Goal: Contribute content: Contribute content

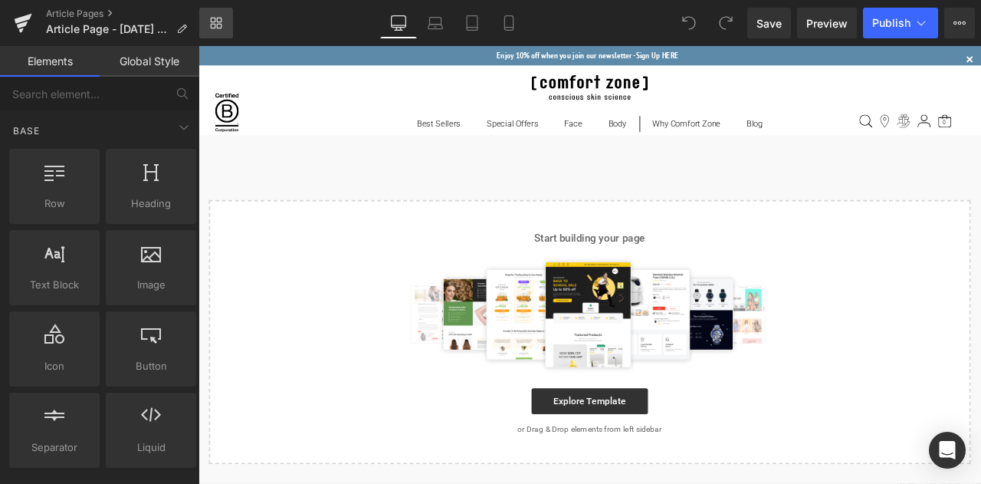
click at [222, 22] on link "Library" at bounding box center [216, 23] width 34 height 31
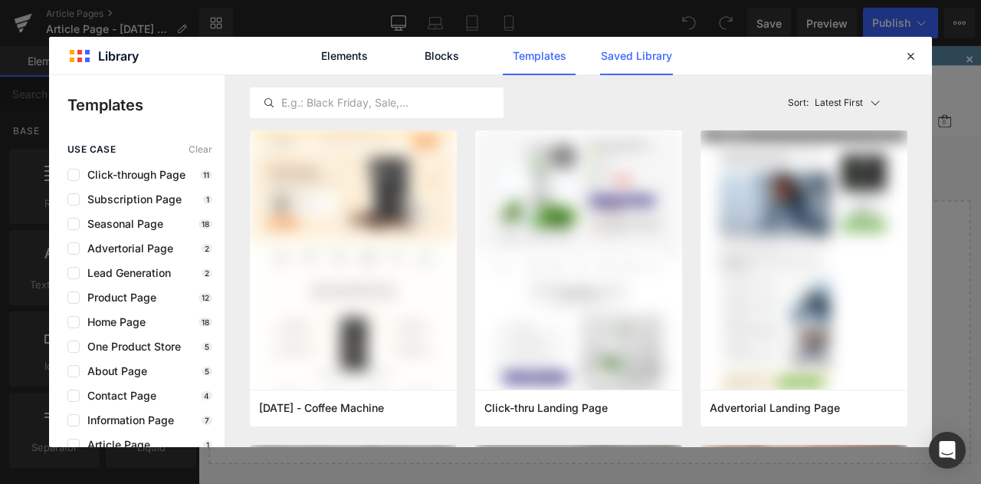
click at [642, 64] on link "Saved Library" at bounding box center [636, 56] width 73 height 38
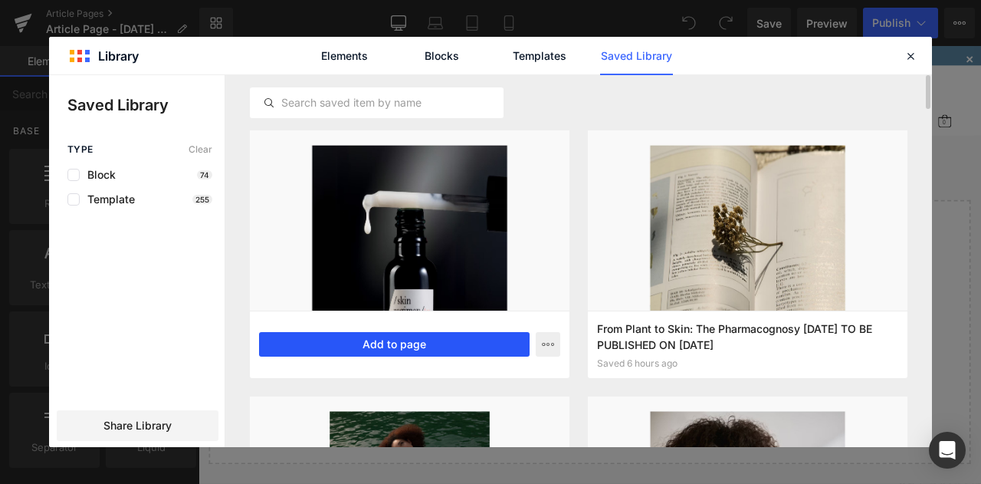
click at [428, 346] on button "Add to page" at bounding box center [394, 344] width 271 height 25
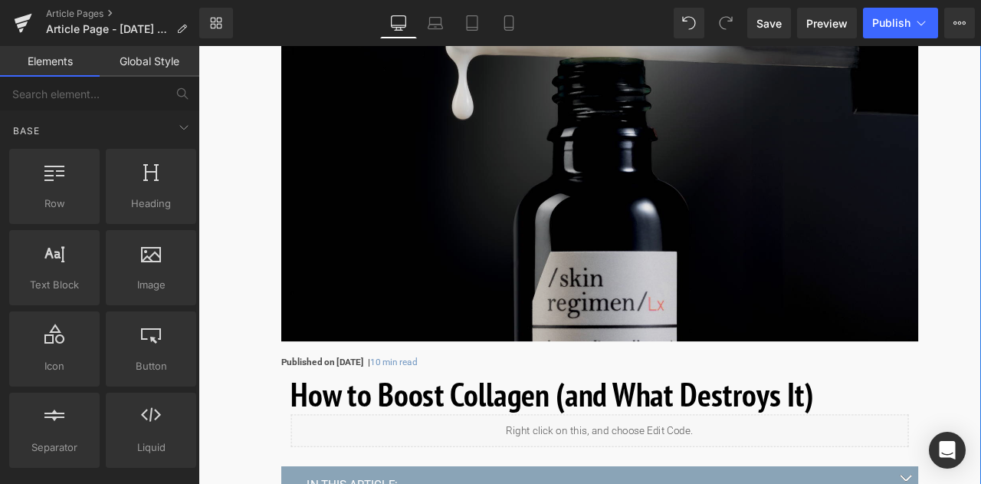
scroll to position [383, 0]
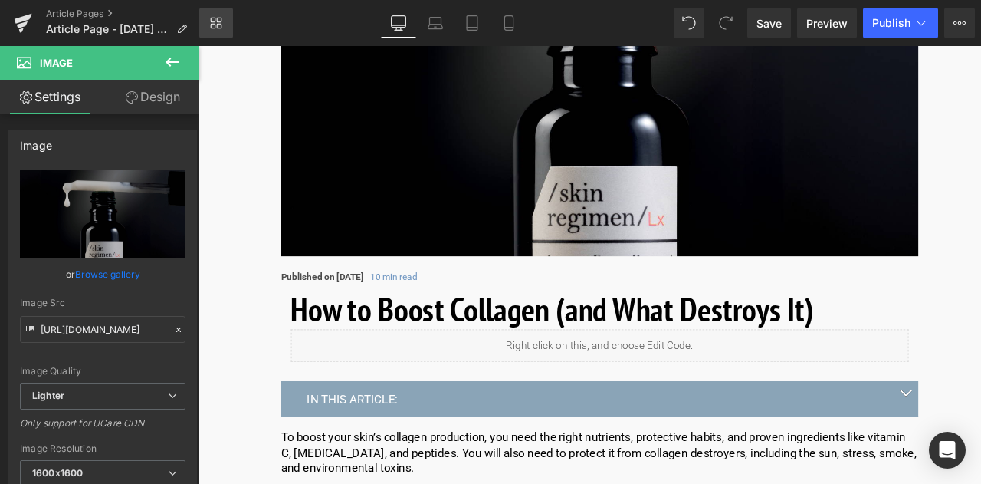
click at [220, 19] on icon at bounding box center [216, 23] width 12 height 12
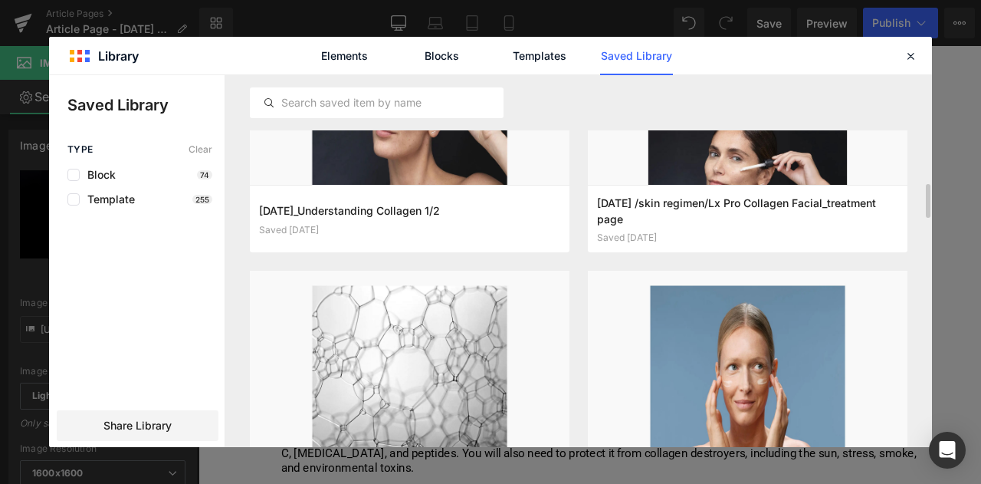
scroll to position [1073, 0]
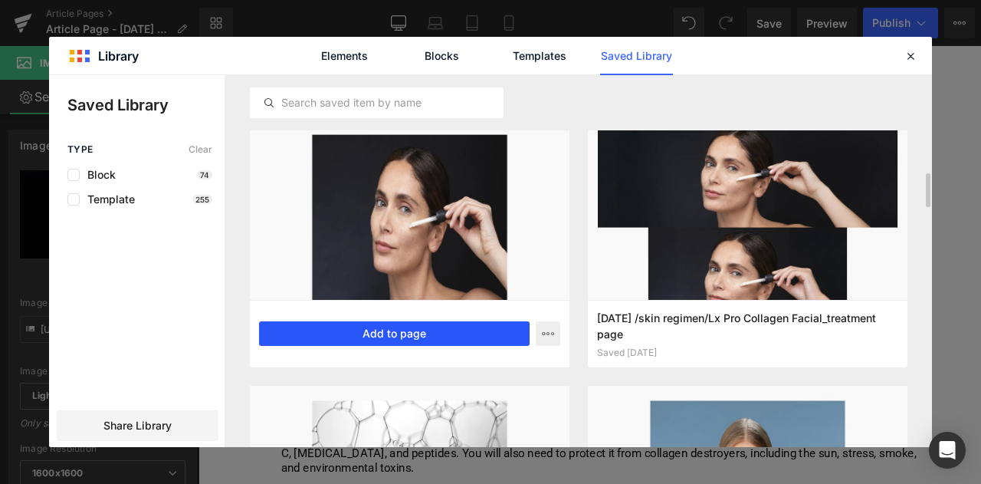
click at [442, 333] on button "Add to page" at bounding box center [394, 333] width 271 height 25
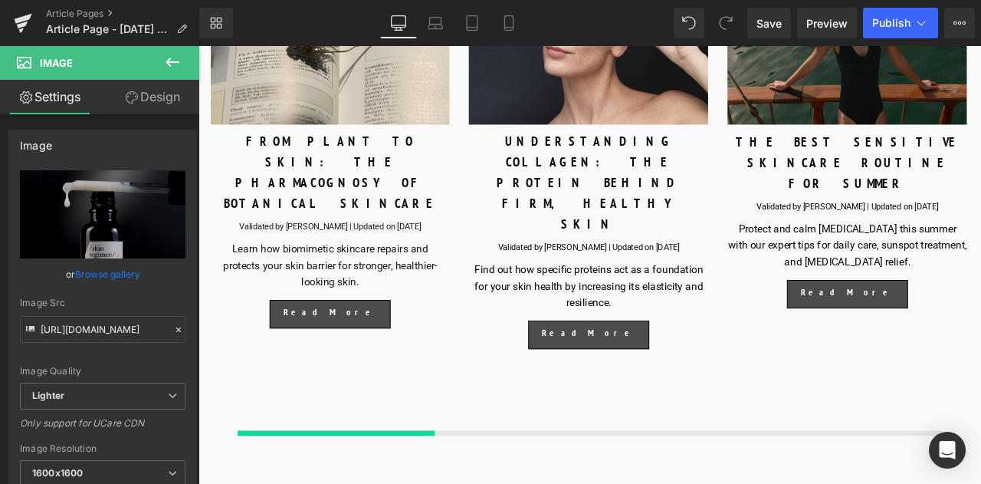
scroll to position [9138, 0]
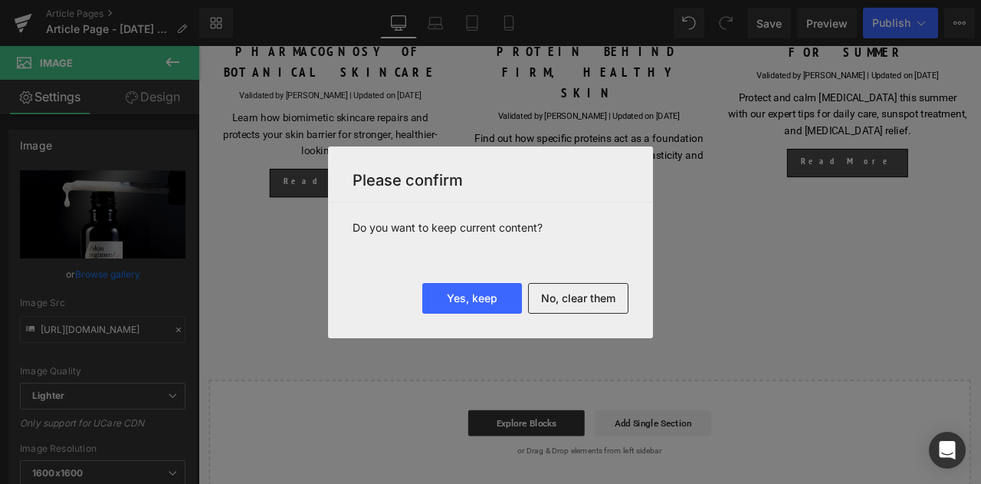
drag, startPoint x: 558, startPoint y: 301, endPoint x: 494, endPoint y: 261, distance: 76.1
click at [558, 301] on button "No, clear them" at bounding box center [578, 298] width 100 height 31
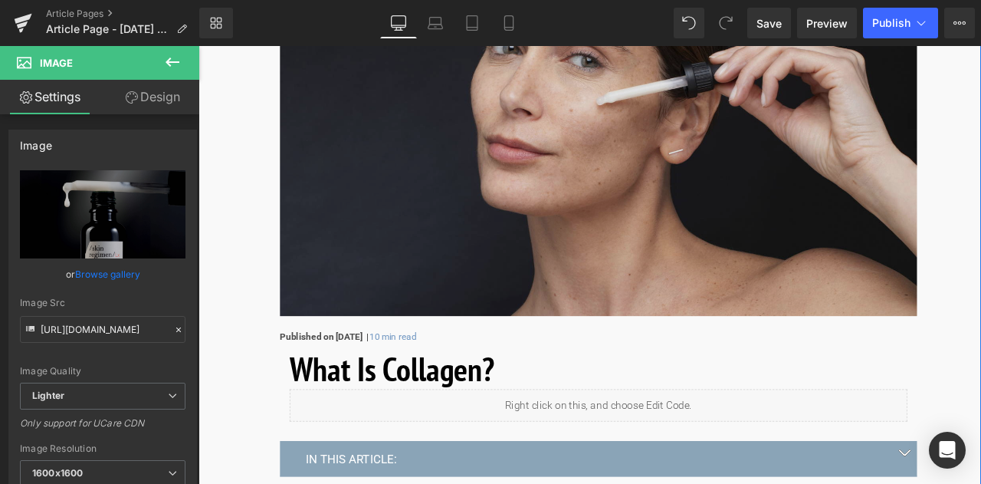
scroll to position [460, 0]
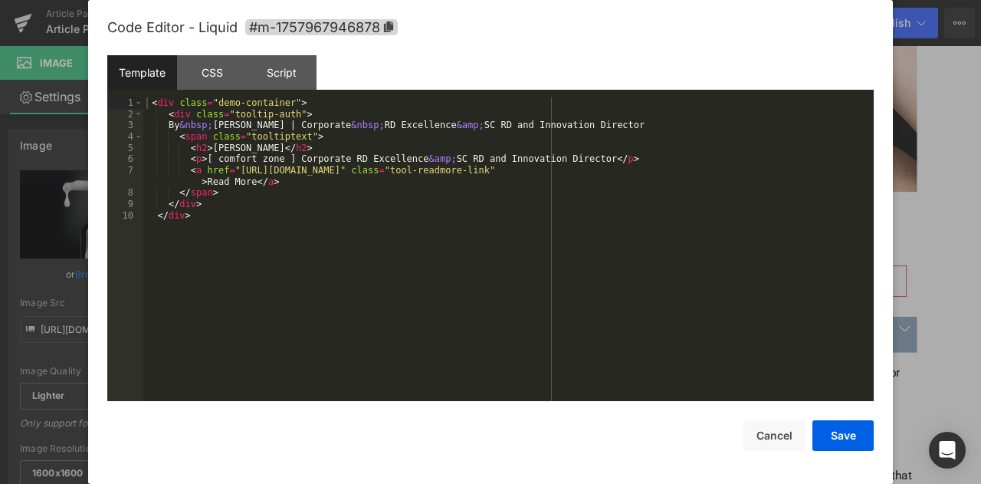
click at [551, 0] on div "You are previewing how the will restyle your page. You can not edit Elements in…" at bounding box center [490, 0] width 981 height 0
click at [333, 171] on div "< div class = "demo-container" > < div class = "tooltip-auth" > By &nbsp; [PERS…" at bounding box center [508, 260] width 730 height 326
drag, startPoint x: 717, startPoint y: 170, endPoint x: 234, endPoint y: 169, distance: 483.7
click at [234, 169] on div "< div class = "demo-container" > < div class = "tooltip-auth" > By &nbsp; [PERS…" at bounding box center [508, 260] width 730 height 326
click at [848, 434] on button "Save" at bounding box center [842, 435] width 61 height 31
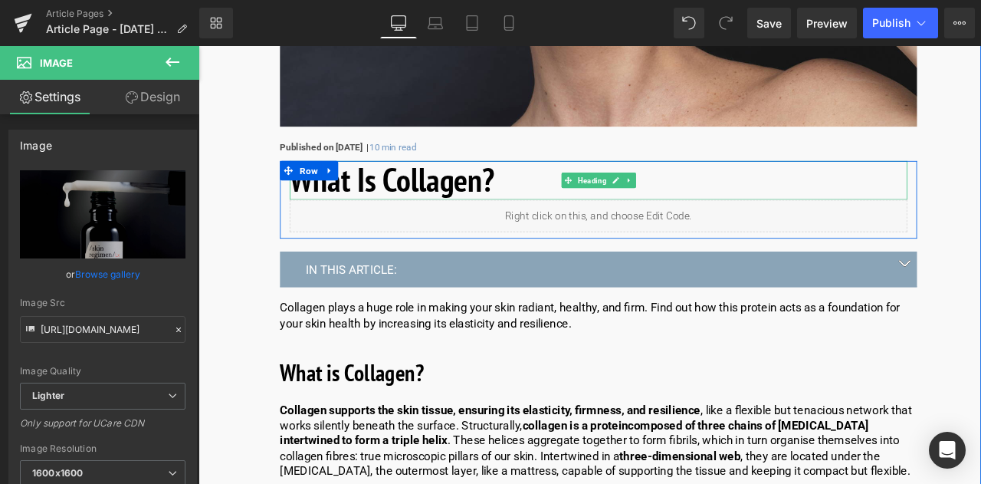
scroll to position [690, 0]
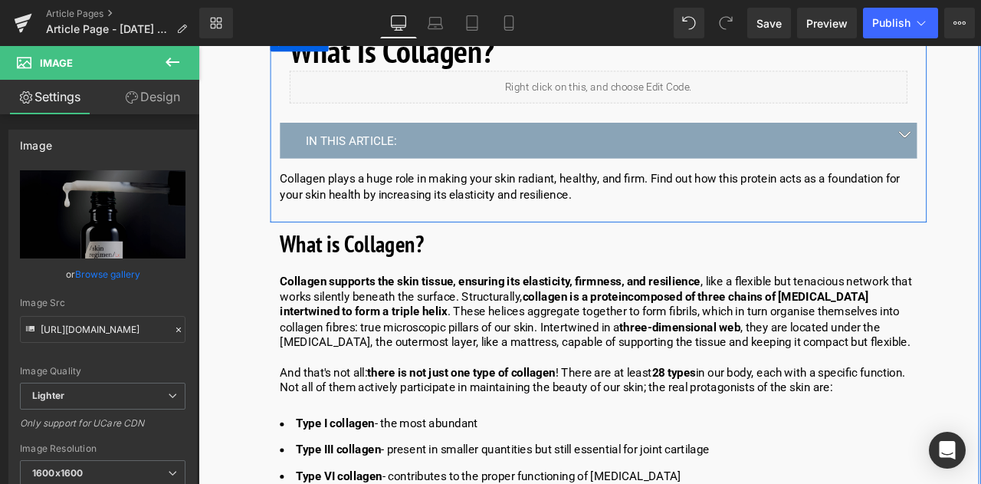
drag, startPoint x: 415, startPoint y: 172, endPoint x: 430, endPoint y: 162, distance: 18.1
click at [415, 172] on div "IN THIS ARTICLE: Text Block" at bounding box center [672, 157] width 755 height 42
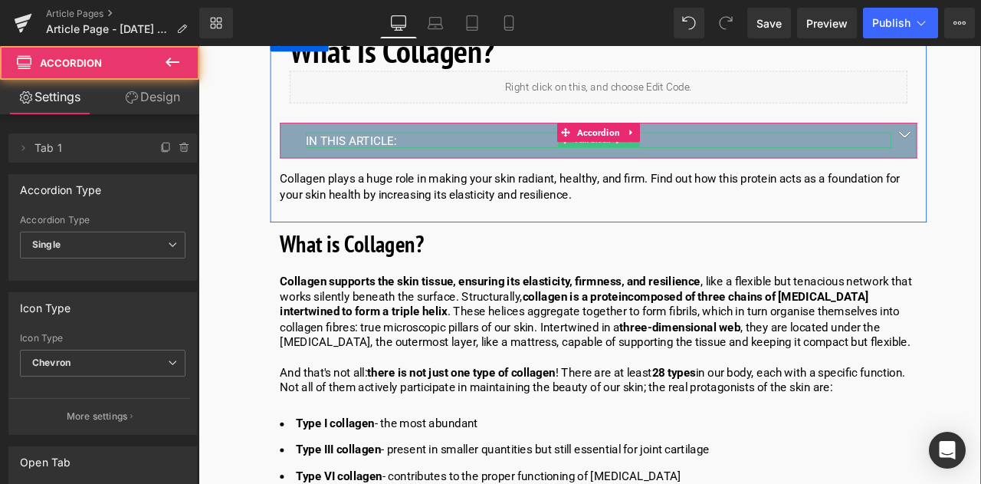
click at [439, 156] on p "IN THIS ARTICLE:" at bounding box center [673, 158] width 694 height 18
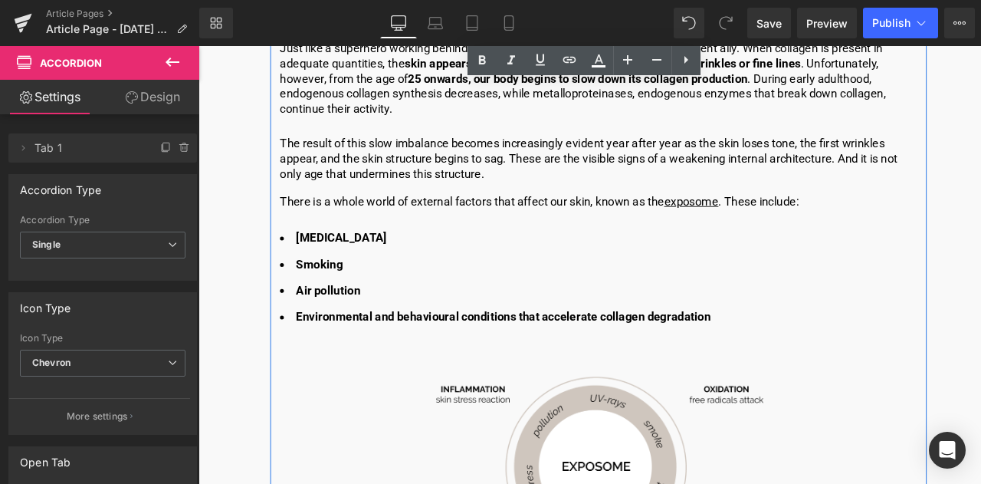
scroll to position [1533, 0]
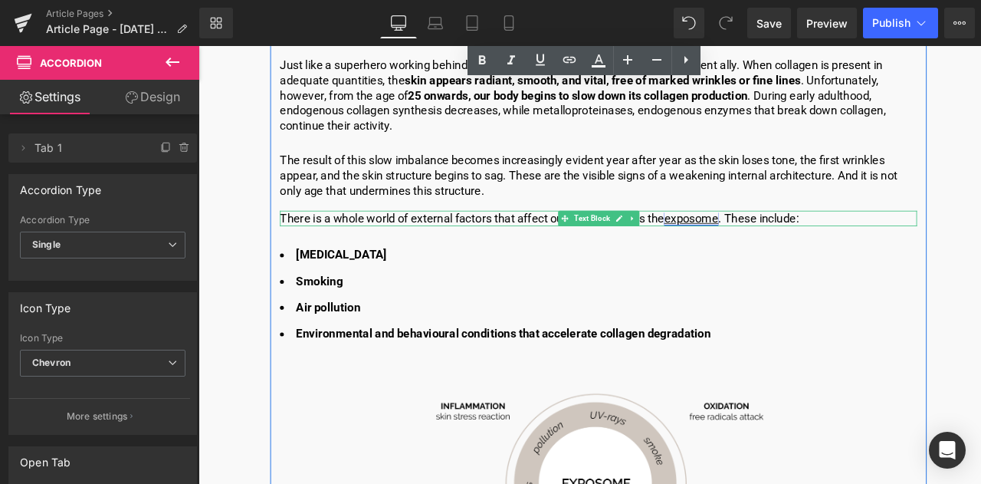
click at [809, 248] on link "exposome" at bounding box center [782, 250] width 64 height 16
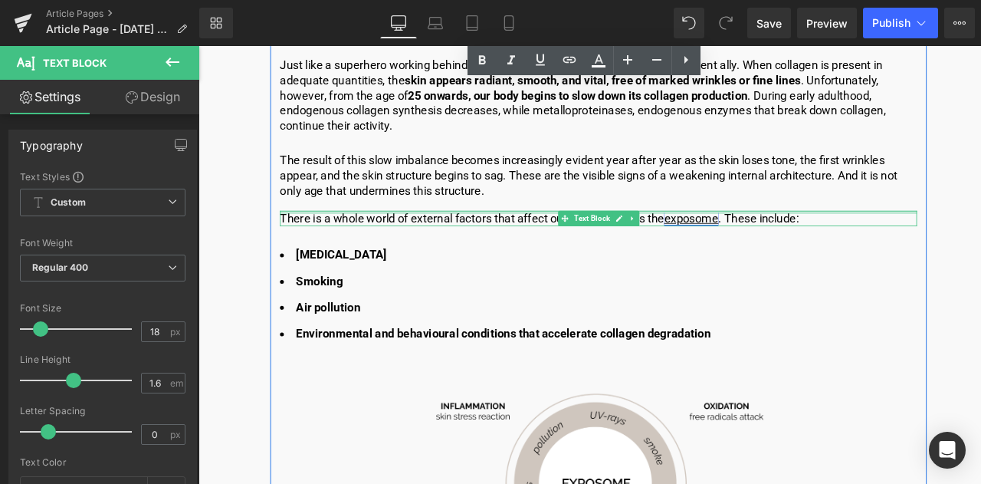
click at [799, 244] on div at bounding box center [672, 243] width 755 height 4
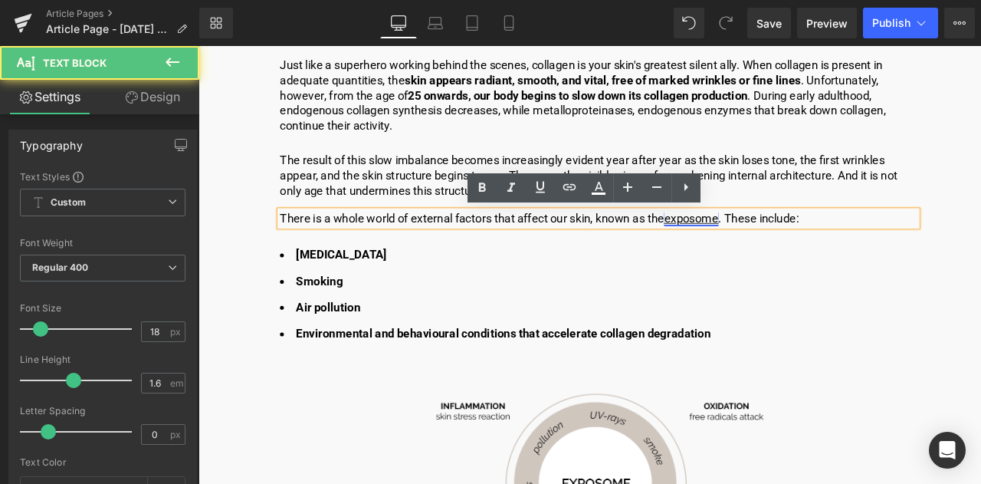
click at [799, 248] on link "exposome" at bounding box center [782, 250] width 64 height 16
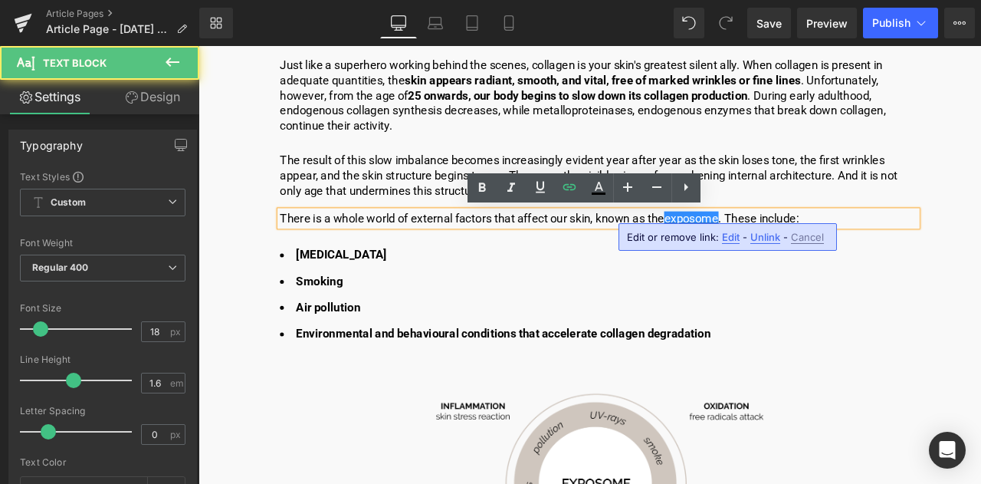
click at [722, 240] on span "Edit" at bounding box center [731, 237] width 18 height 13
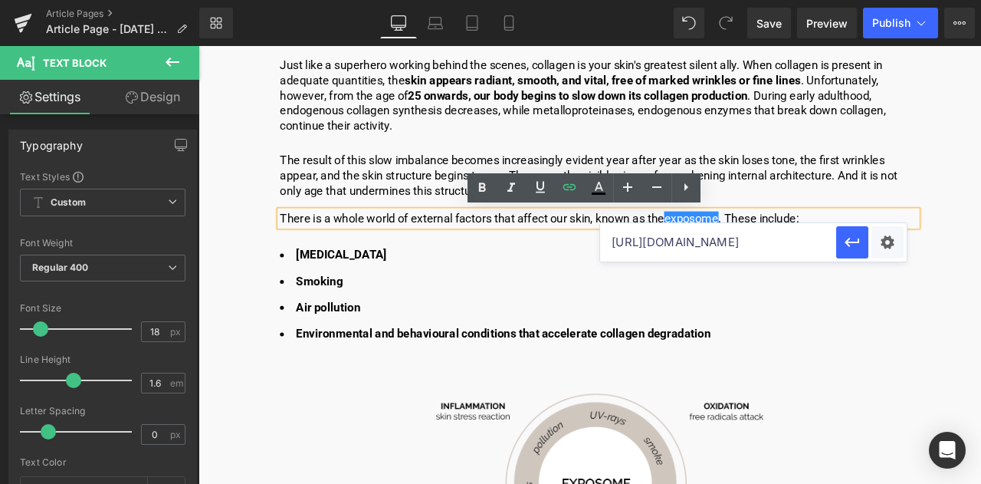
click at [684, 242] on input "[URL][DOMAIN_NAME]" at bounding box center [718, 242] width 236 height 38
type input "[URL][DOMAIN_NAME]"
drag, startPoint x: 770, startPoint y: 227, endPoint x: 848, endPoint y: 238, distance: 78.9
click at [848, 238] on icon "button" at bounding box center [852, 242] width 18 height 18
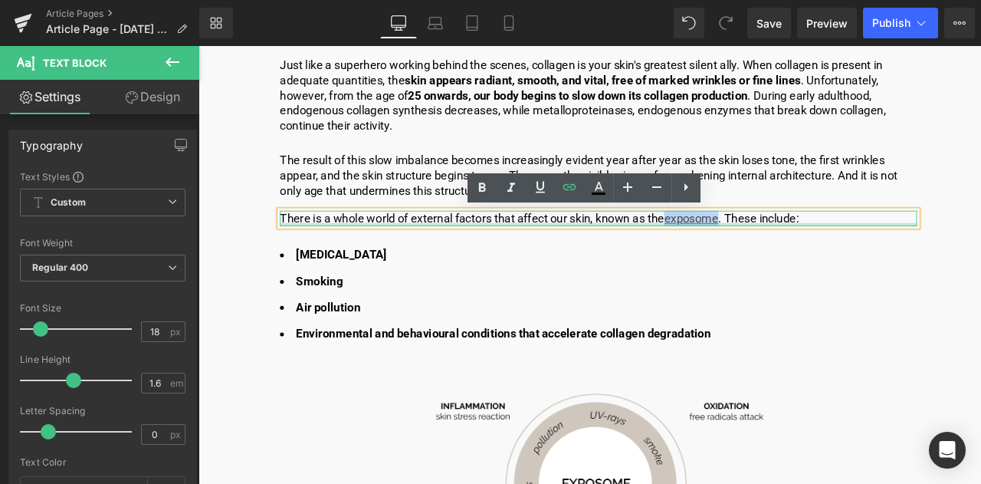
drag, startPoint x: 757, startPoint y: 247, endPoint x: 818, endPoint y: 254, distance: 61.8
click at [818, 254] on div "There is a whole world of external factors that affect our skin, known as the e…" at bounding box center [672, 250] width 755 height 18
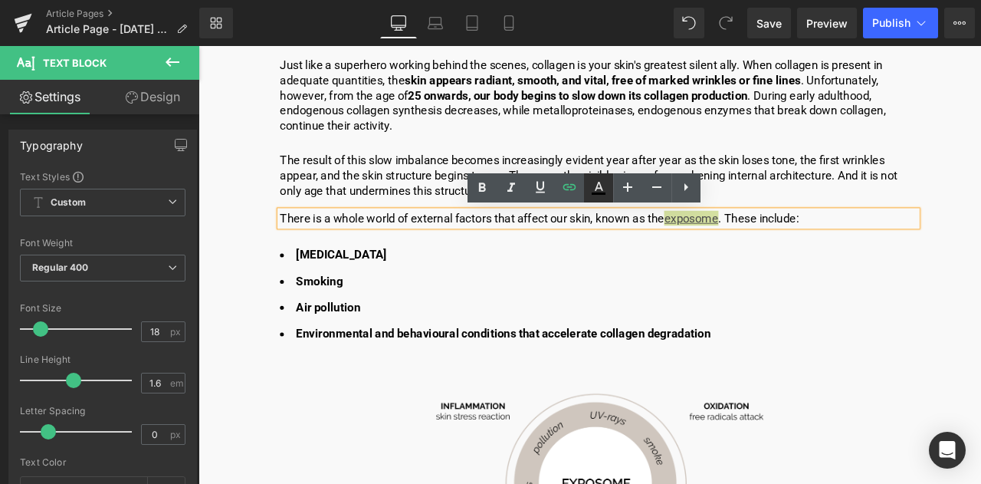
click at [604, 187] on icon at bounding box center [598, 188] width 18 height 18
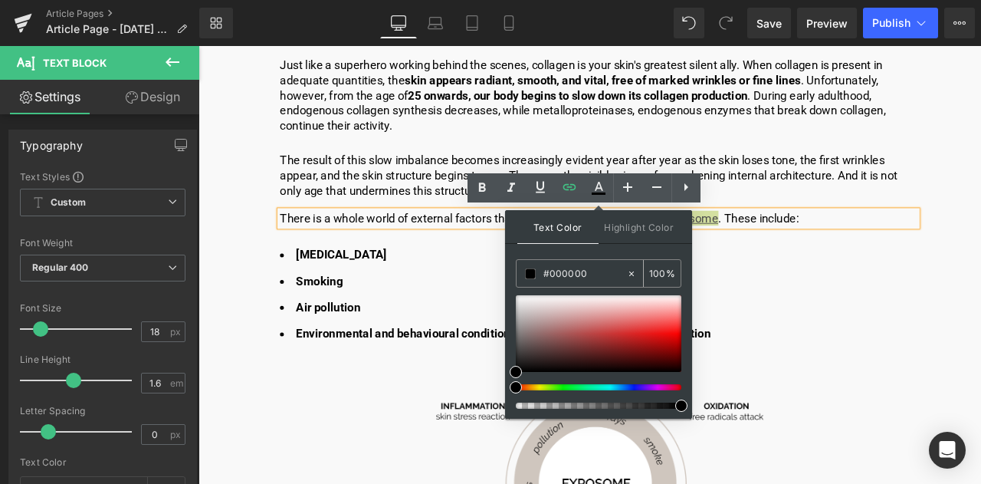
click at [615, 274] on input "#000000" at bounding box center [584, 273] width 83 height 17
type input "#00000"
type input "0"
type input "#0000ee"
type input "100"
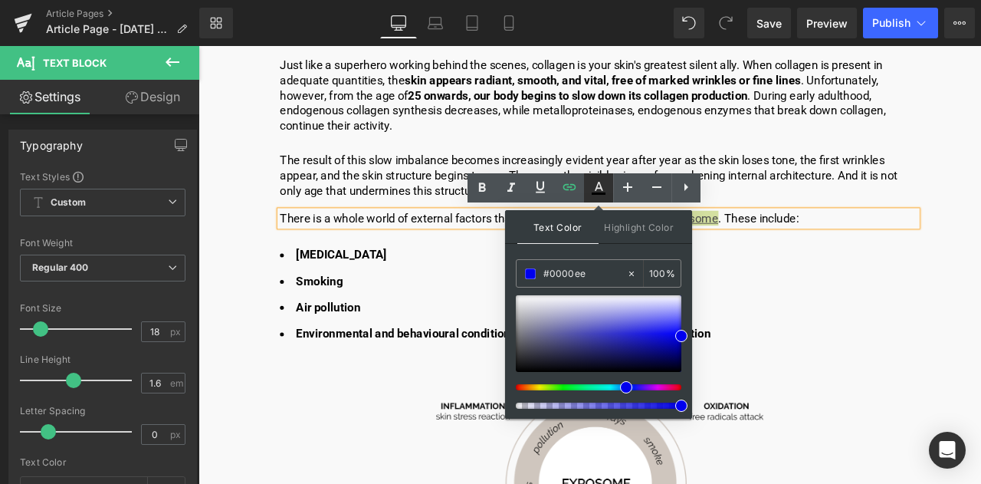
click at [596, 189] on icon at bounding box center [598, 188] width 18 height 18
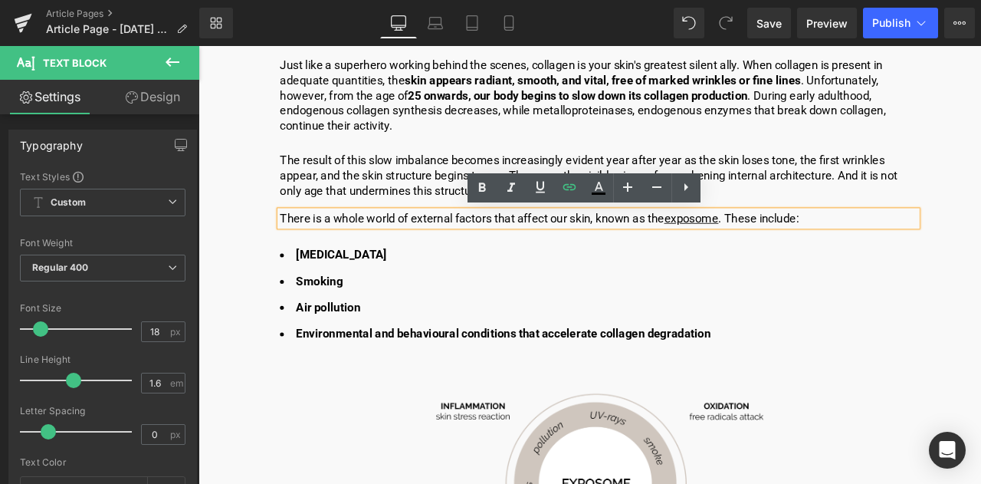
click at [687, 250] on p "There is a whole world of external factors that affect our skin, known as the e…" at bounding box center [672, 250] width 755 height 18
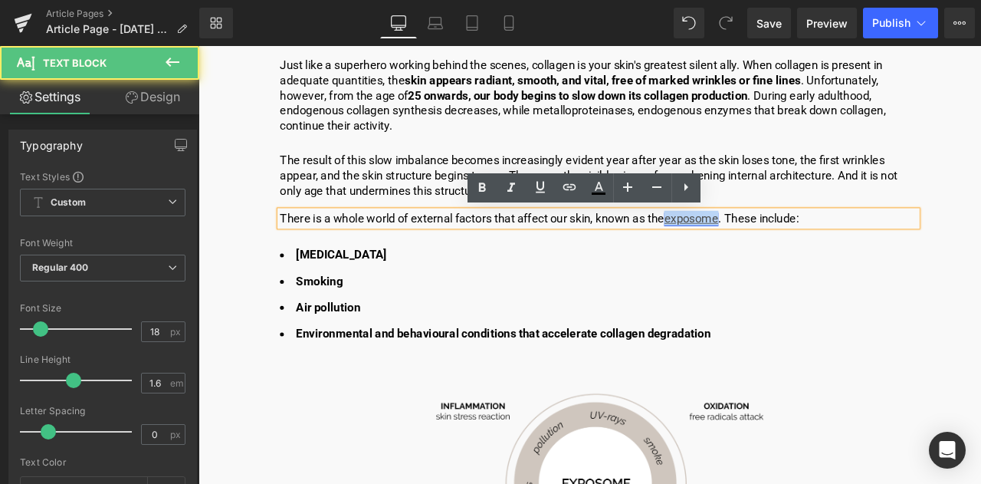
drag, startPoint x: 818, startPoint y: 252, endPoint x: 757, endPoint y: 244, distance: 61.1
click at [757, 244] on link "exposome" at bounding box center [782, 250] width 64 height 16
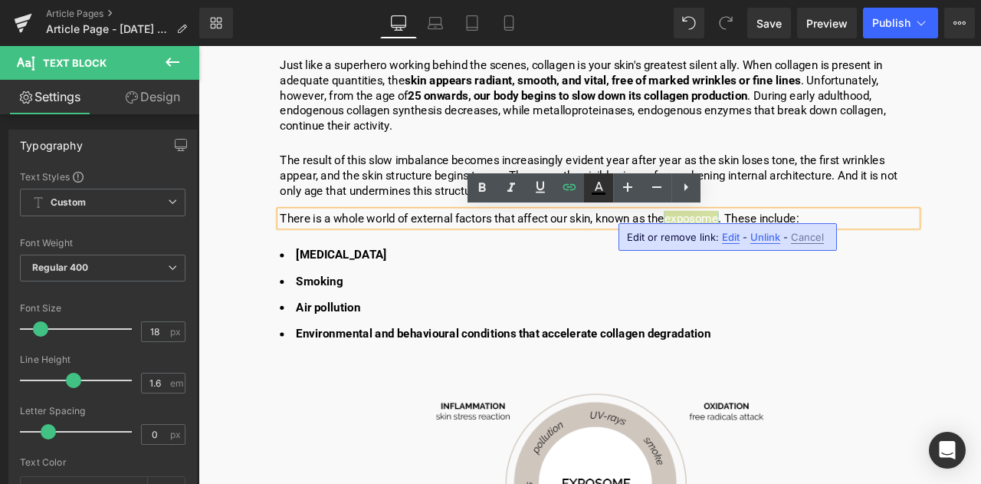
click at [606, 188] on icon at bounding box center [598, 188] width 18 height 18
type input "#ffffff"
type input "100"
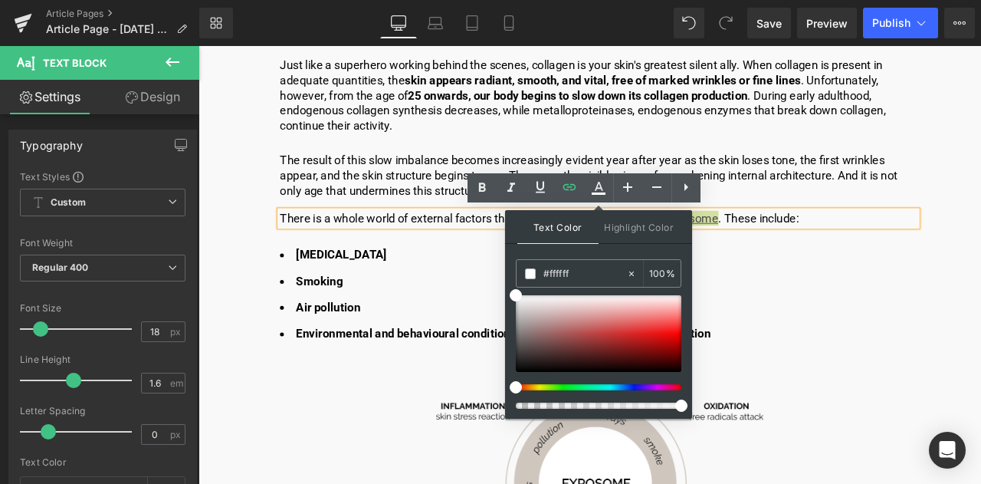
click at [604, 287] on div "#ffffff 100 %" at bounding box center [599, 338] width 166 height 159
click at [602, 277] on input "#ffffff" at bounding box center [584, 273] width 83 height 17
type input "#fffff"
type input "0"
type input "#ffff"
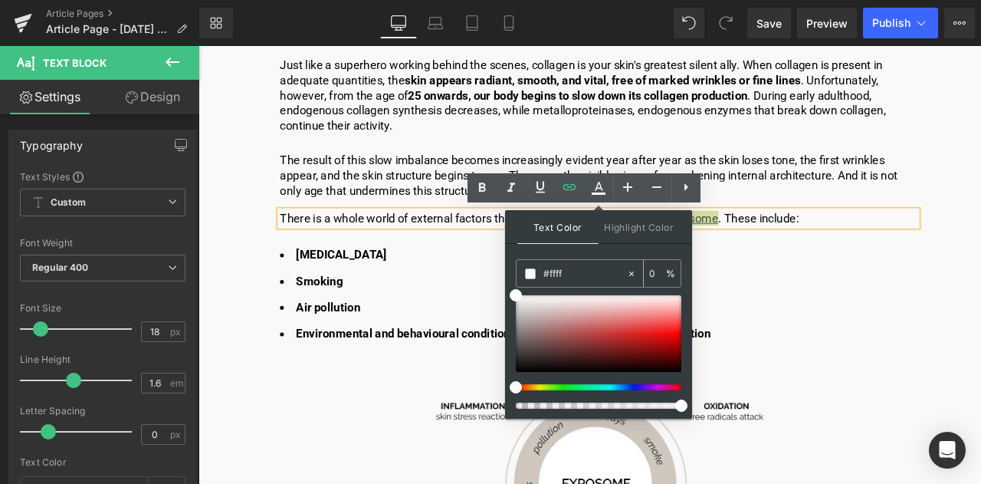
type input "100"
type input "#ff"
type input "0"
type input "#000"
type input "100"
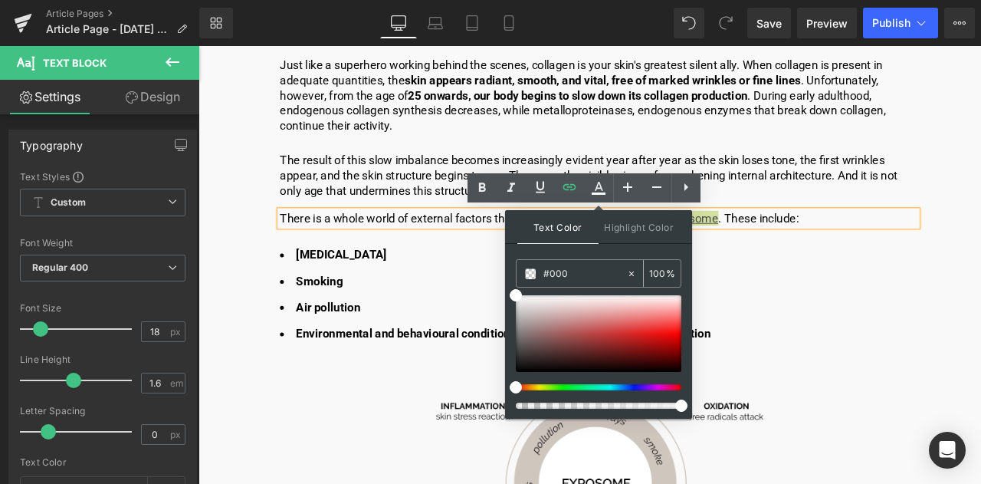
type input "#0000"
type input "0"
type input "#0000ee"
type input "100"
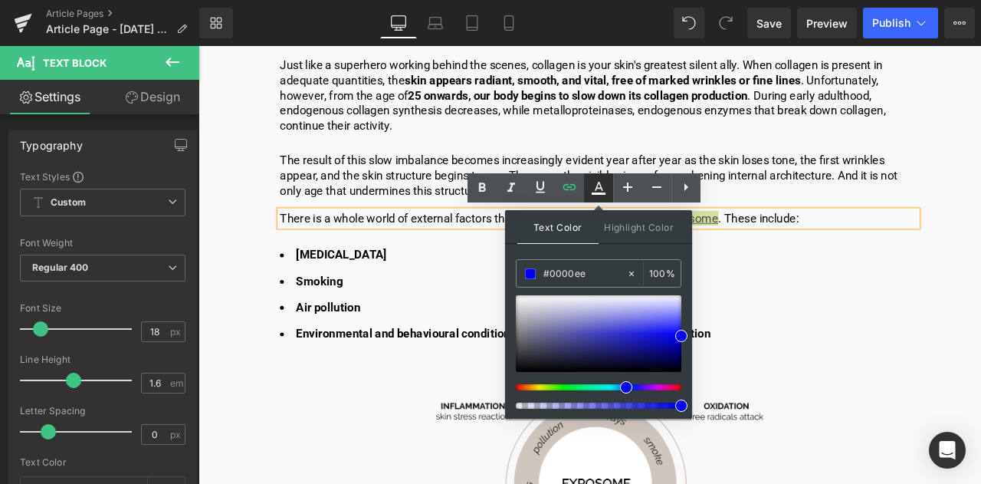
type input "#0000ee"
click at [593, 186] on icon at bounding box center [598, 188] width 18 height 18
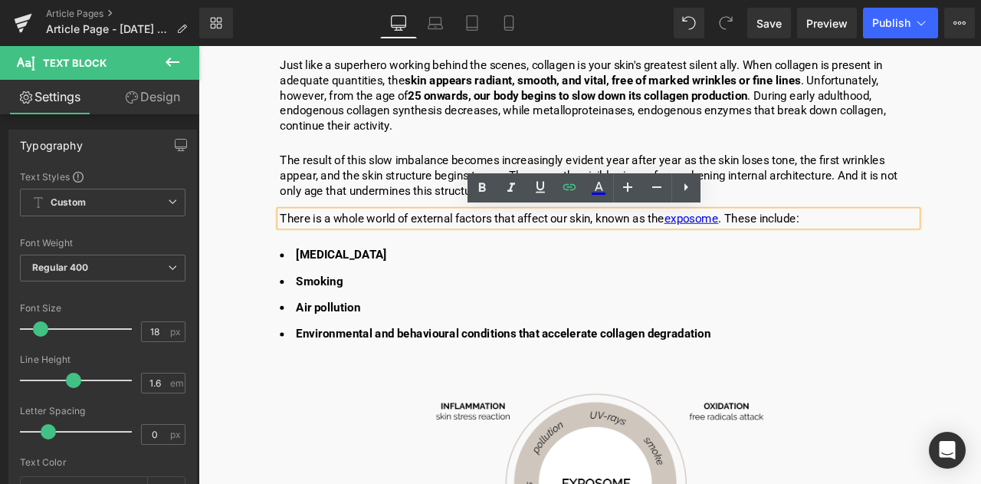
click at [688, 249] on p "There is a whole world of external factors that affect our skin, known as the e…" at bounding box center [672, 250] width 755 height 18
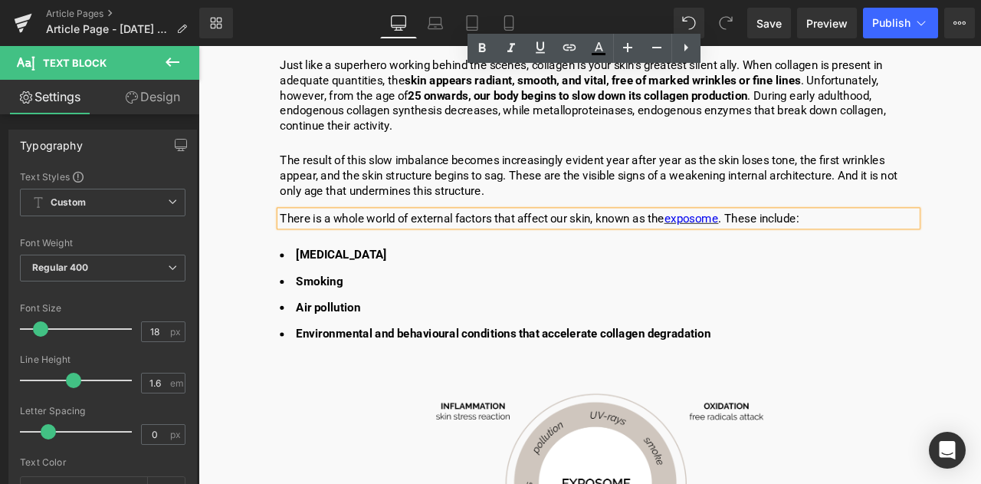
scroll to position [1763, 0]
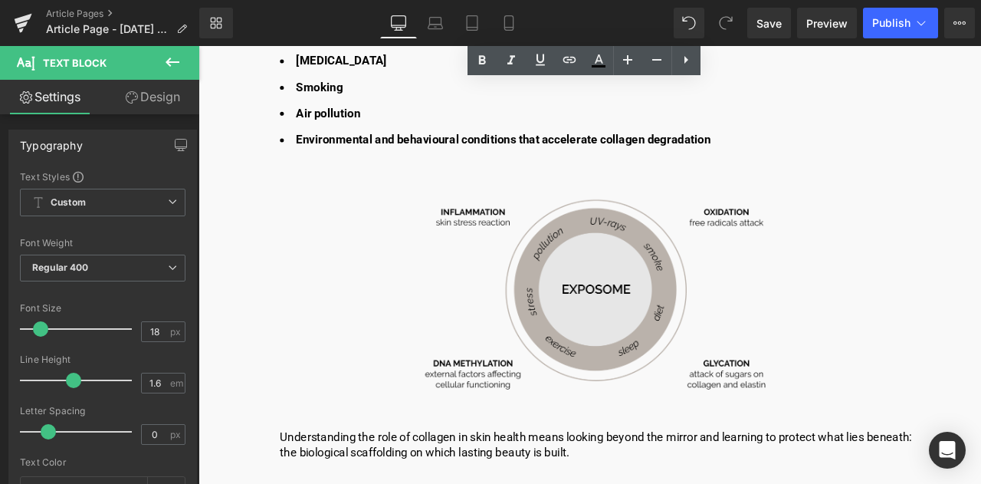
click at [658, 336] on div "Image" at bounding box center [672, 338] width 755 height 261
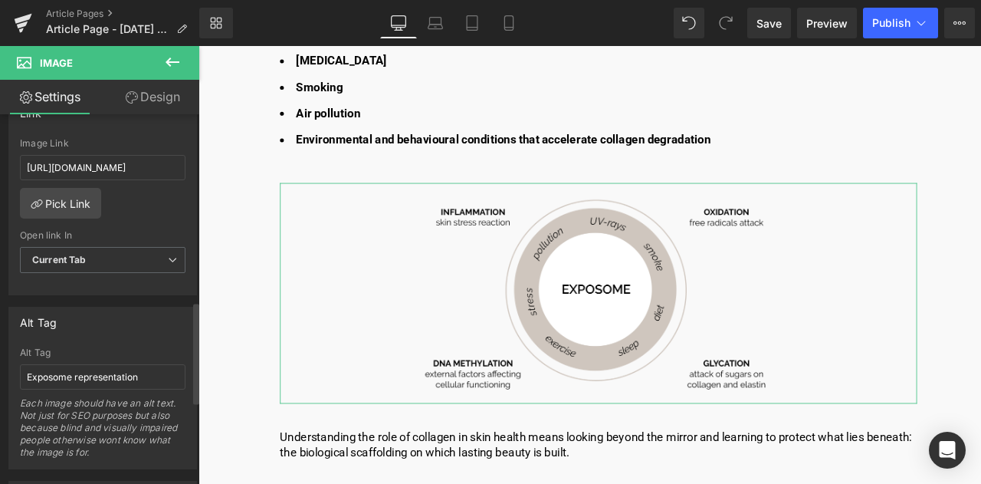
scroll to position [613, 0]
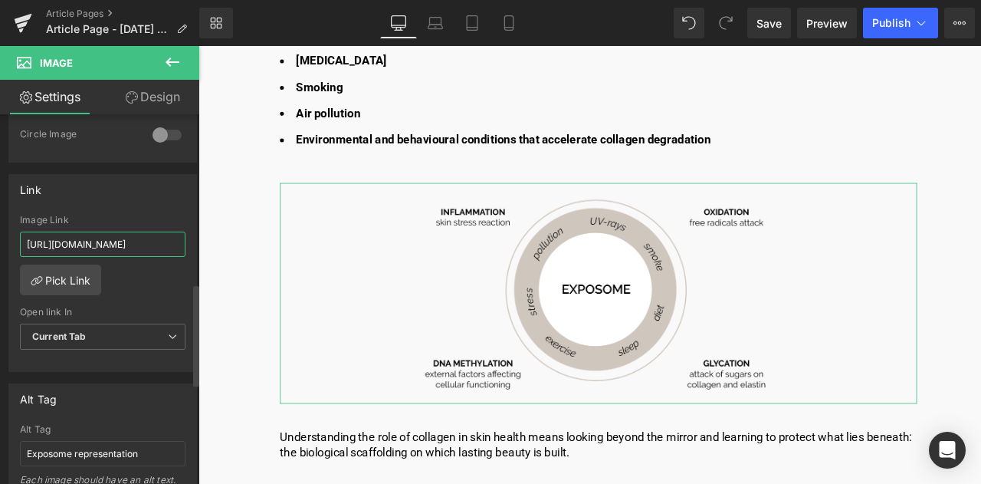
click at [150, 231] on input "[URL][DOMAIN_NAME]" at bounding box center [103, 243] width 166 height 25
click at [143, 238] on input "[URL][DOMAIN_NAME]" at bounding box center [103, 243] width 166 height 25
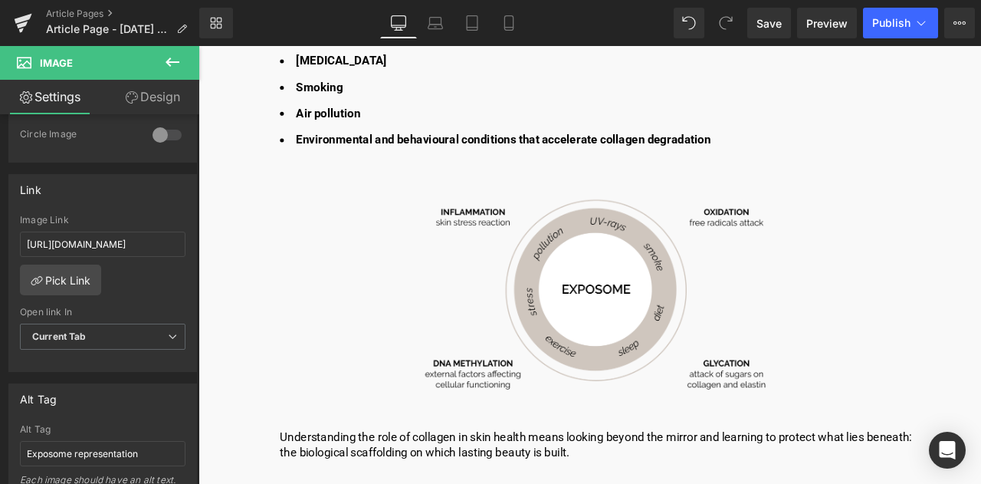
scroll to position [0, 0]
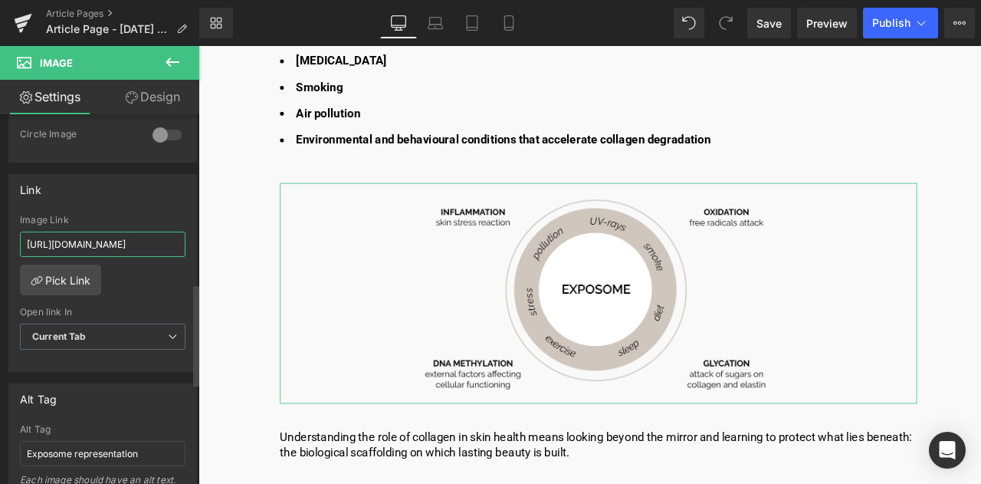
click at [80, 232] on input "[URL][DOMAIN_NAME]" at bounding box center [103, 243] width 166 height 25
type input "[URL][DOMAIN_NAME]"
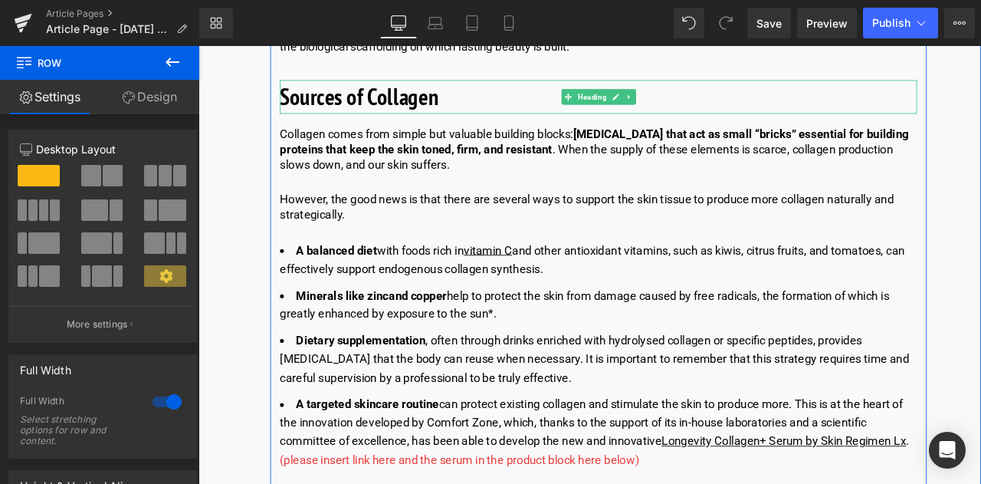
scroll to position [2300, 0]
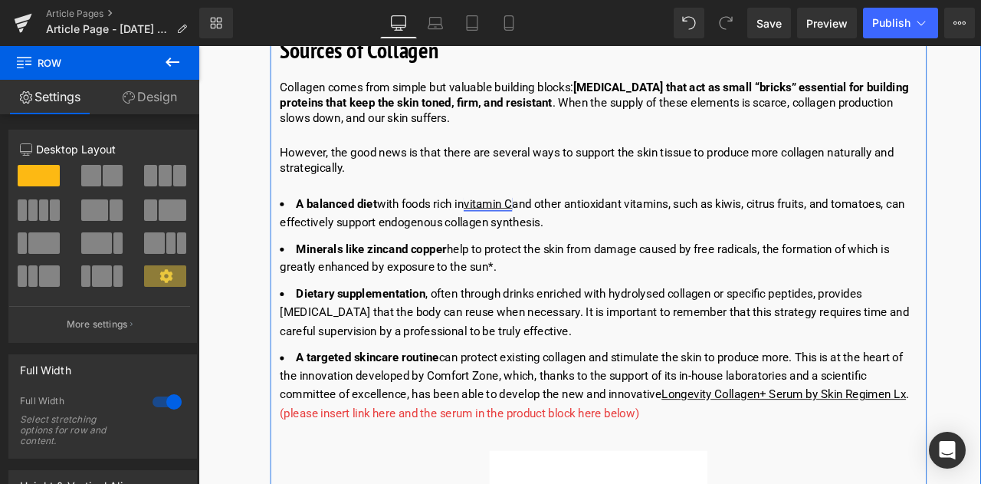
click at [545, 231] on a_Linee_di9eI&utm_term=STO__Linee_di9eI&utm_term=&utm_campaign=STO_%5BPMC_ALL_IT%5D_Linee_di9eI&utm_source=adwords&utm_medium=ppc&hsa_acc=1387118193&hsa_cam=22464397395&hsa_grp=&hsa_ad=&hsa_src=x&hsa_tgt=&hsa_kw=&hsa_mt=&hsa_net=adwords&hsa_ver=3&gad_source=1&gad_campaignid=22470929165&gbraid=0AAAAADdDn8-k6AVjh87iV_th6TglVkeA-&gclid=Cj0KCQjws4fEBhD-ARIsACC3d2-QuJwWF6XWWWf-qtd-BPN2N6qYMbtGIPEnqFAKobh8Ui4lPiUFGPkaAkIXEALw_wcB"] "vitamin C" at bounding box center [541, 232] width 57 height 16
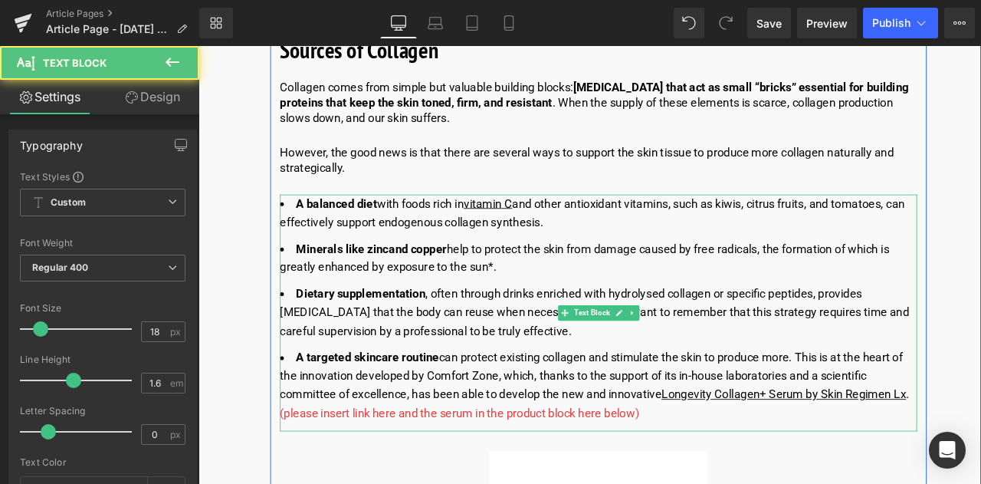
click at [596, 275] on li "Minerals like zinc and copper help to protect the skin from damage caused by fr…" at bounding box center [672, 297] width 755 height 44
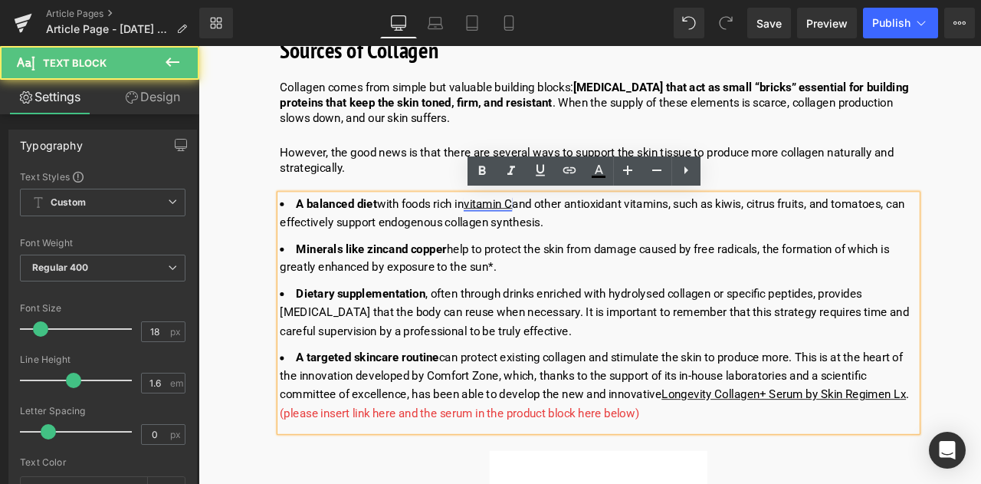
click at [566, 233] on a_Linee_di9eI&utm_term=STO__Linee_di9eI&utm_term=&utm_campaign=STO_%5BPMC_ALL_IT%5D_Linee_di9eI&utm_source=adwords&utm_medium=ppc&hsa_acc=1387118193&hsa_cam=22464397395&hsa_grp=&hsa_ad=&hsa_src=x&hsa_tgt=&hsa_kw=&hsa_mt=&hsa_net=adwords&hsa_ver=3&gad_source=1&gad_campaignid=22470929165&gbraid=0AAAAADdDn8-k6AVjh87iV_th6TglVkeA-&gclid=Cj0KCQjws4fEBhD-ARIsACC3d2-QuJwWF6XWWWf-qtd-BPN2N6qYMbtGIPEnqFAKobh8Ui4lPiUFGPkaAkIXEALw_wcB"] "vitamin C" at bounding box center [541, 232] width 57 height 16
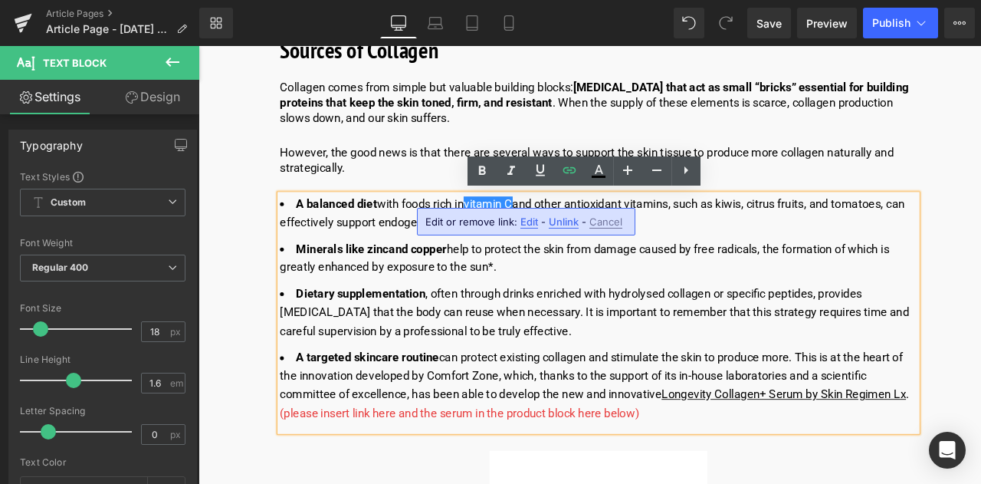
click at [530, 219] on span "Edit" at bounding box center [529, 221] width 18 height 13
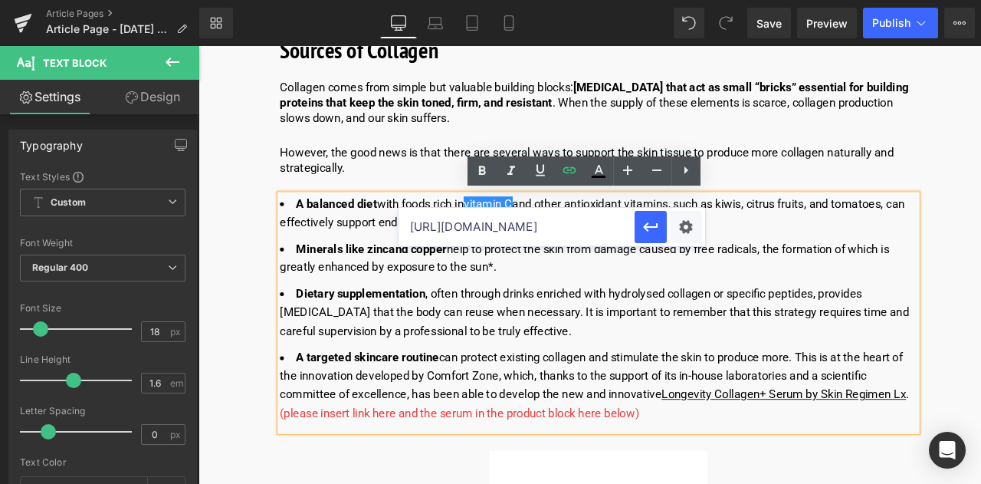
click at [483, 224] on input "[URL][DOMAIN_NAME]" at bounding box center [517, 227] width 236 height 38
type input "[URL][DOMAIN_NAME]"
click at [642, 223] on icon "button" at bounding box center [651, 227] width 18 height 18
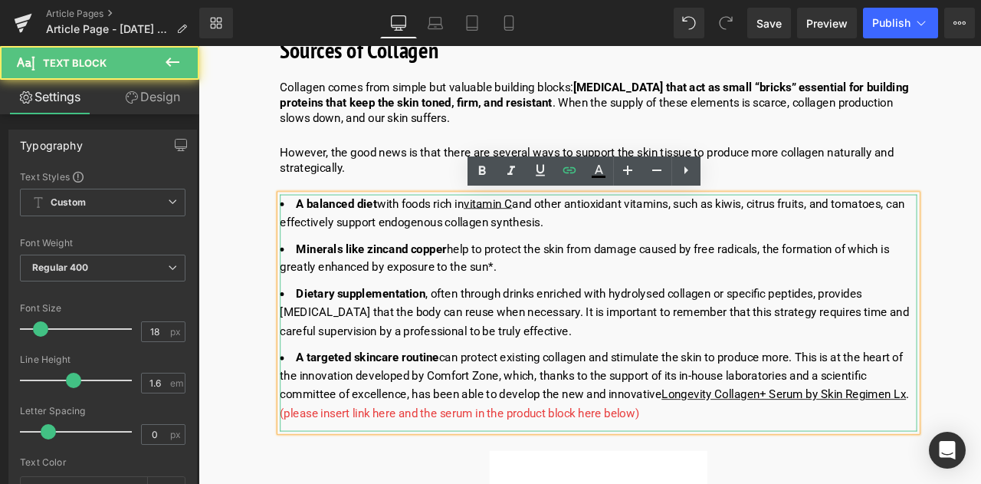
click at [590, 245] on li "A balanced diet with foods rich in vitamin C and other antioxidant vitamins, su…" at bounding box center [672, 244] width 755 height 44
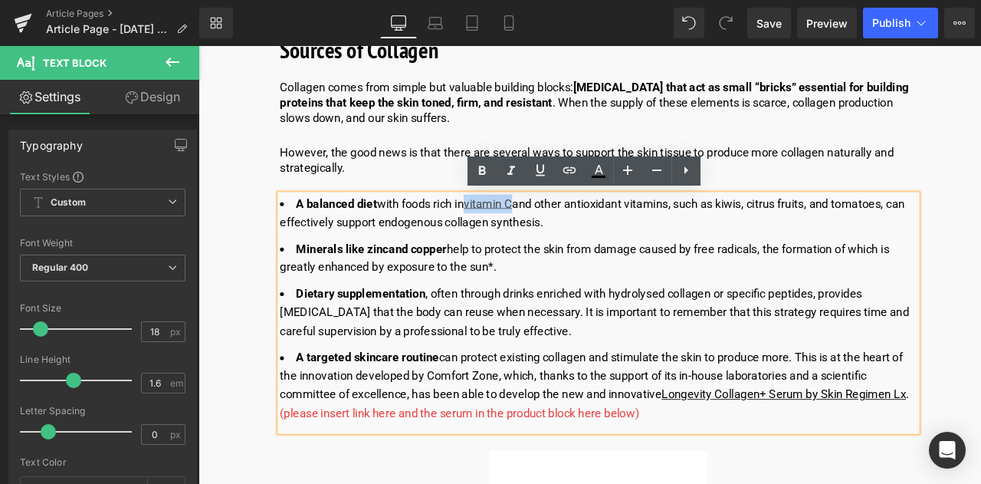
drag, startPoint x: 577, startPoint y: 230, endPoint x: 519, endPoint y: 231, distance: 58.3
click at [519, 231] on li "A balanced diet with foods rich in vitamin C and other antioxidant vitamins, su…" at bounding box center [672, 244] width 755 height 44
click at [592, 168] on icon at bounding box center [598, 171] width 18 height 18
type input "#000000"
type input "100"
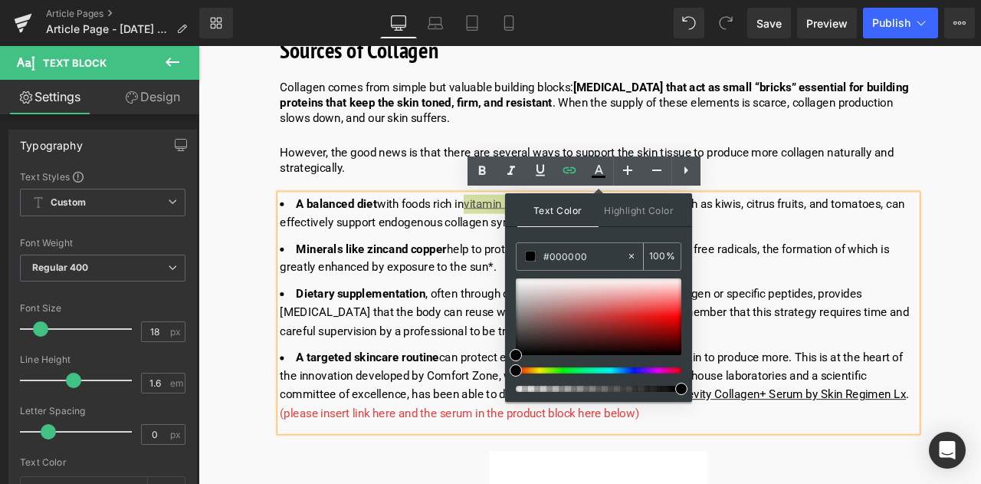
click at [604, 257] on input "#000000" at bounding box center [584, 256] width 83 height 17
type input "#00000"
type input "0"
type input "#0000ee"
type input "100"
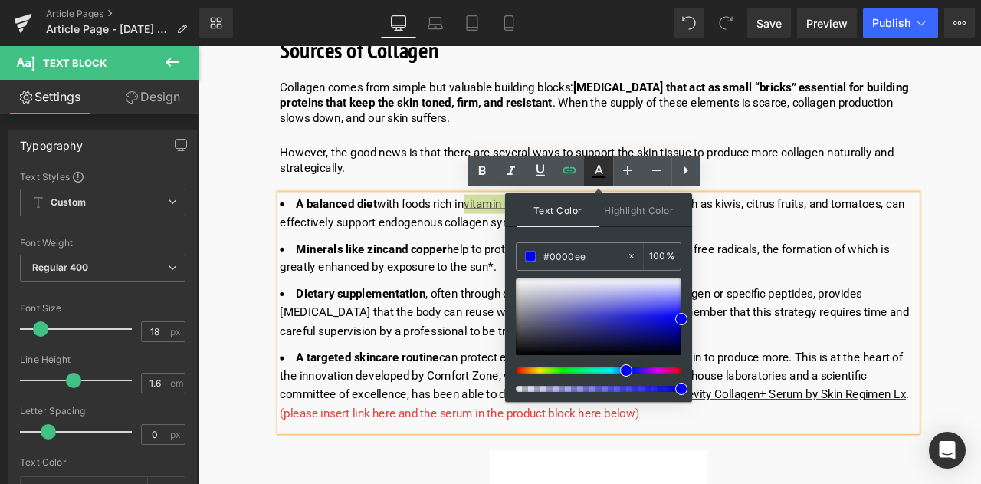
click at [607, 166] on icon at bounding box center [598, 171] width 18 height 18
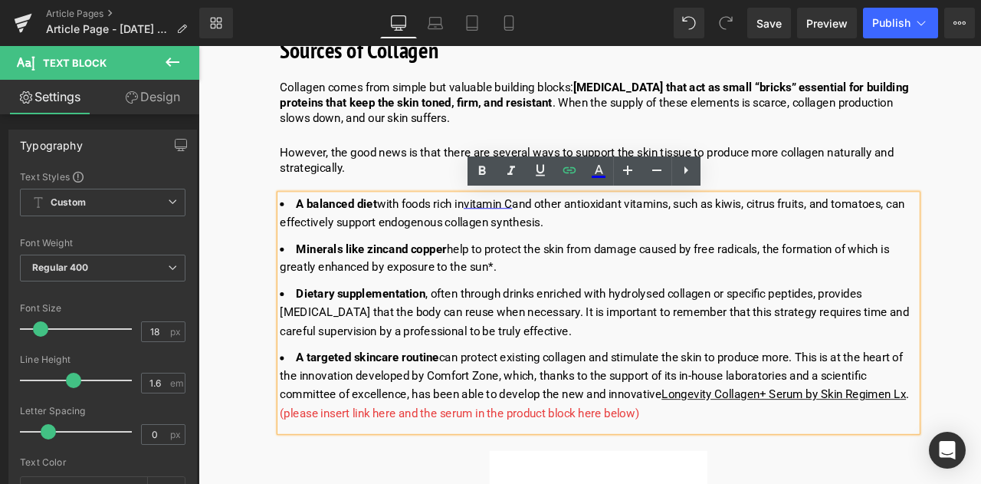
click at [498, 245] on li "A balanced diet with foods rich in vitamin C and other antioxidant vitamins, su…" at bounding box center [672, 244] width 755 height 44
drag, startPoint x: 575, startPoint y: 230, endPoint x: 521, endPoint y: 229, distance: 53.7
click at [521, 229] on a_Linee_di9eI&utm_term=STO__Linee_di9eI&utm_term=&utm_campaign=STO_%5BPMC_ALL_IT%5D_Linee_di9eI&utm_source=adwords&utm_medium=ppc&hsa_acc=1387118193&hsa_cam=22464397395&hsa_grp=&hsa_ad=&hsa_src=x&hsa_tgt=&hsa_kw=&hsa_mt=&hsa_net=adwords&hsa_ver=3&gad_source=1&gad_campaignid=22470929165&gbraid=0AAAAADdDn8-k6AVjh87iV_th6TglVkeA-&gclid=Cj0KCQjws4fEBhD-ARIsACC3d2-QuJwWF6XWWWf-qtd-BPN2N6qYMbtGIPEnqFAKobh8Ui4lPiUFGPkaAkIXEALw_wcB&_ga=2 "vitamin C" at bounding box center [541, 232] width 57 height 16
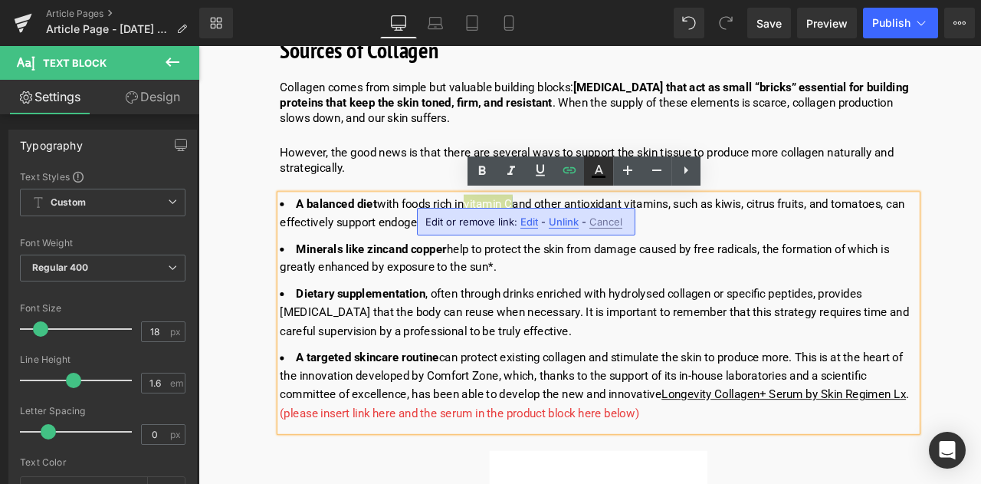
click at [598, 169] on icon at bounding box center [598, 171] width 18 height 18
type input "#ffffff"
type input "100"
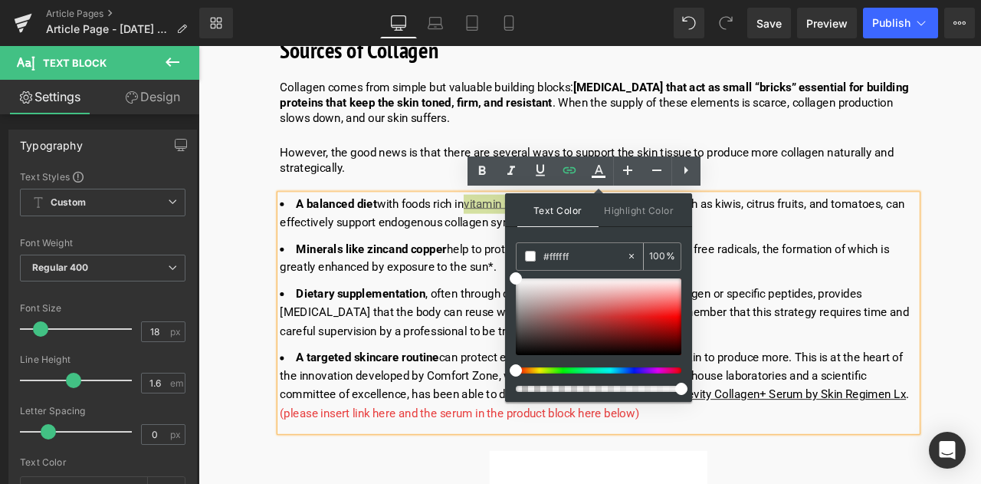
click at [572, 251] on input "#ffffff" at bounding box center [584, 256] width 83 height 17
type input "#fffff"
type input "0"
type input "#ffff"
type input "100"
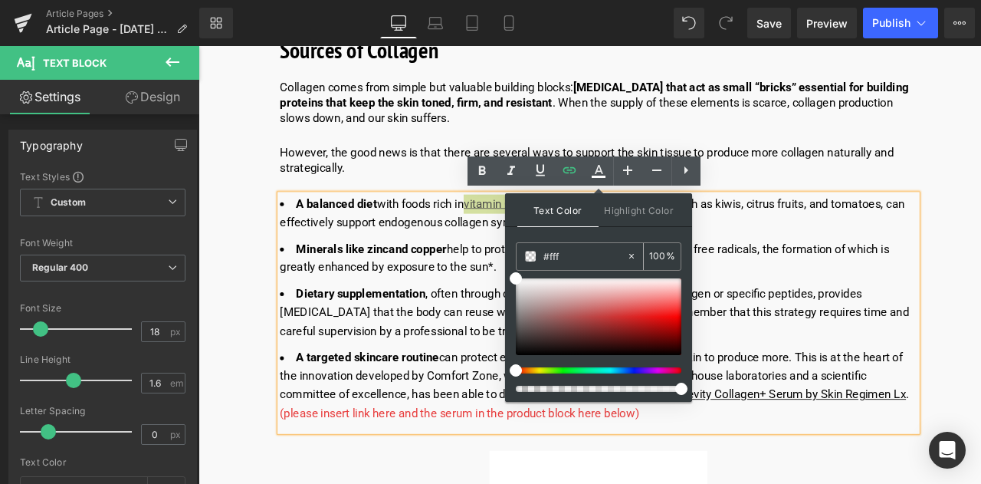
type input "#ff"
type input "0"
type input "#000"
type input "100"
type input "#0000"
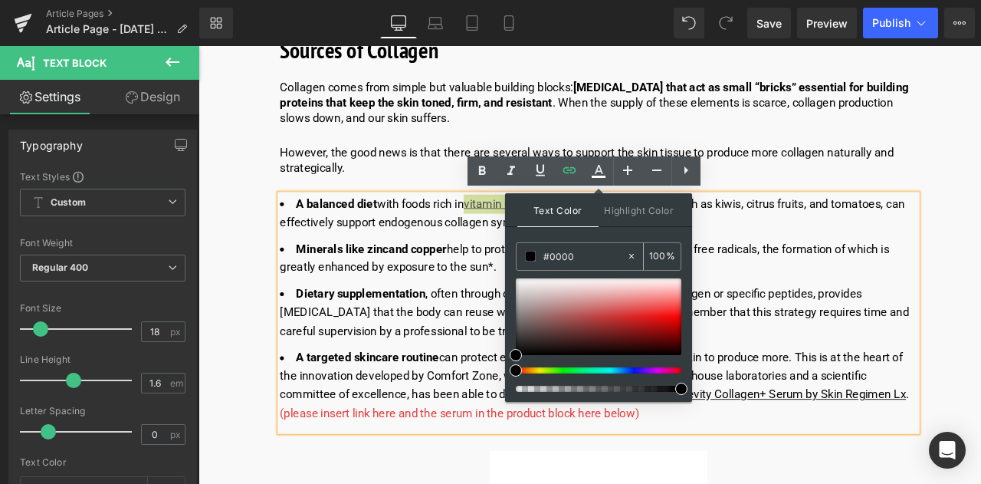
type input "0"
type input "#0000ee"
type input "100"
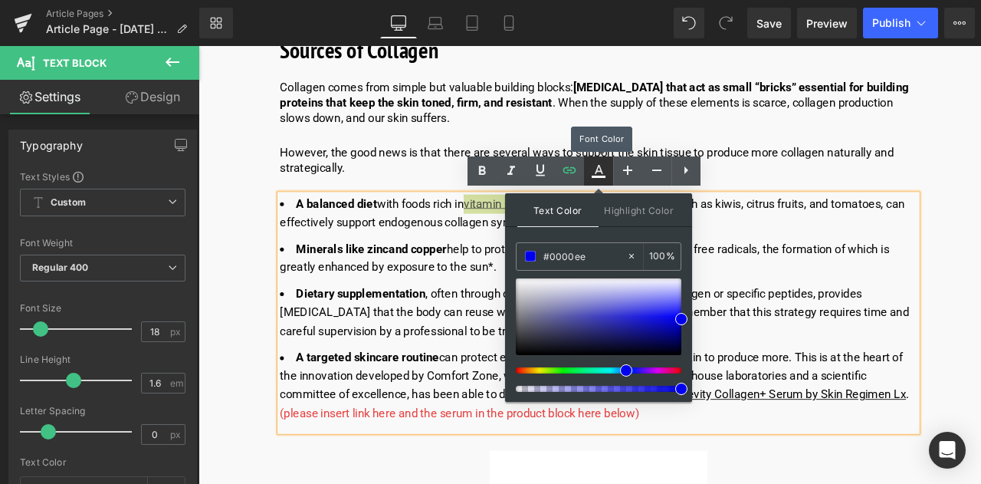
click at [599, 172] on icon at bounding box center [598, 171] width 18 height 18
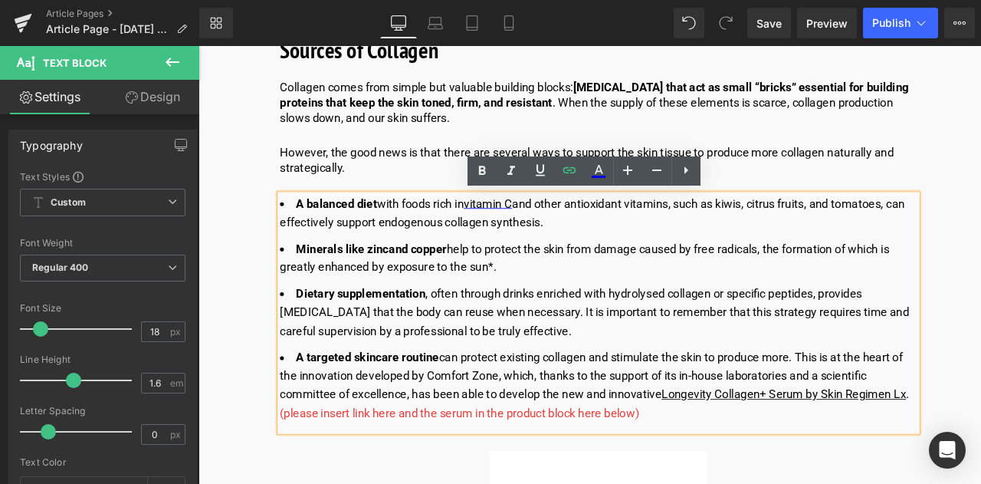
drag, startPoint x: 577, startPoint y: 264, endPoint x: 596, endPoint y: 250, distance: 23.0
click at [577, 264] on ul "A balanced diet with foods rich in vitamin C and other antioxidant vitamins, su…" at bounding box center [672, 357] width 755 height 271
click at [514, 247] on li "A balanced diet with foods rich in vitamin C and other antioxidant vitamins, su…" at bounding box center [672, 244] width 755 height 44
drag, startPoint x: 521, startPoint y: 235, endPoint x: 577, endPoint y: 235, distance: 56.0
click at [570, 235] on a_Linee_di9eI&utm_term=STO__Linee_di9eI&utm_term=&utm_campaign=STO_%5BPMC_ALL_IT%5D_Linee_di9eI&utm_source=adwords&utm_medium=ppc&hsa_acc=1387118193&hsa_cam=22464397395&hsa_grp=&hsa_ad=&hsa_src=x&hsa_tgt=&hsa_kw=&hsa_mt=&hsa_net=adwords&hsa_ver=3&gad_source=1&gad_campaignid=22470929165&gbraid=0AAAAADdDn8-k6AVjh87iV_th6TglVkeA-&gclid=Cj0KCQjws4fEBhD-ARIsACC3d2-QuJwWF6XWWWf-qtd-BPN2N6qYMbtGIPEnqFAKobh8Ui4lPiUFGPkaAkIXEALw_wcB&_ga=2 "vitamin C" at bounding box center [541, 232] width 57 height 16
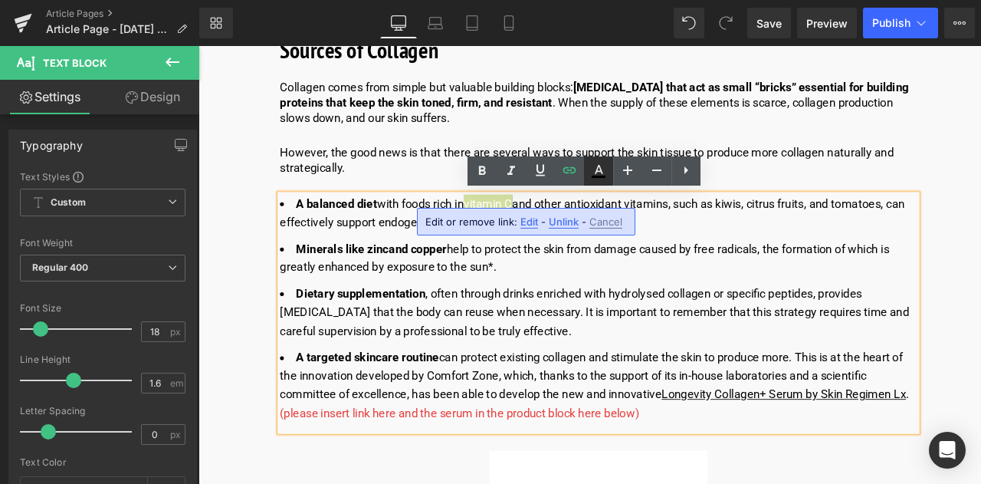
click at [601, 167] on icon at bounding box center [598, 171] width 18 height 18
type input "#ffffff"
type input "100"
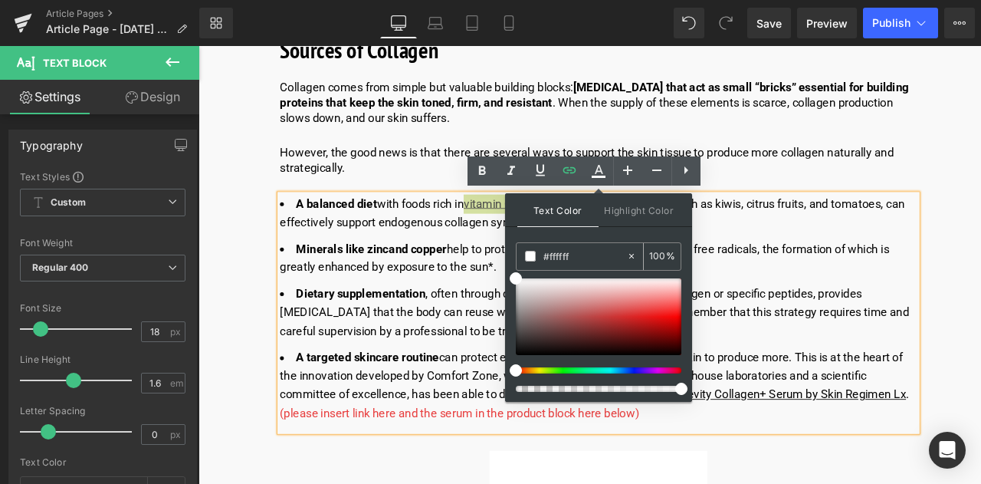
click at [580, 251] on input "#ffffff" at bounding box center [584, 256] width 83 height 17
type input "#fffff"
type input "0"
type input "#ffff"
type input "100"
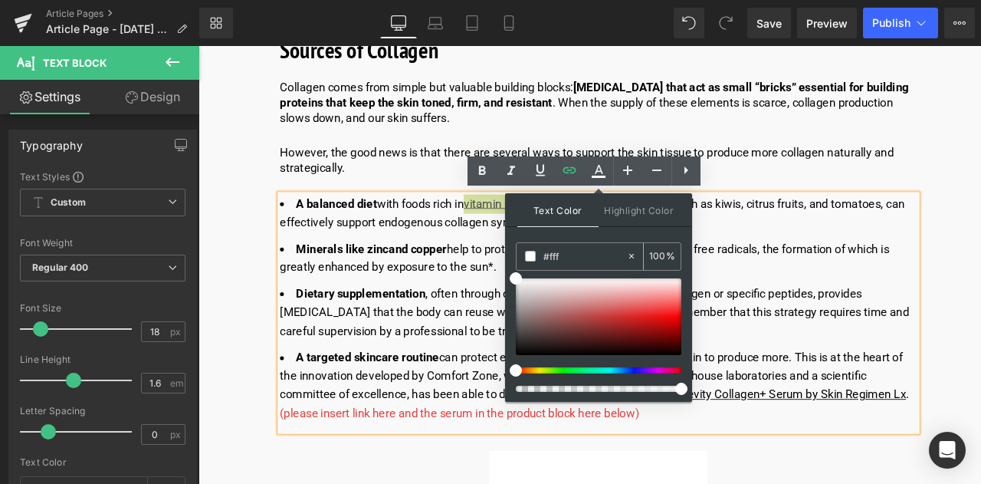
type input "#ff"
type input "0"
type input "#000"
type input "100"
type input "#0000"
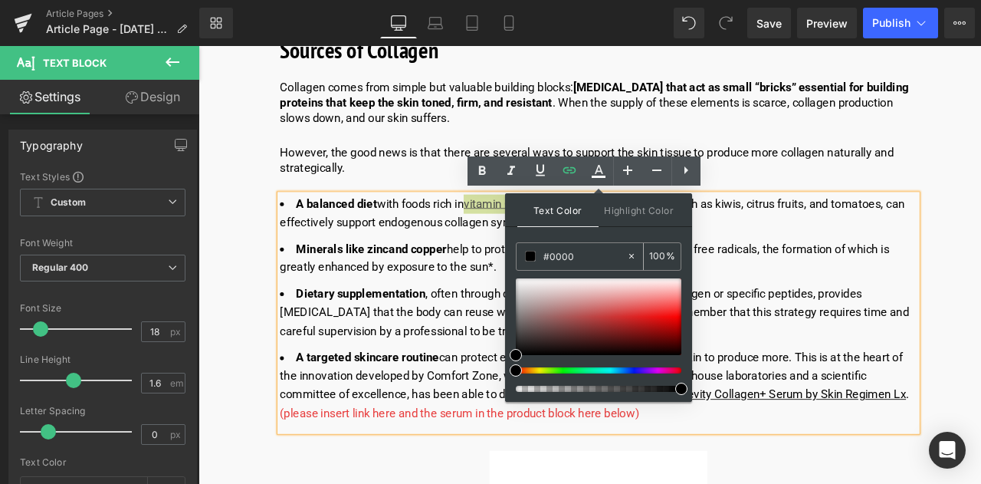
type input "0"
type input "#0000ee"
type input "100"
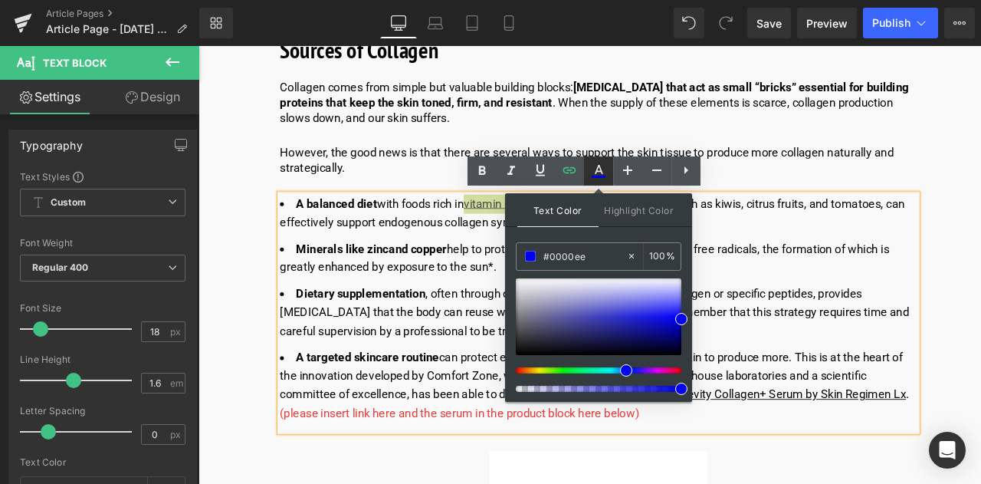
click at [592, 177] on icon at bounding box center [599, 177] width 14 height 2
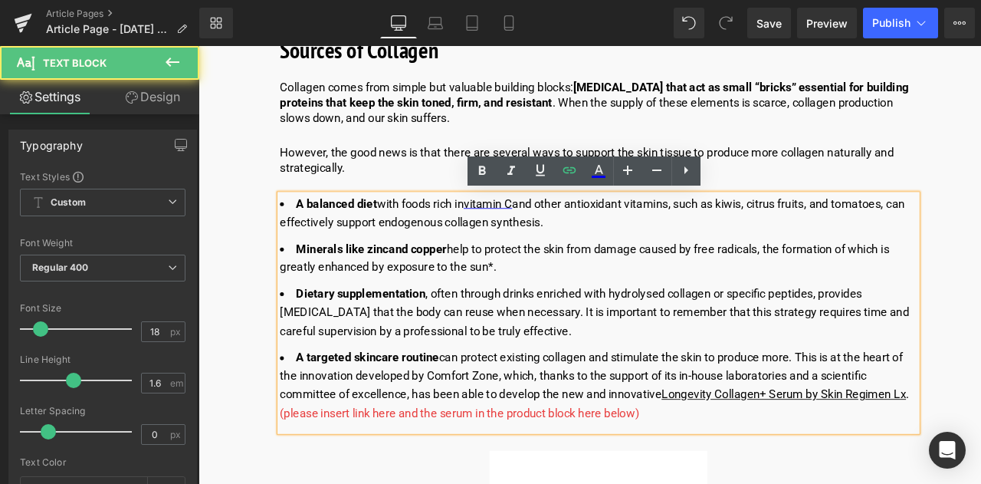
click at [559, 261] on li "A balanced diet with foods rich in vitamin C and other antioxidant vitamins, su…" at bounding box center [672, 244] width 755 height 44
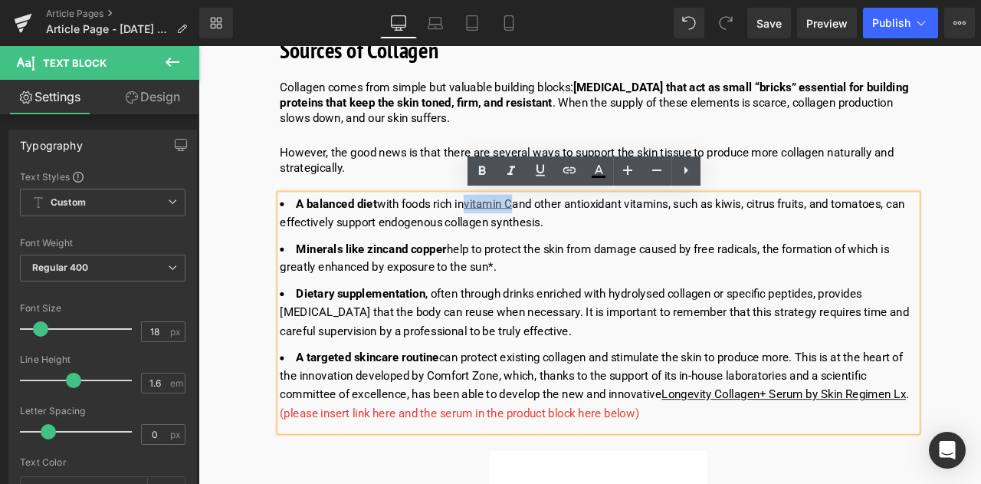
drag, startPoint x: 575, startPoint y: 230, endPoint x: 519, endPoint y: 230, distance: 56.0
click at [519, 230] on li "A balanced diet with foods rich in vitamin C and other antioxidant vitamins, su…" at bounding box center [672, 244] width 755 height 44
click at [535, 169] on icon at bounding box center [540, 170] width 18 height 18
click at [589, 226] on li "A balanced diet with foods rich in vitamin C and other antioxidant vitamins, su…" at bounding box center [672, 244] width 755 height 44
drag, startPoint x: 575, startPoint y: 235, endPoint x: 520, endPoint y: 228, distance: 55.0
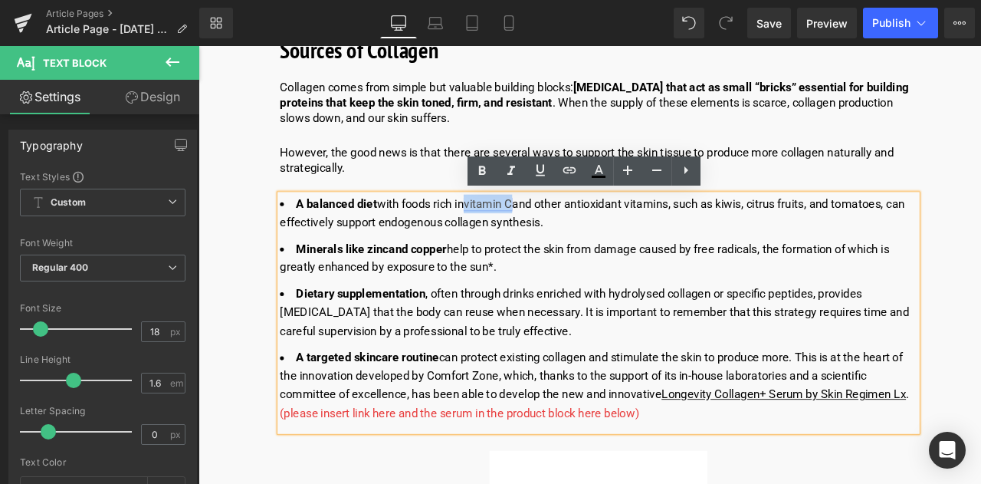
click at [520, 228] on a_Linee_di9eI&utm_term=STO__Linee_di9eI&utm_term=&utm_campaign=STO_%5BPMC_ALL_IT%5D_Linee_di9eI&utm_source=adwords&utm_medium=ppc&hsa_acc=1387118193&hsa_cam=22464397395&hsa_grp=&hsa_ad=&hsa_src=x&hsa_tgt=&hsa_kw=&hsa_mt=&hsa_net=adwords&hsa_ver=3&gad_source=1&gad_campaignid=22470929165&gbraid=0AAAAADdDn8-k6AVjh87iV_th6TglVkeA-&gclid=Cj0KCQjws4fEBhD-ARIsACC3d2-QuJwWF6XWWWf-qtd-BPN2N6qYMbtGIPEnqFAKobh8Ui4lPiUFGPkaAkIXEALw_wcB&_ga=2 "vitamin C" at bounding box center [541, 232] width 57 height 16
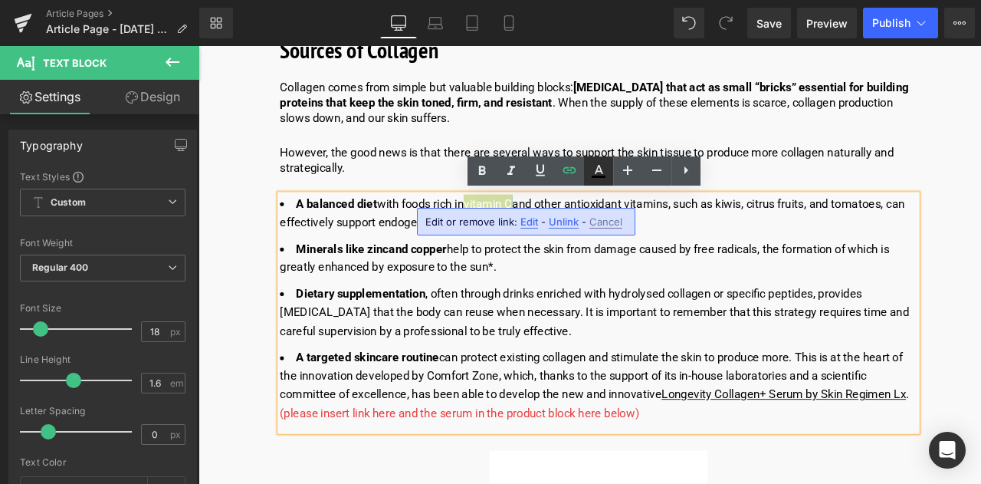
click at [594, 172] on icon at bounding box center [598, 171] width 18 height 18
type input "#ffffff"
type input "100"
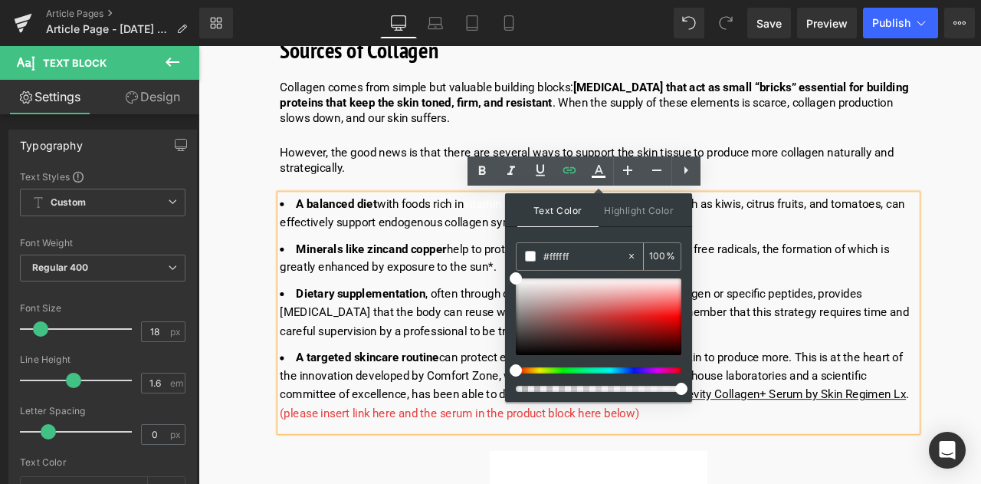
click at [599, 268] on div "#ffffff" at bounding box center [572, 256] width 110 height 27
click at [602, 255] on input "#ffffff" at bounding box center [584, 256] width 83 height 17
type input "#fffff"
type input "0"
type input "#ffff"
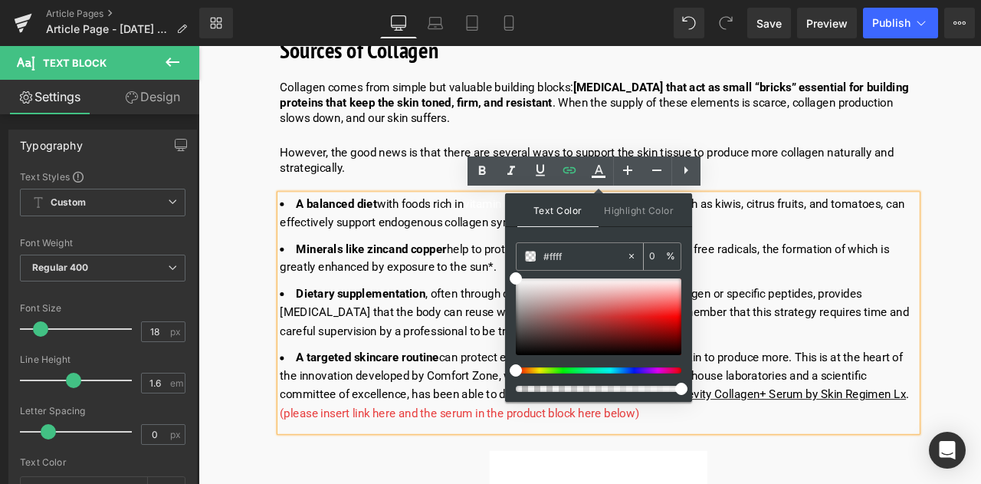
type input "100"
type input "#ff"
type input "0"
type input "#000"
type input "100"
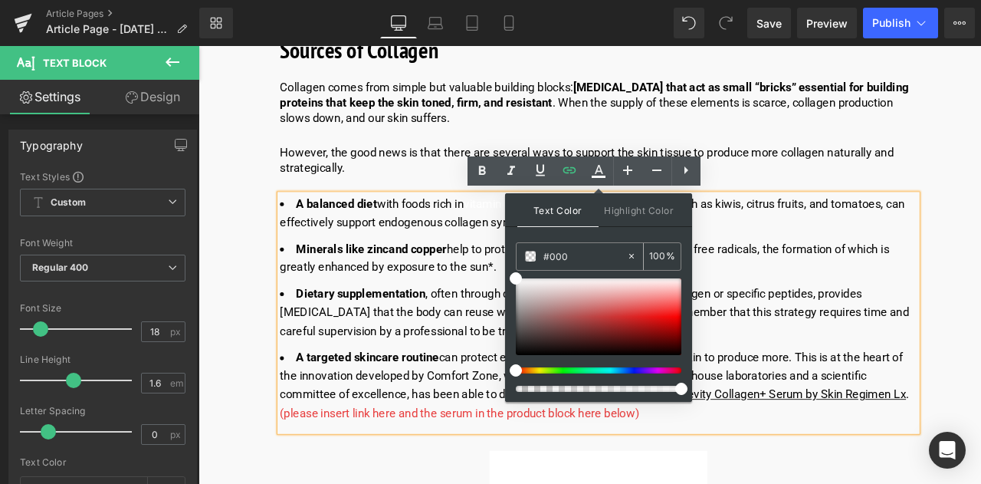
type input "#0000"
type input "0"
type input "#0000ee"
type input "100"
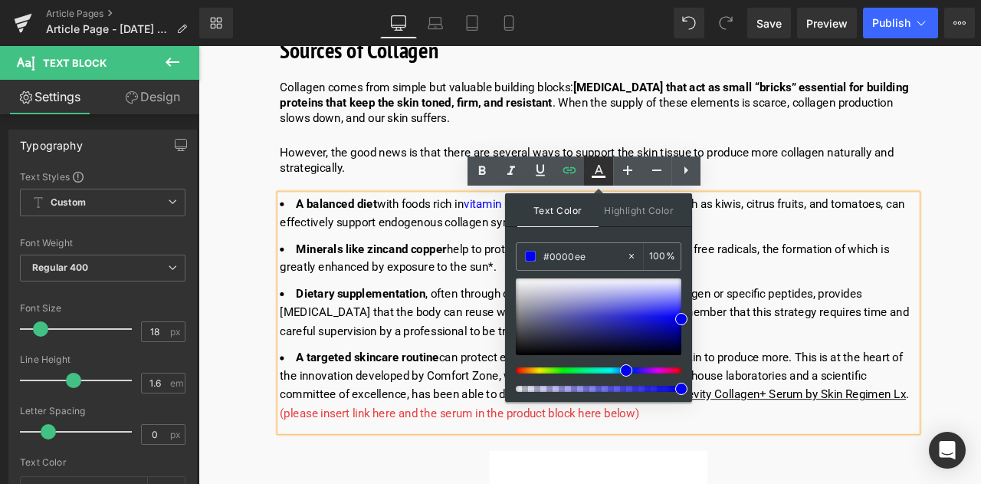
click at [599, 168] on icon at bounding box center [598, 171] width 18 height 18
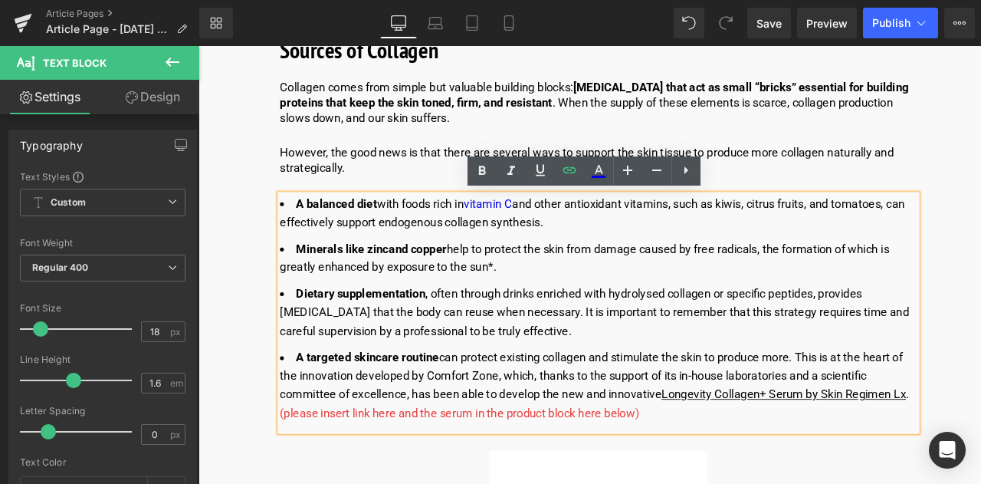
click at [506, 287] on li "Minerals like zinc and copper help to protect the skin from damage caused by fr…" at bounding box center [672, 297] width 755 height 44
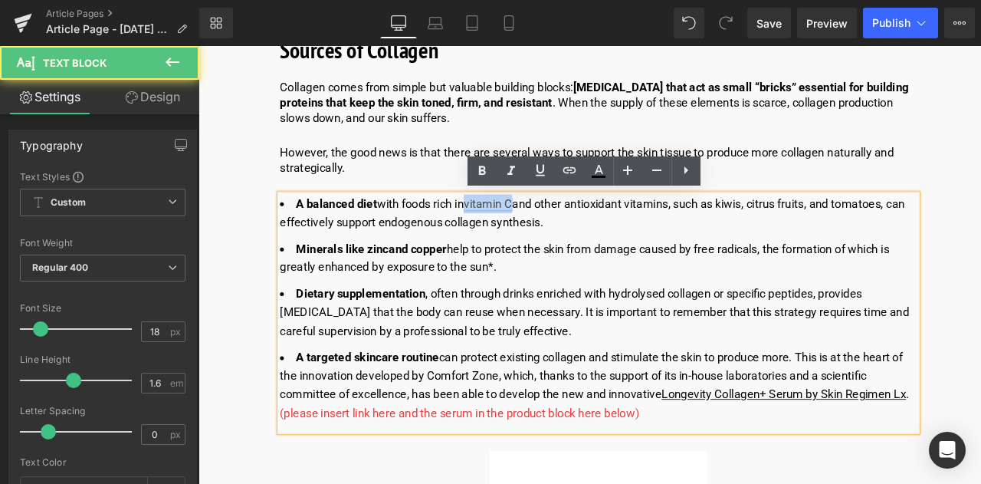
drag, startPoint x: 577, startPoint y: 233, endPoint x: 523, endPoint y: 228, distance: 54.6
click at [523, 228] on li "A balanced diet with foods rich in vitamin C and other antioxidant vitamins, su…" at bounding box center [672, 244] width 755 height 44
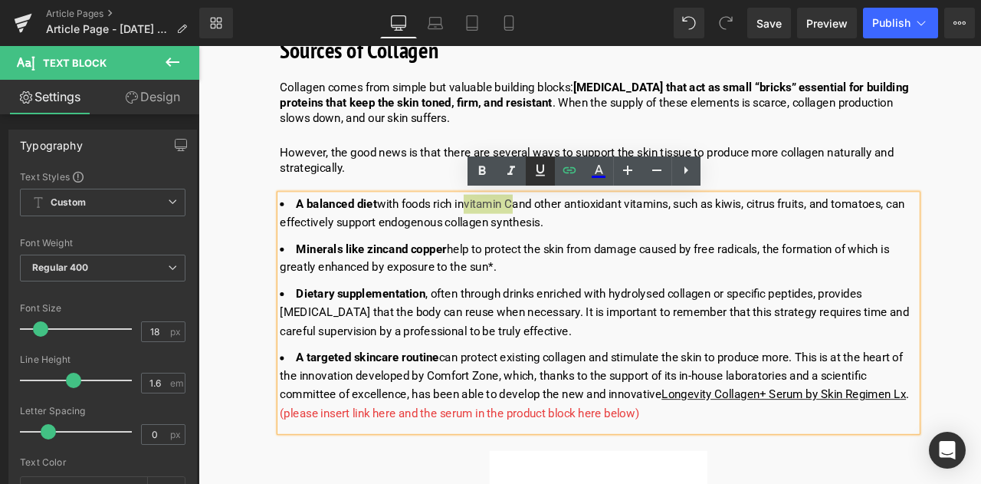
click at [536, 177] on icon at bounding box center [540, 170] width 18 height 18
click at [601, 235] on li "A balanced diet with foods rich in vitamin C and other antioxidant vitamins, su…" at bounding box center [672, 244] width 755 height 44
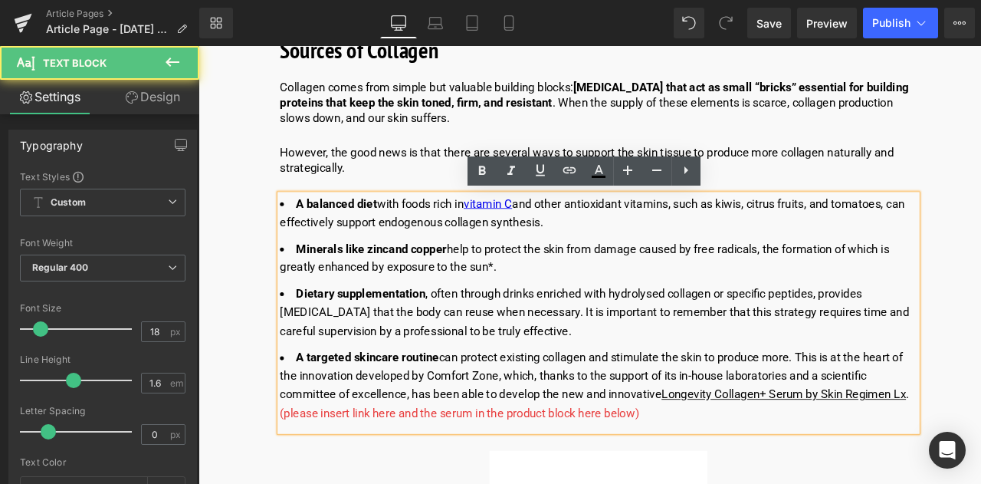
click at [424, 287] on strong "and copper" at bounding box center [458, 285] width 69 height 16
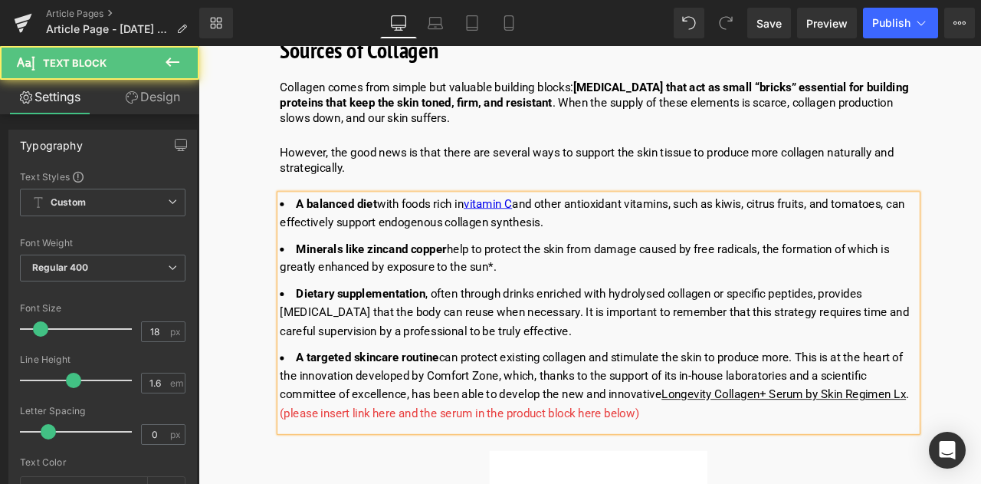
click at [527, 284] on li "Minerals like zinc and copper help to protect the skin from damage caused by fr…" at bounding box center [672, 297] width 755 height 44
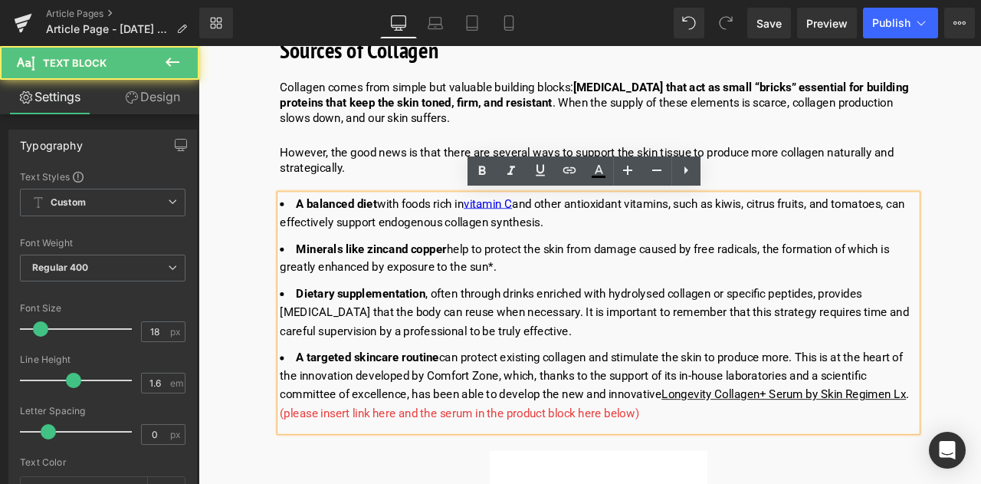
click at [727, 339] on li "Dietary supplementation , often through drinks enriched with hydrolysed collage…" at bounding box center [672, 361] width 755 height 66
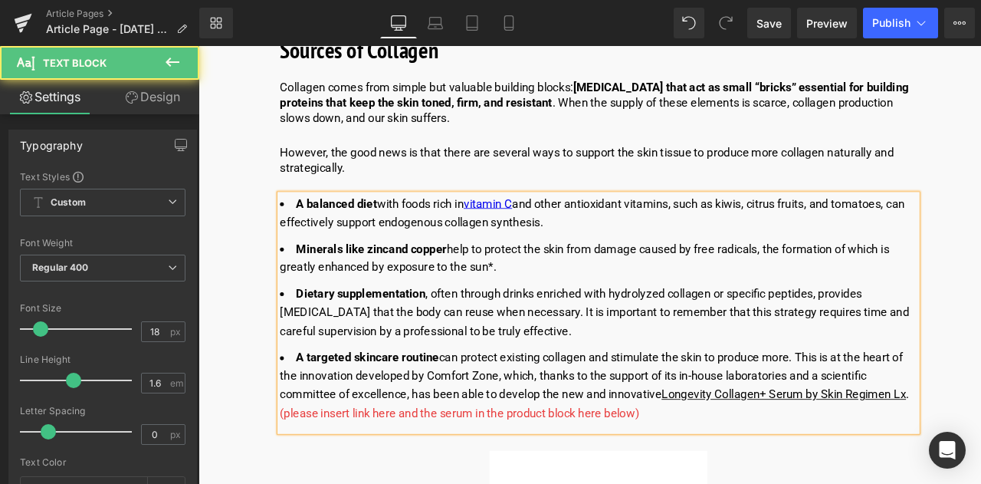
click at [661, 339] on li "Dietary supplementation , often through drinks enriched with hydrolyzed collage…" at bounding box center [672, 361] width 755 height 66
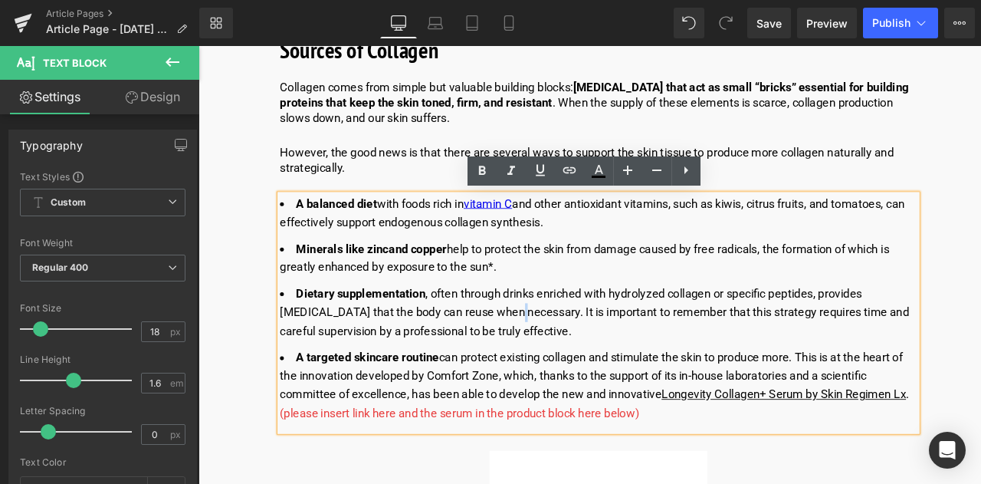
click at [533, 353] on li "Dietary supplementation , often through drinks enriched with hydrolyzed collage…" at bounding box center [672, 361] width 755 height 66
click at [673, 301] on li "Minerals like zinc and copper help to protect the skin from damage caused by fr…" at bounding box center [672, 297] width 755 height 44
click at [469, 434] on li "A targeted skincare routin e can protect existing collagen and stimulate the sk…" at bounding box center [672, 448] width 755 height 88
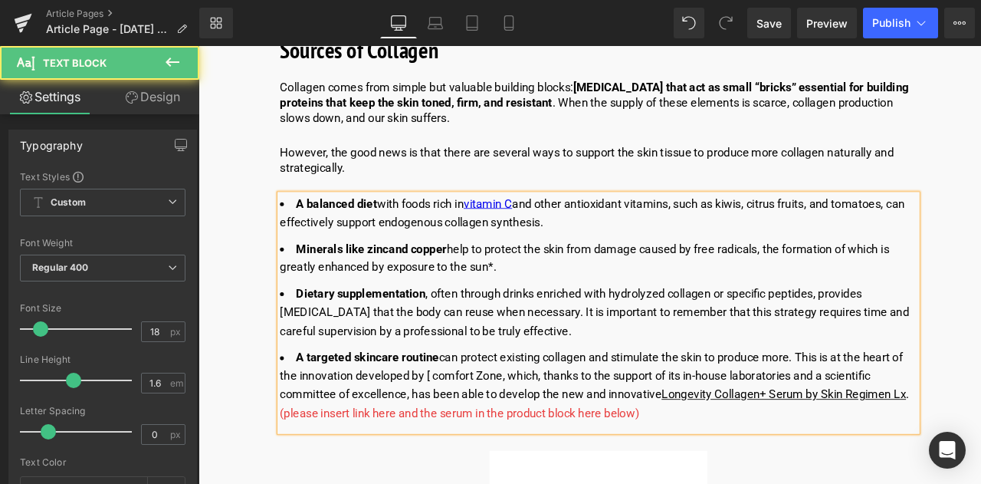
click at [534, 436] on li "A targeted skincare routin e can protect existing collagen and stimulate the sk…" at bounding box center [672, 448] width 755 height 88
click at [556, 436] on li "A targeted skincare routin e can protect existing collagen and stimulate the sk…" at bounding box center [672, 448] width 755 height 88
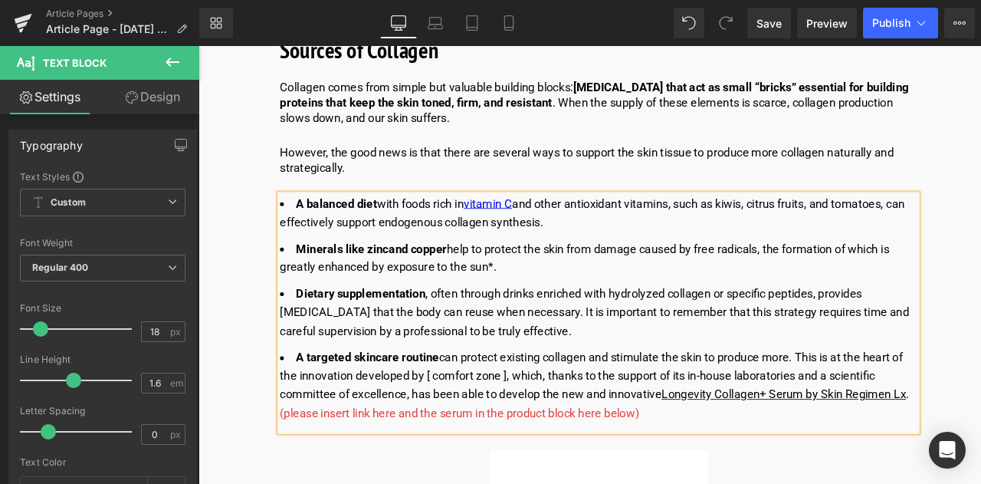
scroll to position [2376, 0]
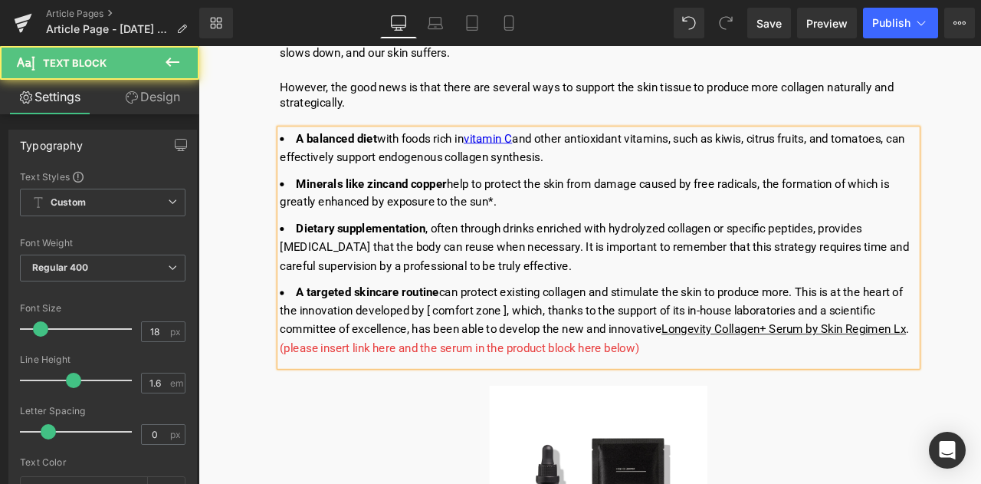
click at [676, 415] on div "A balanced diet with foods rich in vitamin C and other antioxidant vitamins, su…" at bounding box center [672, 285] width 755 height 281
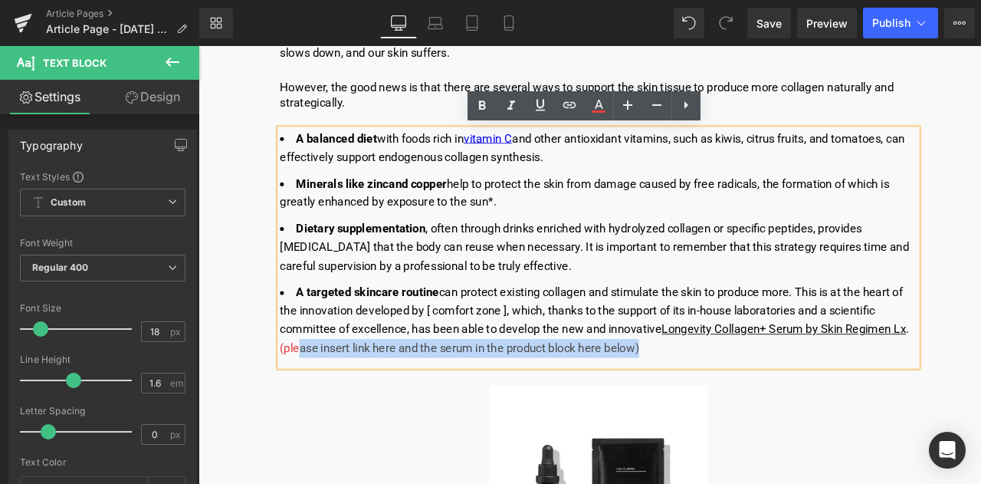
drag, startPoint x: 725, startPoint y: 399, endPoint x: 318, endPoint y: 396, distance: 407.0
click at [318, 396] on li "A targeted skincare routin e can protect existing collagen and stimulate the sk…" at bounding box center [672, 371] width 755 height 88
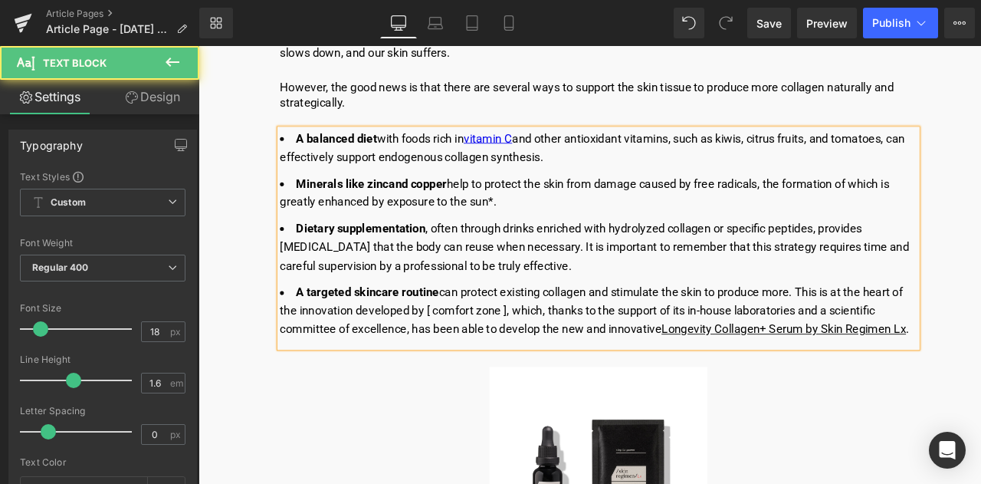
click at [980, 388] on li "A targeted skincare routin e can protect existing collagen and stimulate the sk…" at bounding box center [672, 360] width 755 height 66
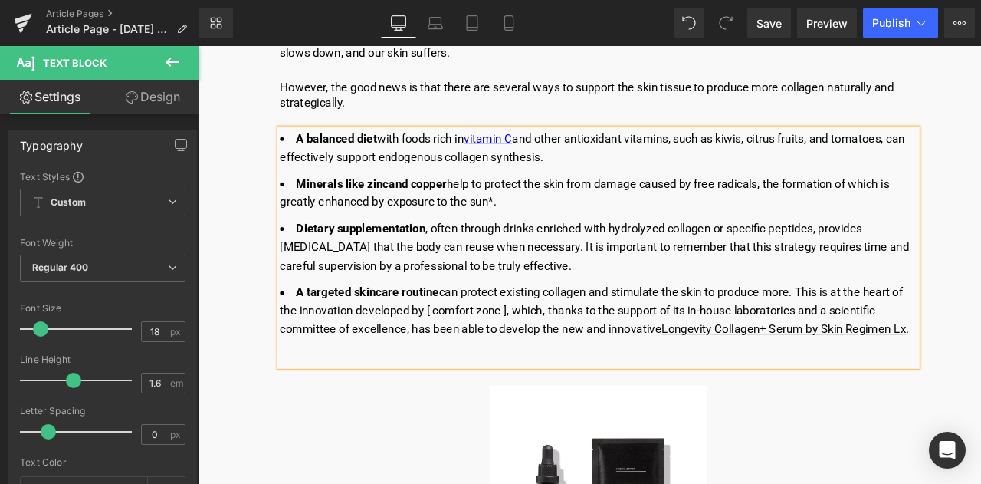
click at [329, 402] on div at bounding box center [672, 413] width 755 height 22
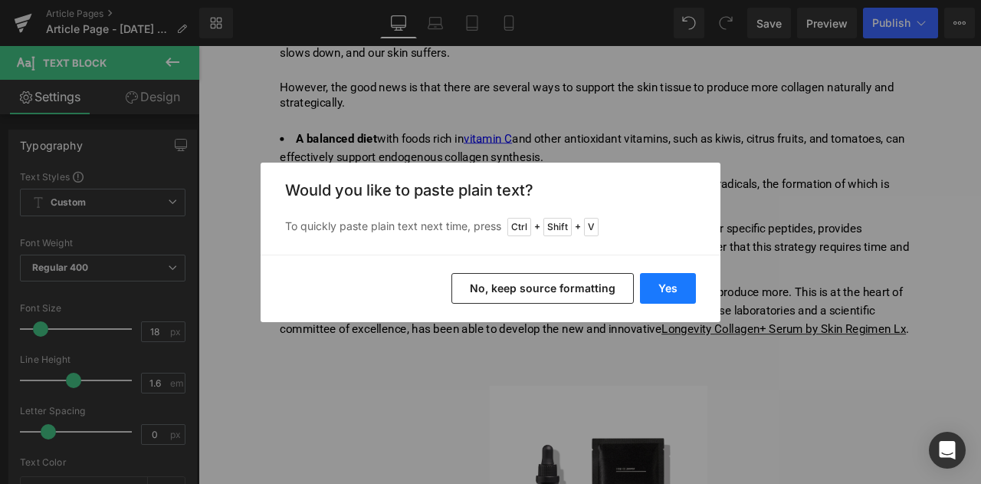
click at [661, 288] on button "Yes" at bounding box center [668, 288] width 56 height 31
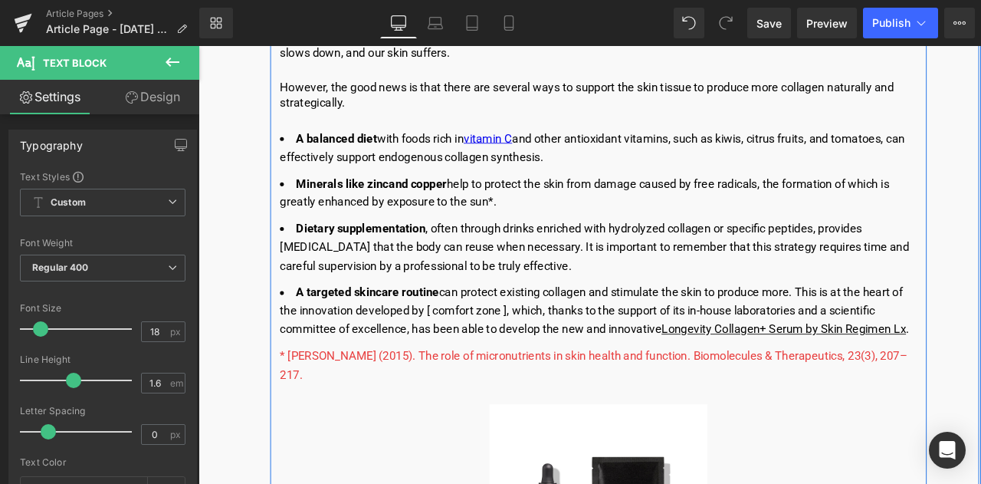
click at [639, 410] on span "* [PERSON_NAME] (2015). The role of micronutrients in skin health and function.…" at bounding box center [667, 424] width 744 height 38
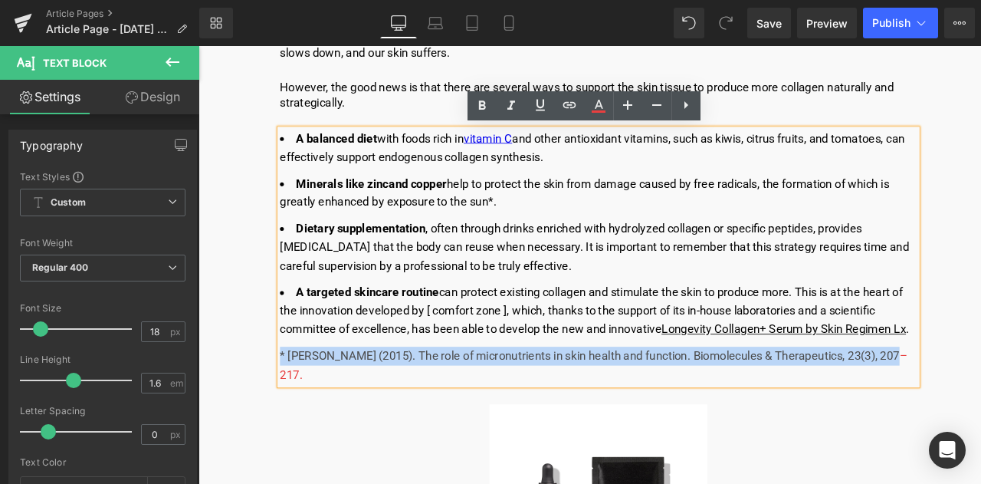
drag, startPoint x: 1032, startPoint y: 416, endPoint x: 293, endPoint y: 414, distance: 739.7
click at [295, 414] on div "* [PERSON_NAME] (2015). The role of micronutrients in skin health and function.…" at bounding box center [672, 424] width 755 height 44
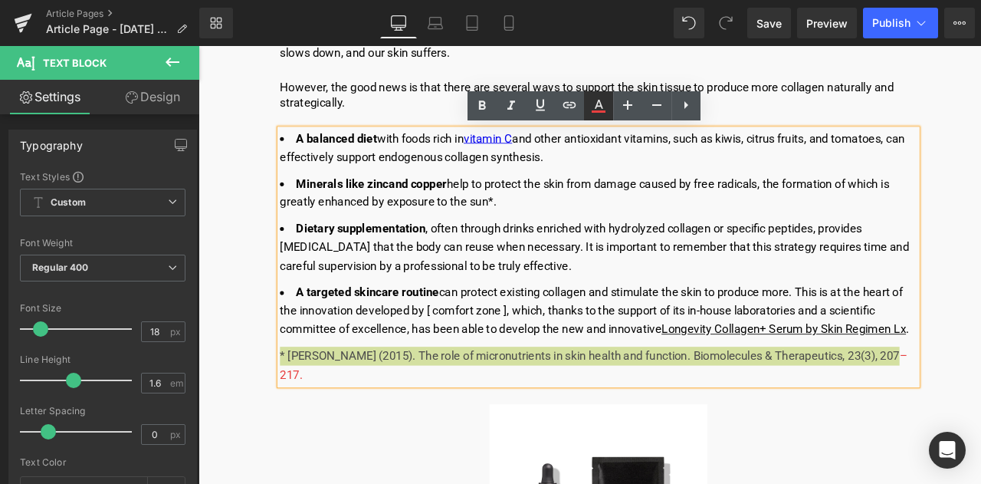
click at [598, 97] on icon at bounding box center [598, 106] width 18 height 18
type input "#e83f3f"
type input "100"
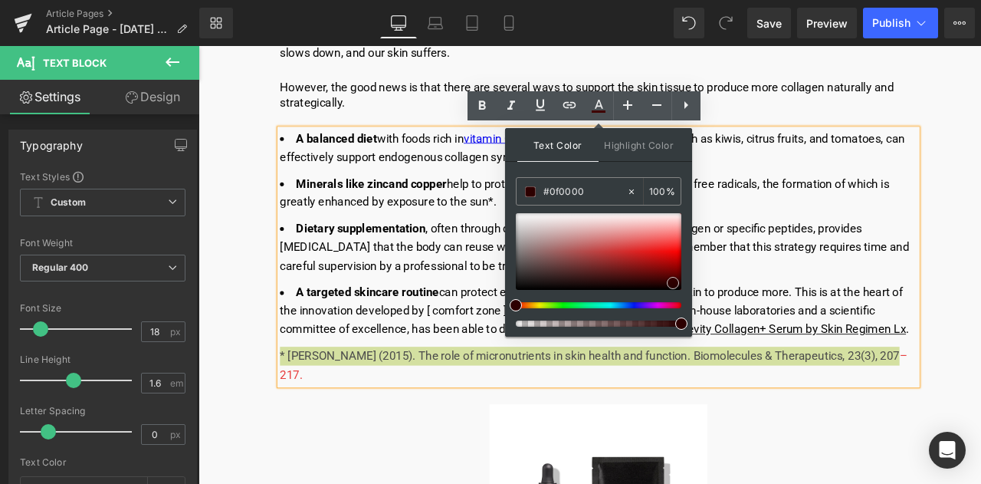
type input "#000000"
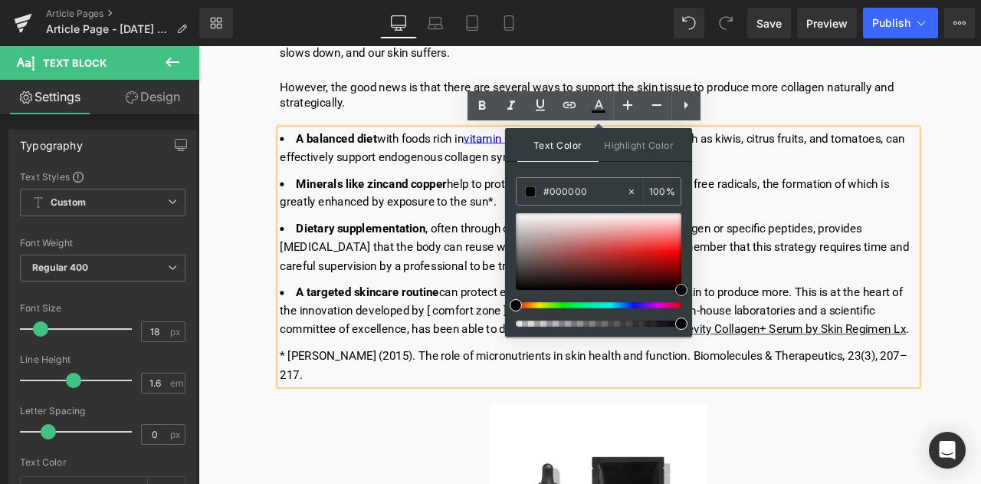
drag, startPoint x: 843, startPoint y: 289, endPoint x: 791, endPoint y: 359, distance: 87.7
click at [423, 311] on li "Dietary supplementation , often through drinks enriched with hydrolyzed collage…" at bounding box center [672, 284] width 755 height 66
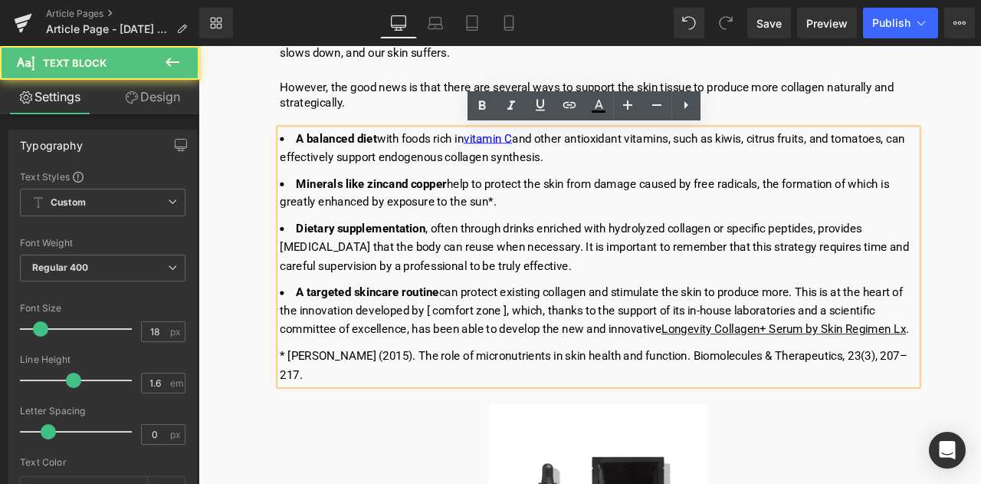
click at [428, 408] on div "* [PERSON_NAME] (2015). The role of micronutrients in skin health and function.…" at bounding box center [672, 424] width 755 height 44
click at [459, 411] on div "* [PERSON_NAME] (2015). The role of micronutrients in skin health and function.…" at bounding box center [672, 424] width 755 height 44
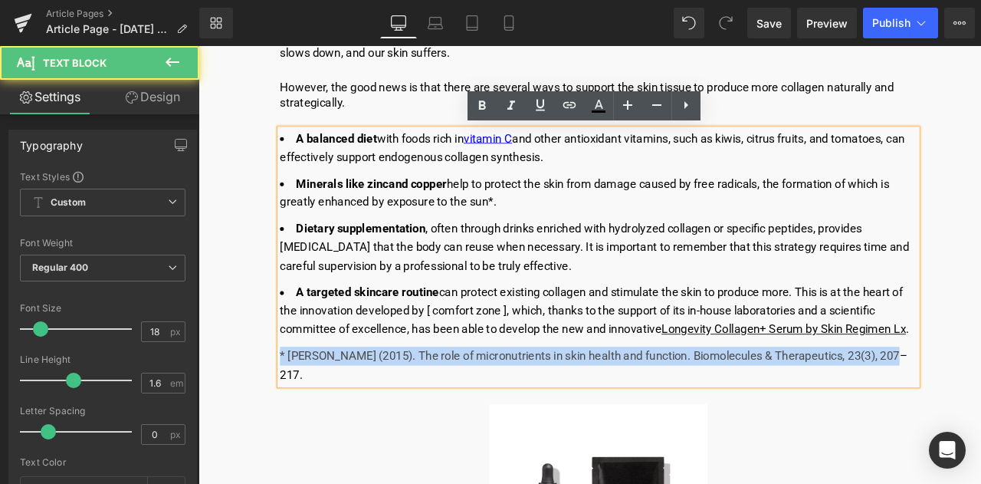
drag, startPoint x: 1017, startPoint y: 408, endPoint x: 227, endPoint y: 419, distance: 790.3
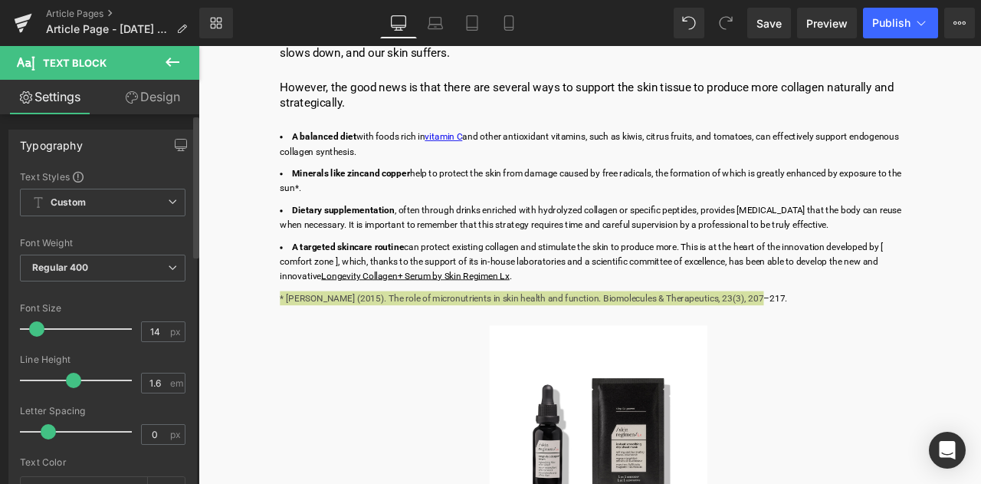
click at [35, 327] on span at bounding box center [36, 328] width 15 height 15
type input "18"
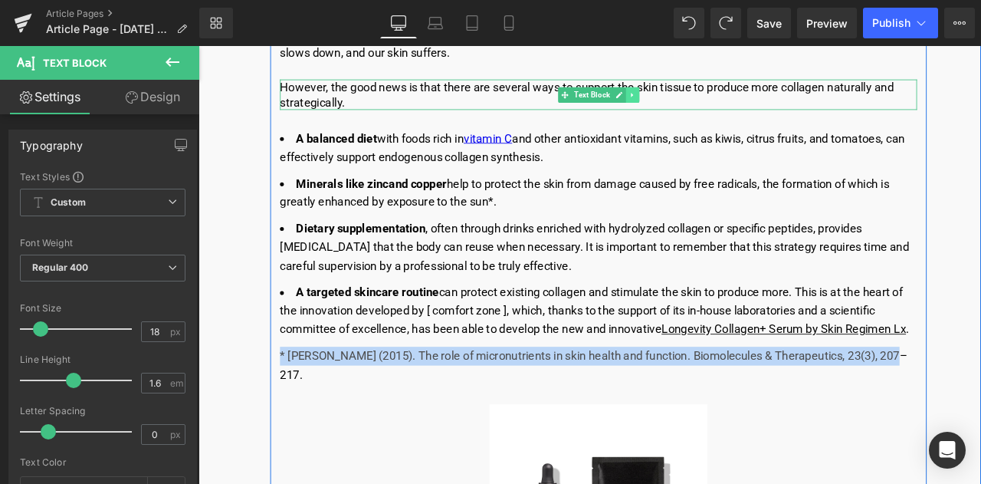
click at [708, 104] on icon at bounding box center [712, 104] width 8 height 9
click at [705, 104] on icon at bounding box center [705, 104] width 8 height 8
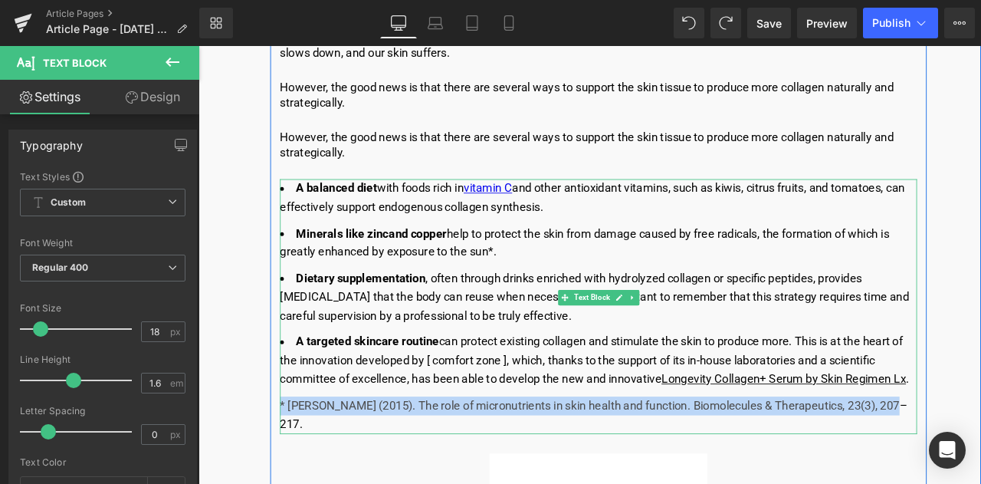
click at [513, 467] on div "* [PERSON_NAME] (2015). The role of micronutrients in skin health and function.…" at bounding box center [672, 483] width 755 height 44
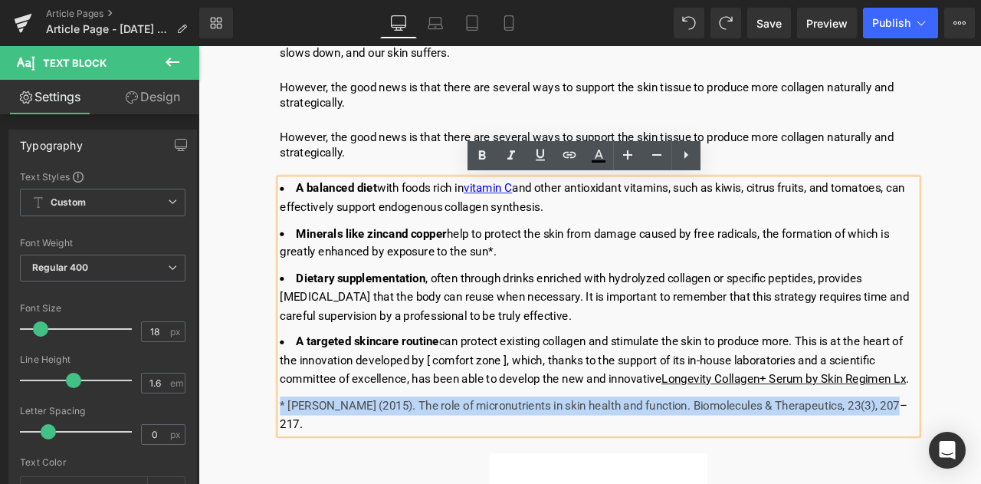
drag, startPoint x: 1029, startPoint y: 462, endPoint x: 268, endPoint y: 454, distance: 761.2
copy div "* [PERSON_NAME] (2015). The role of micronutrients in skin health and function.…"
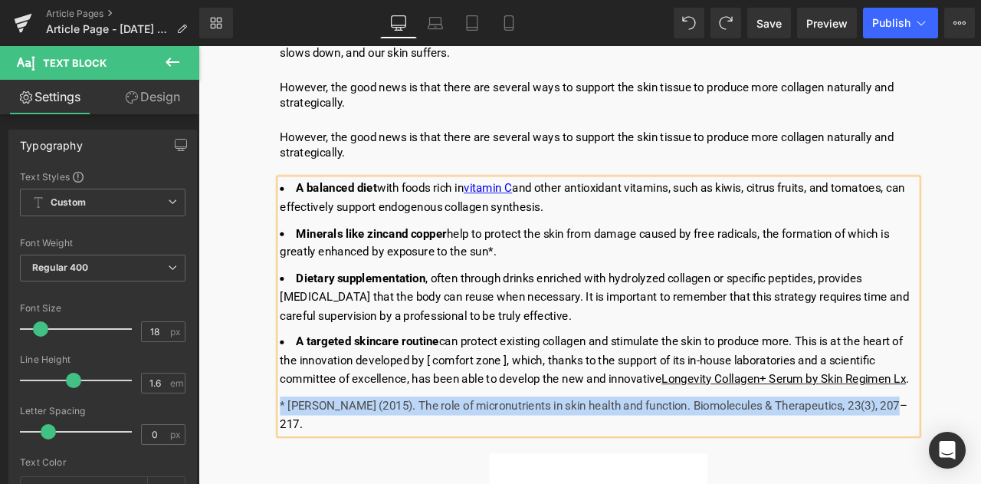
click at [426, 178] on div "However, the good news is that there are several ways to support the skin tissu…" at bounding box center [672, 163] width 755 height 36
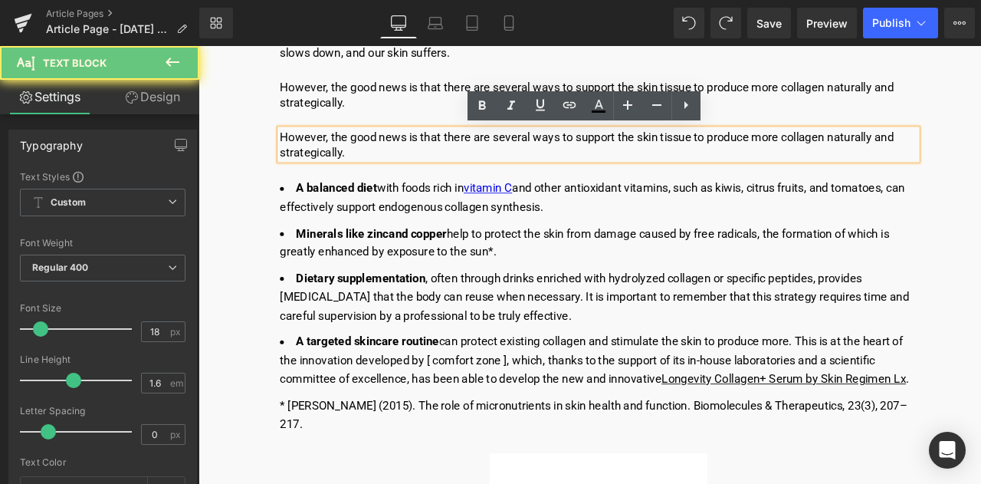
click at [392, 159] on p "However, the good news is that there are several ways to support the skin tissu…" at bounding box center [672, 163] width 755 height 36
click at [381, 171] on p "However, the good news is that there are several ways to support the skin tissu…" at bounding box center [672, 163] width 755 height 36
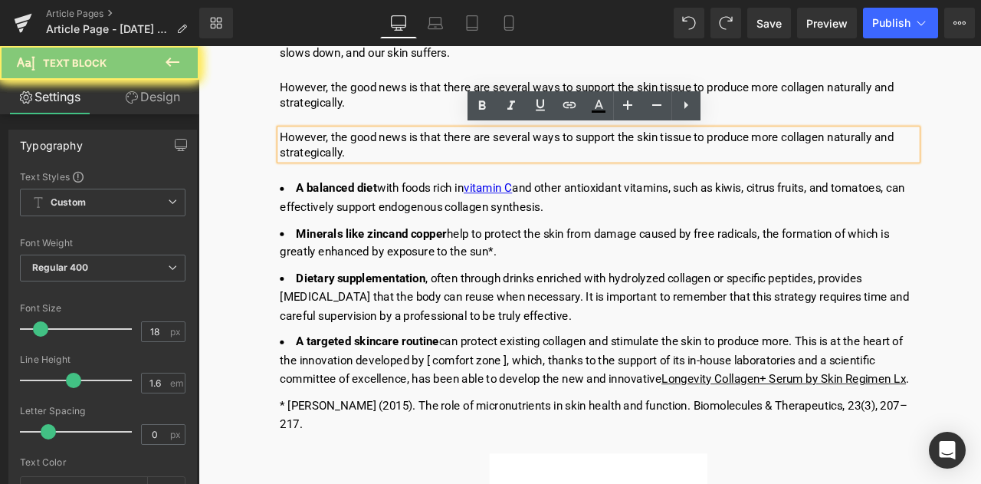
click at [381, 171] on p "However, the good news is that there are several ways to support the skin tissu…" at bounding box center [672, 163] width 755 height 36
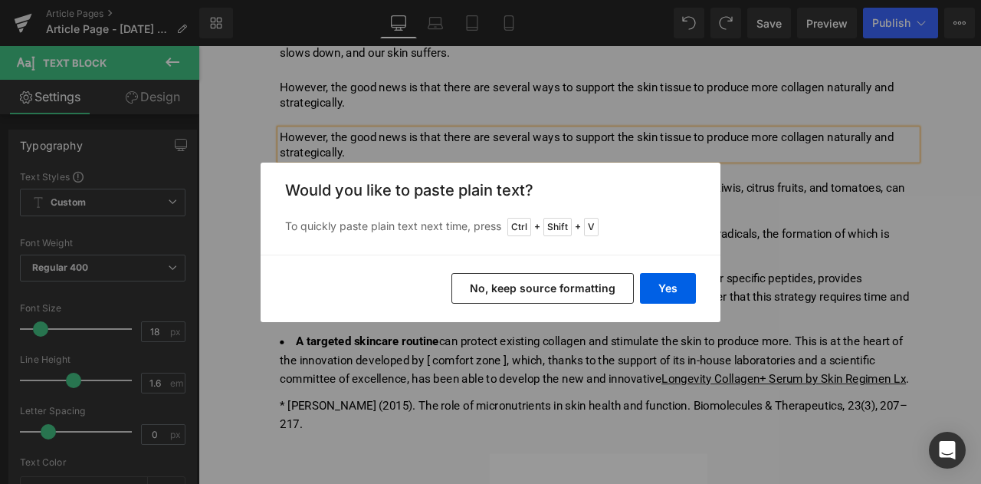
click at [585, 294] on button "No, keep source formatting" at bounding box center [542, 288] width 182 height 31
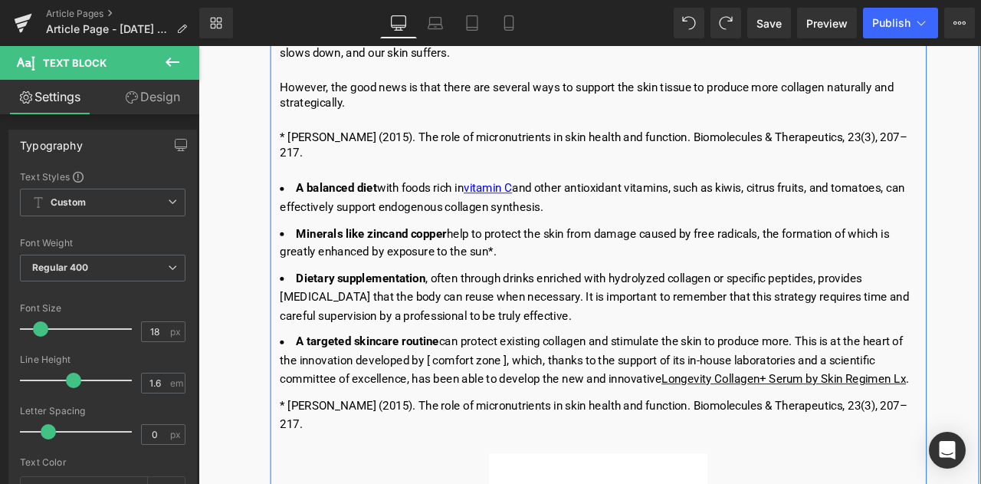
click at [820, 461] on div "* [PERSON_NAME] (2015). The role of micronutrients in skin health and function.…" at bounding box center [672, 483] width 755 height 44
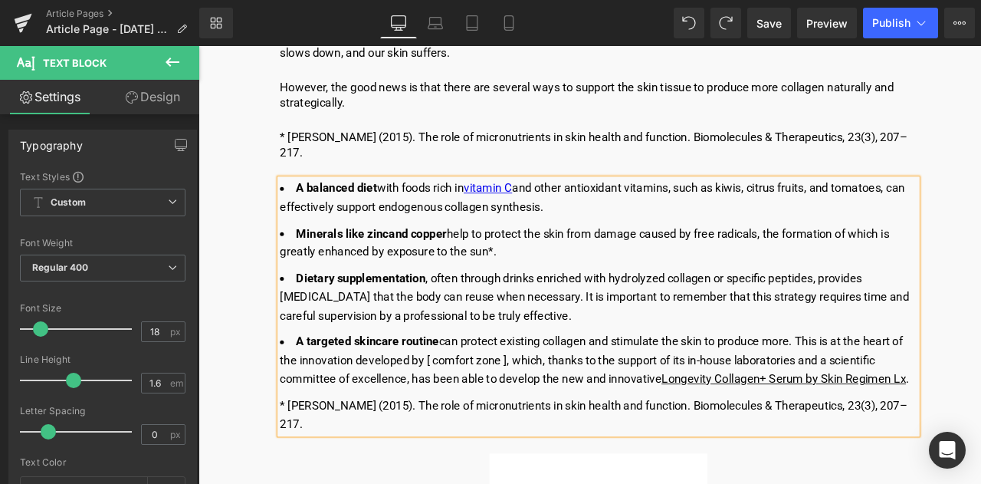
click at [820, 461] on div "* [PERSON_NAME] (2015). The role of micronutrients in skin health and function.…" at bounding box center [672, 483] width 755 height 44
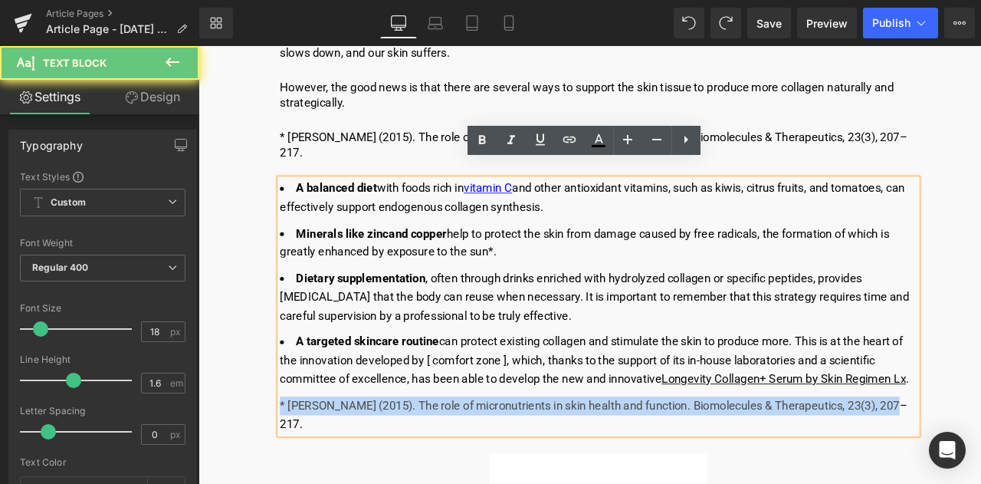
click at [820, 461] on div "* [PERSON_NAME] (2015). The role of micronutrients in skin health and function.…" at bounding box center [672, 483] width 755 height 44
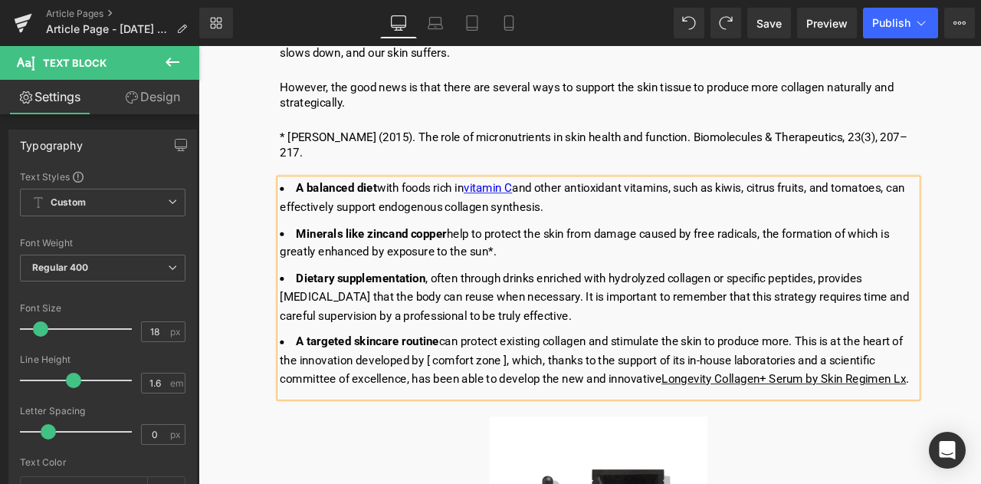
click at [199, 46] on div at bounding box center [199, 46] width 0 height 0
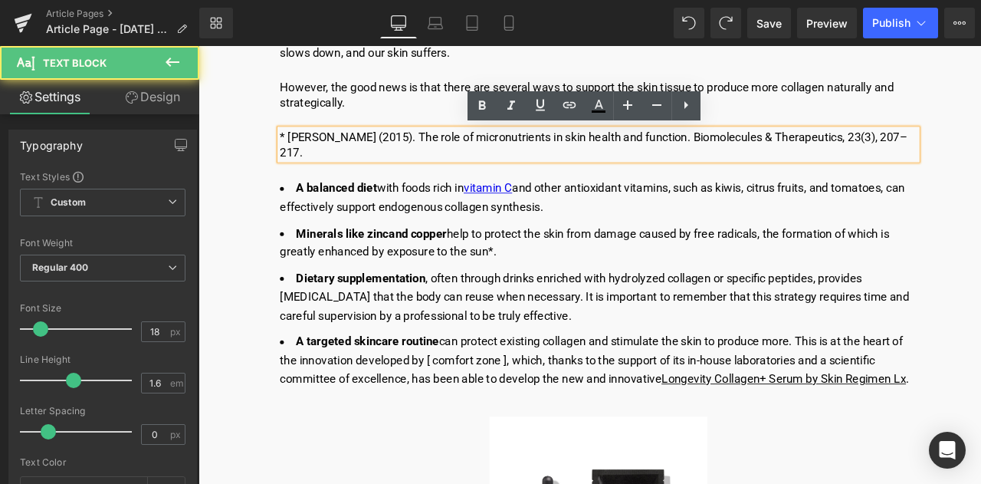
click at [459, 145] on p "* [PERSON_NAME] (2015). The role of micronutrients in skin health and function.…" at bounding box center [672, 163] width 755 height 36
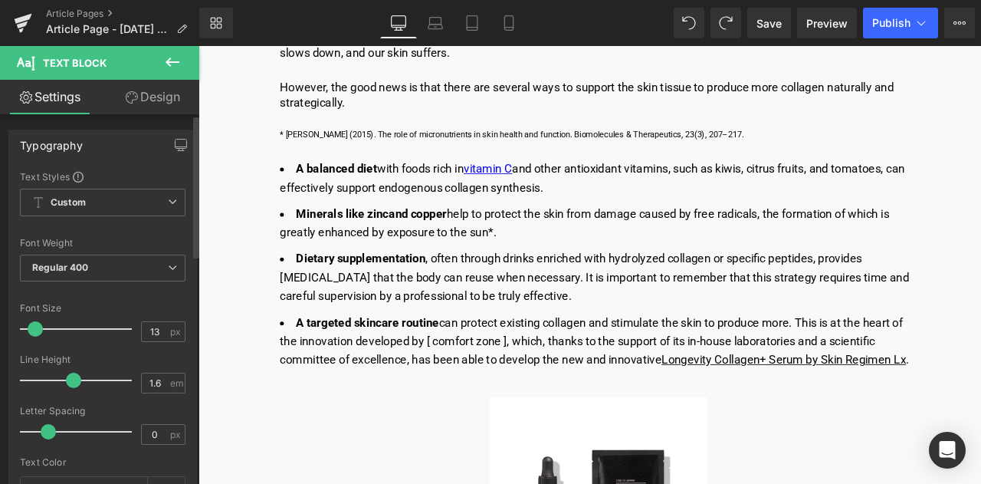
type input "12"
click at [33, 330] on span at bounding box center [35, 328] width 15 height 15
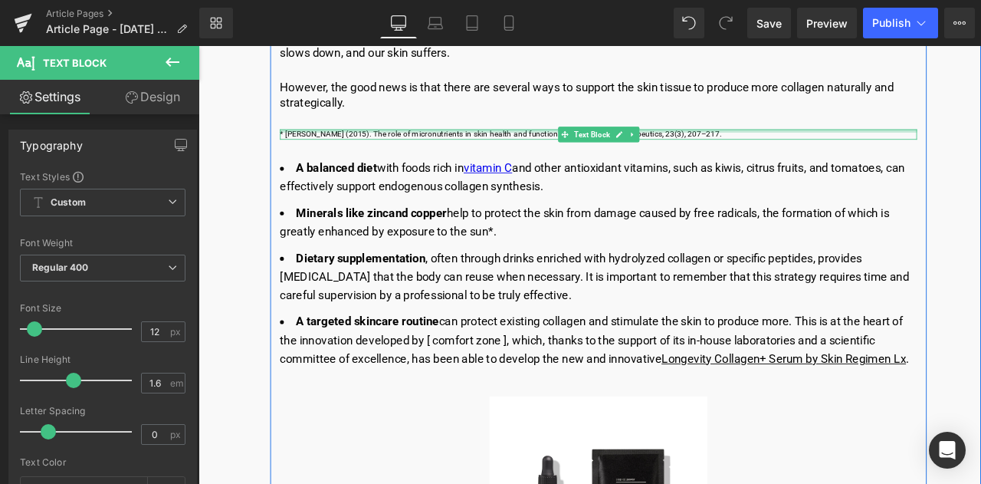
click at [432, 145] on div at bounding box center [672, 147] width 755 height 4
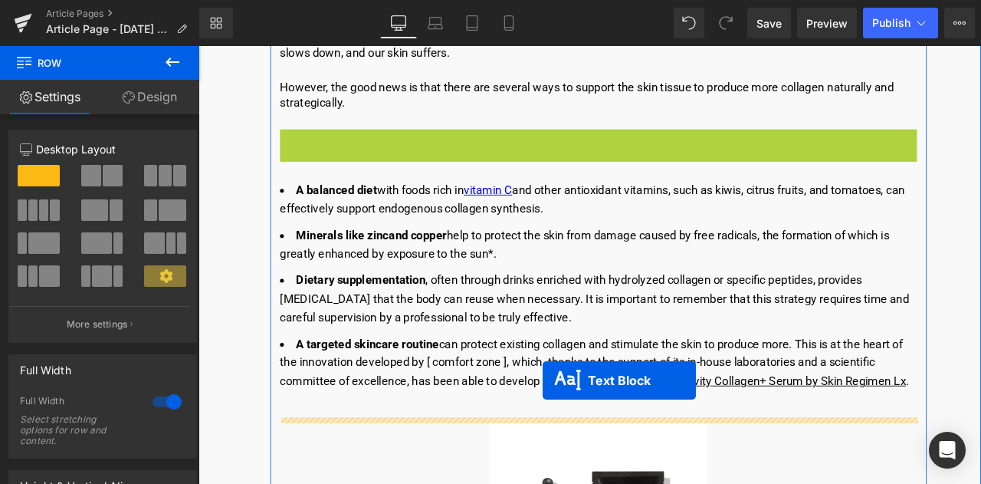
drag, startPoint x: 630, startPoint y: 150, endPoint x: 606, endPoint y: 442, distance: 293.0
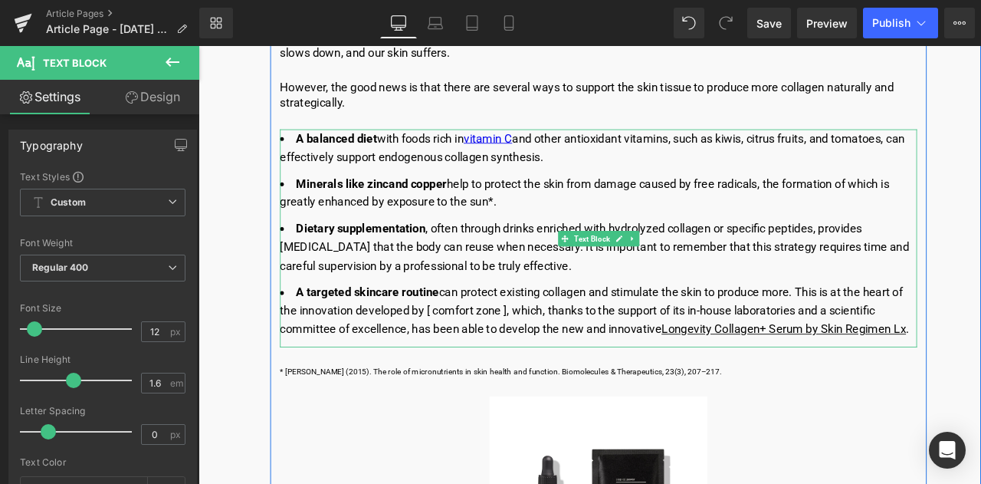
drag, startPoint x: 768, startPoint y: 382, endPoint x: 661, endPoint y: 248, distance: 171.2
click at [768, 382] on u "Longevity Collagen+ Serum by Skin Regimen Lx" at bounding box center [892, 381] width 290 height 16
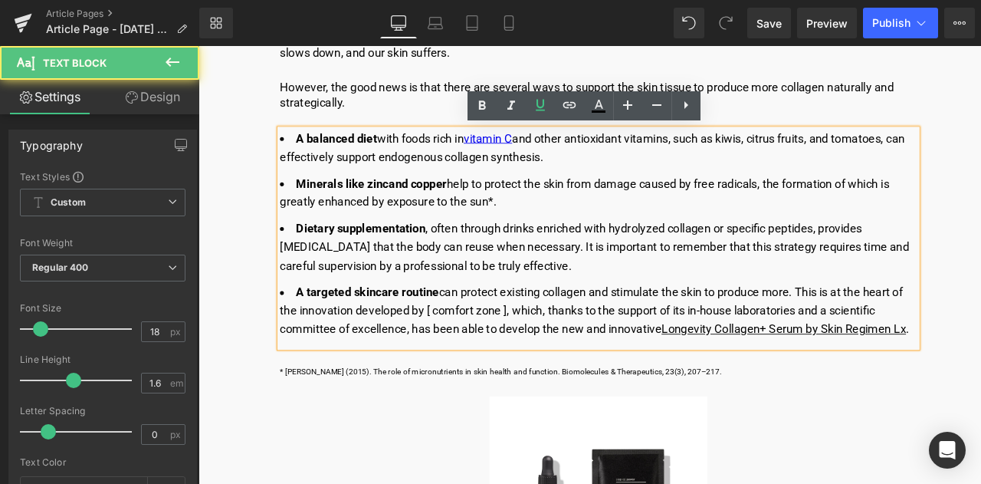
click at [871, 376] on u "Longevity Collagen+ Serum by Skin Regimen Lx" at bounding box center [892, 381] width 290 height 16
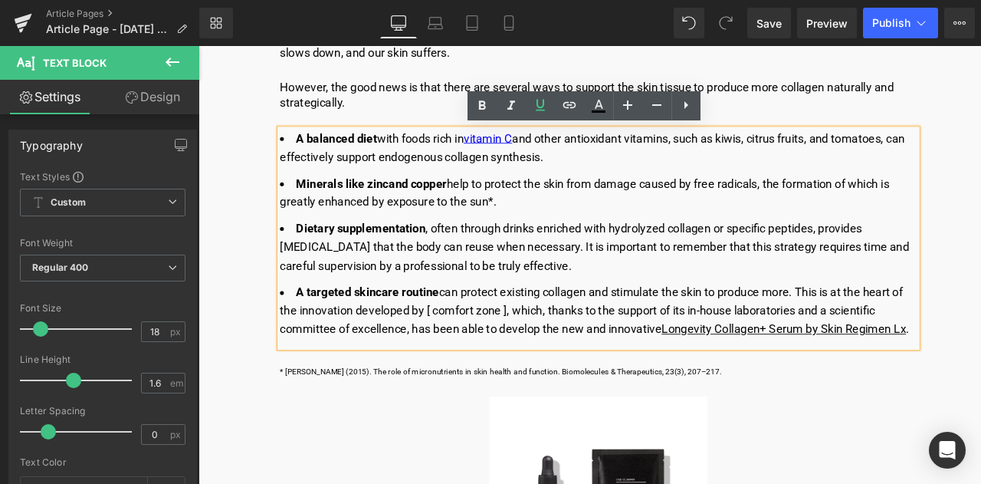
click at [868, 399] on div "A balanced diet with foods rich in vitamin C and other antioxidant vitamins, su…" at bounding box center [672, 274] width 755 height 258
drag, startPoint x: 747, startPoint y: 379, endPoint x: 1036, endPoint y: 382, distance: 289.0
click at [980, 382] on li "A targeted skincare routin e can protect existing collagen and stimulate the sk…" at bounding box center [672, 360] width 755 height 66
click at [980, 339] on li "A targeted skincare routin e can protect existing collagen and stimulate the sk…" at bounding box center [672, 360] width 755 height 66
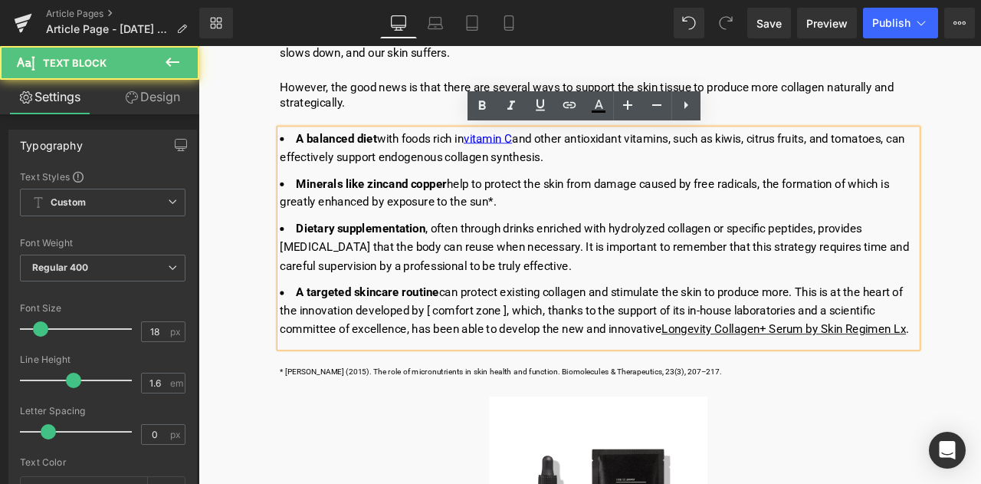
click at [947, 379] on u "Longevity Collagen+ Serum by Skin Regimen Lx" at bounding box center [892, 381] width 290 height 16
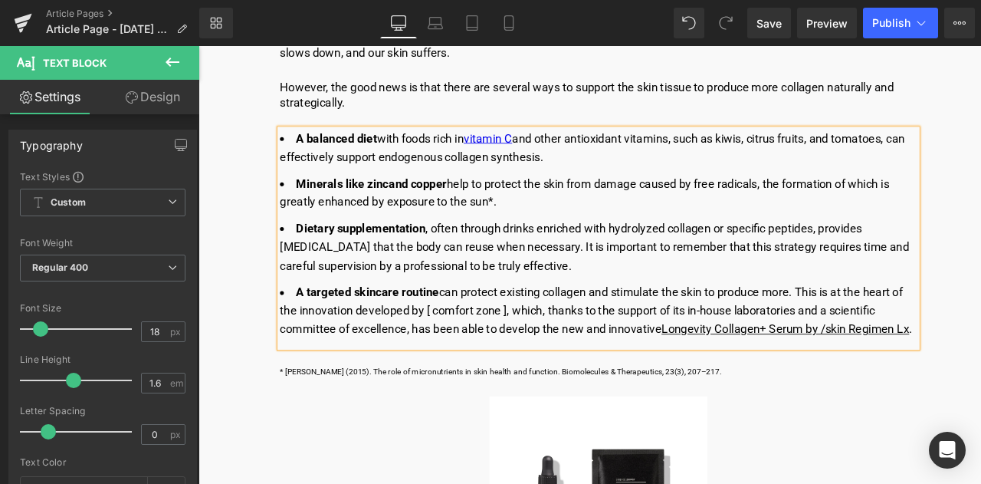
click at [980, 376] on u "Longevity Collagen+ Serum by /skin Regimen Lx" at bounding box center [894, 381] width 294 height 16
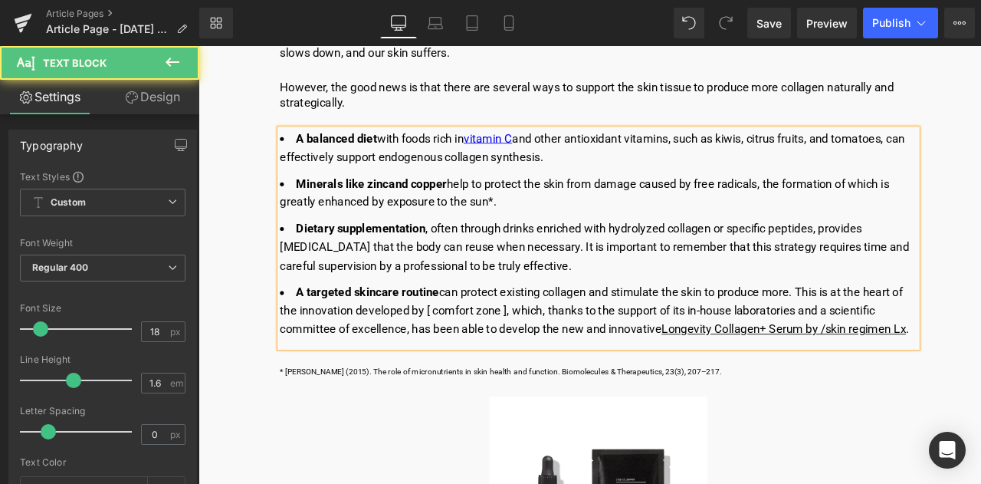
click at [980, 382] on u "Longevity Collagen+ Serum by /skin regimen Lx" at bounding box center [892, 381] width 290 height 16
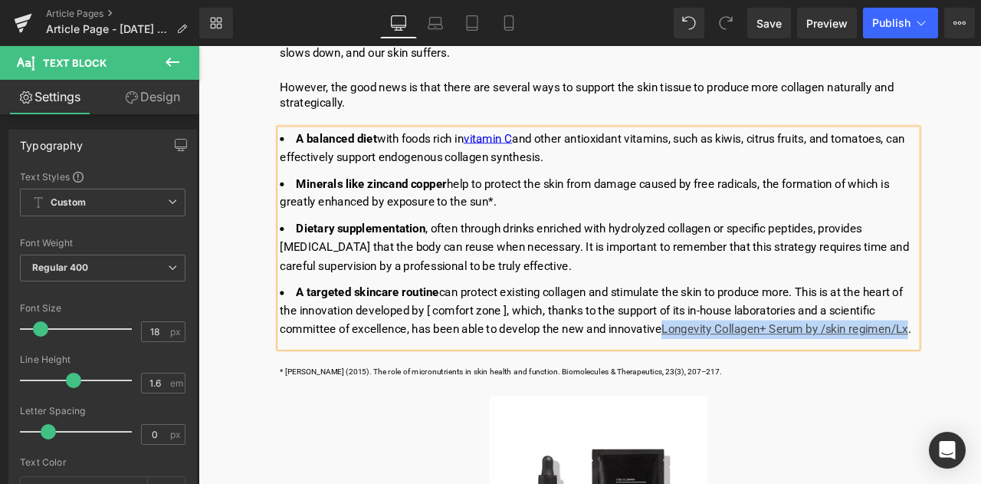
drag, startPoint x: 362, startPoint y: 402, endPoint x: 750, endPoint y: 379, distance: 388.5
click at [750, 379] on li "A targeted skincare routin e can protect existing collagen and stimulate the sk…" at bounding box center [672, 360] width 755 height 66
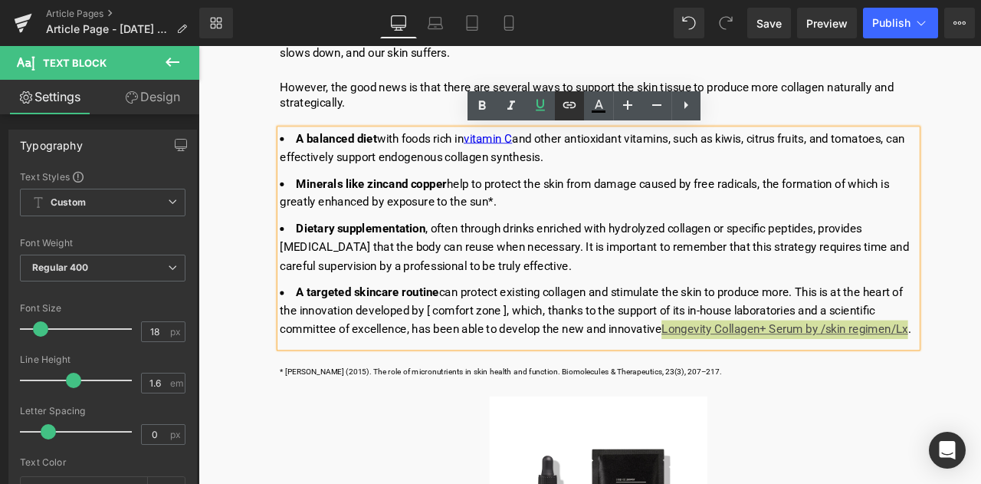
click at [576, 97] on icon at bounding box center [569, 105] width 18 height 18
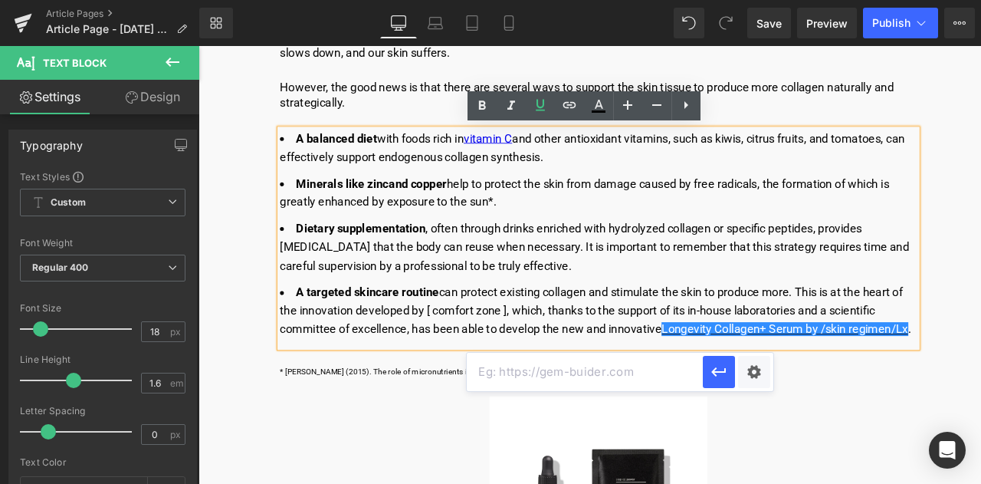
click at [622, 373] on input "text" at bounding box center [585, 372] width 236 height 38
paste input "[URL][DOMAIN_NAME]"
type input "[URL][DOMAIN_NAME]"
click at [725, 381] on button "button" at bounding box center [719, 372] width 32 height 32
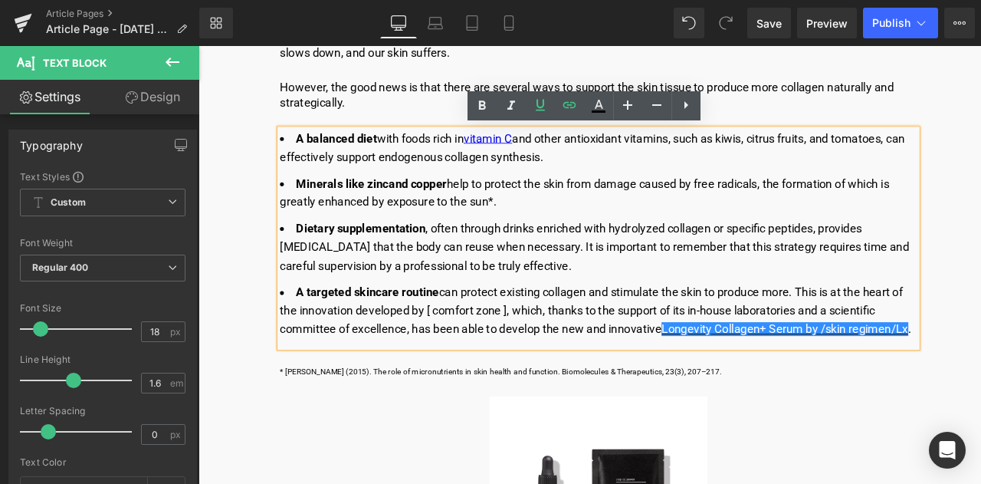
scroll to position [0, 0]
click at [542, 117] on link at bounding box center [540, 105] width 29 height 29
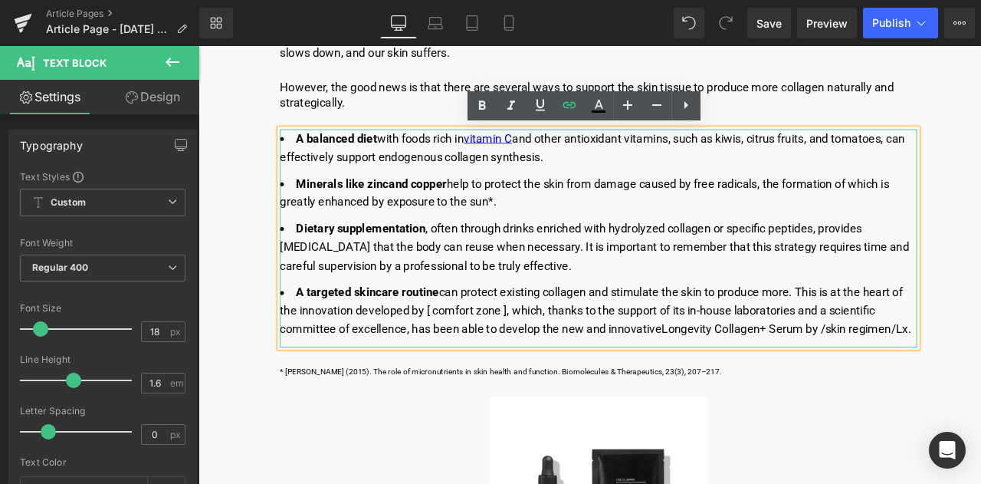
click at [773, 393] on li "A targeted skincare routin e can protect existing collagen and stimulate the sk…" at bounding box center [672, 360] width 755 height 66
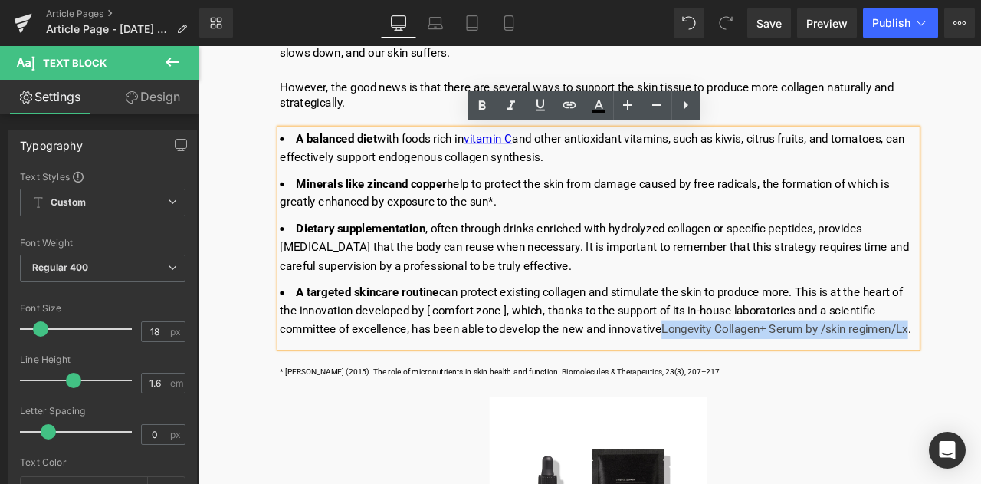
drag, startPoint x: 751, startPoint y: 382, endPoint x: 363, endPoint y: 408, distance: 389.5
click at [363, 393] on li "A targeted skincare routin e can protect existing collagen and stimulate the sk…" at bounding box center [672, 360] width 755 height 66
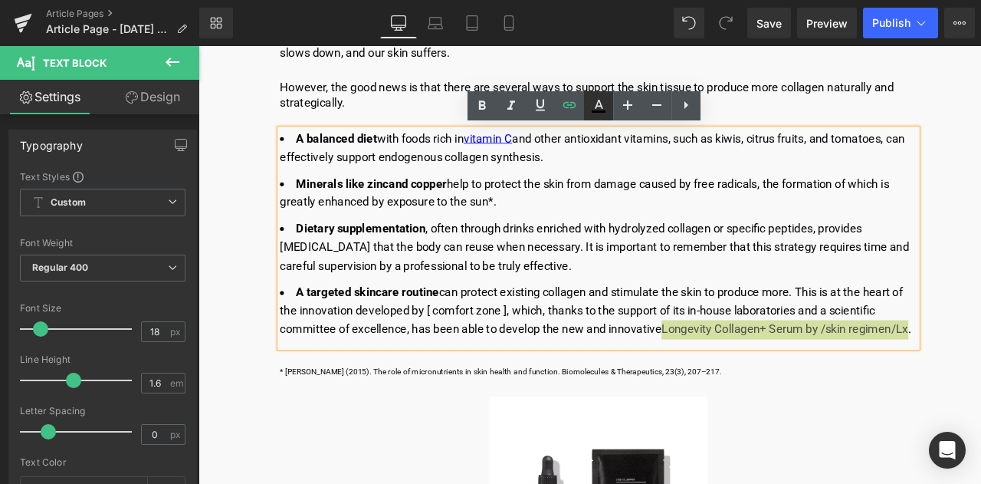
click at [593, 111] on icon at bounding box center [599, 111] width 14 height 2
type input "100"
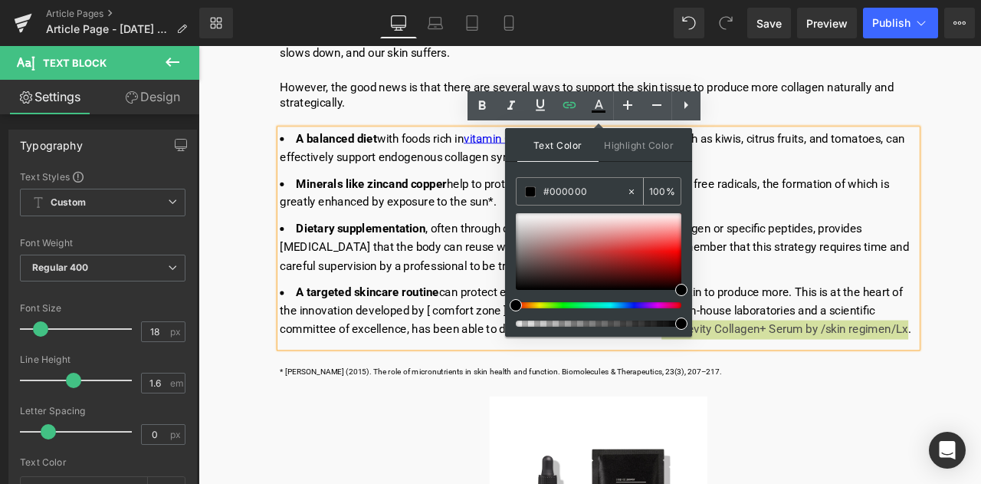
click at [602, 189] on input "#000000" at bounding box center [584, 191] width 83 height 17
type input "#00000"
type input "0"
type input "#0000ee"
type input "100"
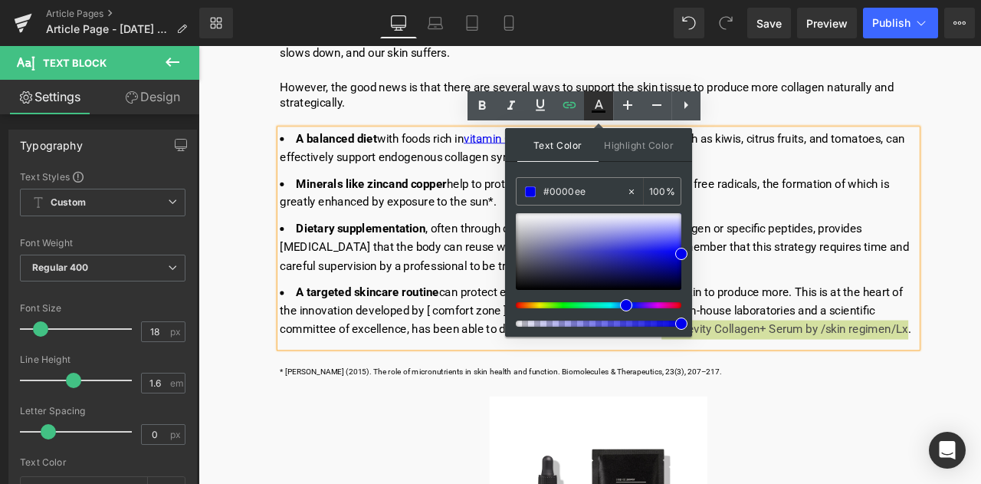
type input "#0000ee"
click at [593, 113] on icon at bounding box center [598, 106] width 18 height 18
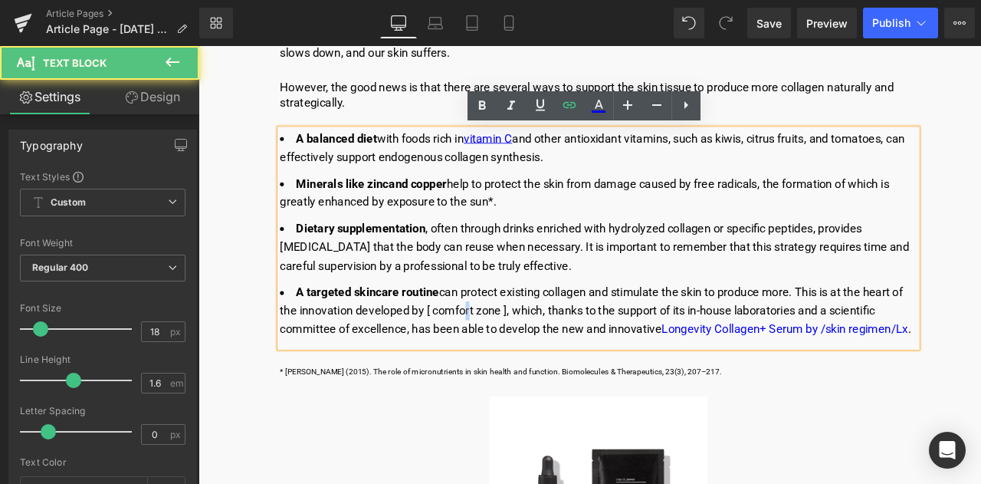
click at [511, 359] on li "A targeted skincare routin e can protect existing collagen and stimulate the sk…" at bounding box center [672, 360] width 755 height 66
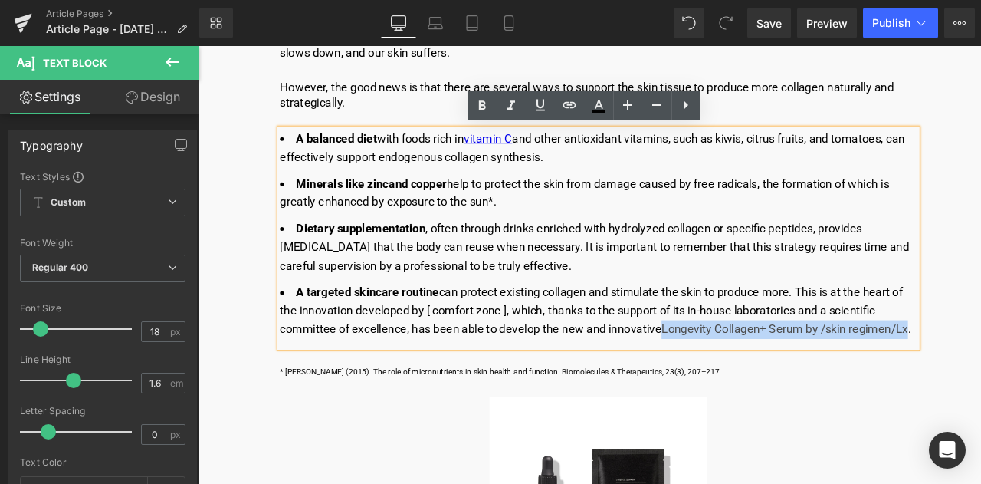
drag, startPoint x: 750, startPoint y: 382, endPoint x: 359, endPoint y: 412, distance: 392.1
click at [359, 393] on li "A targeted skincare routin e can protect existing collagen and stimulate the sk…" at bounding box center [672, 360] width 755 height 66
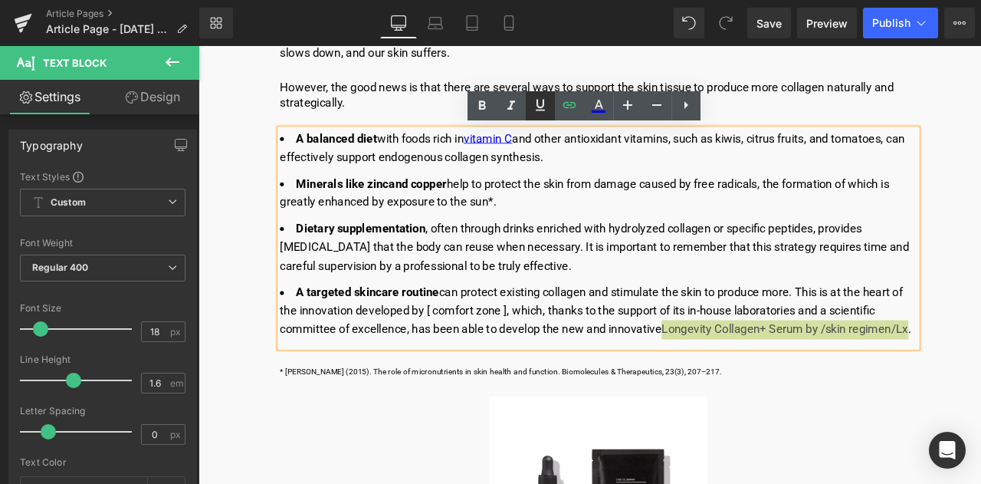
click at [535, 105] on icon at bounding box center [540, 105] width 18 height 18
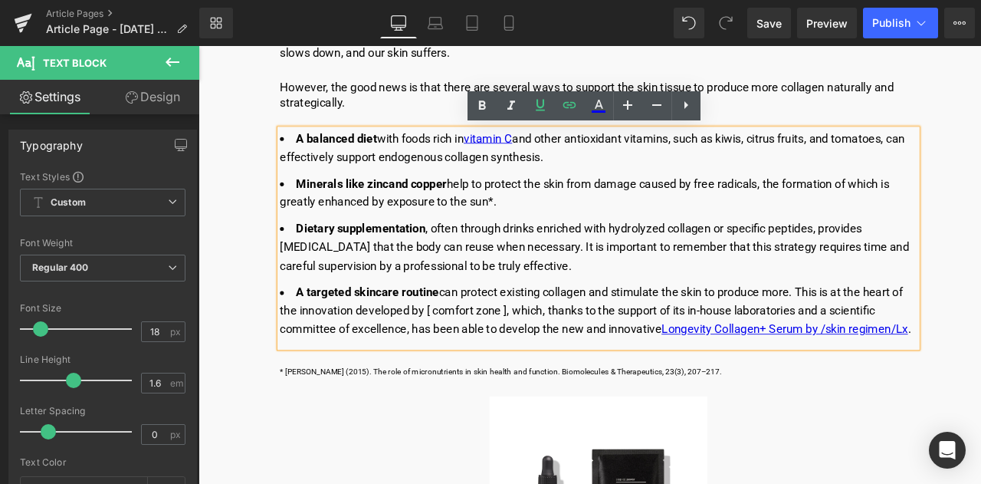
click at [629, 368] on li "A targeted skincare routin e can protect existing collagen and stimulate the sk…" at bounding box center [672, 360] width 755 height 66
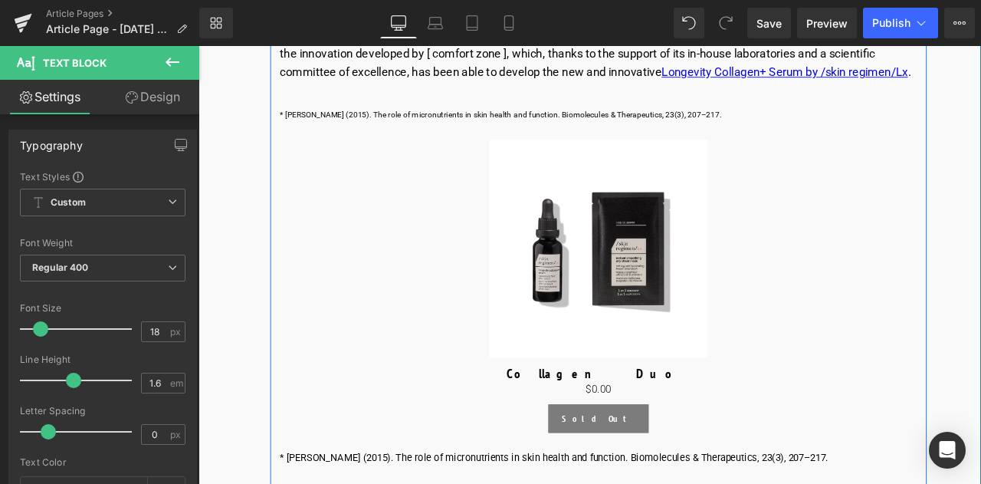
scroll to position [2683, 0]
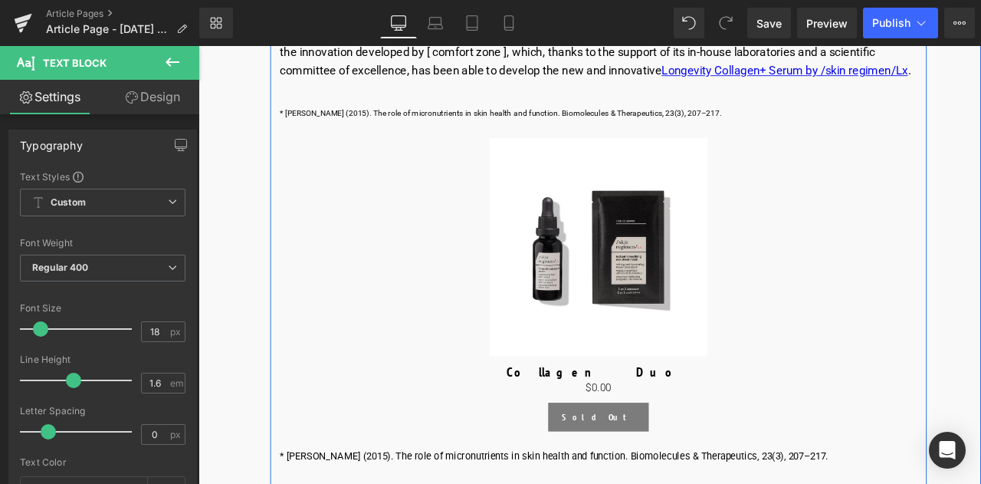
drag, startPoint x: 655, startPoint y: 291, endPoint x: 660, endPoint y: 328, distance: 37.2
click at [655, 291] on img at bounding box center [672, 284] width 259 height 259
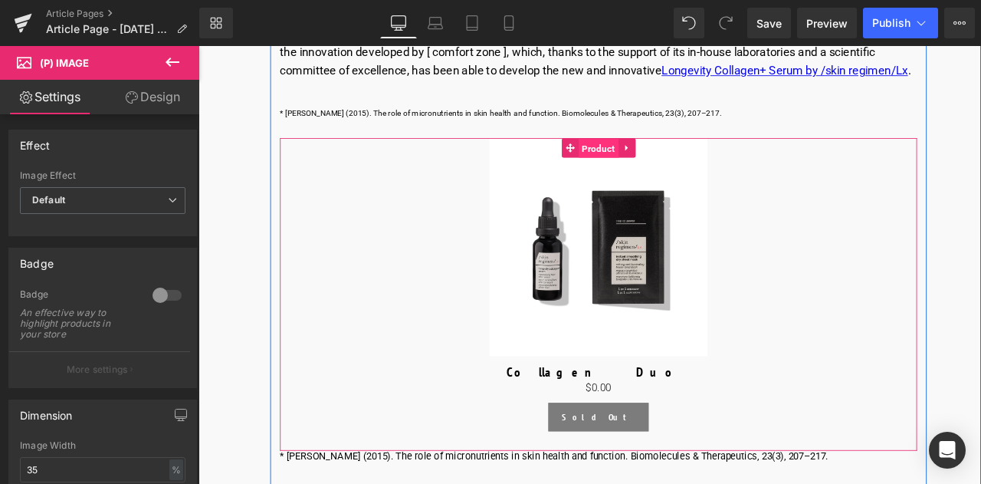
click at [672, 179] on span "Product" at bounding box center [672, 167] width 48 height 23
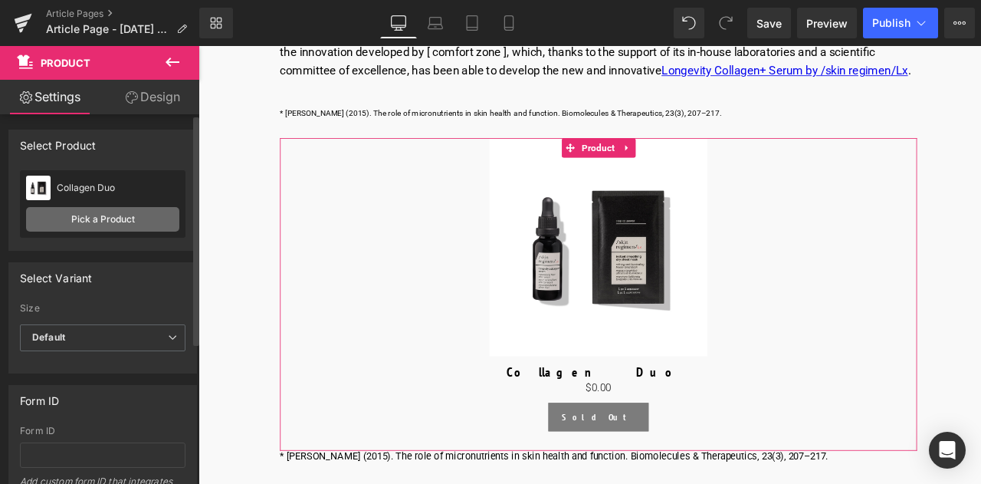
click at [124, 223] on link "Pick a Product" at bounding box center [102, 219] width 153 height 25
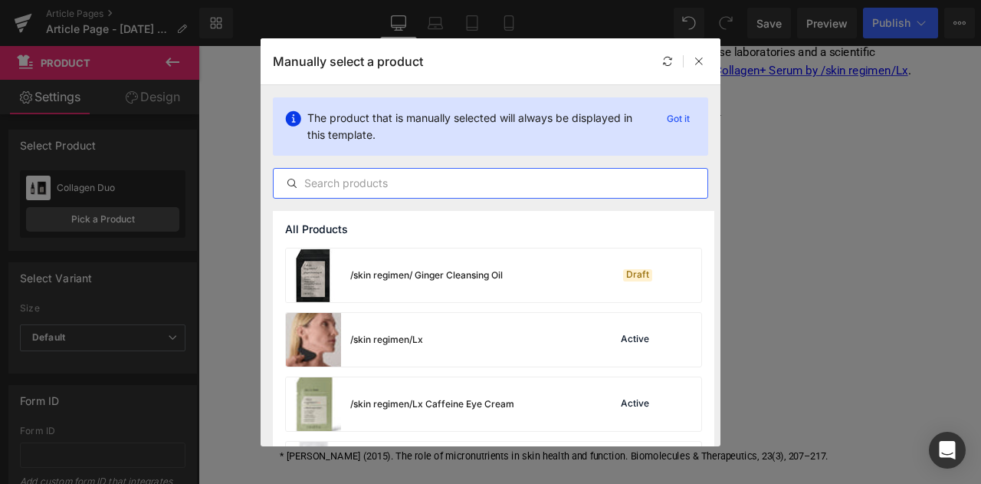
click at [423, 182] on input "text" at bounding box center [491, 183] width 434 height 18
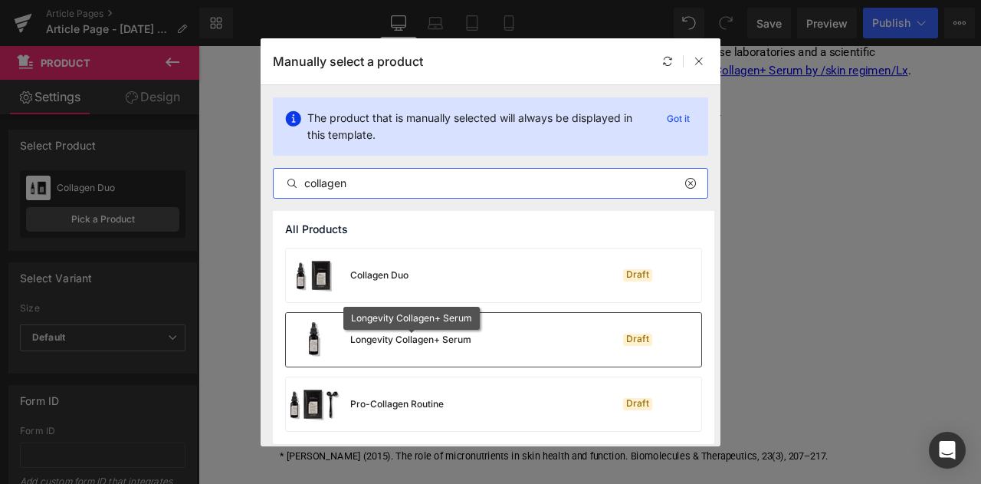
type input "collagen"
click at [426, 343] on div "Longevity Collagen+ Serum" at bounding box center [410, 340] width 121 height 14
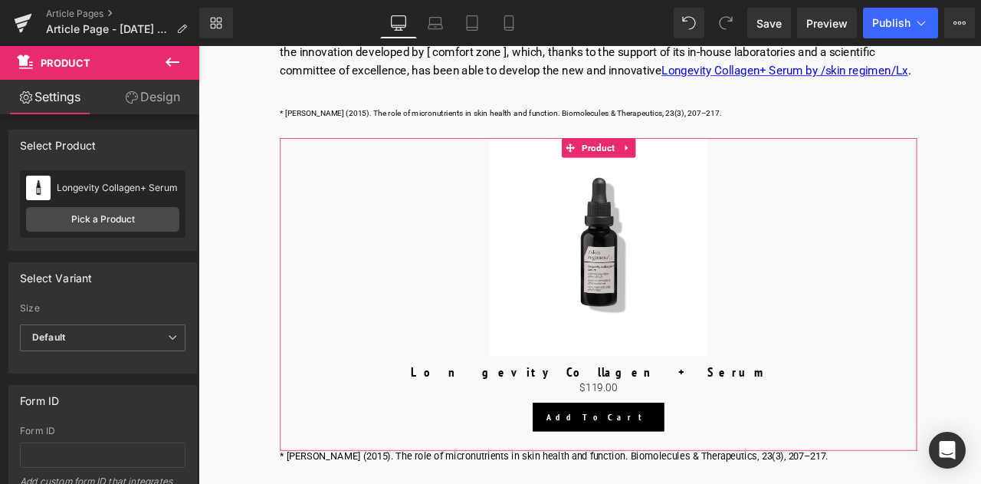
click at [153, 96] on link "Design" at bounding box center [153, 97] width 100 height 34
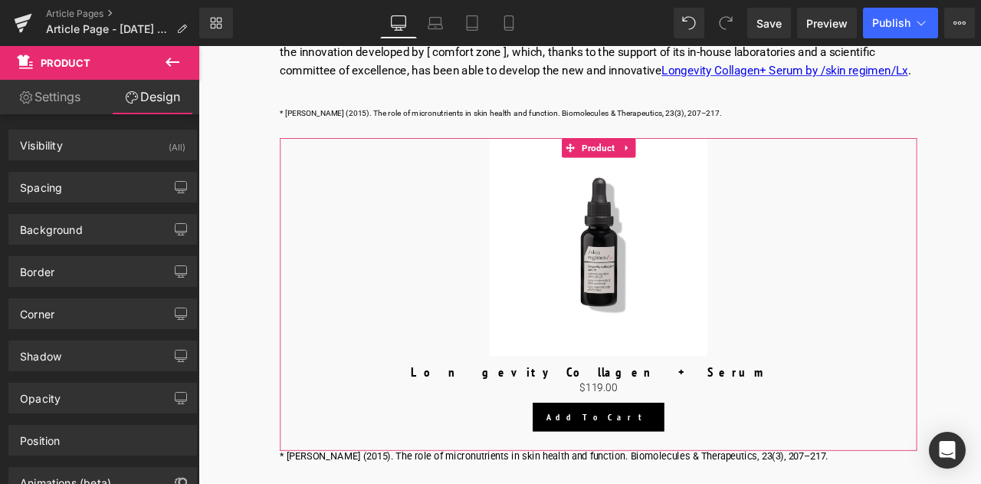
click at [172, 55] on icon at bounding box center [172, 62] width 18 height 18
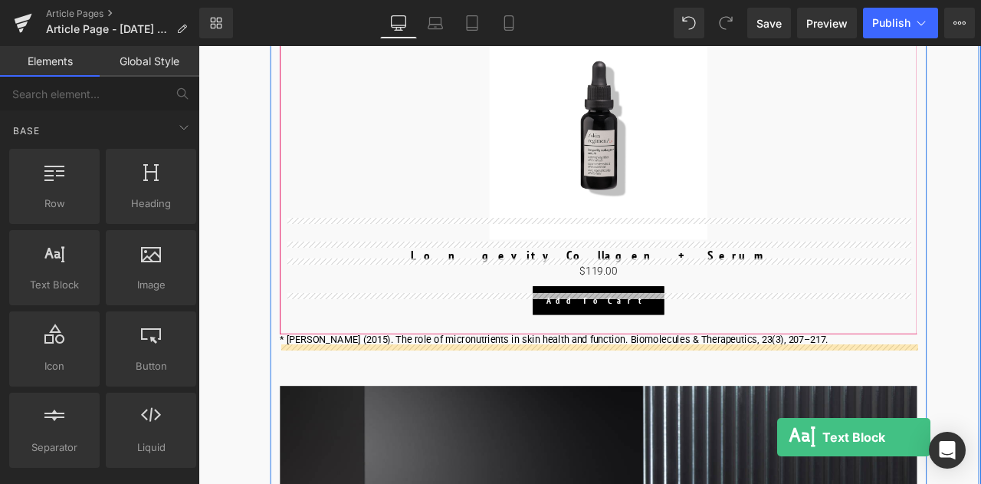
scroll to position [2897, 0]
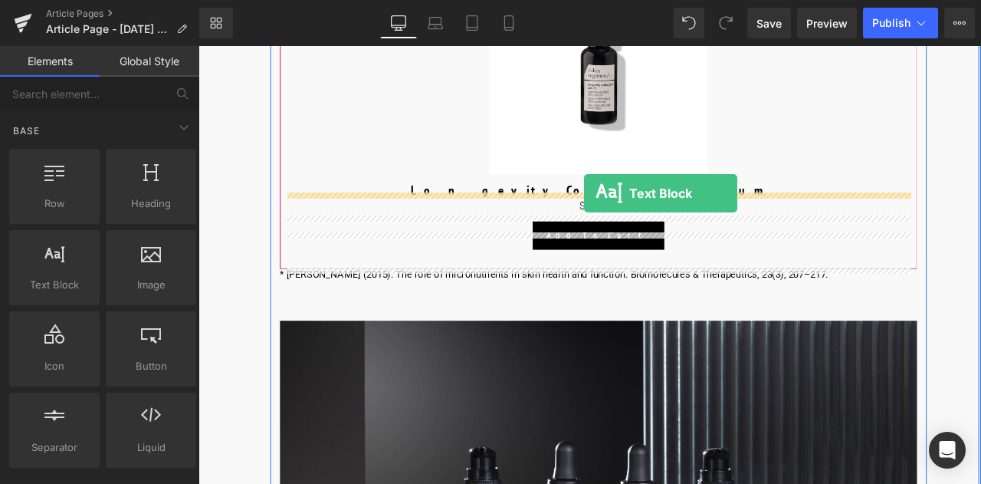
drag, startPoint x: 268, startPoint y: 323, endPoint x: 655, endPoint y: 220, distance: 400.5
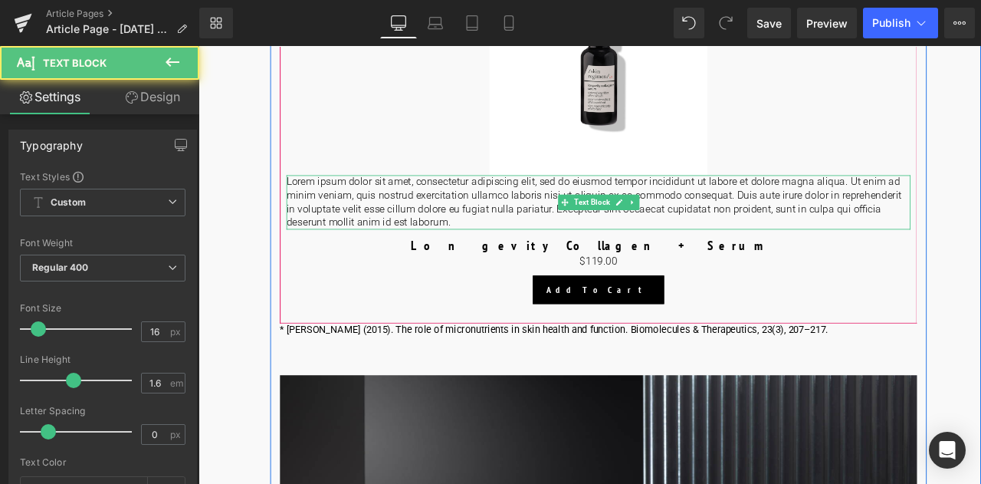
click at [675, 262] on p "Lorem ipsum dolor sit amet, consectetur adipiscing elit, sed do eiusmod tempor …" at bounding box center [673, 231] width 740 height 64
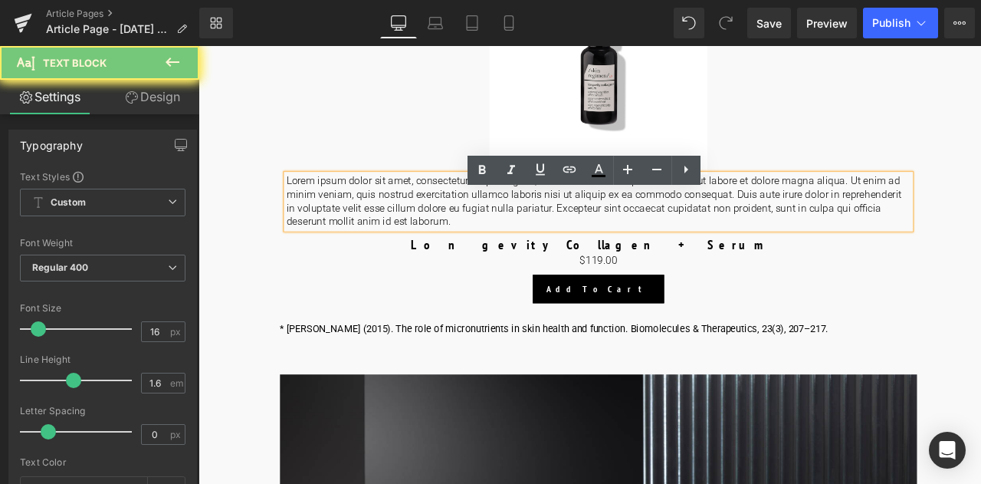
click at [675, 262] on p "Lorem ipsum dolor sit amet, consectetur adipiscing elit, sed do eiusmod tempor …" at bounding box center [673, 231] width 740 height 64
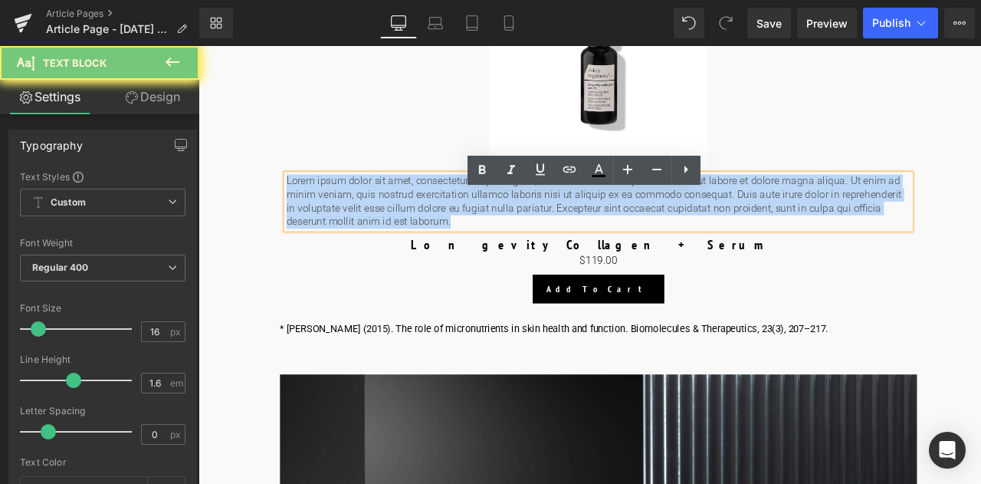
click at [675, 262] on p "Lorem ipsum dolor sit amet, consectetur adipiscing elit, sed do eiusmod tempor …" at bounding box center [673, 231] width 740 height 64
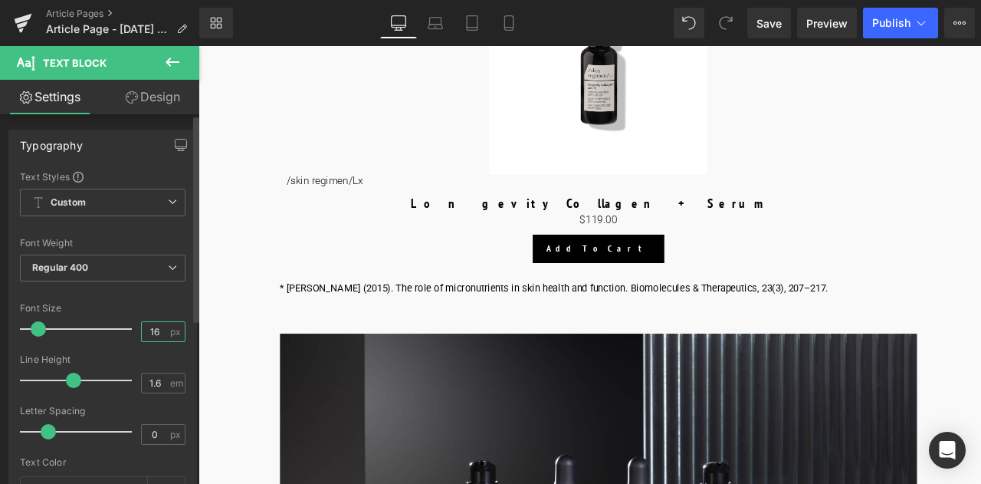
click at [149, 327] on input "16" at bounding box center [155, 331] width 27 height 19
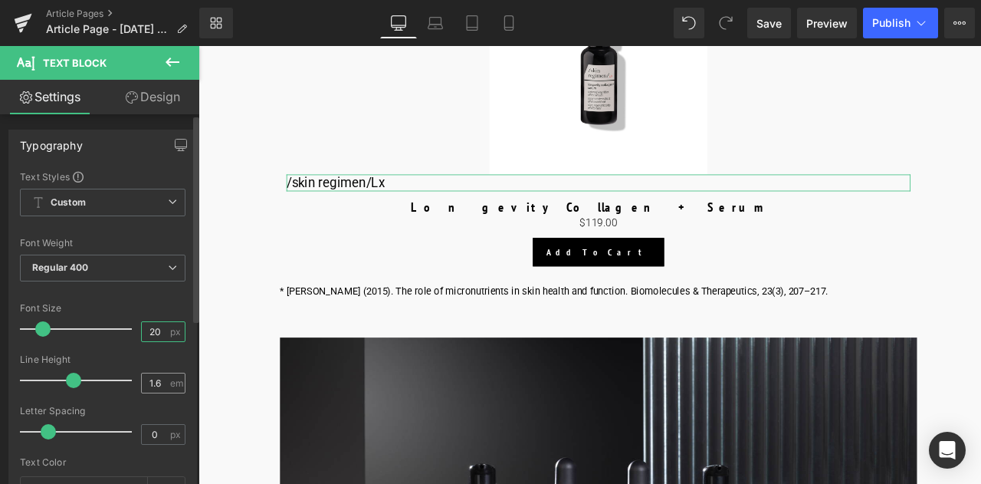
type input "20"
click at [156, 375] on input "1.6" at bounding box center [155, 382] width 27 height 19
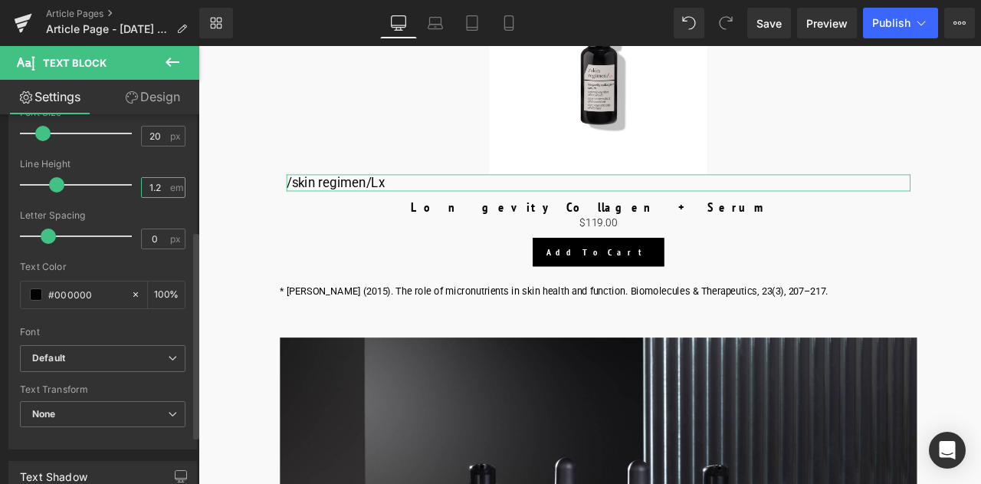
scroll to position [230, 0]
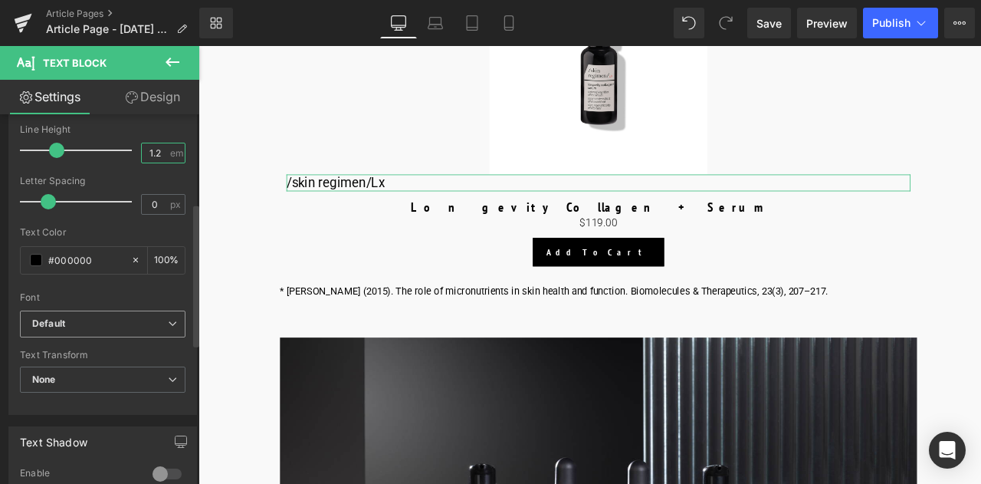
type input "1.2"
click at [110, 333] on span "Default" at bounding box center [103, 323] width 166 height 27
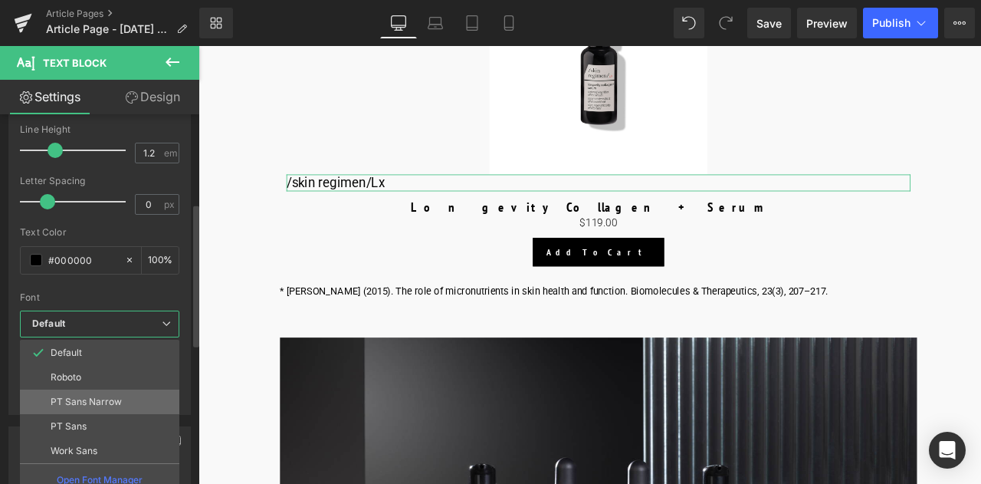
click at [121, 395] on li "PT Sans Narrow" at bounding box center [99, 401] width 159 height 25
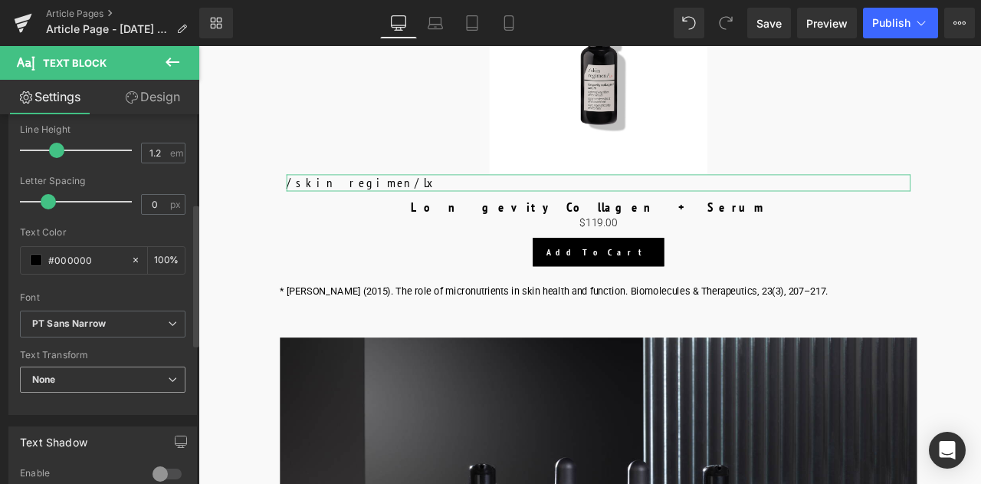
click at [121, 376] on span "None" at bounding box center [103, 379] width 166 height 27
click at [182, 277] on div "Text Styles Custom Custom Setup Global Style Custom Setup Global Style Thin 100…" at bounding box center [102, 177] width 187 height 474
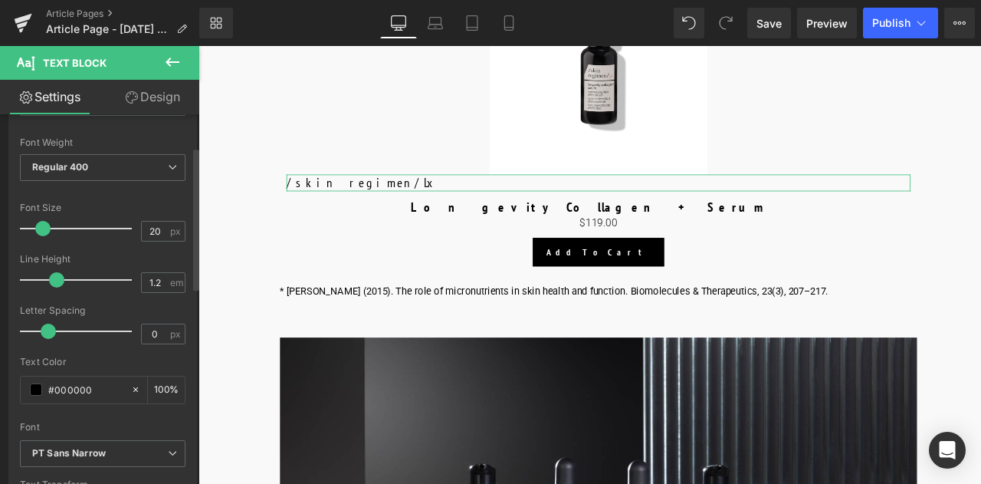
scroll to position [77, 0]
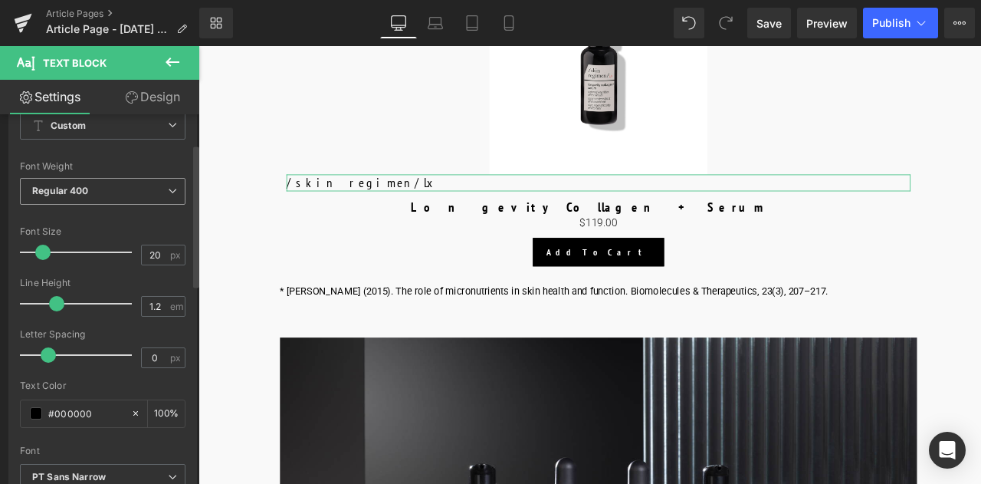
click at [103, 185] on span "Regular 400" at bounding box center [103, 191] width 166 height 27
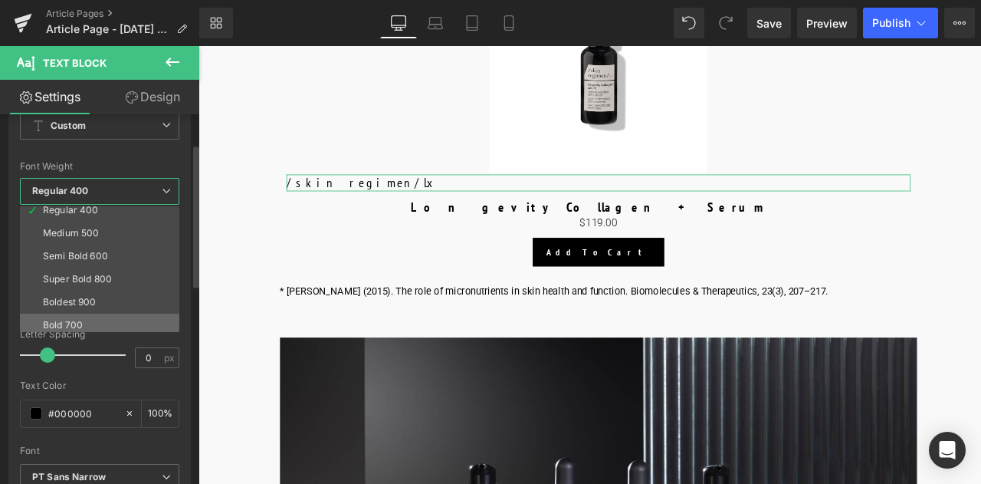
click at [100, 318] on li "Bold 700" at bounding box center [103, 325] width 166 height 23
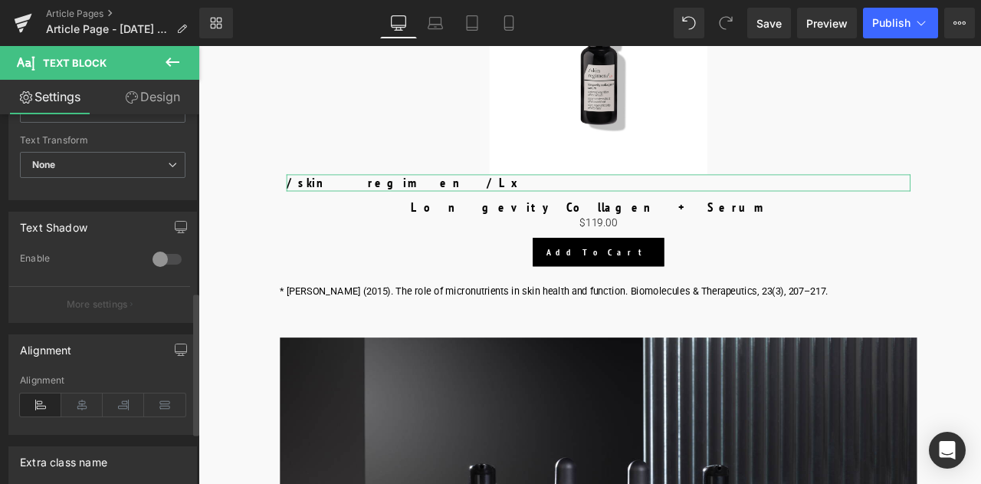
scroll to position [460, 0]
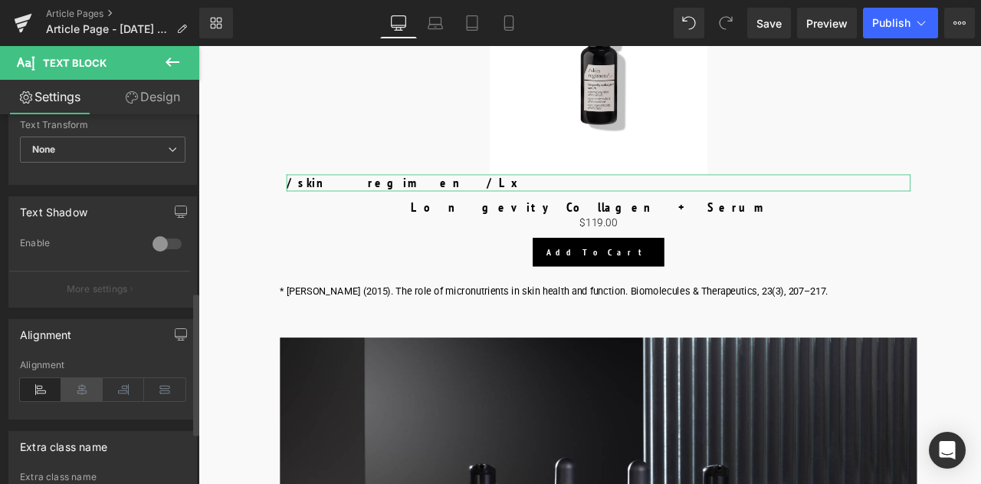
click at [85, 382] on icon at bounding box center [81, 389] width 41 height 23
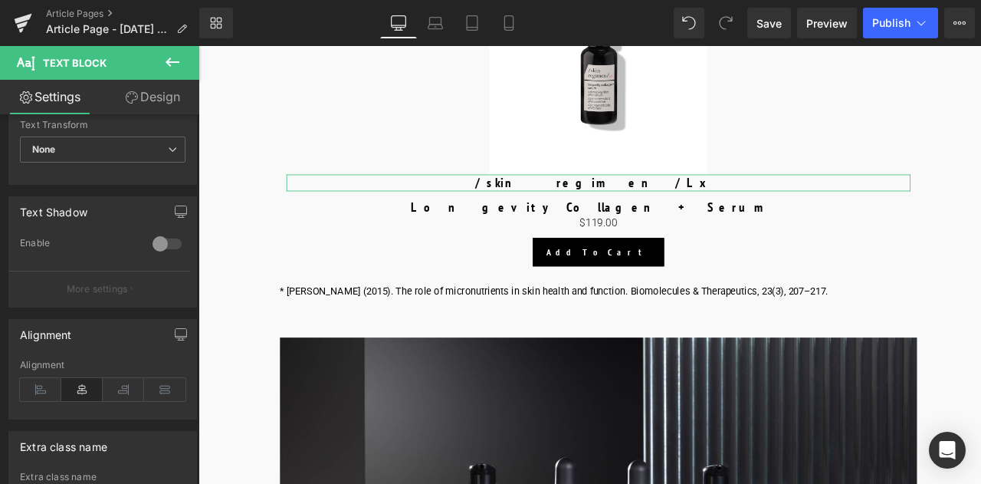
click at [167, 90] on link "Design" at bounding box center [153, 97] width 100 height 34
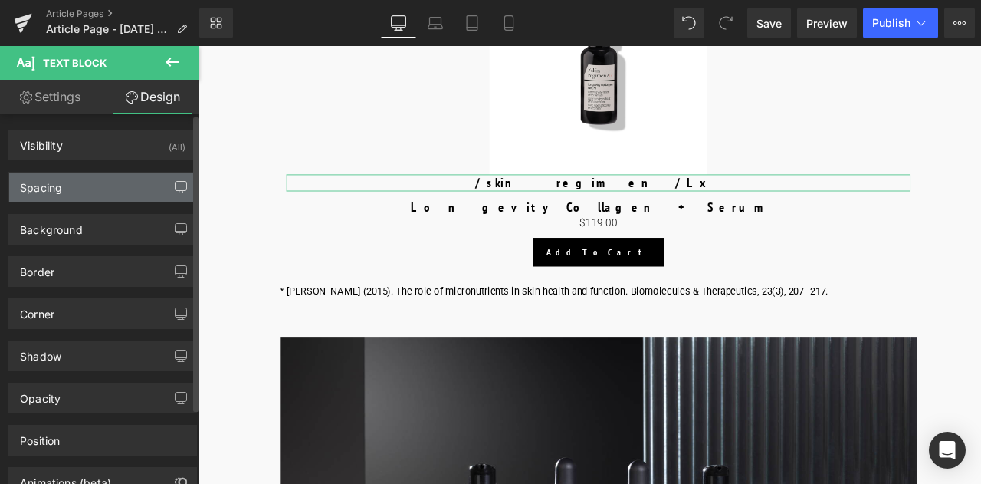
type input "0"
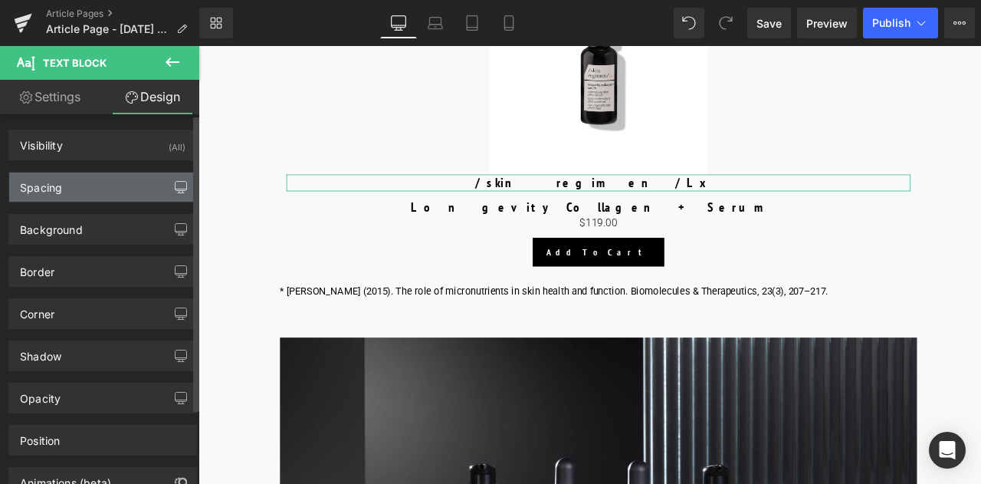
type input "0"
click at [169, 175] on button "button" at bounding box center [181, 186] width 25 height 29
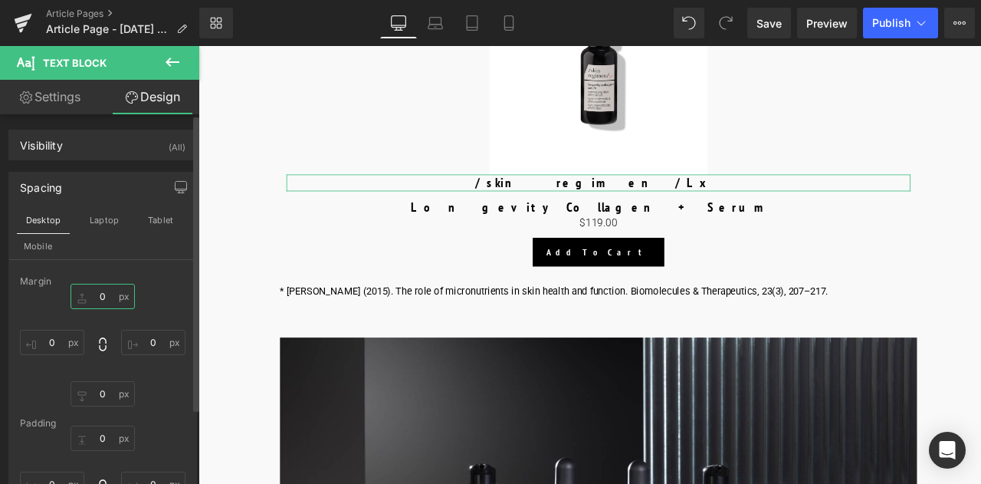
click at [100, 297] on input "0" at bounding box center [103, 296] width 64 height 25
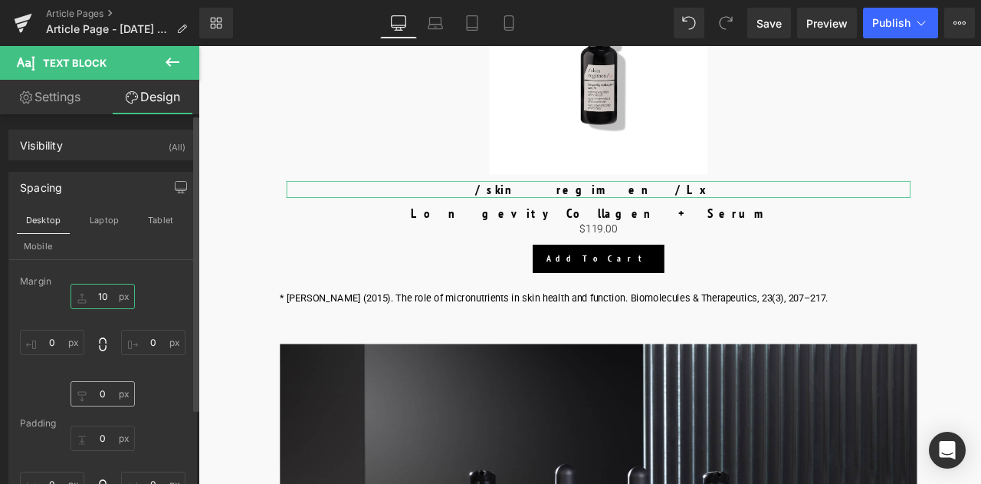
type input "10"
click at [106, 405] on input "0" at bounding box center [103, 393] width 64 height 25
type input "-10"
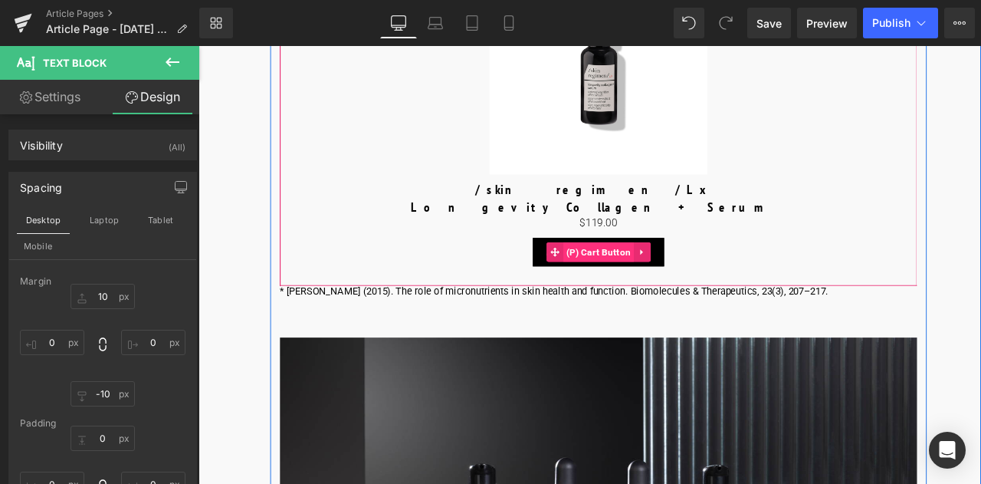
click at [670, 302] on span "(P) Cart Button" at bounding box center [673, 290] width 84 height 23
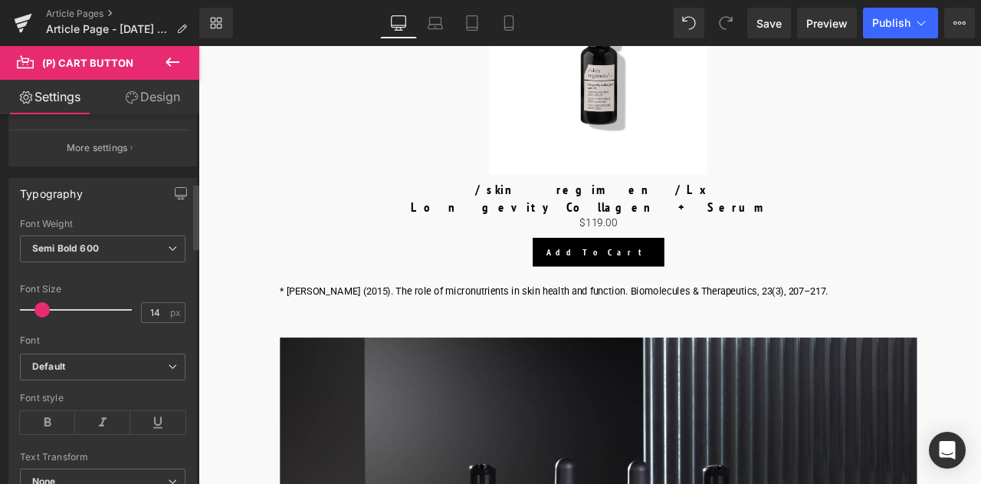
scroll to position [230, 0]
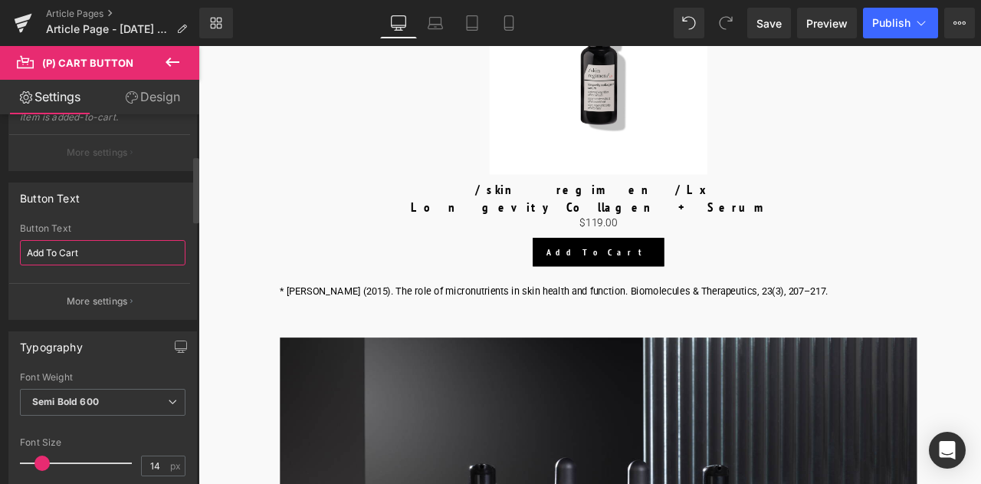
drag, startPoint x: 110, startPoint y: 251, endPoint x: 0, endPoint y: 213, distance: 116.6
click at [0, 213] on div "Button Text Add To Cart Button Text Add To Cart More settings" at bounding box center [103, 245] width 206 height 149
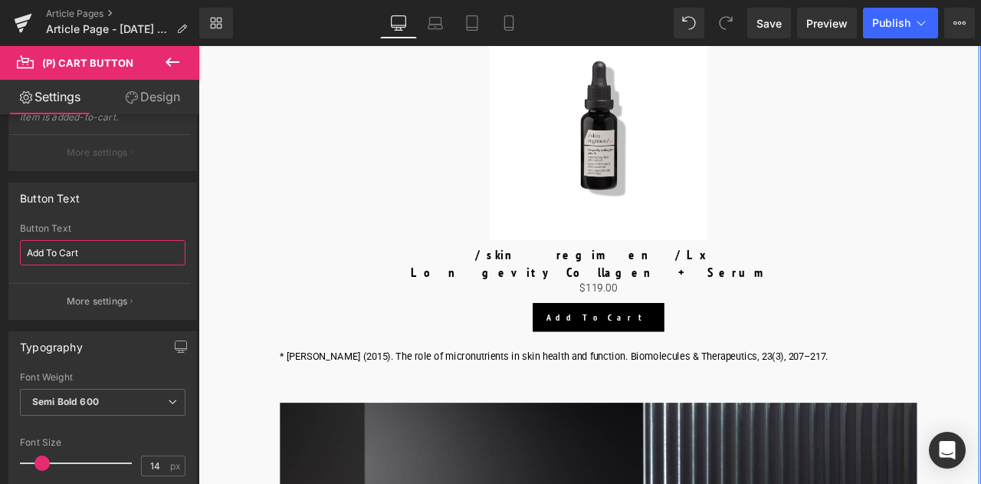
scroll to position [2974, 0]
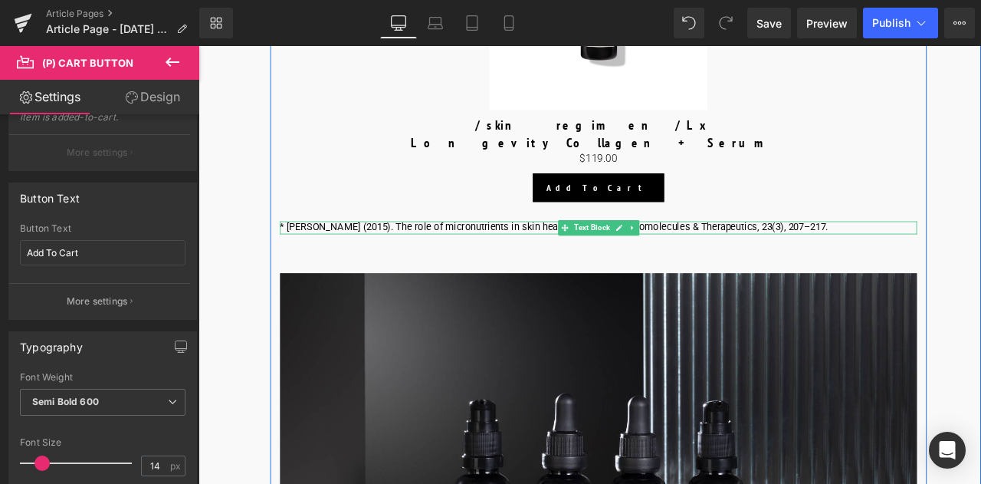
drag, startPoint x: 402, startPoint y: 284, endPoint x: 696, endPoint y: 287, distance: 294.4
click at [402, 269] on div "* [PERSON_NAME] (2015). The role of micronutrients in skin health and function.…" at bounding box center [672, 261] width 755 height 15
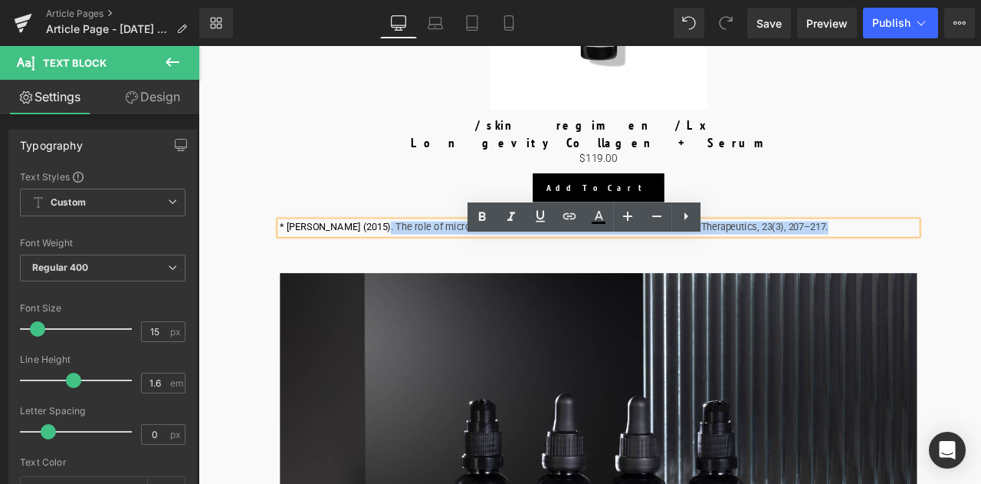
drag, startPoint x: 872, startPoint y: 310, endPoint x: 856, endPoint y: 309, distance: 15.3
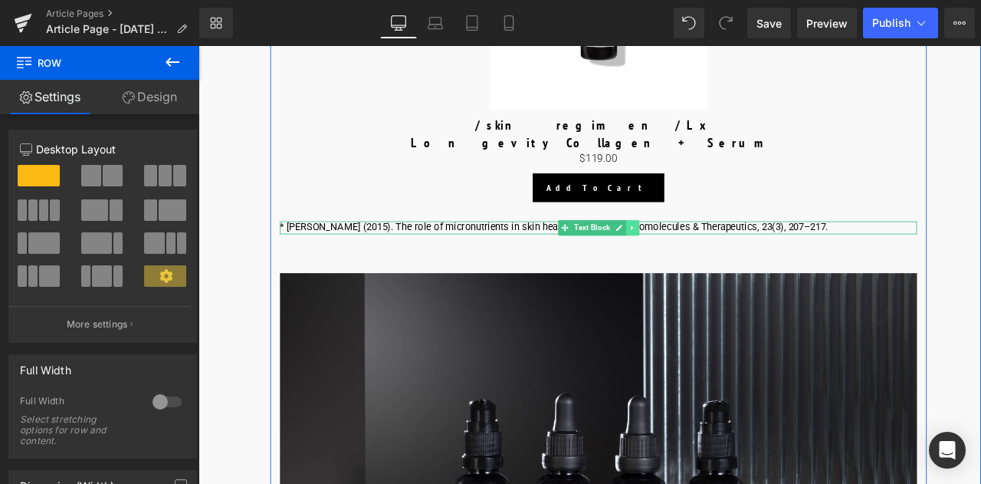
click at [714, 271] on link at bounding box center [713, 261] width 16 height 18
click at [719, 265] on icon at bounding box center [721, 261] width 8 height 8
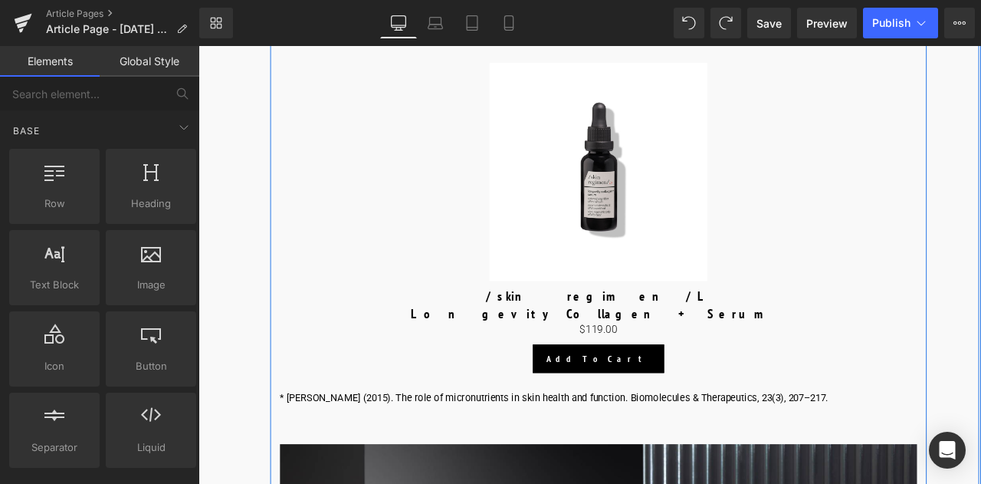
scroll to position [2747, 0]
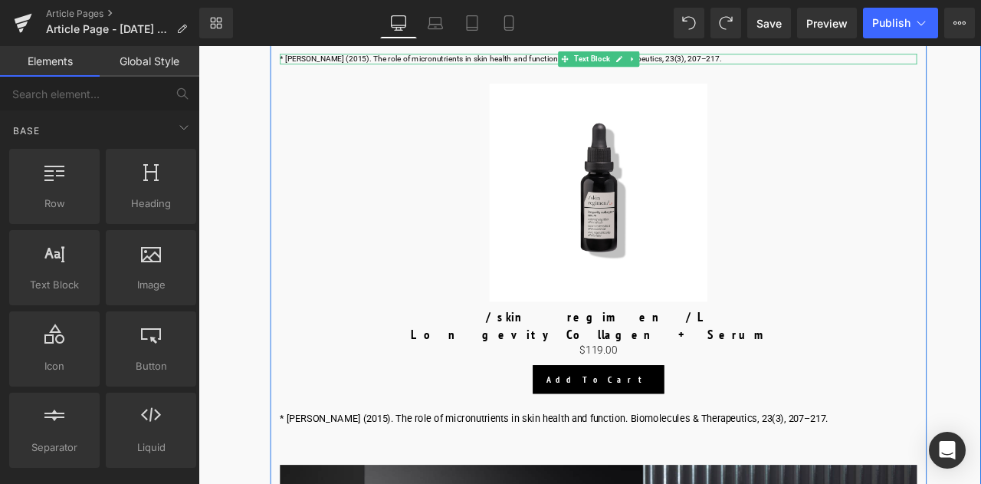
drag, startPoint x: 855, startPoint y: 153, endPoint x: 417, endPoint y: 81, distance: 444.2
click at [417, 67] on p "* [PERSON_NAME] (2015). The role of micronutrients in skin health and function.…" at bounding box center [672, 61] width 755 height 12
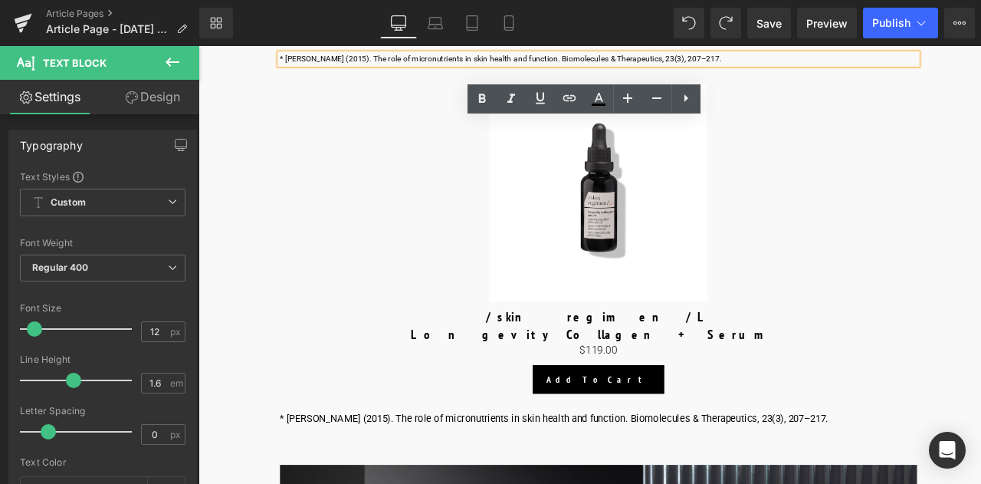
click at [811, 67] on p "* [PERSON_NAME] (2015). The role of micronutrients in skin health and function.…" at bounding box center [672, 61] width 755 height 12
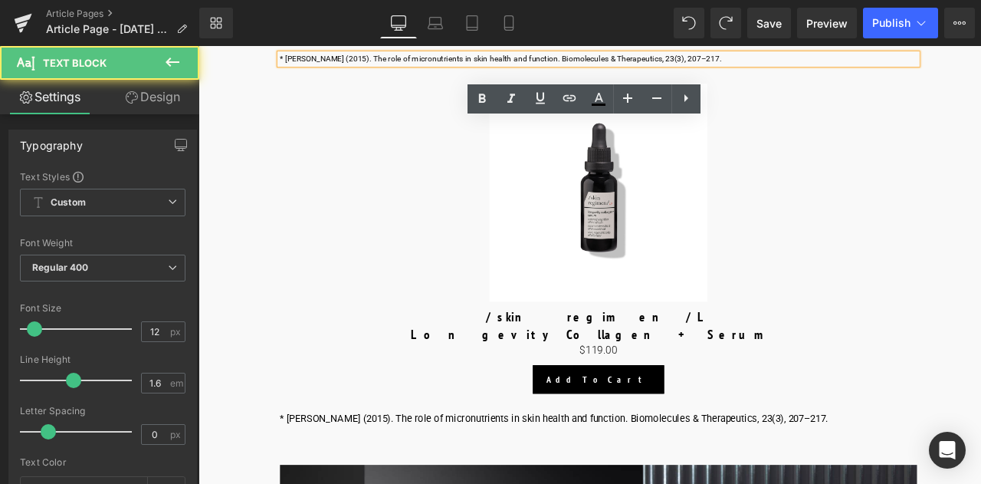
click at [978, 149] on link "Sale Off" at bounding box center [673, 219] width 740 height 259
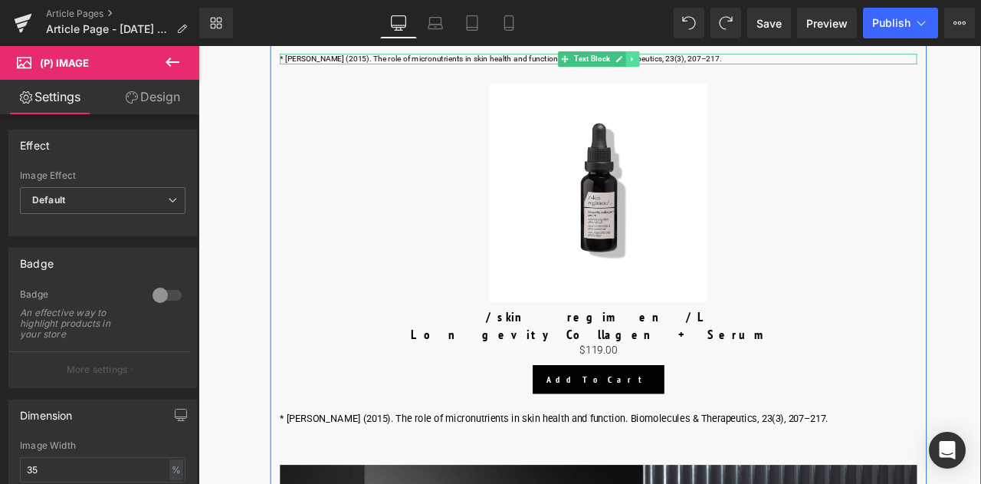
click at [708, 66] on icon at bounding box center [712, 61] width 8 height 9
click at [719, 66] on icon at bounding box center [721, 61] width 8 height 9
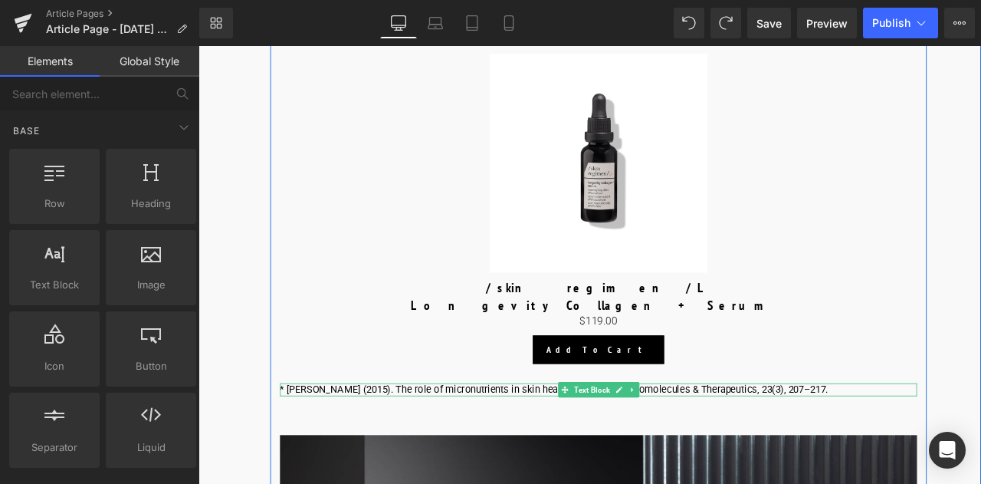
click at [353, 461] on p "* [PERSON_NAME] (2015). The role of micronutrients in skin health and function.…" at bounding box center [672, 452] width 755 height 15
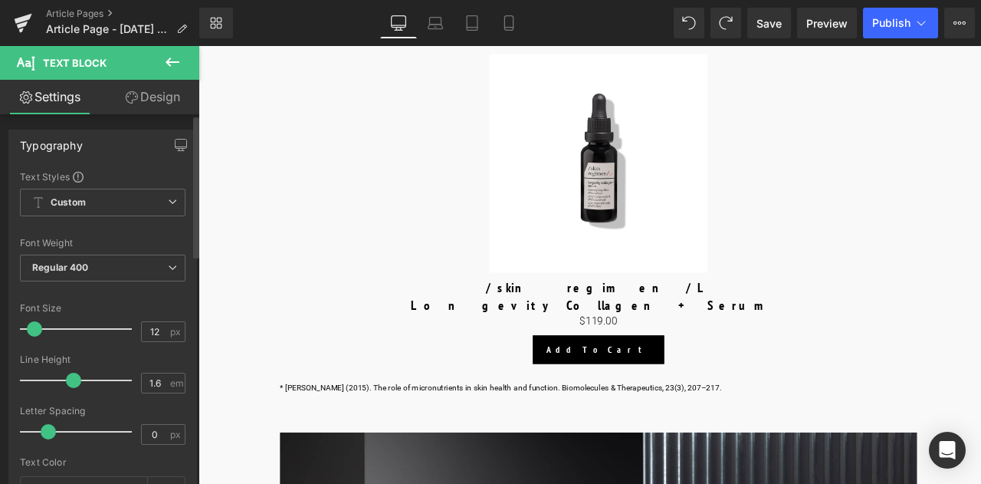
click at [34, 322] on span at bounding box center [34, 328] width 15 height 15
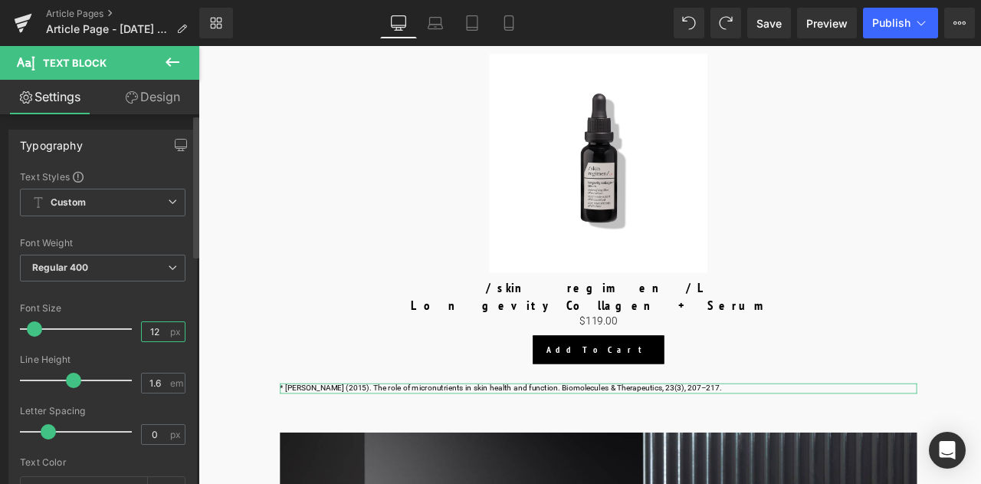
click at [156, 333] on input "12" at bounding box center [155, 331] width 27 height 19
type input "13"
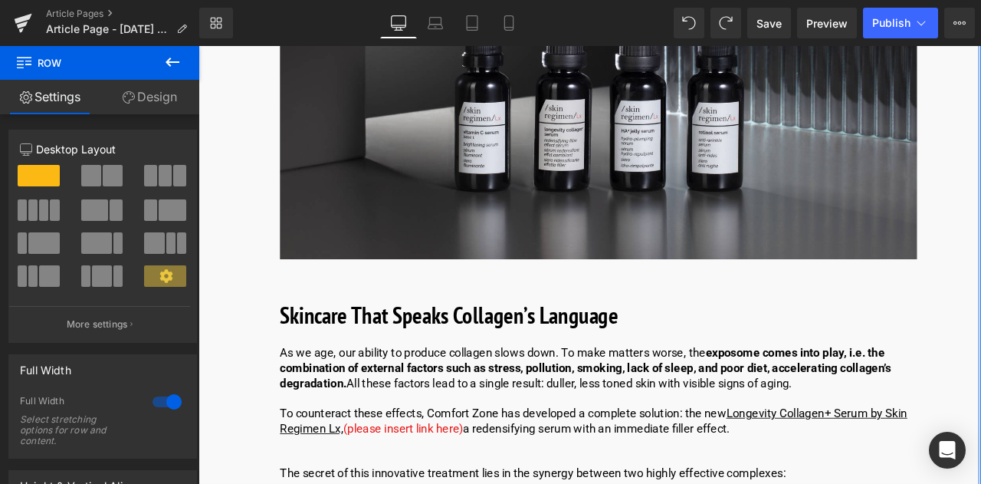
scroll to position [3437, 0]
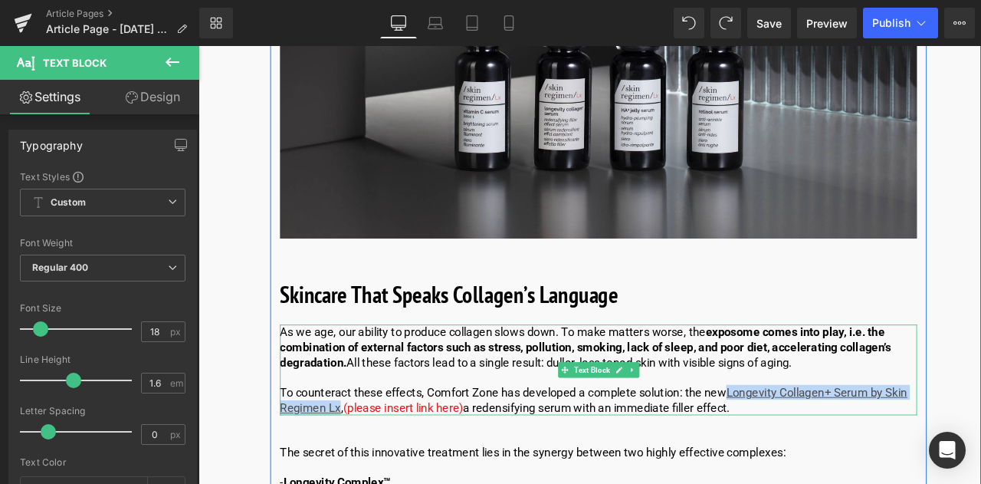
drag, startPoint x: 829, startPoint y: 483, endPoint x: 364, endPoint y: 497, distance: 464.7
click at [364, 482] on u "Longevity Collagen+ Serum by Skin Regimen Lx," at bounding box center [667, 465] width 744 height 34
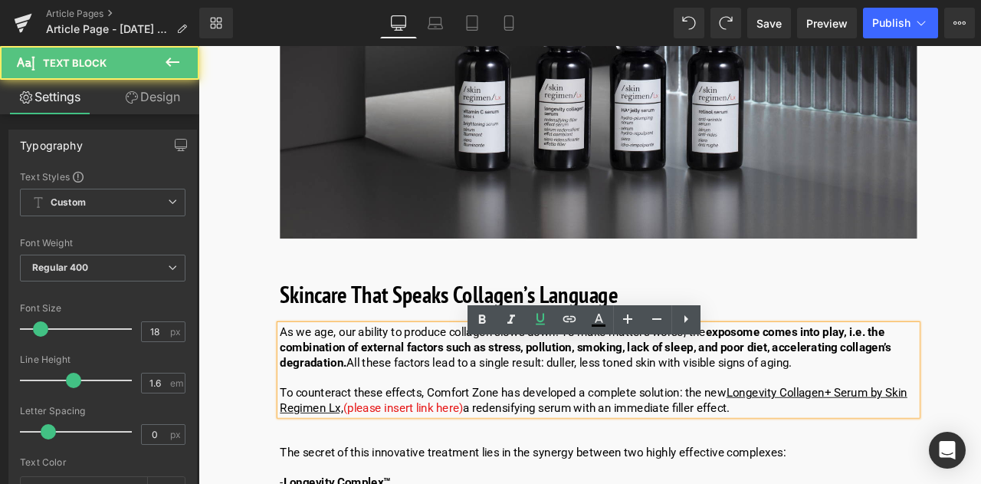
click at [980, 483] on p "To counteract these effects, Comfort Zone has developed a complete solution: th…" at bounding box center [672, 466] width 755 height 36
click at [980, 478] on u "Longevity Collagen+ Serum by Skin Regimen Lx," at bounding box center [667, 465] width 744 height 34
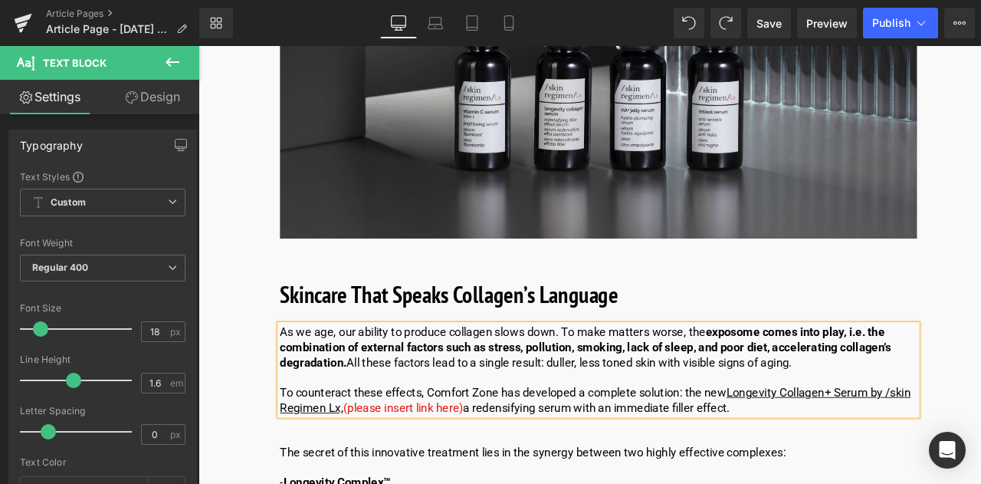
click at [301, 482] on u "Longevity Collagen+ Serum by /skin Regimen Lx," at bounding box center [668, 465] width 747 height 34
click at [346, 482] on u "Longevity Collagen+ Serum by /skin regimen Lx," at bounding box center [668, 465] width 747 height 34
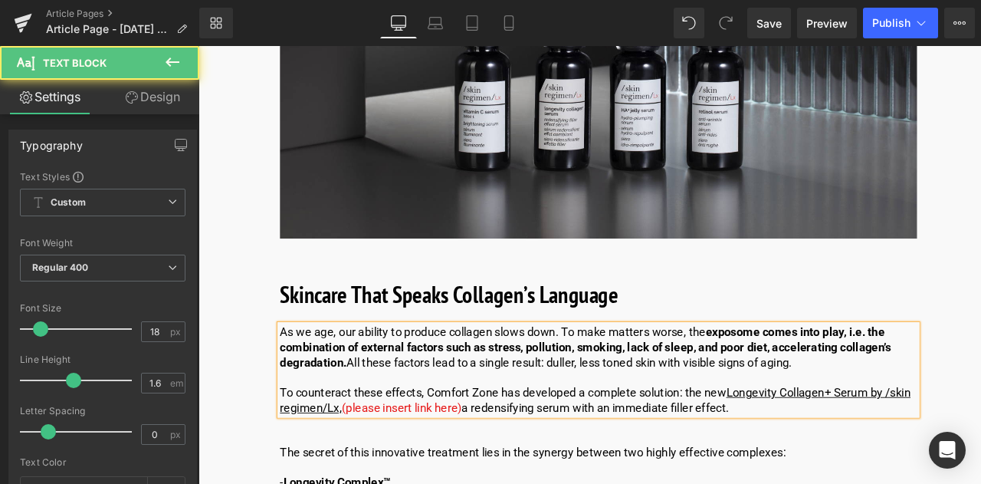
drag, startPoint x: 364, startPoint y: 494, endPoint x: 871, endPoint y: 455, distance: 508.2
click at [871, 455] on div "As we age, our ability to produce collagen slows down. To make matters worse, t…" at bounding box center [672, 429] width 755 height 107
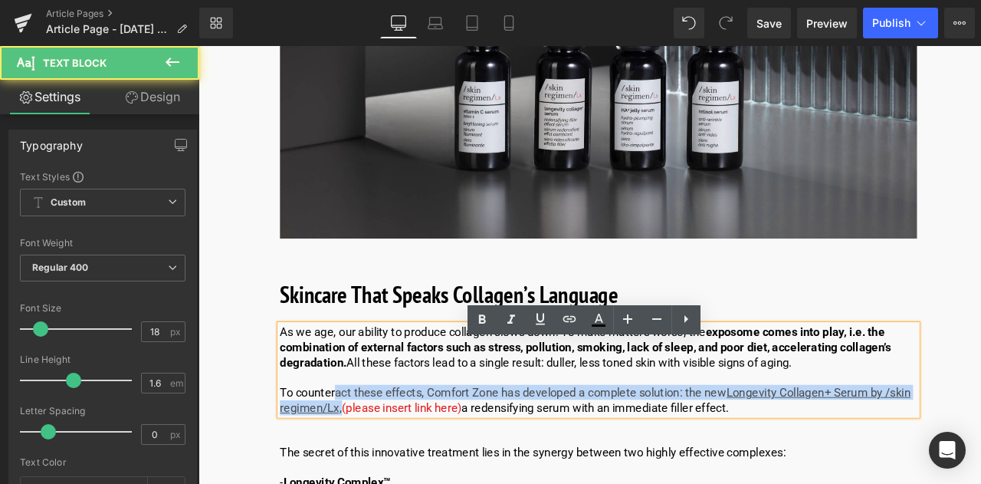
click at [361, 483] on p "To counteract these effects, Comfort Zone has developed a complete solution: th…" at bounding box center [672, 466] width 755 height 36
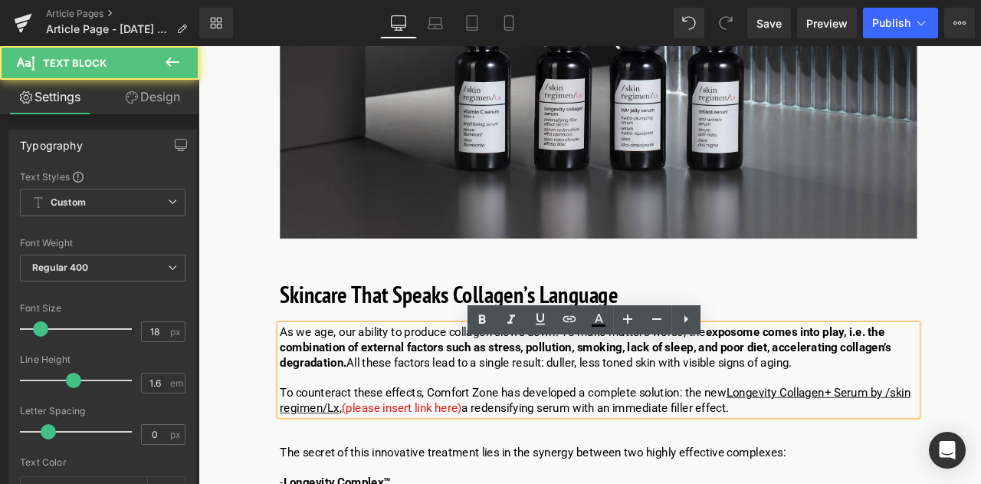
click at [369, 483] on span "(please insert link here)" at bounding box center [440, 475] width 142 height 16
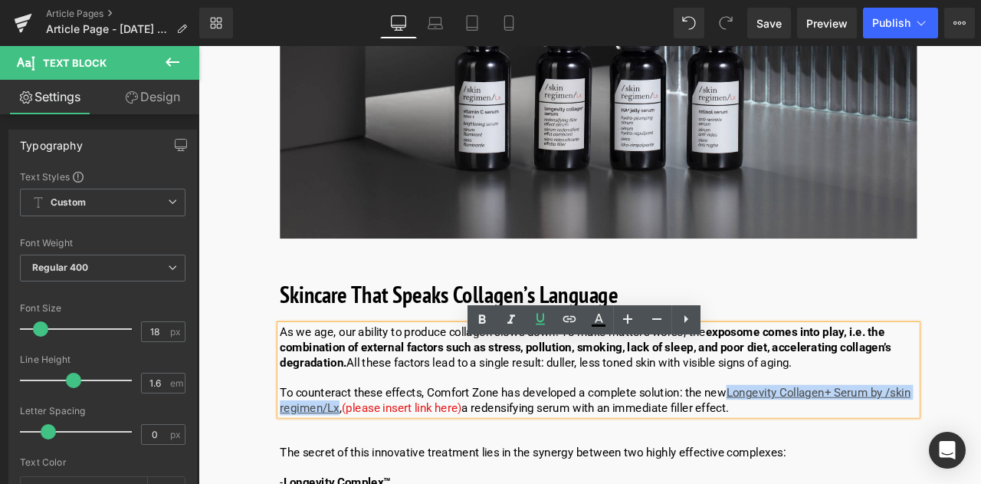
drag, startPoint x: 362, startPoint y: 495, endPoint x: 829, endPoint y: 484, distance: 467.7
click at [829, 482] on u "Longevity Collagen+ Serum by /skin regimen/Lx," at bounding box center [668, 465] width 747 height 34
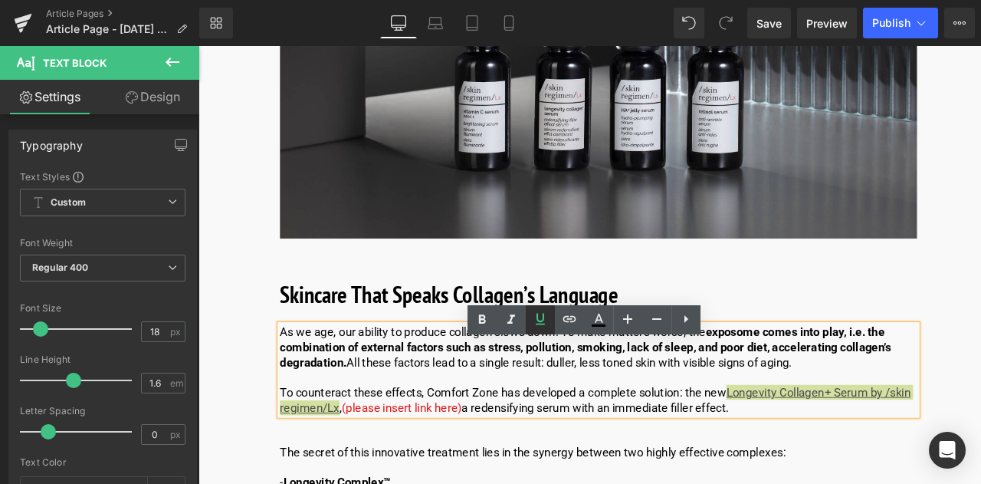
click at [544, 327] on icon at bounding box center [540, 319] width 18 height 18
click at [596, 322] on icon at bounding box center [598, 319] width 18 height 18
type input "#000000"
type input "100"
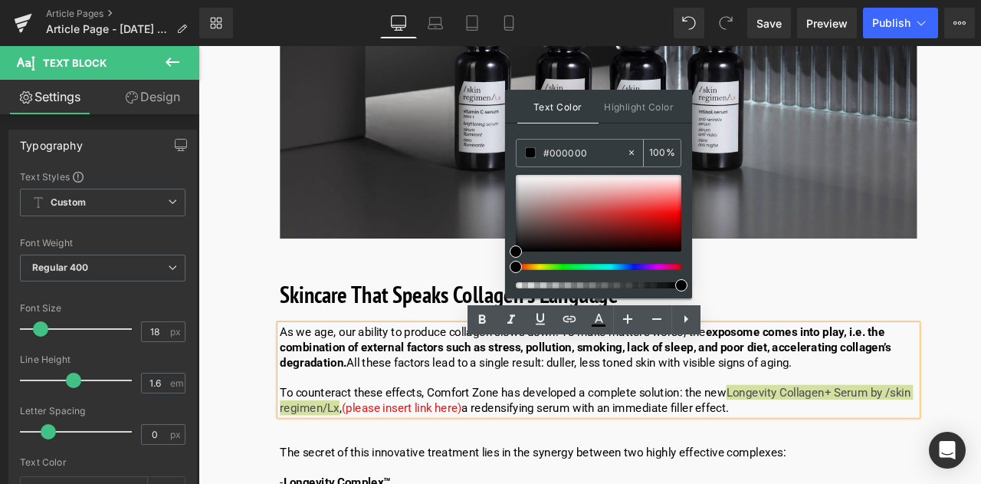
click at [592, 154] on input "#000000" at bounding box center [584, 152] width 83 height 17
type input "#00000"
type input "0"
type input "#0000ee"
type input "100"
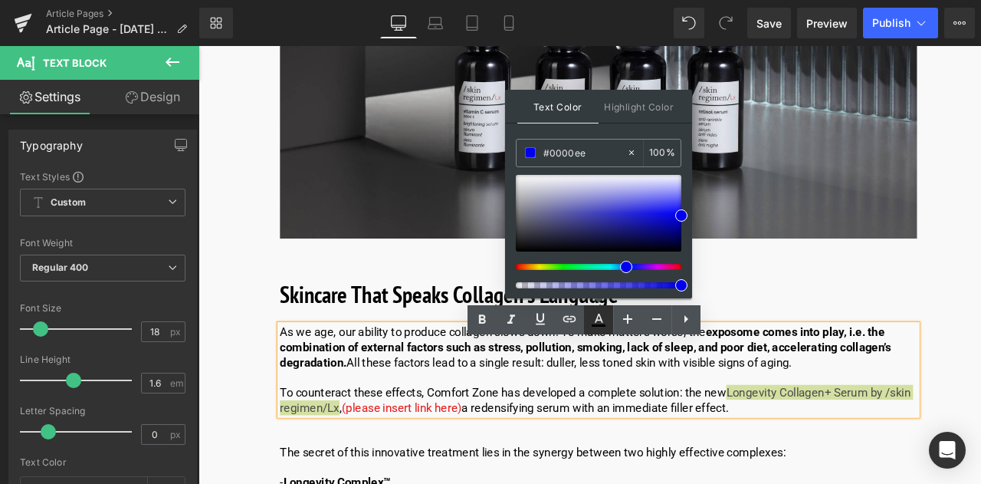
type input "#0000ee"
click at [604, 324] on icon at bounding box center [599, 325] width 14 height 2
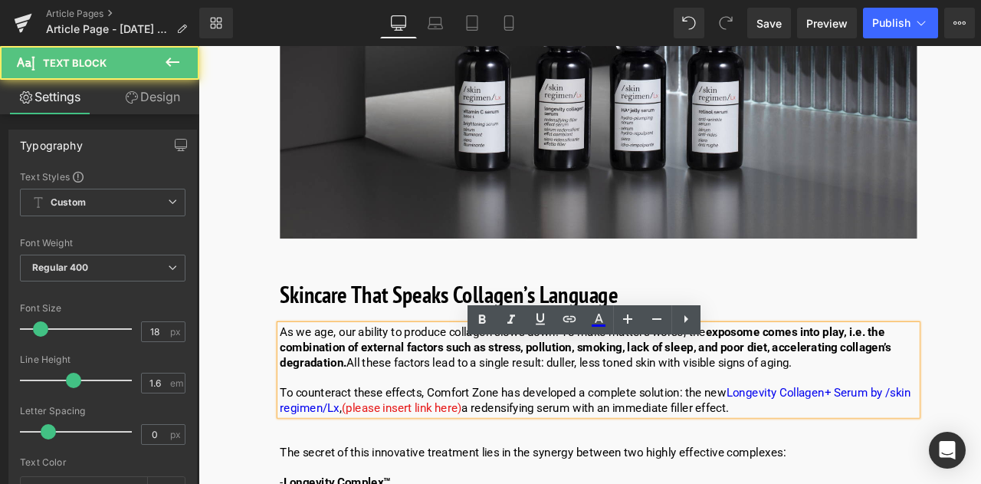
click at [774, 448] on p at bounding box center [672, 439] width 755 height 18
click at [826, 480] on p "To counteract these effects, Comfort Zone has developed a complete solution: th…" at bounding box center [672, 466] width 755 height 36
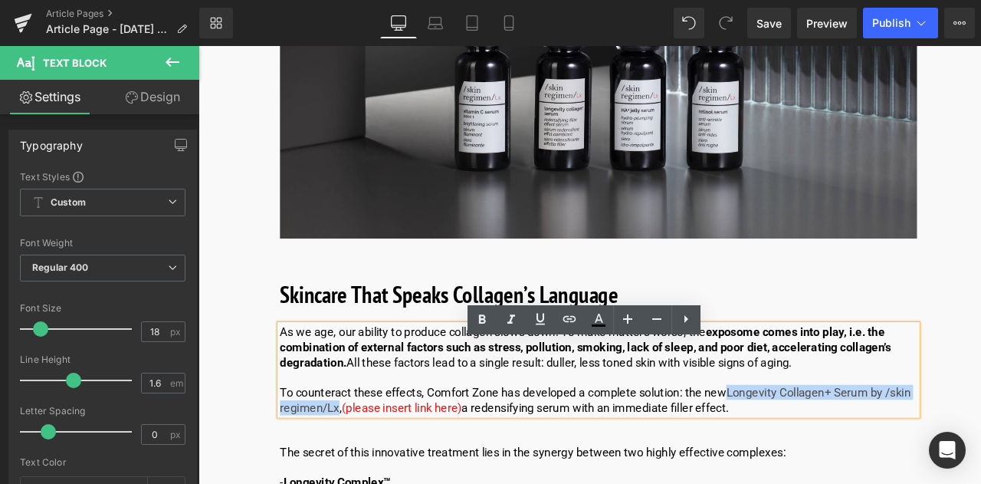
drag, startPoint x: 829, startPoint y: 480, endPoint x: 363, endPoint y: 497, distance: 466.4
click at [363, 483] on p "To counteract these effects, Comfort Zone has developed a complete solution: th…" at bounding box center [672, 466] width 755 height 36
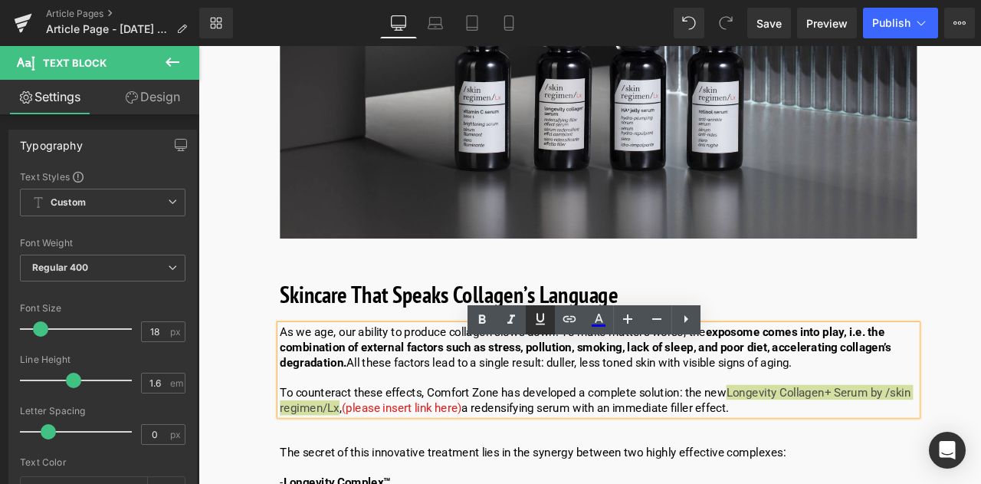
click at [547, 319] on icon at bounding box center [540, 319] width 18 height 18
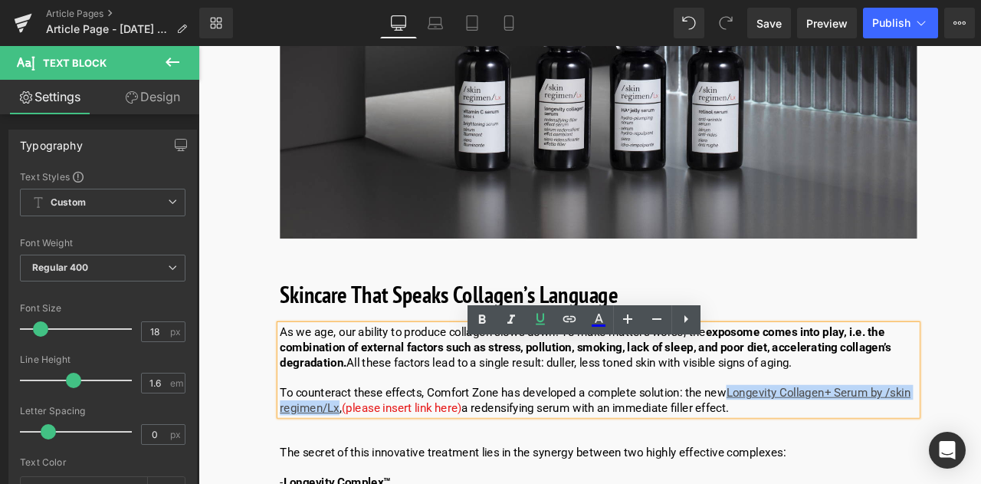
click at [476, 483] on div "What is Collagen? Heading Collagen supports the skin tissue, ensuring its elast…" at bounding box center [673, 245] width 778 height 5096
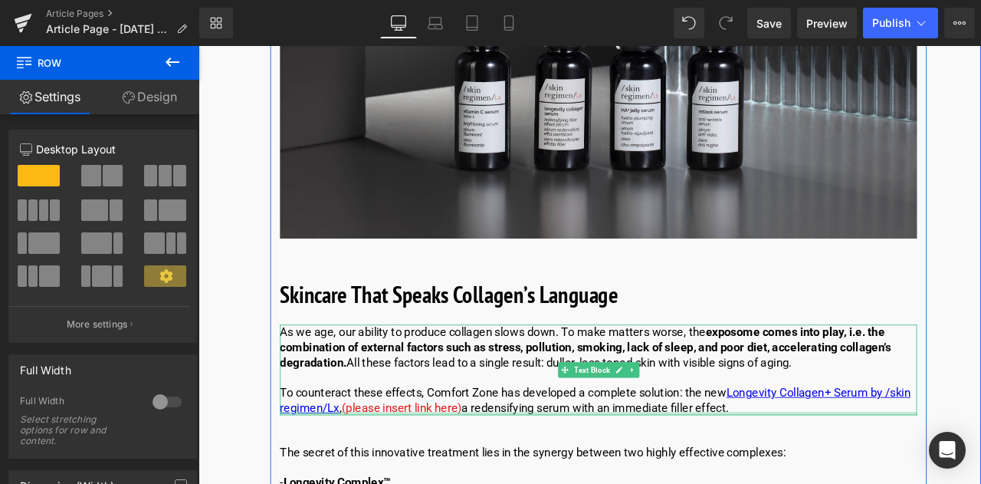
drag, startPoint x: 661, startPoint y: 468, endPoint x: 439, endPoint y: 503, distance: 224.9
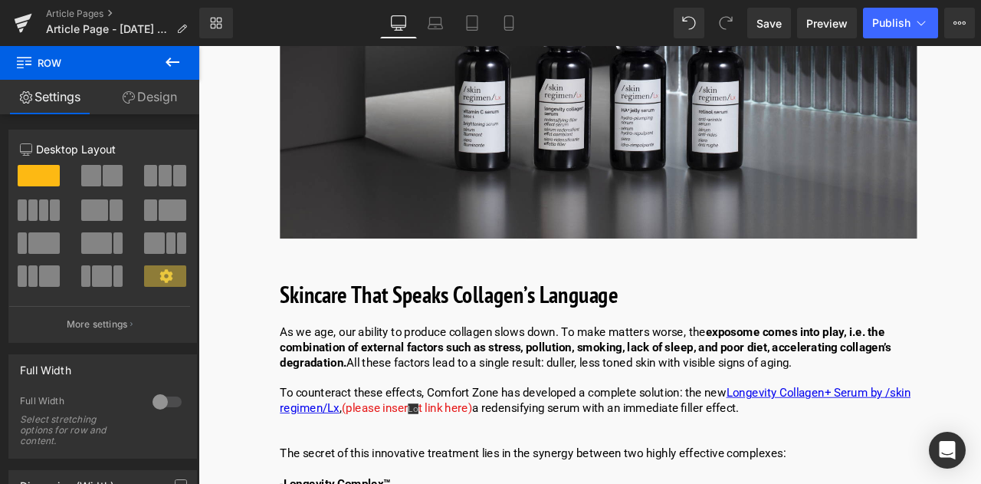
click at [448, 482] on span "Lo" at bounding box center [453, 476] width 12 height 12
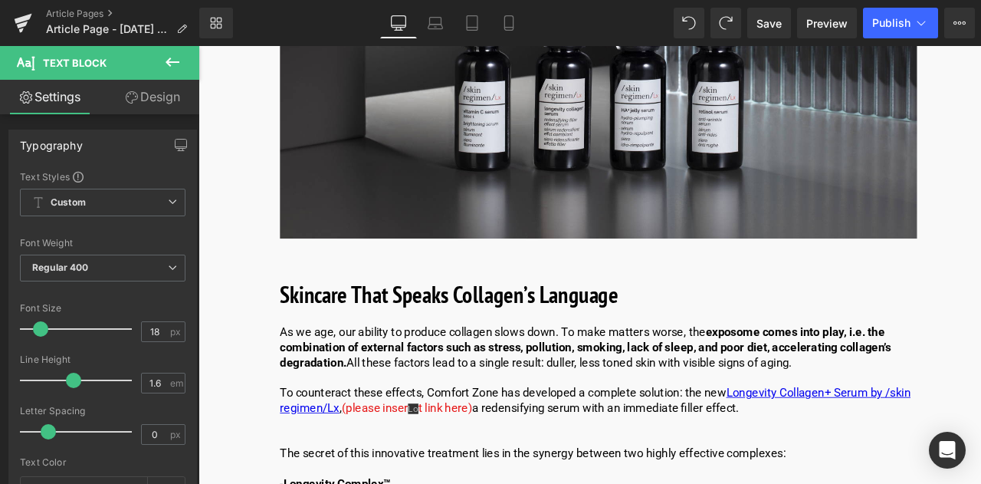
click at [468, 424] on div "Loading Product" at bounding box center [491, 423] width 84 height 17
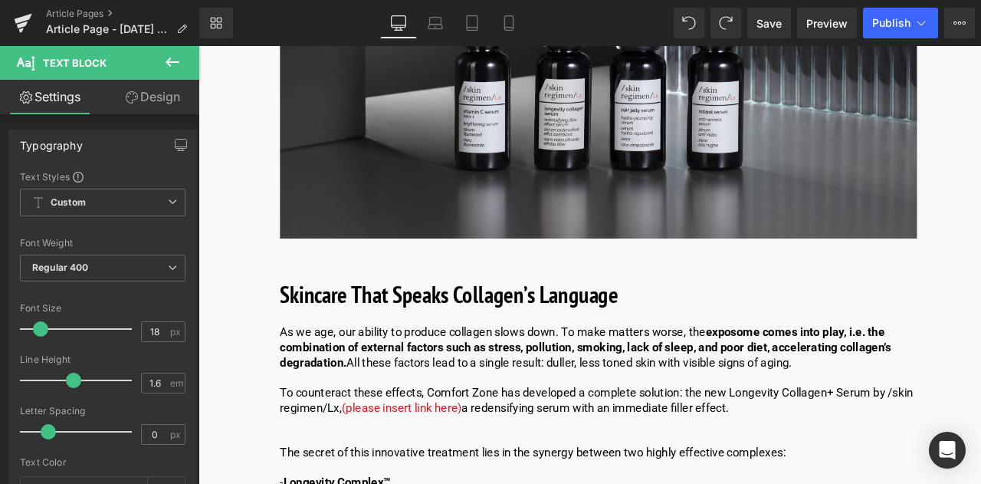
click at [461, 421] on div "Loading Product" at bounding box center [491, 423] width 84 height 17
click at [464, 421] on div "Loading Product" at bounding box center [491, 423] width 84 height 17
drag, startPoint x: 648, startPoint y: 461, endPoint x: 495, endPoint y: 477, distance: 153.4
click at [495, 477] on p "To counteract these effects, Comfort Zone has developed a complete solution: th…" at bounding box center [672, 466] width 755 height 36
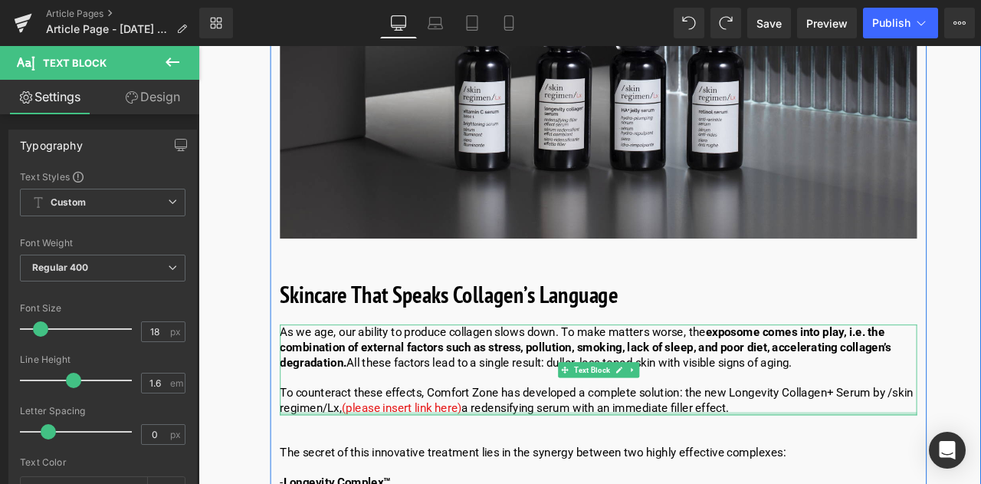
drag, startPoint x: 657, startPoint y: 473, endPoint x: 479, endPoint y: 500, distance: 179.8
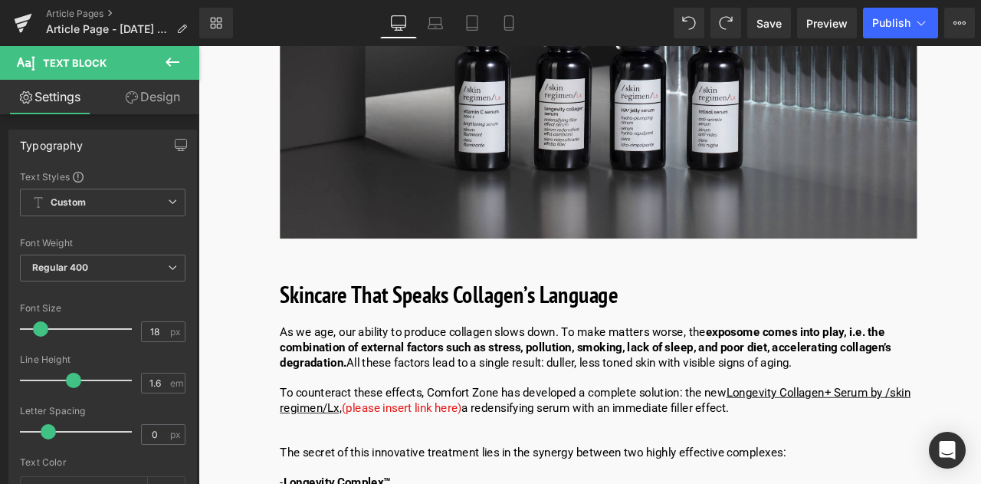
click at [463, 421] on div "Loading Product" at bounding box center [491, 423] width 84 height 17
click at [514, 477] on p "To counteract these effects, Comfort Zone has developed a complete solution: th…" at bounding box center [672, 466] width 755 height 36
click at [458, 424] on div "Loading Product" at bounding box center [491, 423] width 84 height 17
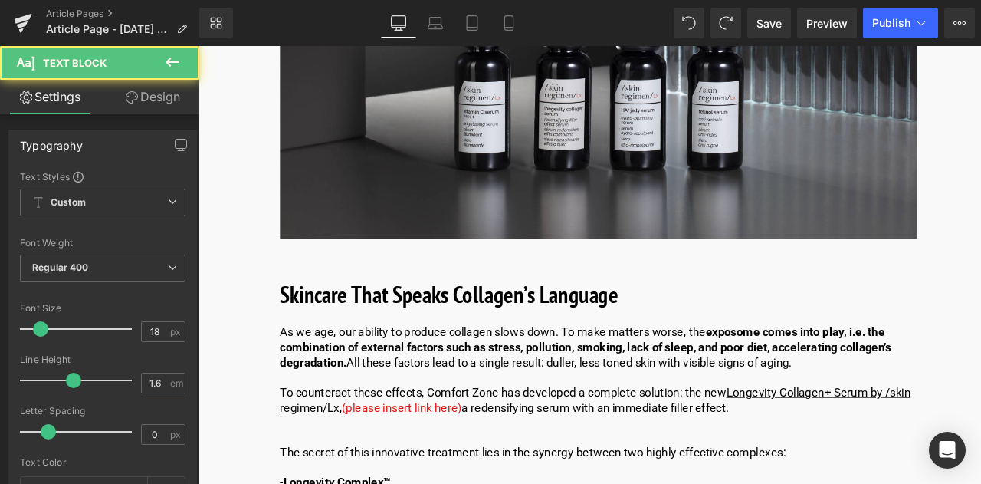
click at [512, 474] on p "To counteract these effects, Comfort Zone has developed a complete solution: th…" at bounding box center [672, 466] width 755 height 36
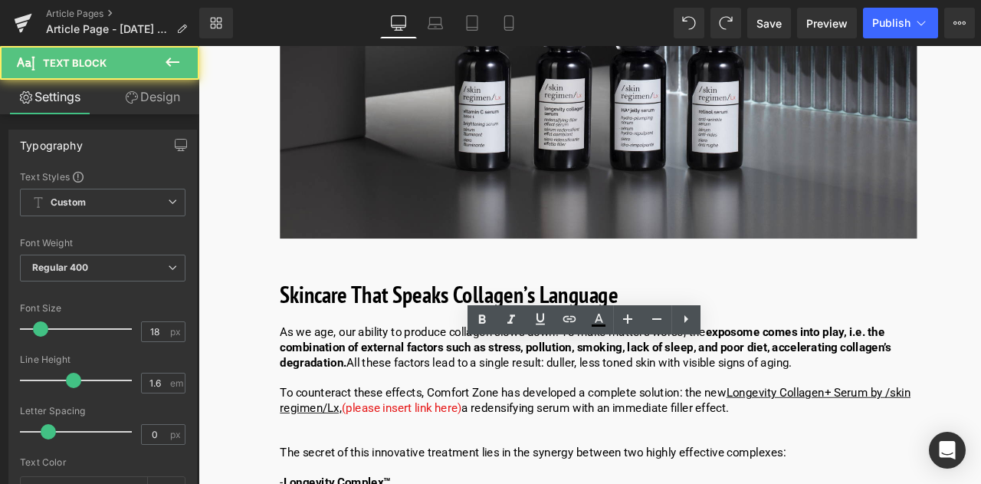
click at [462, 422] on div "Loading Product" at bounding box center [491, 423] width 84 height 17
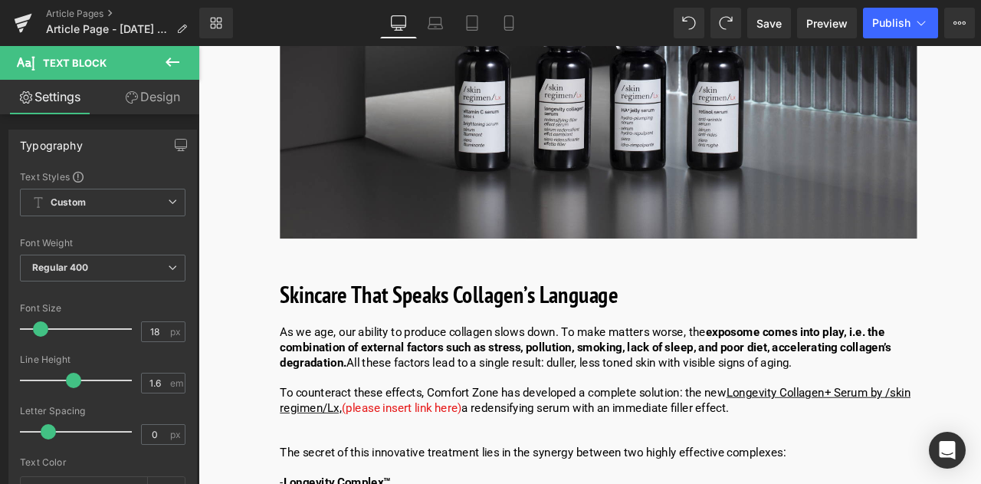
click at [466, 417] on div "Loading Product" at bounding box center [491, 423] width 84 height 17
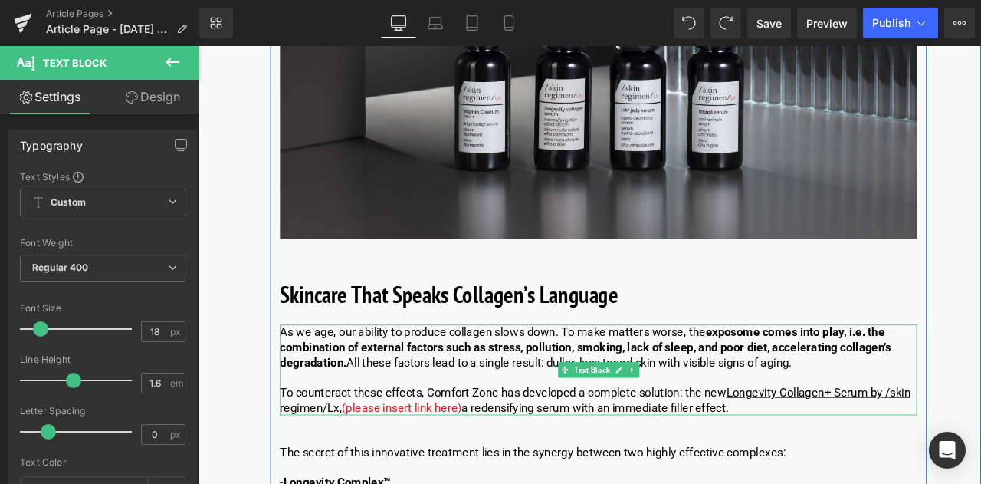
click at [543, 476] on p "To counteract these effects, Comfort Zone has developed a complete solution: th…" at bounding box center [672, 466] width 755 height 36
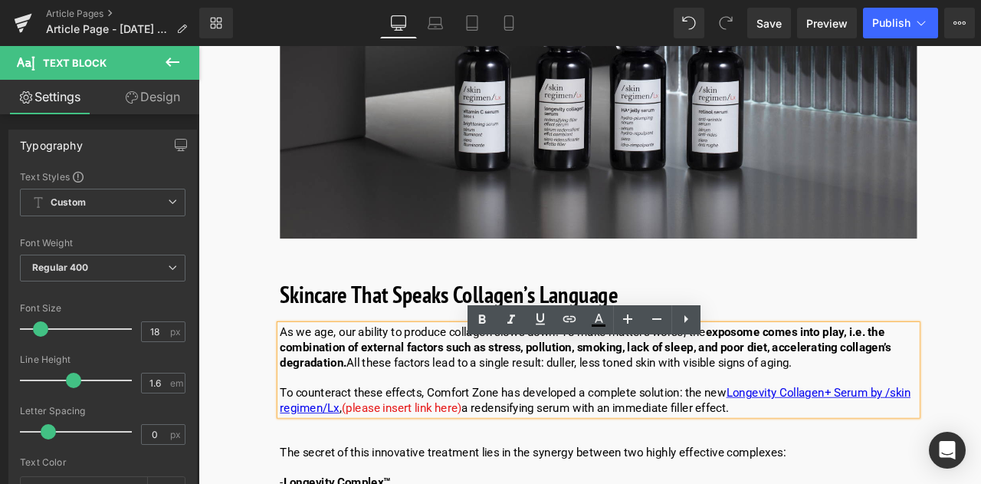
click at [460, 418] on div "Loading Product" at bounding box center [491, 423] width 84 height 17
click at [461, 419] on div "Loading Product" at bounding box center [491, 423] width 84 height 17
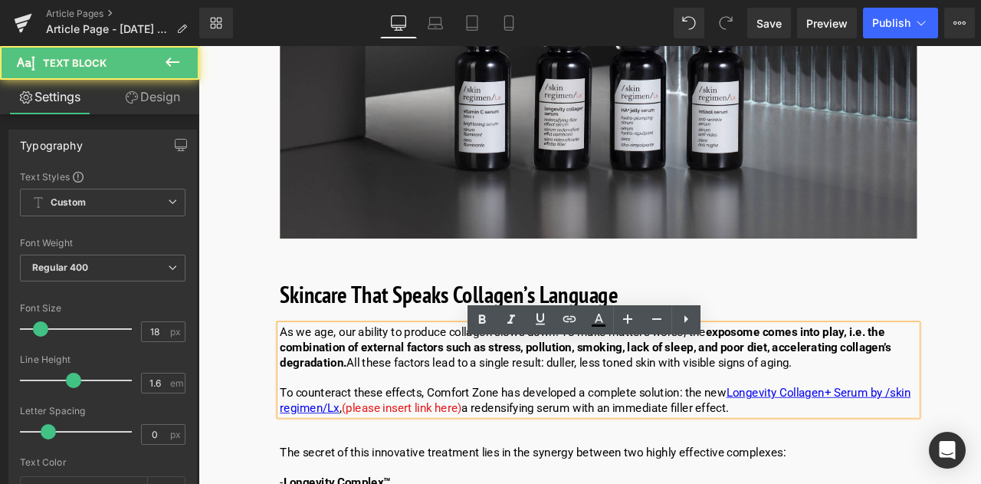
click at [532, 448] on p at bounding box center [672, 439] width 755 height 18
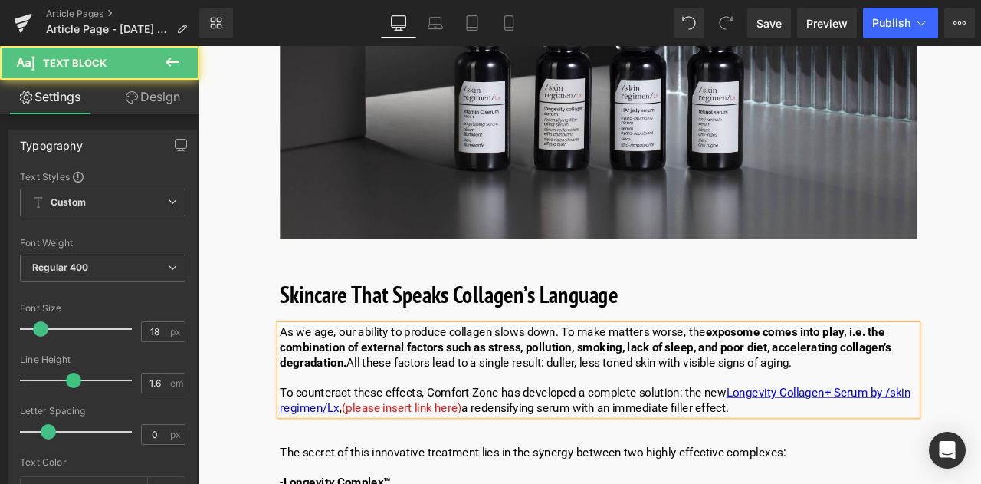
click at [449, 419] on div "Loading Product" at bounding box center [491, 423] width 84 height 17
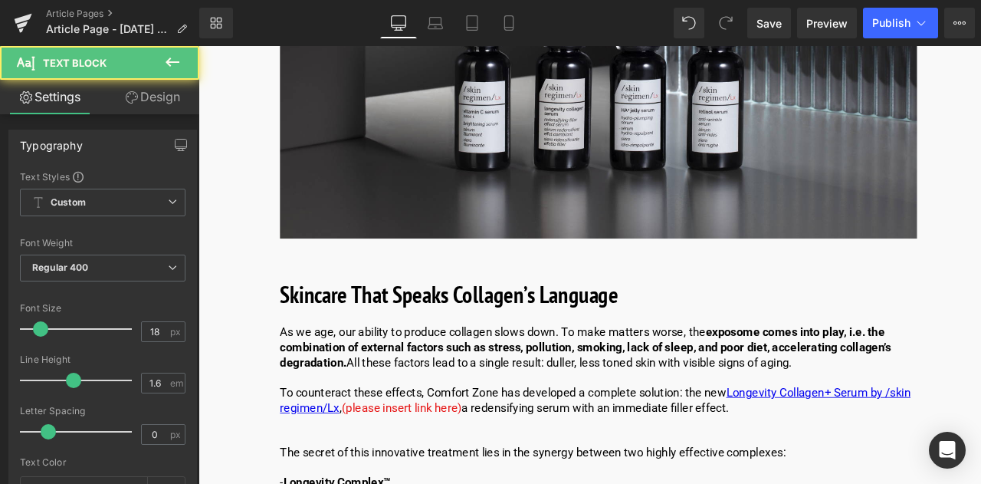
click at [491, 481] on p "To counteract these effects, Comfort Zone has developed a complete solution: th…" at bounding box center [672, 466] width 755 height 36
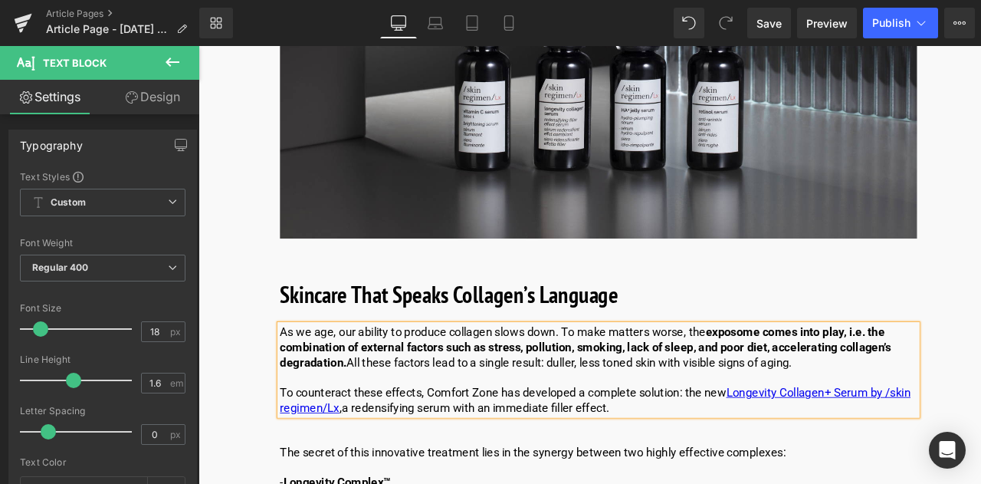
drag, startPoint x: 841, startPoint y: 479, endPoint x: 828, endPoint y: 460, distance: 23.2
click at [841, 479] on span "Longevity Collagen+ Serum by /skin regimen/Lx" at bounding box center [668, 465] width 747 height 34
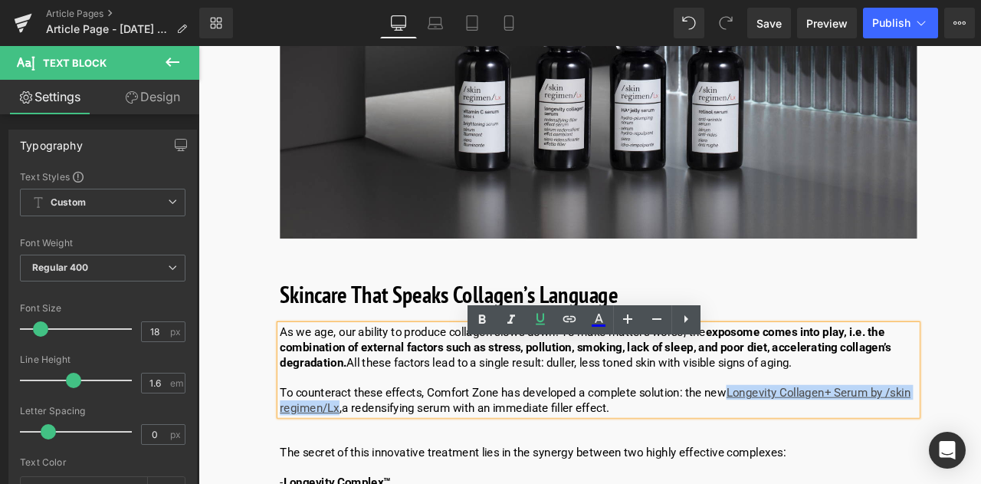
drag, startPoint x: 829, startPoint y: 477, endPoint x: 362, endPoint y: 491, distance: 467.8
click at [362, 483] on p "To counteract these effects, Comfort Zone has developed a complete solution: th…" at bounding box center [672, 466] width 755 height 36
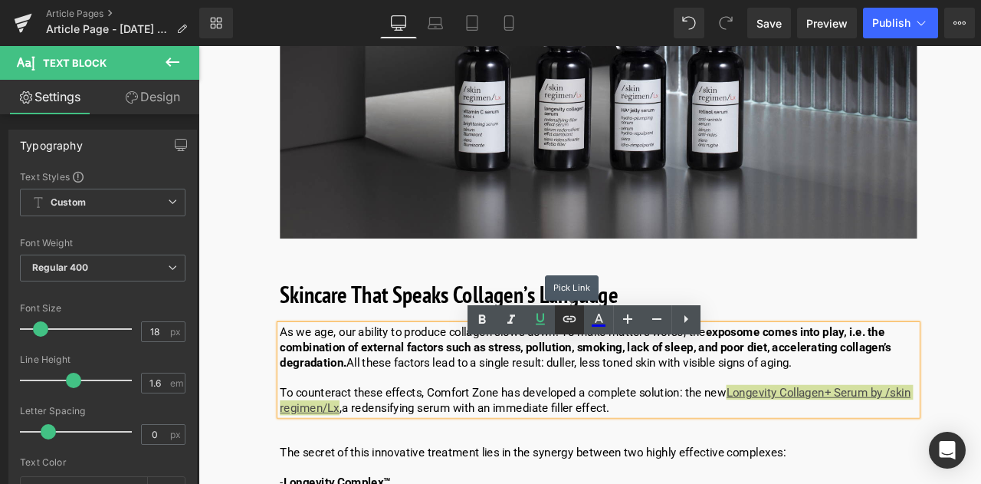
click at [567, 315] on icon at bounding box center [569, 319] width 18 height 18
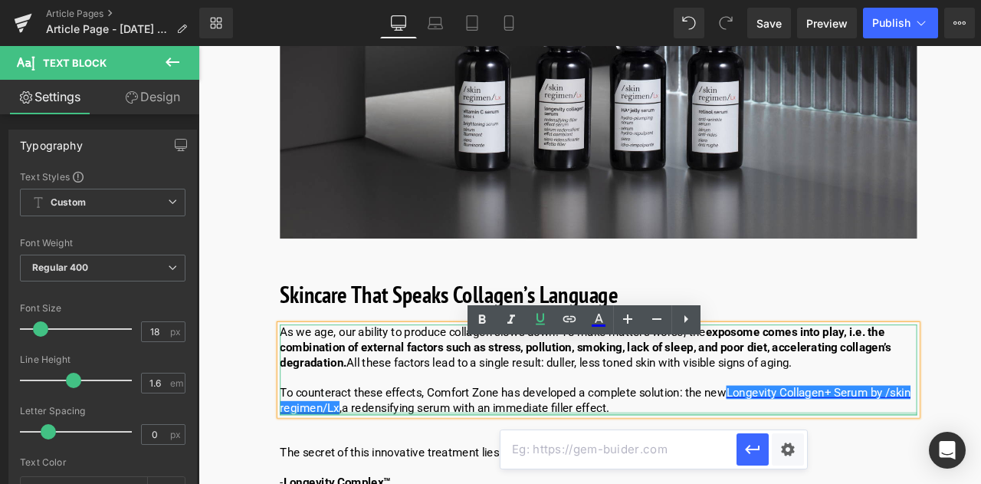
drag, startPoint x: 640, startPoint y: 500, endPoint x: 640, endPoint y: 513, distance: 13.0
click at [640, 483] on div "As we age, our ability to produce collagen slows down. To make matters worse, t…" at bounding box center [672, 429] width 755 height 107
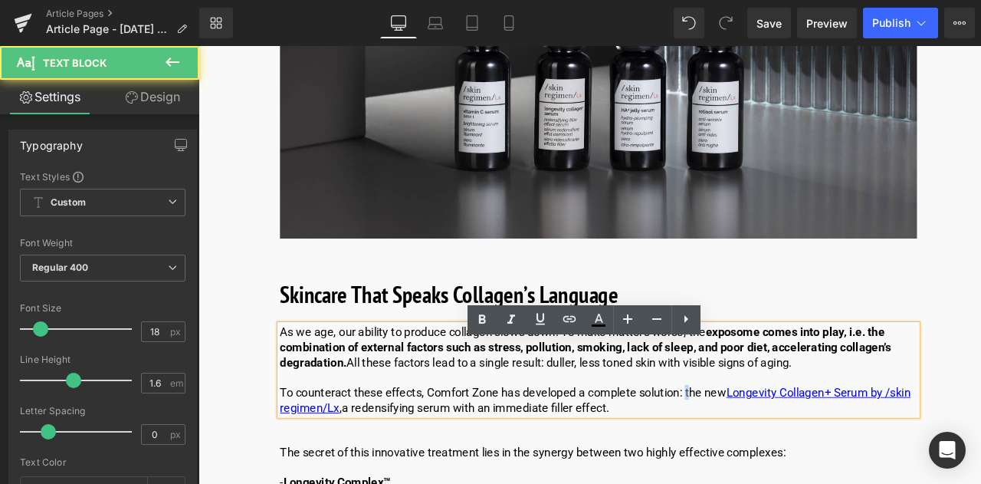
click at [779, 468] on p "To counteract these effects, Comfort Zone has developed a complete solution: th…" at bounding box center [672, 466] width 755 height 36
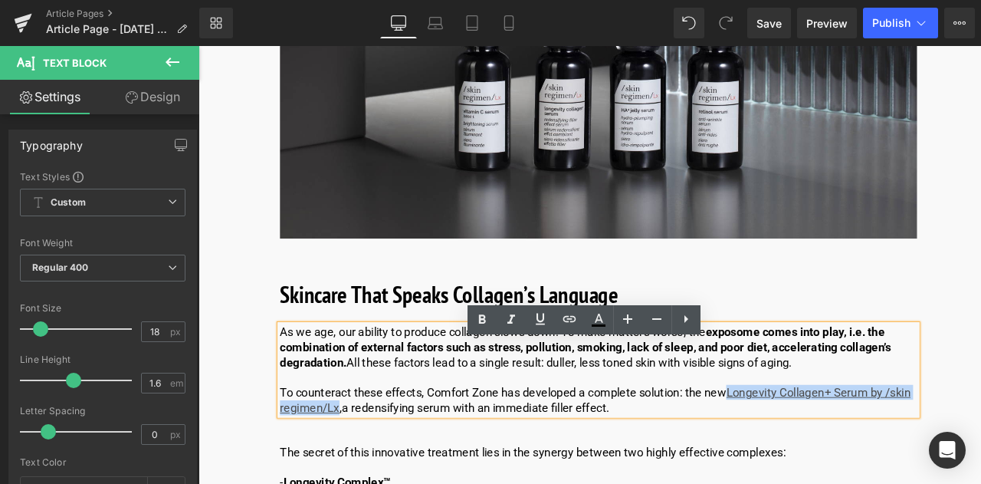
drag, startPoint x: 829, startPoint y: 479, endPoint x: 362, endPoint y: 500, distance: 467.3
click at [362, 483] on p "To counteract these effects, Comfort Zone has developed a complete solution: th…" at bounding box center [672, 466] width 755 height 36
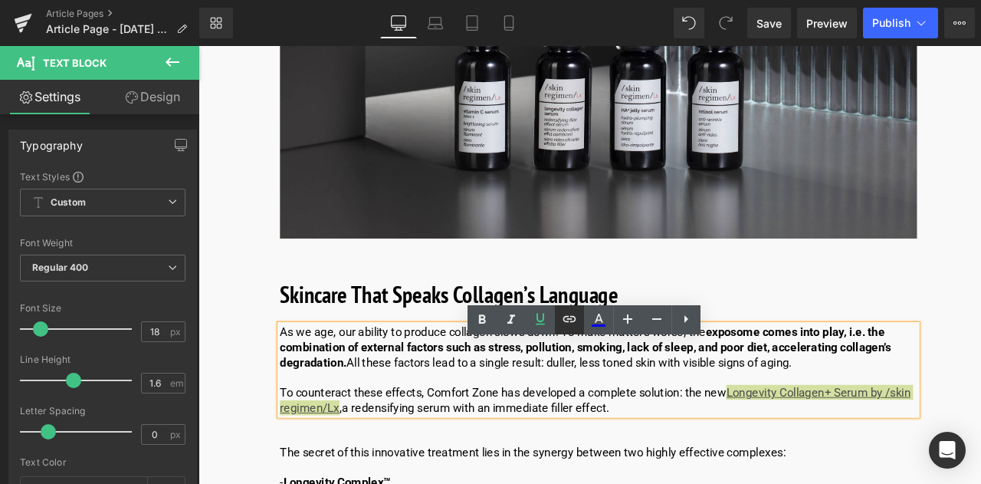
click at [574, 317] on icon at bounding box center [569, 319] width 13 height 6
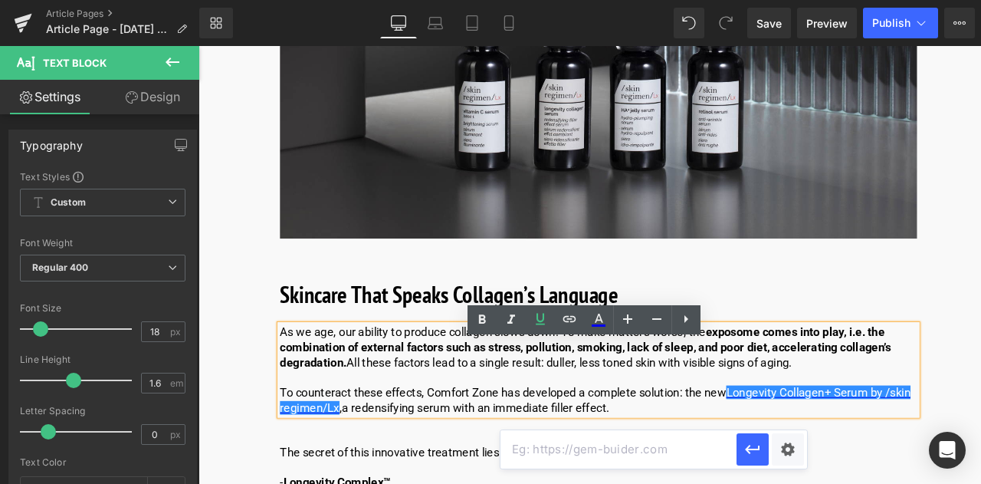
click at [591, 444] on input "text" at bounding box center [619, 449] width 236 height 38
paste input "[URL][DOMAIN_NAME]"
type input "[URL][DOMAIN_NAME]"
click at [753, 444] on icon "button" at bounding box center [753, 449] width 18 height 18
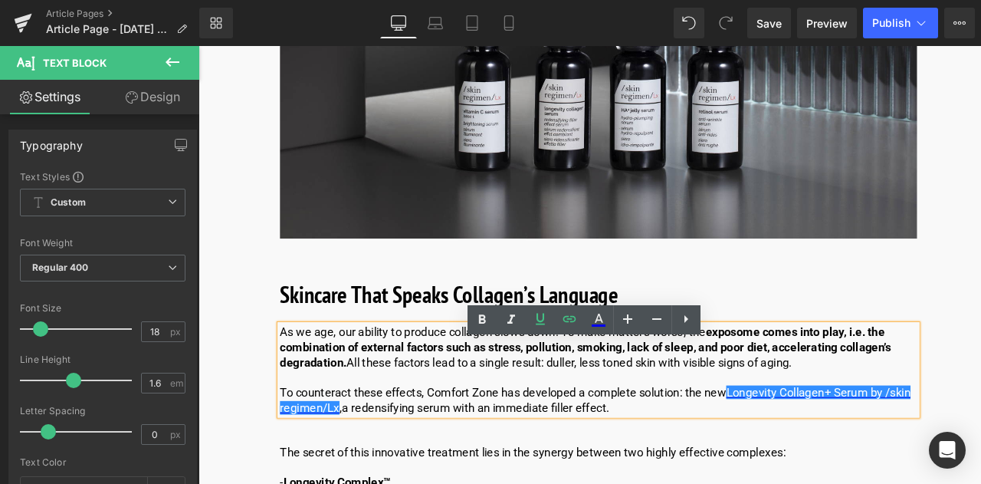
scroll to position [0, 0]
click at [576, 448] on p at bounding box center [672, 439] width 755 height 18
drag, startPoint x: 829, startPoint y: 480, endPoint x: 360, endPoint y: 514, distance: 469.6
click at [360, 483] on div "What is Collagen? Heading Collagen supports the skin tissue, ensuring its elast…" at bounding box center [673, 245] width 778 height 5096
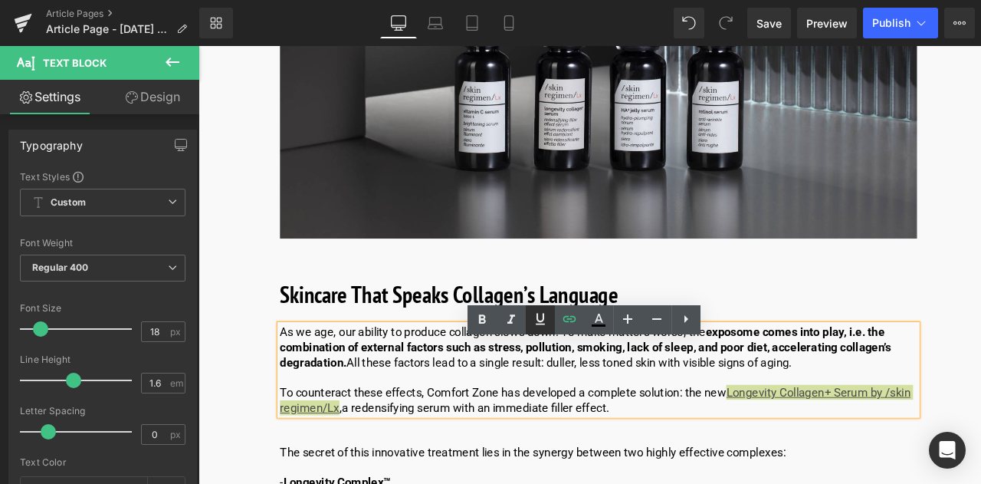
click at [547, 322] on icon at bounding box center [540, 319] width 18 height 18
click at [602, 321] on icon at bounding box center [598, 319] width 18 height 18
type input "#000000"
type input "100"
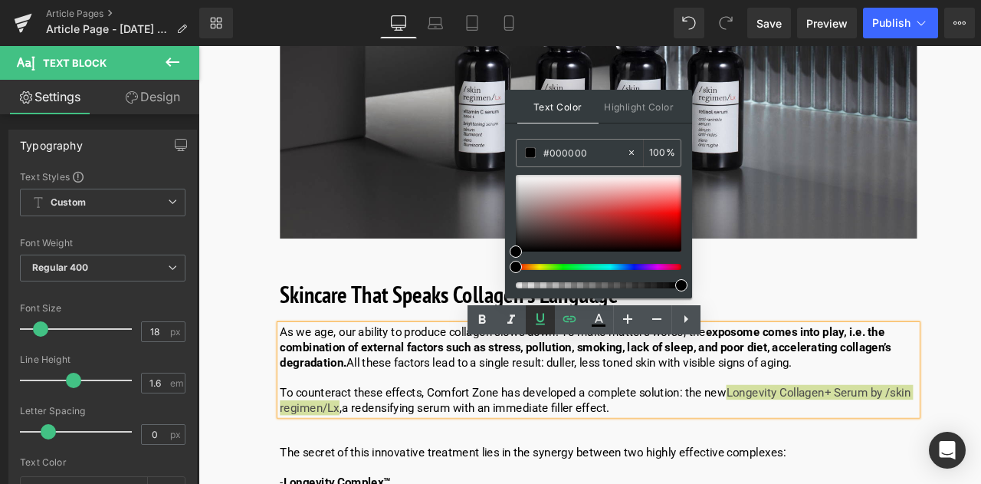
click at [546, 320] on icon at bounding box center [540, 319] width 18 height 18
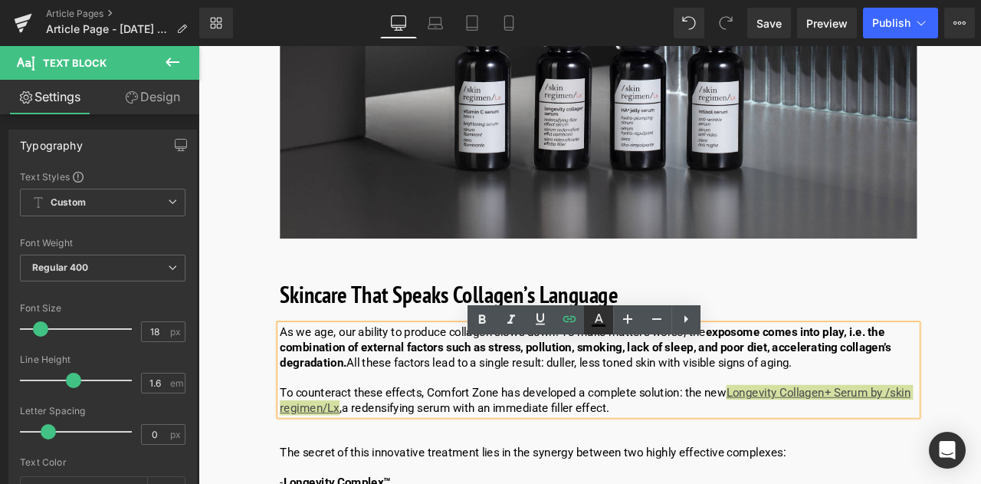
click at [602, 320] on icon at bounding box center [598, 319] width 18 height 18
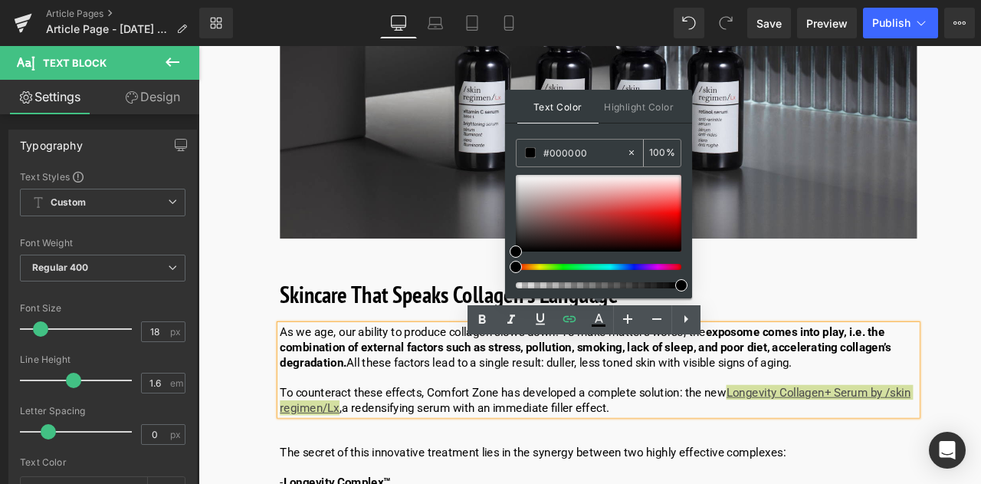
click at [602, 149] on input "#000000" at bounding box center [584, 152] width 83 height 17
type input "#00000"
type input "0"
type input "#0000ee"
type input "100"
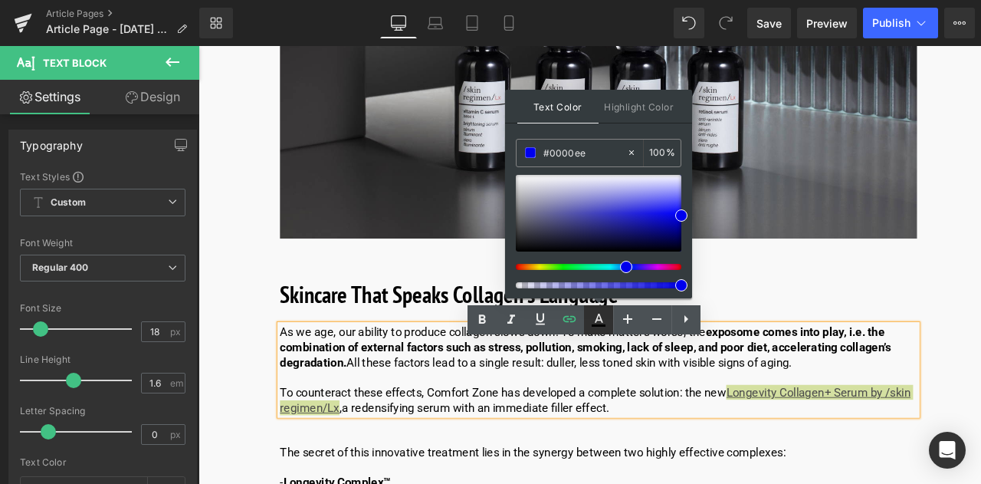
type input "#0000ee"
click at [599, 315] on icon at bounding box center [599, 318] width 8 height 9
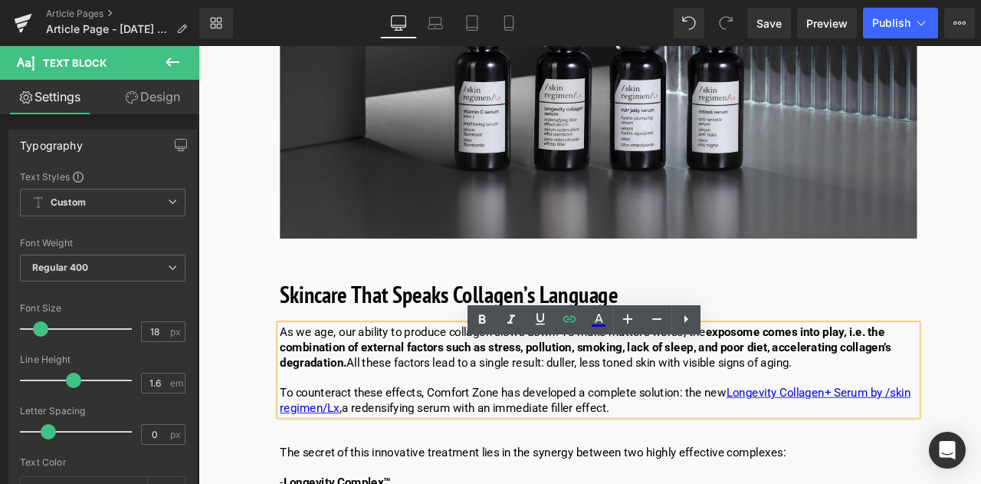
click at [718, 430] on p "As we age, our ability to produce collagen slows down. To make matters worse, t…" at bounding box center [672, 403] width 755 height 54
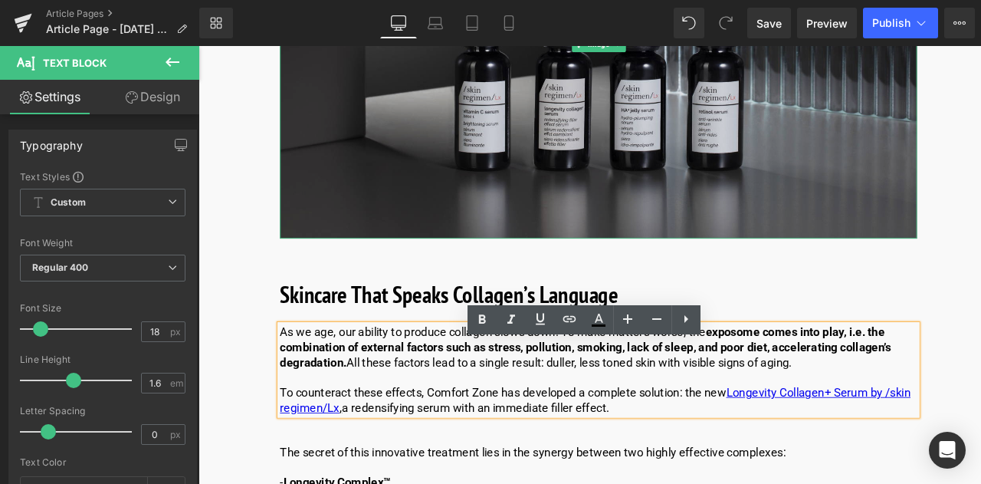
click at [648, 200] on img at bounding box center [672, 45] width 755 height 460
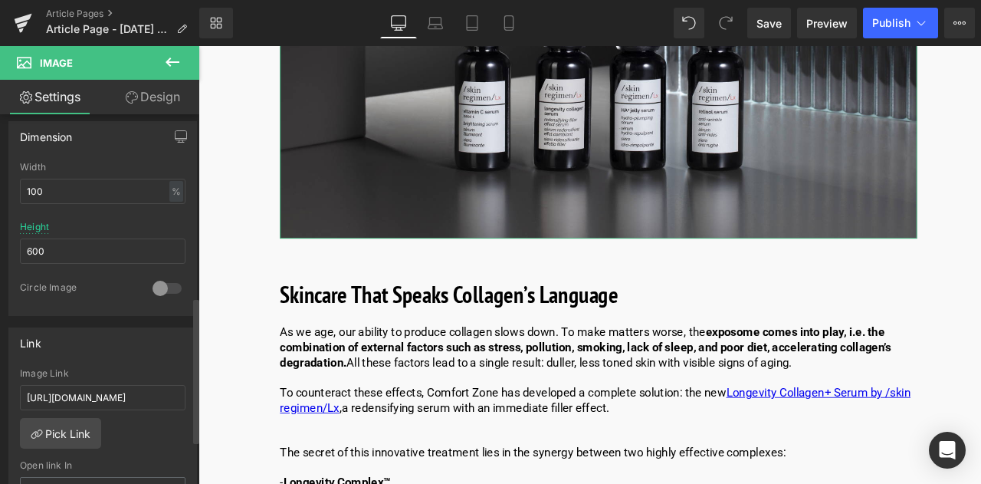
scroll to position [537, 0]
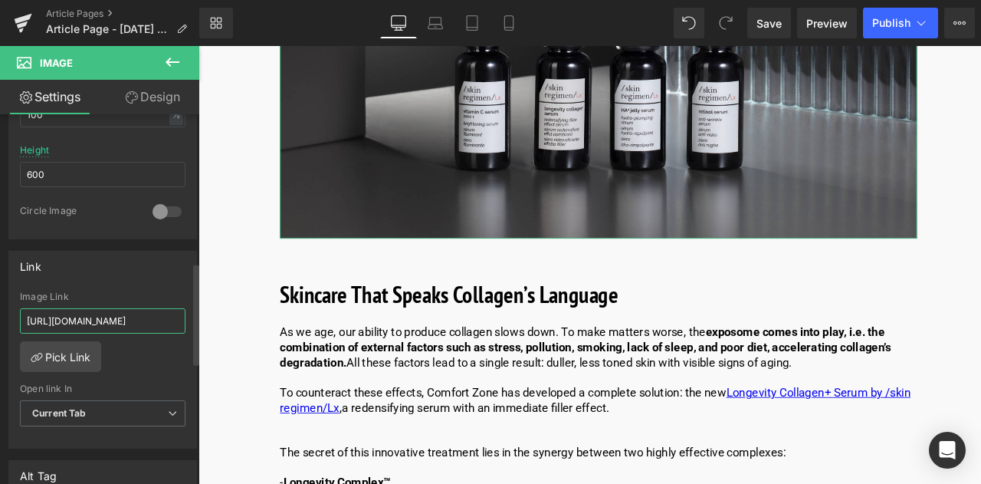
click at [80, 308] on input "[URL][DOMAIN_NAME]" at bounding box center [103, 320] width 166 height 25
type input "[URL][DOMAIN_NAME]"
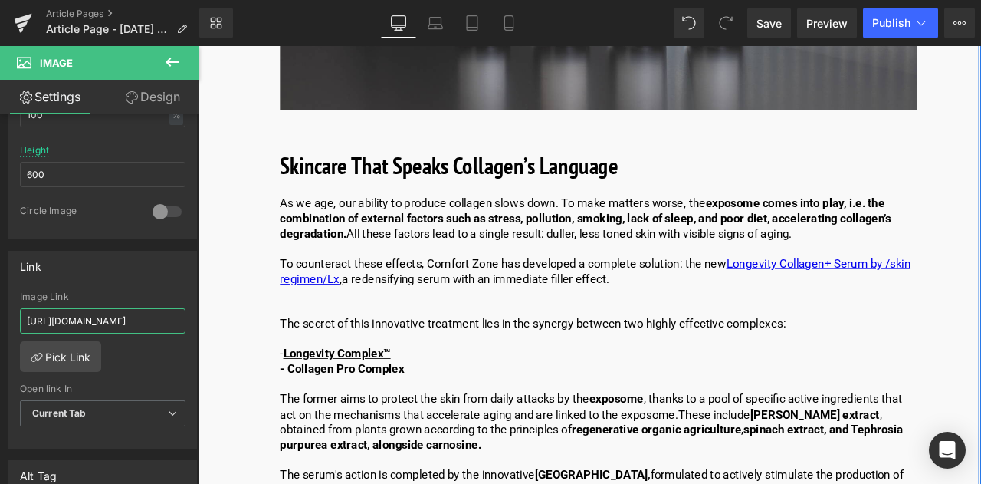
scroll to position [3667, 0]
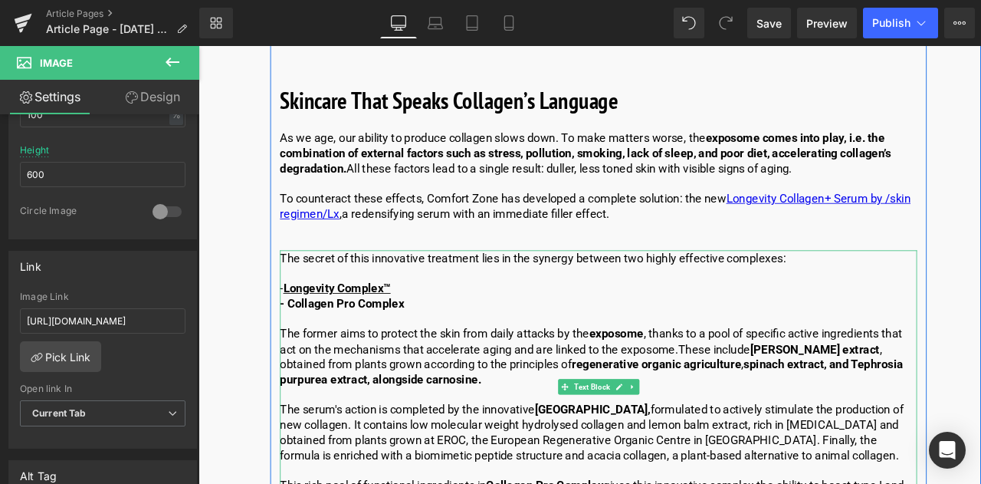
click at [489, 324] on p at bounding box center [672, 316] width 755 height 18
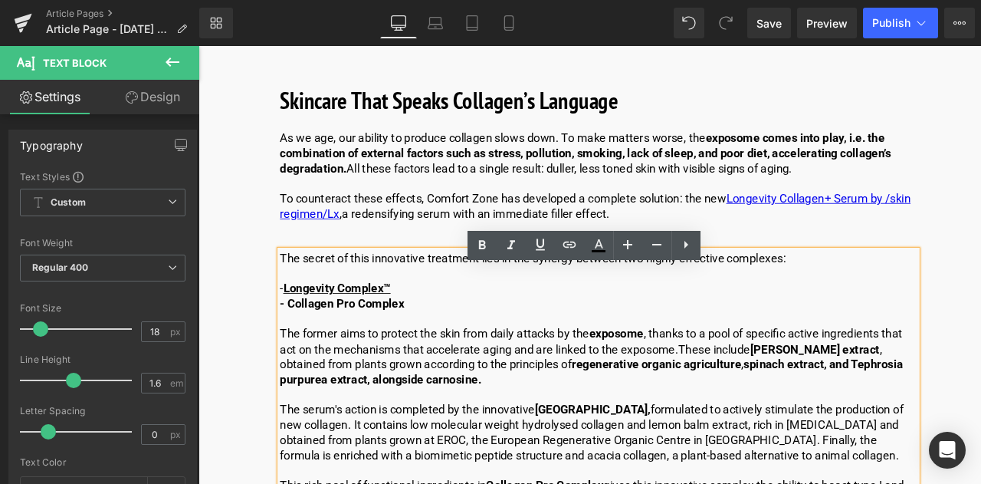
click at [404, 359] on span "- Collagen Pro Complex" at bounding box center [368, 351] width 147 height 16
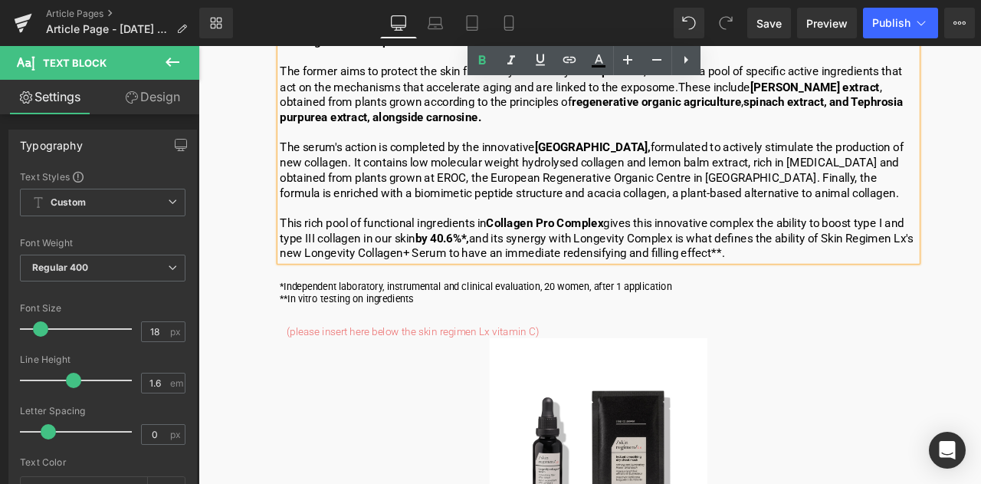
scroll to position [3820, 0]
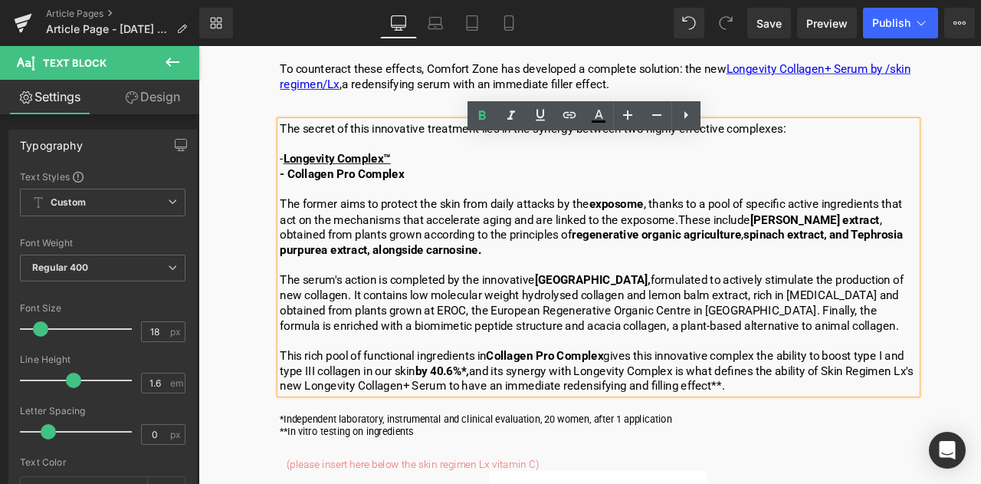
click at [456, 261] on p "The former aims to protect the skin from daily attacks by the exposome , thanks…" at bounding box center [672, 261] width 755 height 72
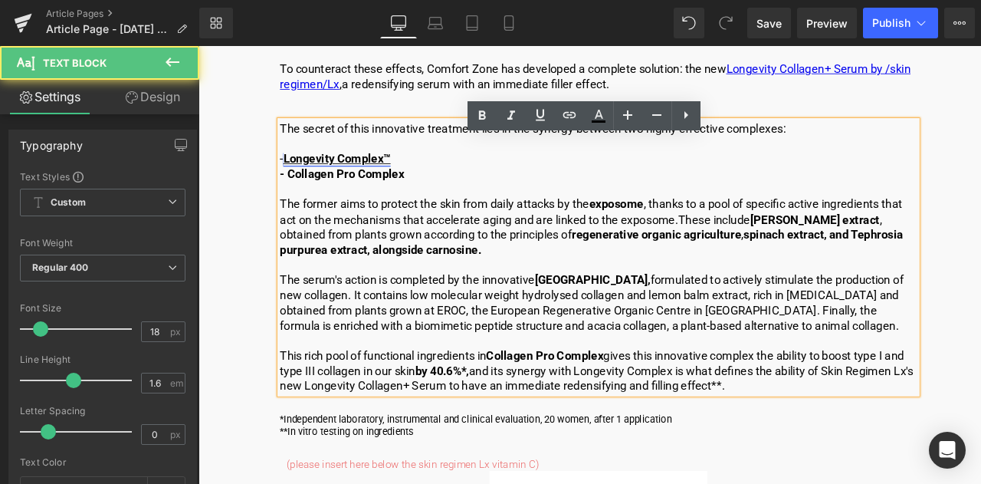
click at [389, 188] on link "Longevity Complex™" at bounding box center [362, 180] width 127 height 16
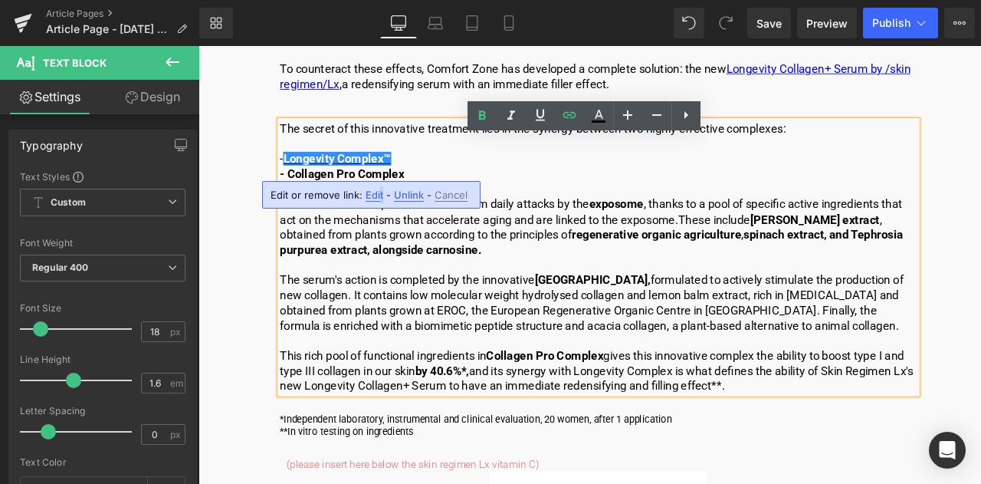
click at [379, 197] on span "Edit" at bounding box center [375, 195] width 18 height 13
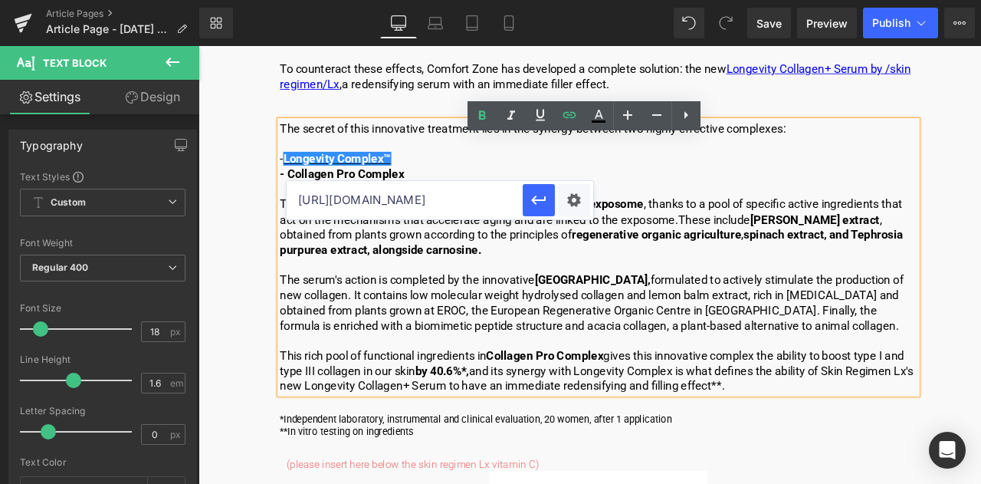
click at [370, 200] on input "[URL][DOMAIN_NAME]" at bounding box center [405, 200] width 236 height 38
click at [409, 202] on input "[URL][DOMAIN_NAME]" at bounding box center [405, 200] width 236 height 38
type input "[URL][DOMAIN_NAME]"
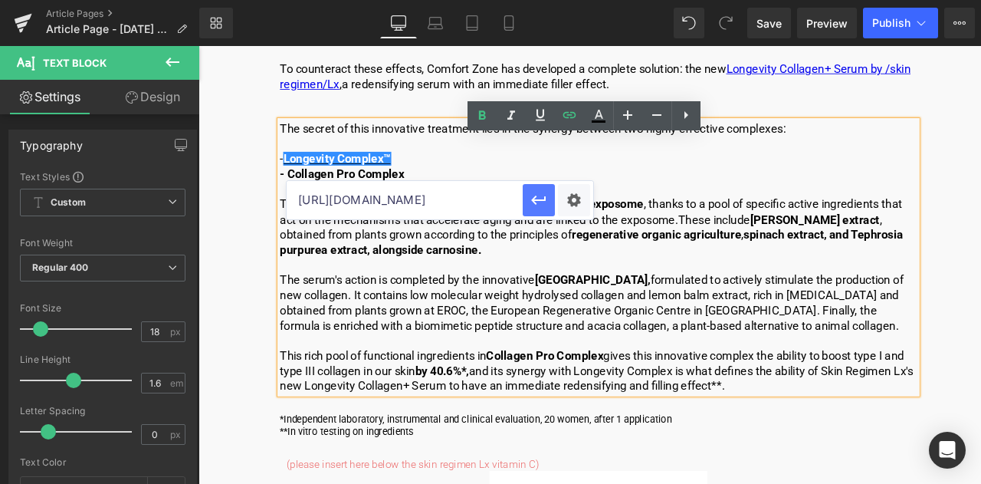
click at [546, 208] on icon "button" at bounding box center [539, 200] width 18 height 18
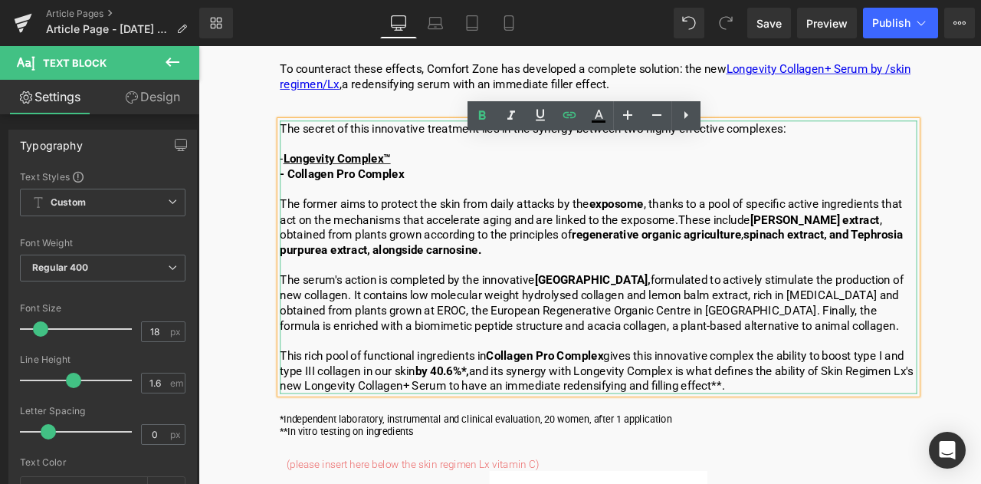
click at [473, 269] on p "The former aims to protect the skin from daily attacks by the exposome , thanks…" at bounding box center [672, 261] width 755 height 72
drag, startPoint x: 434, startPoint y: 200, endPoint x: 302, endPoint y: 203, distance: 131.9
click at [302, 189] on p "- Longevity Complex™" at bounding box center [672, 180] width 755 height 18
click at [595, 120] on icon at bounding box center [599, 121] width 14 height 2
type input "#000000"
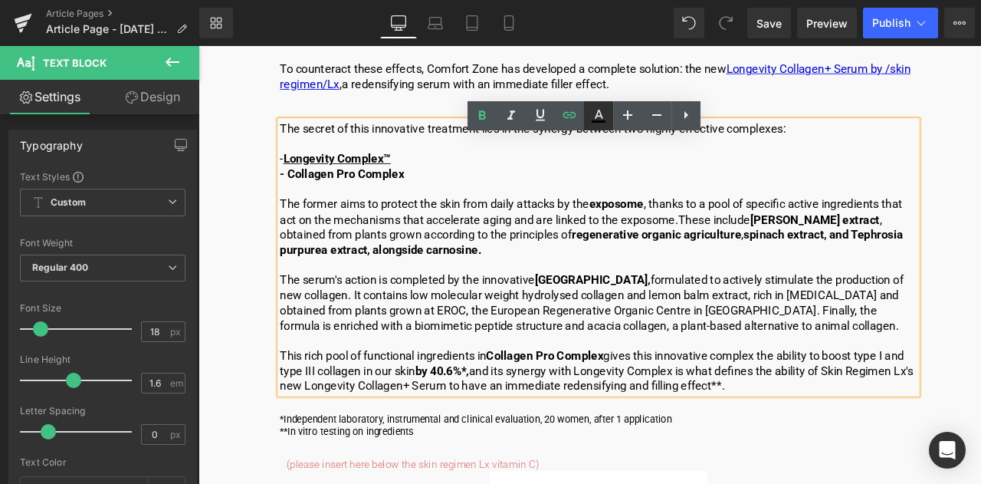
type input "100"
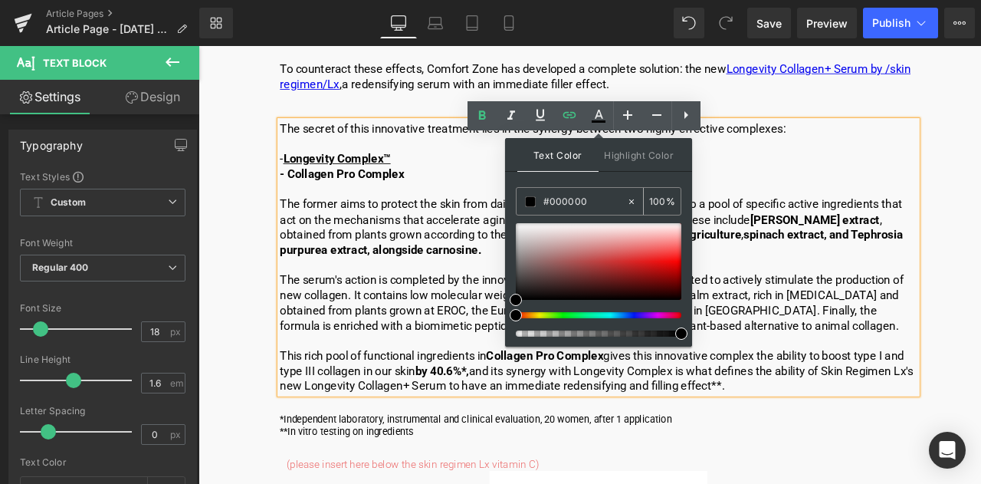
click at [593, 206] on input "#000000" at bounding box center [584, 201] width 83 height 17
type input "#00000"
type input "0"
type input "#0000ee"
type input "100"
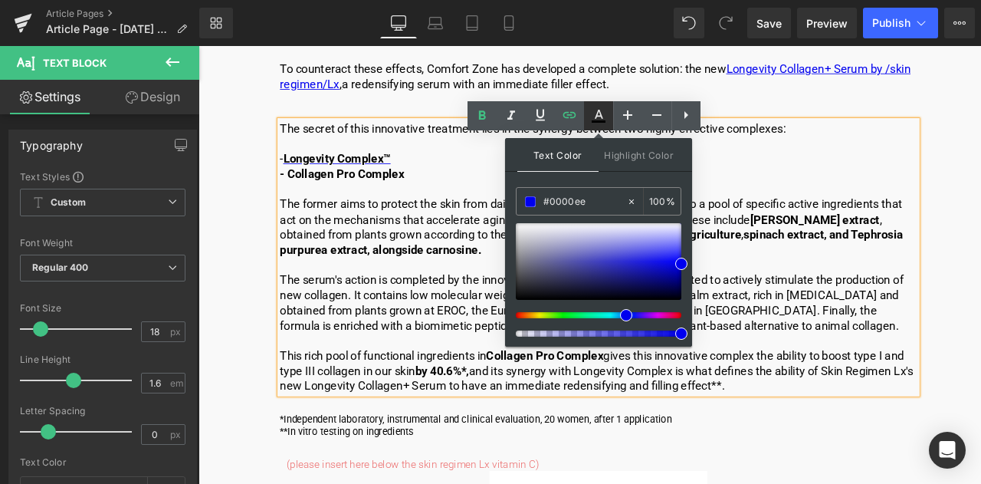
click at [599, 102] on link at bounding box center [598, 115] width 29 height 29
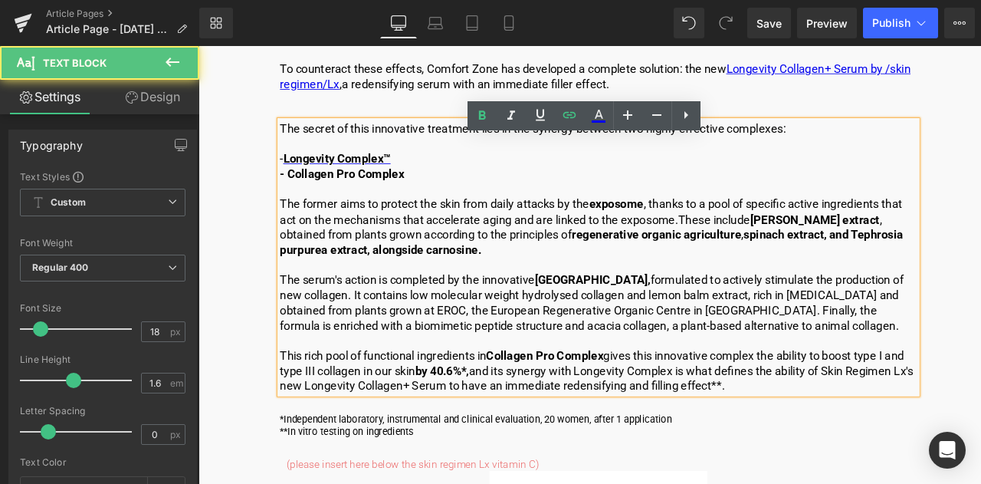
click at [592, 189] on p "- Longevity Complex™" at bounding box center [672, 180] width 755 height 18
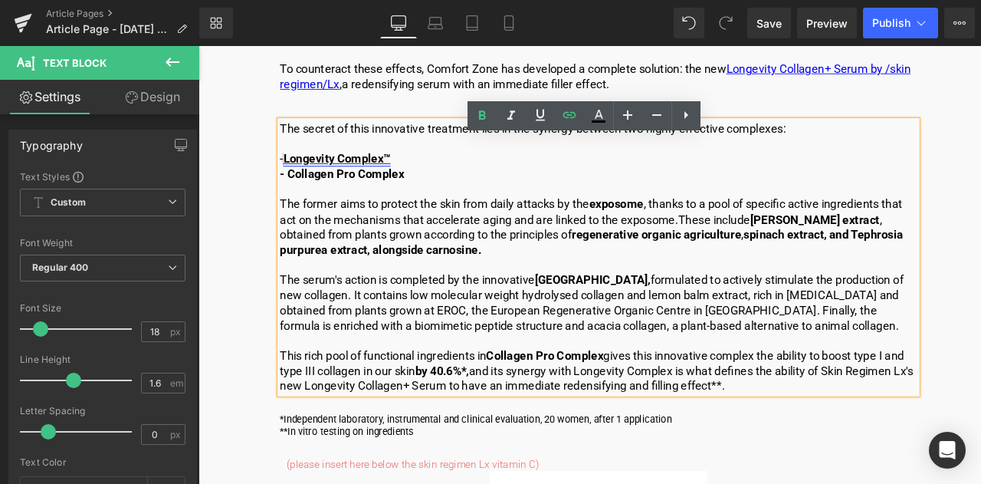
drag, startPoint x: 435, startPoint y: 199, endPoint x: 303, endPoint y: 197, distance: 132.6
click at [303, 189] on p "- Longevity Complex™" at bounding box center [672, 180] width 755 height 18
click at [547, 111] on icon at bounding box center [540, 115] width 18 height 18
click at [544, 118] on icon at bounding box center [540, 115] width 18 height 18
click at [535, 110] on icon at bounding box center [540, 115] width 18 height 18
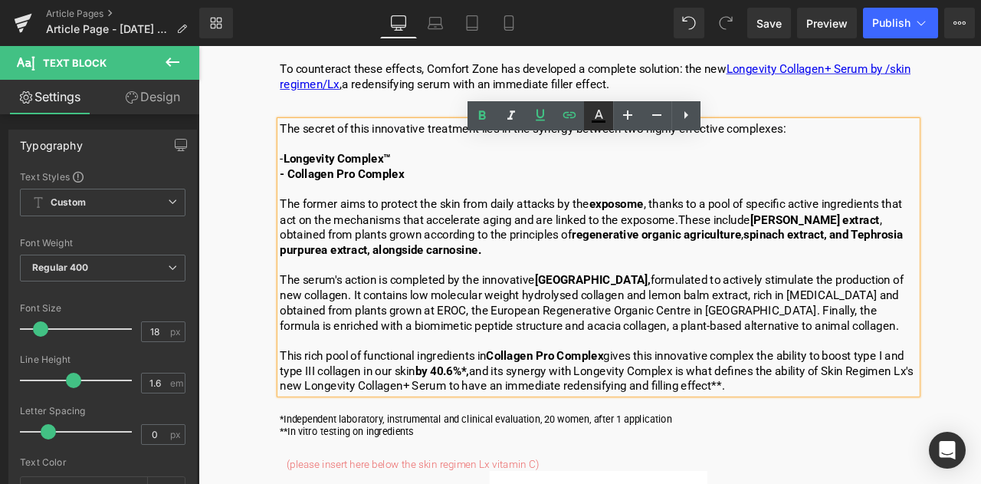
click at [599, 120] on icon at bounding box center [598, 116] width 18 height 18
type input "#000000"
type input "100"
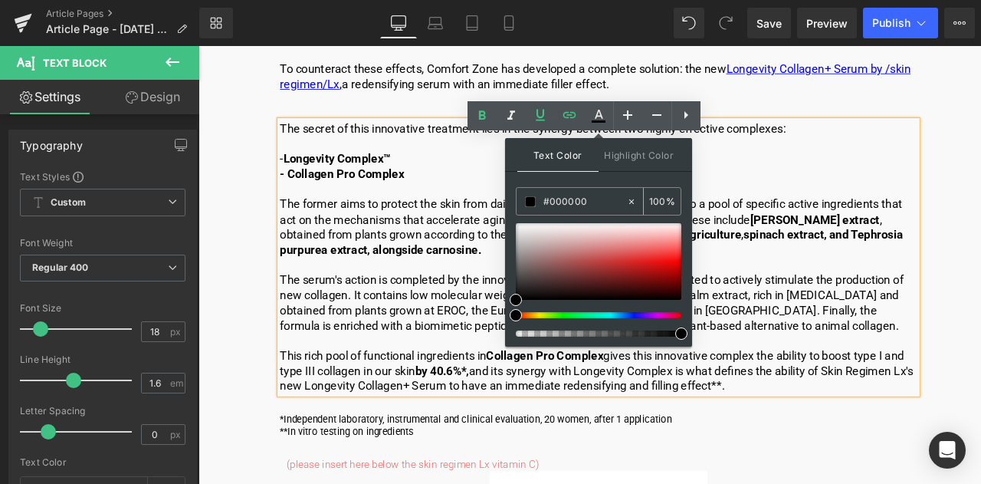
click at [593, 206] on input "#000000" at bounding box center [584, 201] width 83 height 17
type input "#00000"
type input "0"
type input "#0000ee"
type input "100"
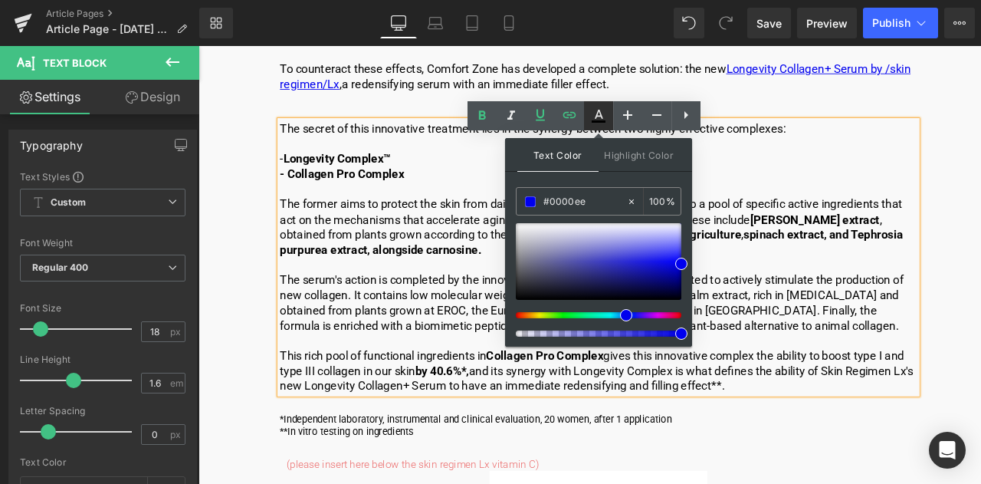
click at [606, 116] on icon at bounding box center [598, 116] width 18 height 18
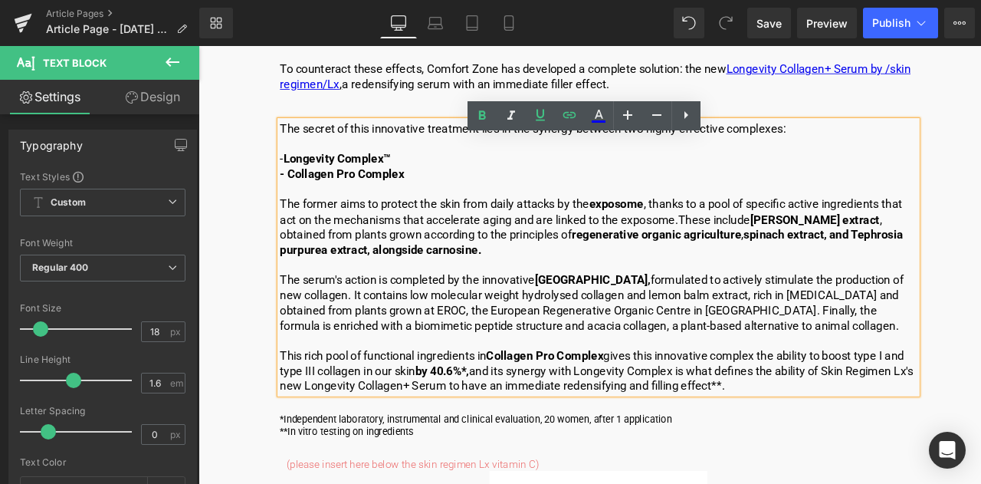
click at [497, 206] on p "- Collagen Pro Complex" at bounding box center [672, 198] width 755 height 18
drag, startPoint x: 433, startPoint y: 197, endPoint x: 303, endPoint y: 200, distance: 130.3
click at [303, 189] on p "- Longevity Complex™" at bounding box center [672, 180] width 755 height 18
click at [590, 118] on icon at bounding box center [598, 116] width 18 height 18
type input "#000000"
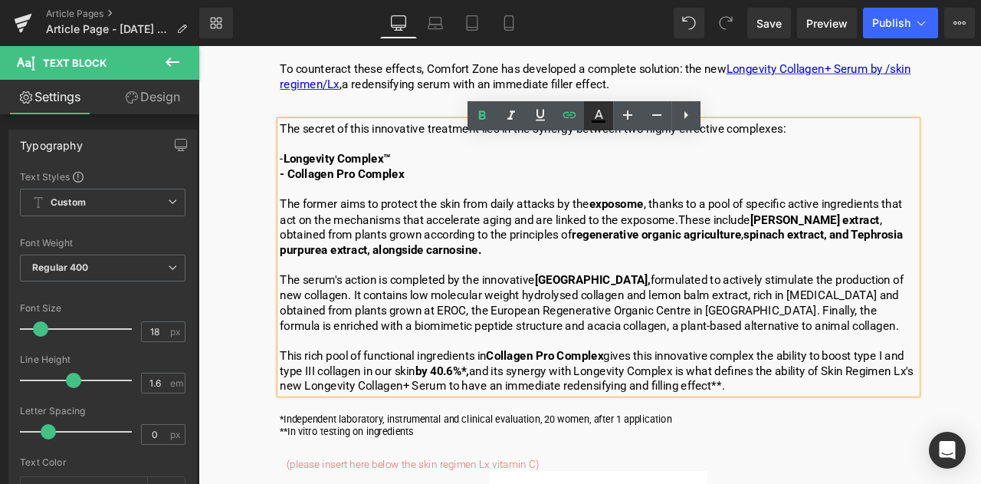
type input "100"
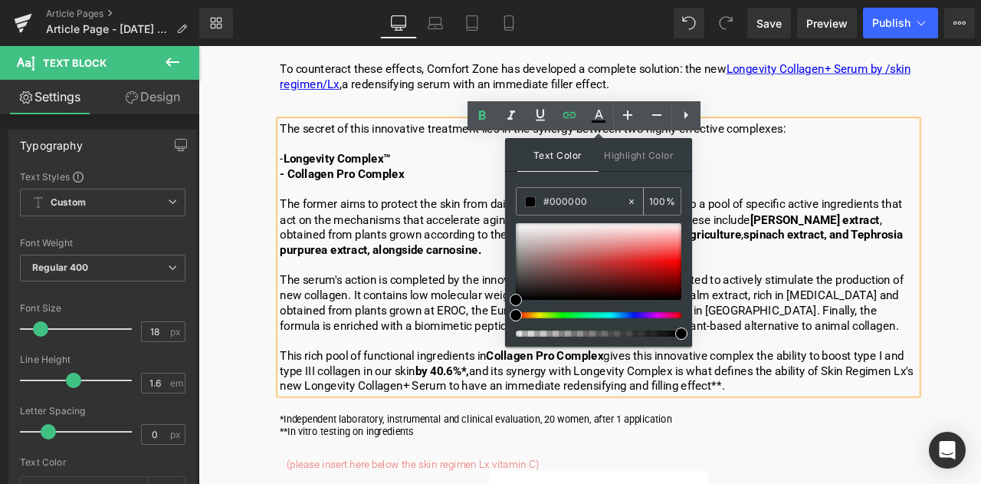
click at [608, 203] on input "#000000" at bounding box center [584, 201] width 83 height 17
type input "#00000"
type input "0"
type input "#0000ee"
type input "100"
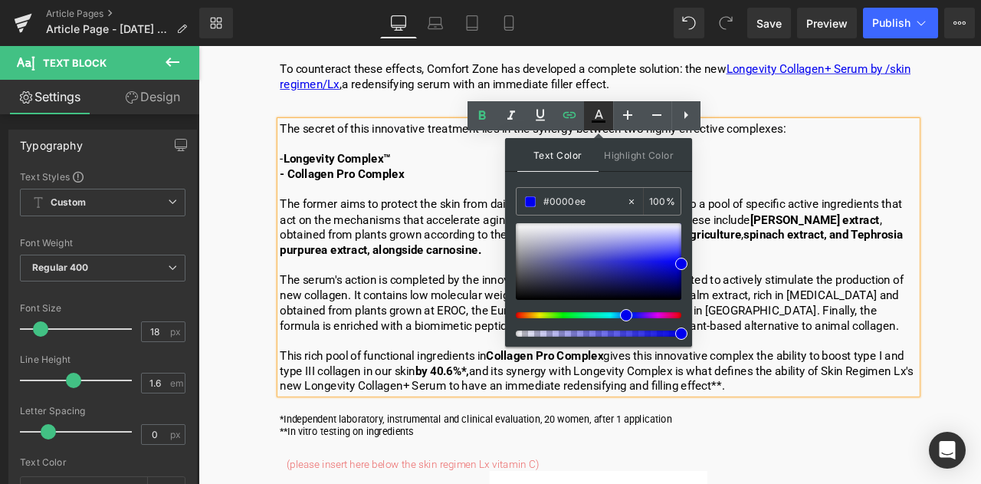
type input "#0000ee"
click at [602, 113] on icon at bounding box center [598, 116] width 18 height 18
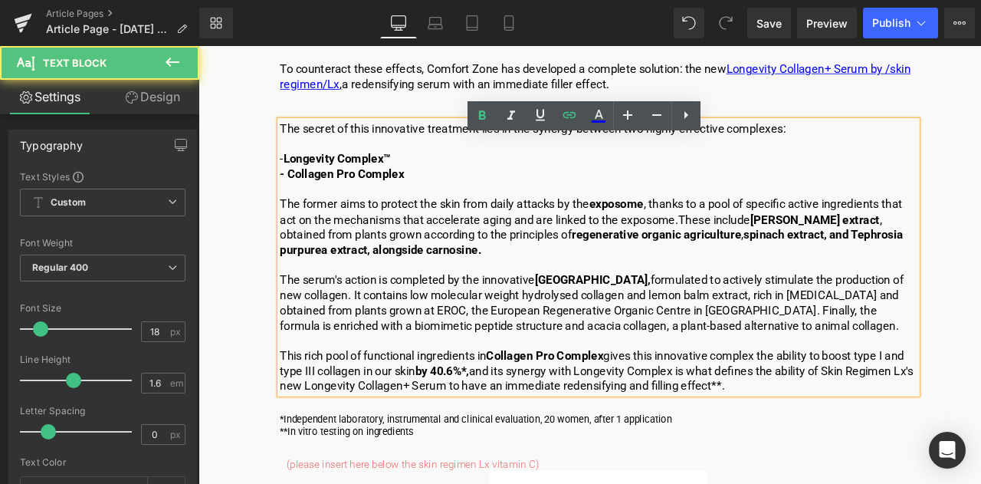
click at [540, 206] on p "- Collagen Pro Complex" at bounding box center [672, 198] width 755 height 18
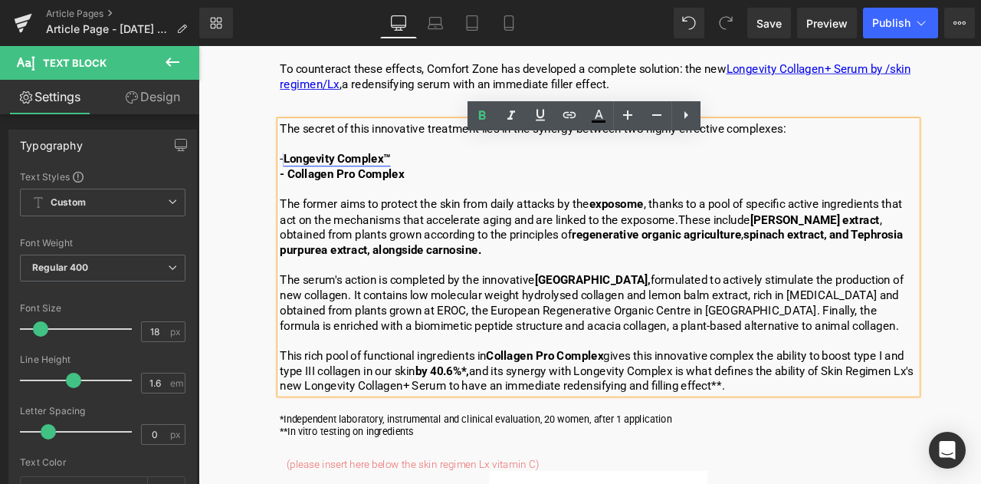
drag, startPoint x: 432, startPoint y: 197, endPoint x: 301, endPoint y: 195, distance: 130.3
click at [301, 189] on p "- Longevity Complex™" at bounding box center [672, 180] width 755 height 18
click at [537, 113] on icon at bounding box center [540, 115] width 9 height 11
click at [549, 225] on p at bounding box center [672, 216] width 755 height 18
click at [471, 266] on p "The former aims to protect the skin from daily attacks by the exposome , thanks…" at bounding box center [672, 261] width 755 height 72
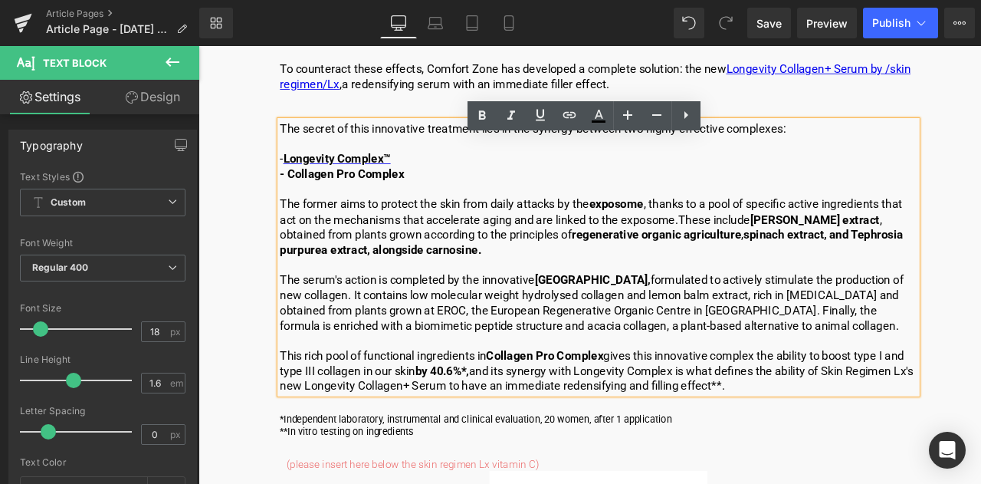
drag, startPoint x: 599, startPoint y: 366, endPoint x: 612, endPoint y: 366, distance: 13.8
click at [599, 366] on p "The serum's action is completed by the innovative Collagen Pro Complex, formula…" at bounding box center [672, 350] width 755 height 72
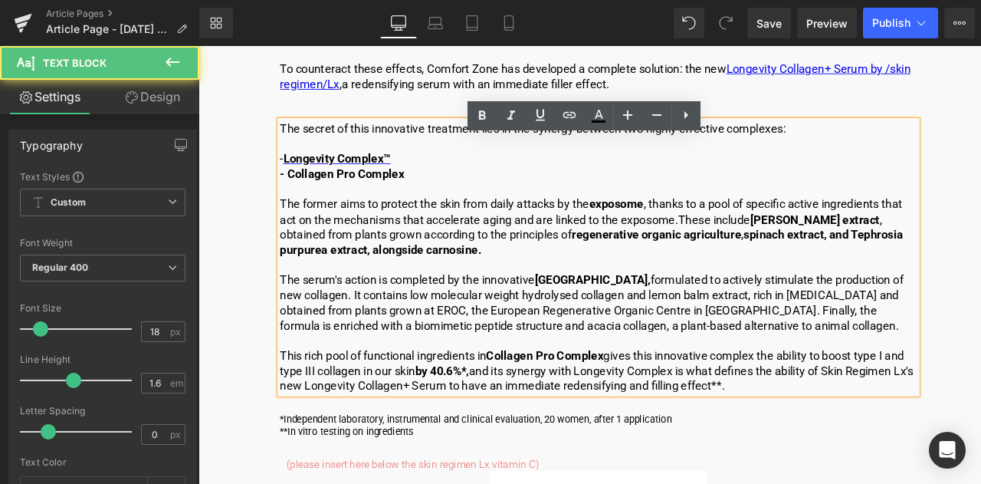
click at [634, 365] on p "The serum's action is completed by the innovative Collagen Pro Complex, formula…" at bounding box center [672, 350] width 755 height 72
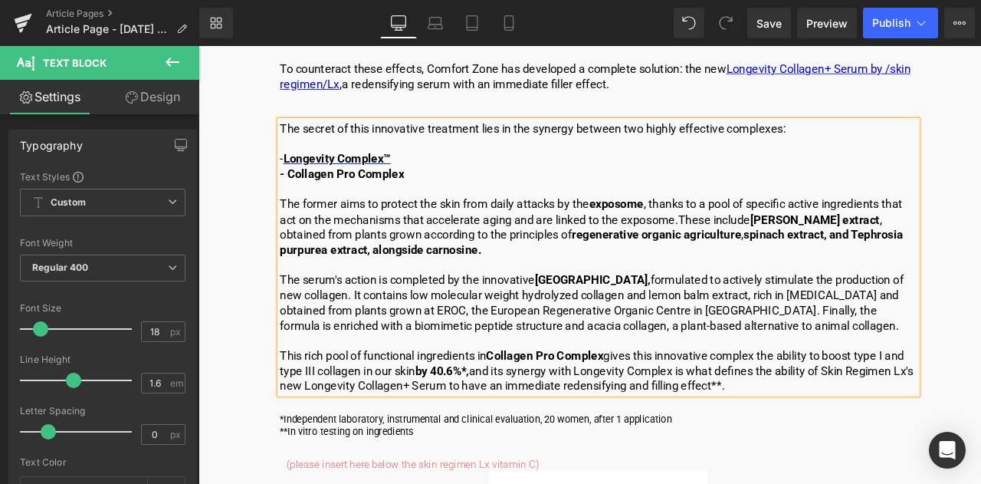
click at [776, 382] on p "The serum's action is completed by the innovative Collagen Pro Complex, formula…" at bounding box center [672, 350] width 755 height 72
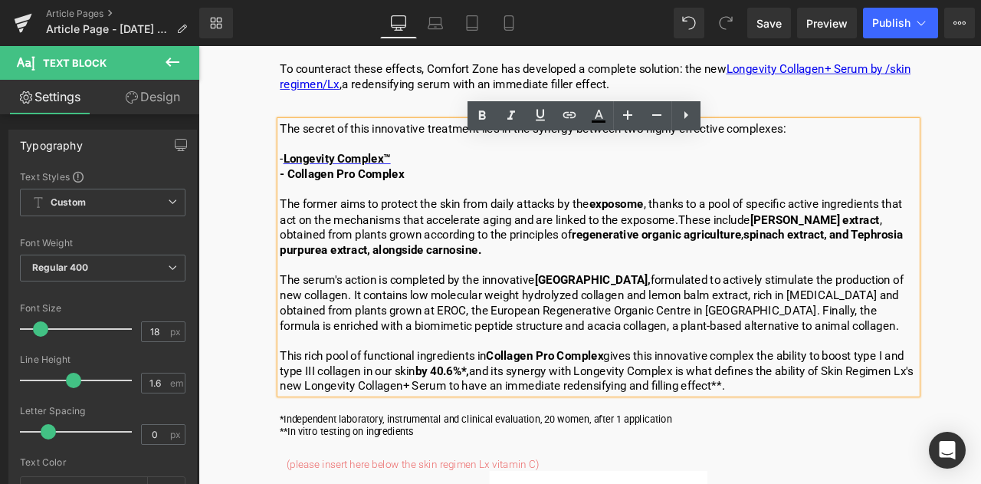
click at [455, 314] on p at bounding box center [672, 306] width 755 height 18
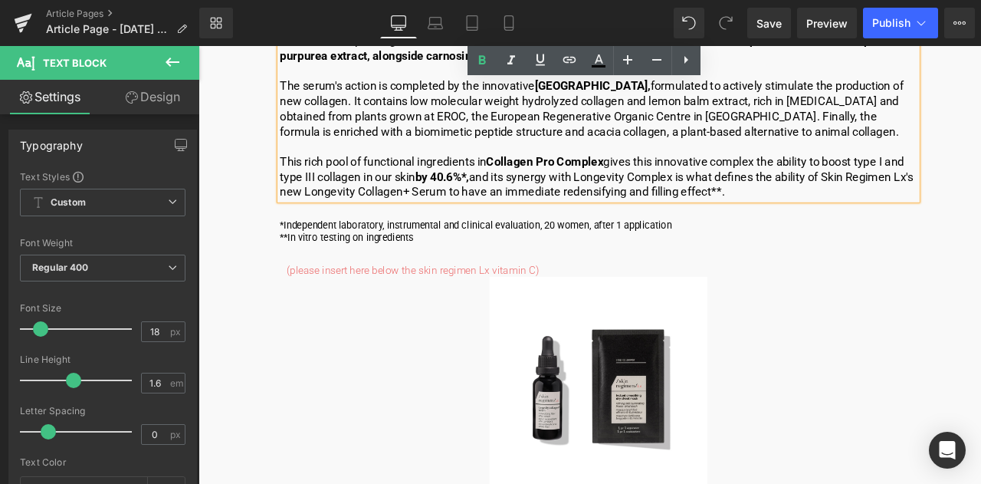
scroll to position [4204, 0]
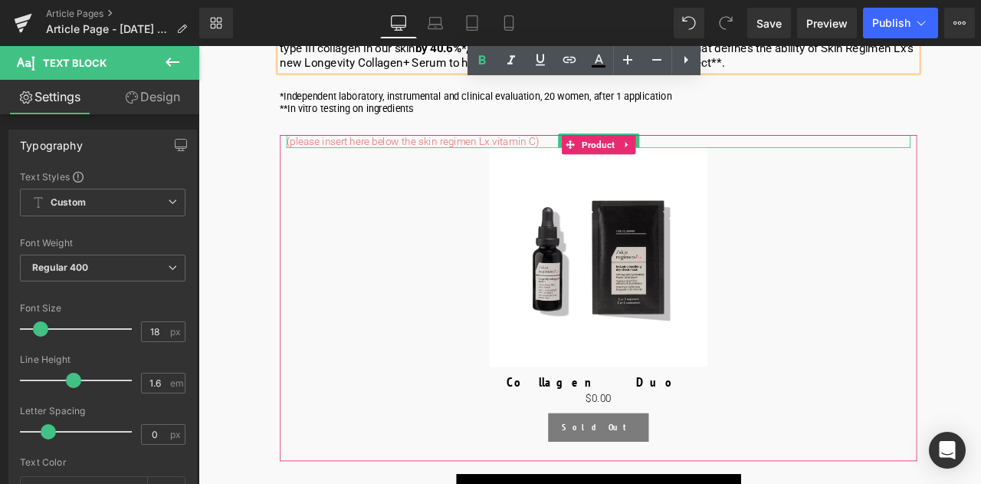
click at [528, 166] on span "(please insert here below the skin regimen Lx vitamin C)" at bounding box center [452, 158] width 299 height 15
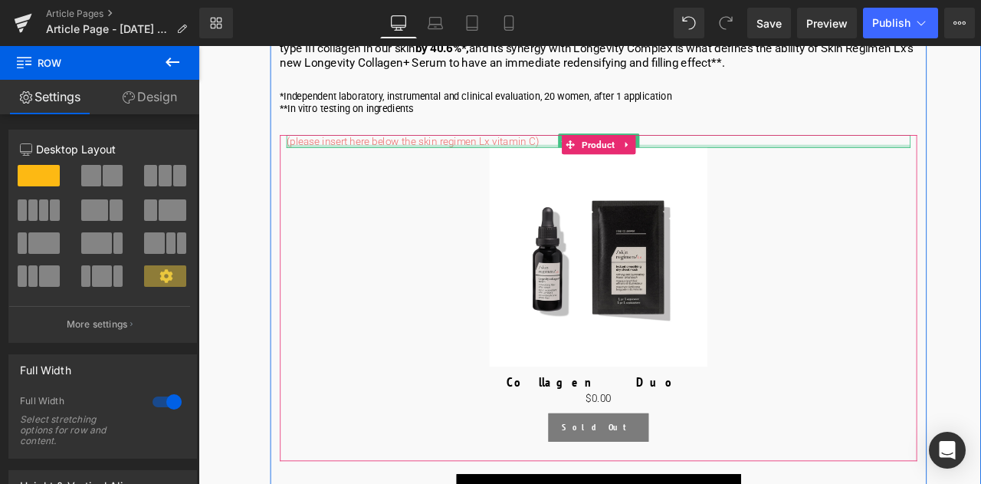
click at [580, 166] on div at bounding box center [673, 164] width 740 height 4
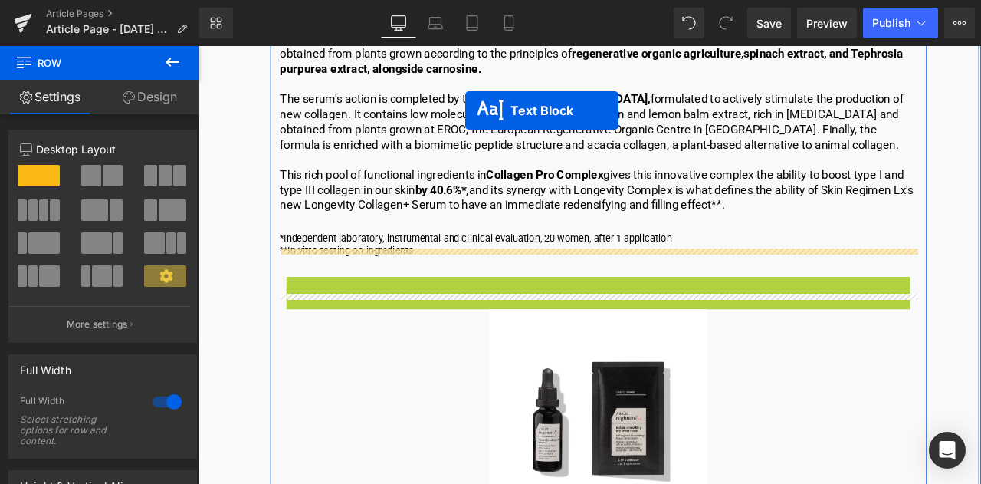
scroll to position [4020, 0]
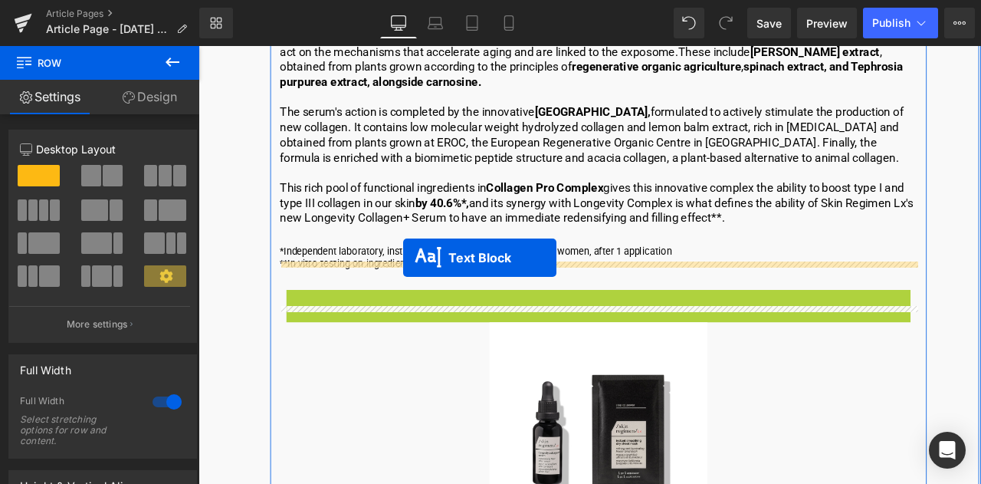
drag, startPoint x: 621, startPoint y: 182, endPoint x: 441, endPoint y: 297, distance: 213.3
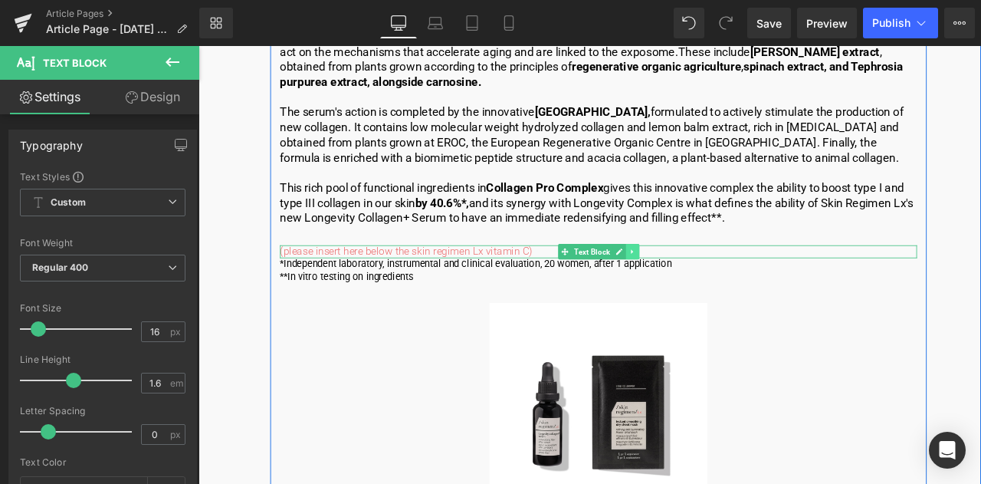
click at [714, 299] on link at bounding box center [713, 290] width 16 height 18
click at [719, 294] on icon at bounding box center [721, 289] width 8 height 9
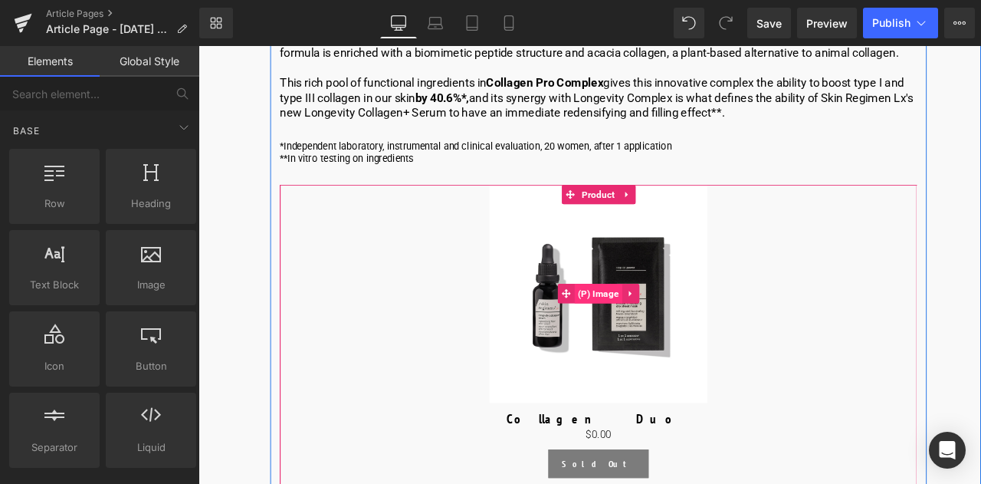
scroll to position [4173, 0]
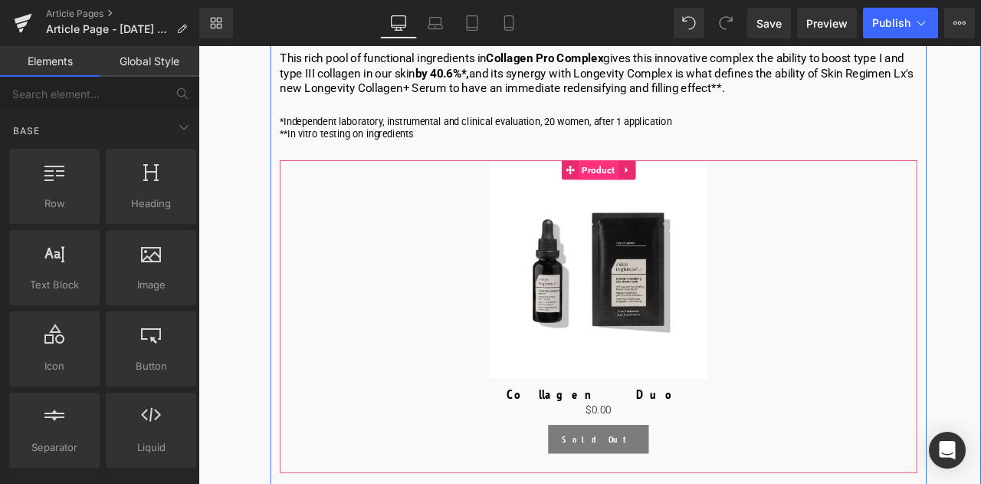
click at [664, 205] on span "Product" at bounding box center [672, 193] width 48 height 23
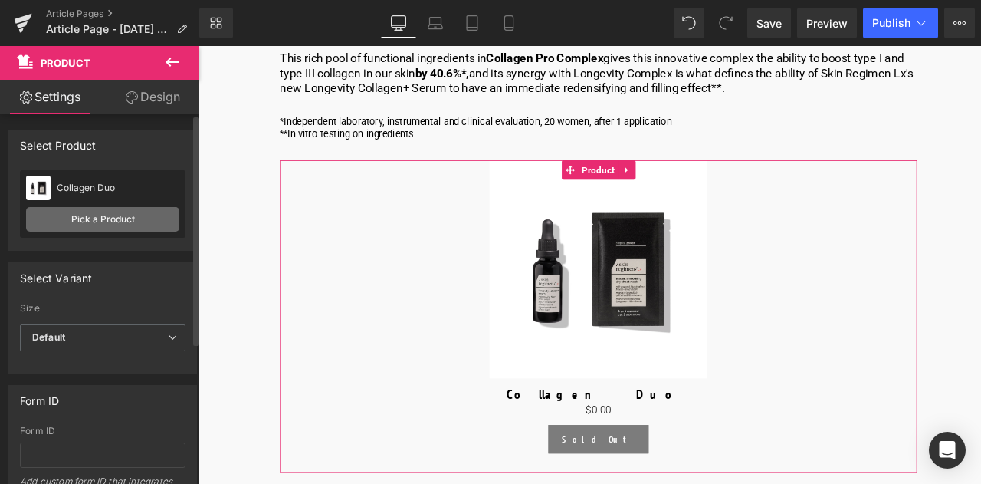
click at [130, 220] on link "Pick a Product" at bounding box center [102, 219] width 153 height 25
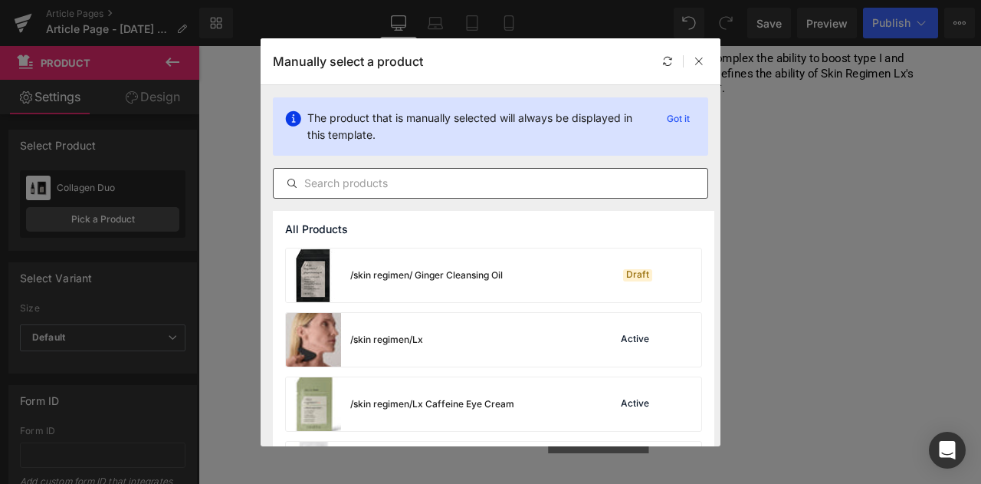
click at [373, 192] on input "text" at bounding box center [491, 183] width 434 height 18
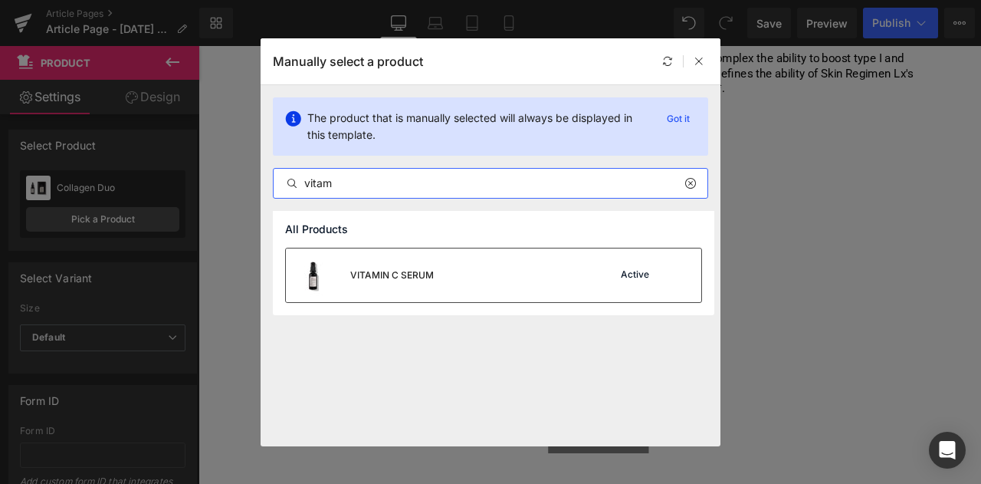
type input "vitam"
click at [405, 291] on div "VITAMIN C SERUM" at bounding box center [360, 275] width 148 height 54
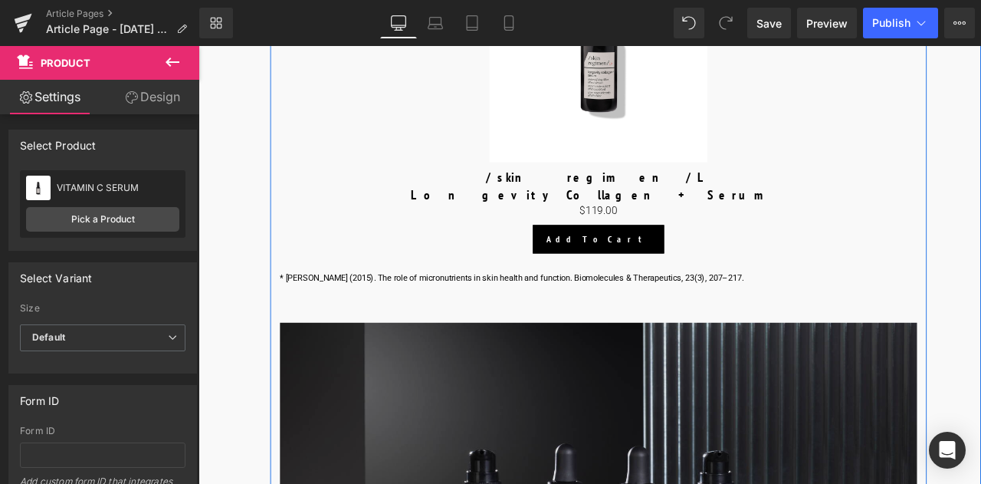
scroll to position [2717, 0]
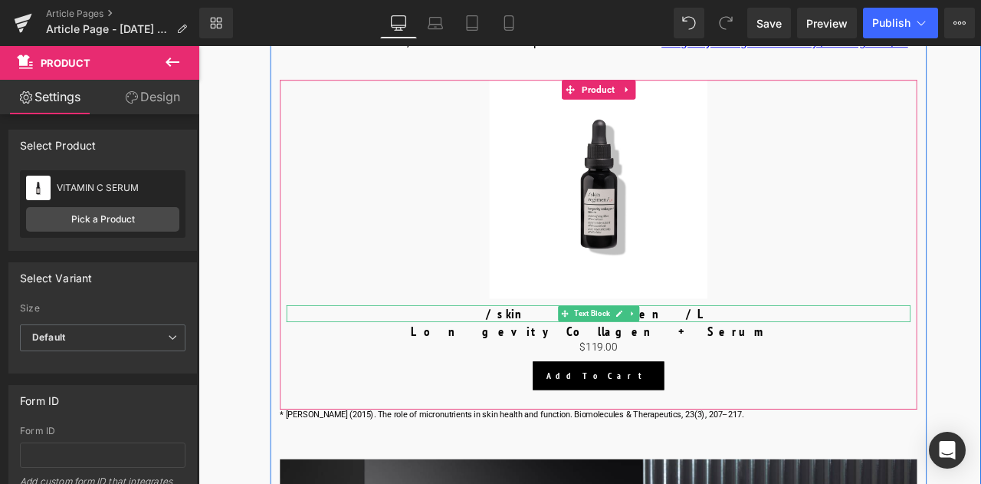
click at [729, 373] on p "/skin regimen/L" at bounding box center [673, 363] width 740 height 20
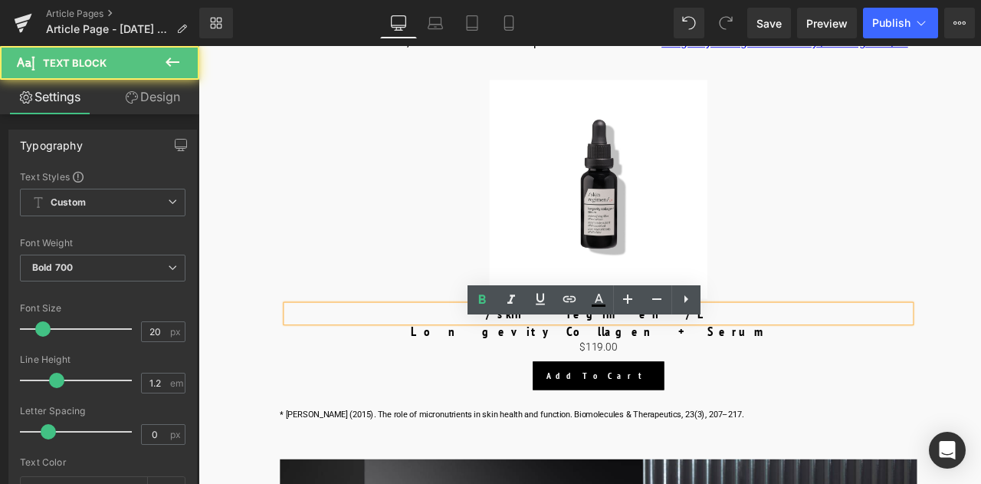
click at [735, 373] on p "/skin regimen/L" at bounding box center [673, 363] width 740 height 20
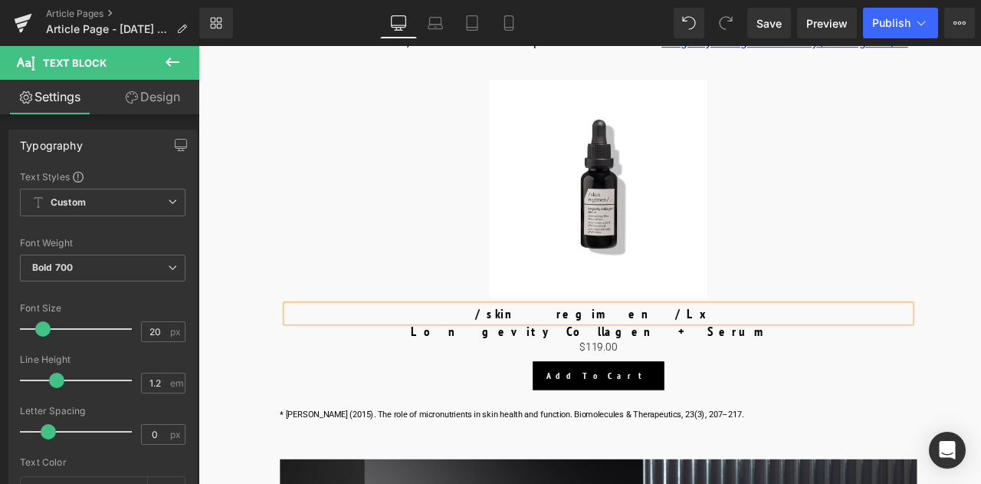
click at [778, 412] on div "$0 $119.00" at bounding box center [673, 402] width 740 height 20
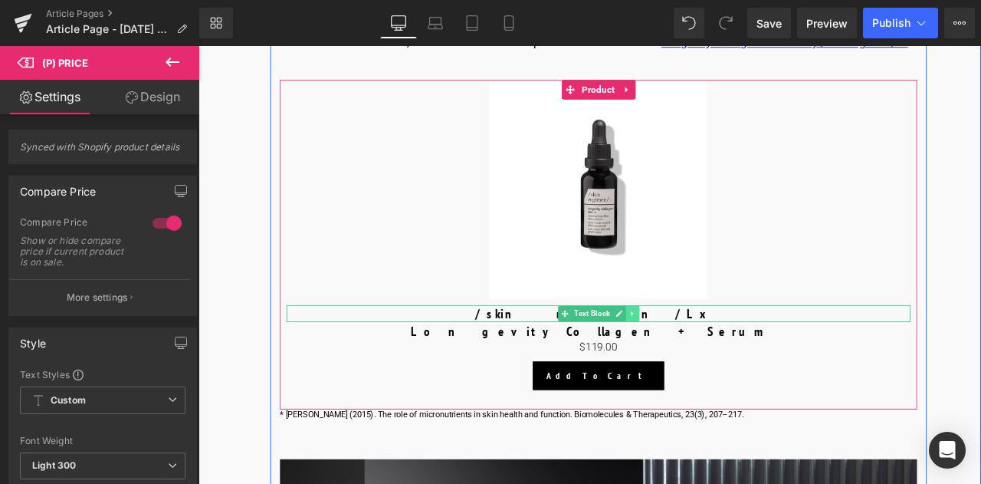
click at [714, 372] on link at bounding box center [713, 362] width 16 height 18
click at [705, 366] on icon at bounding box center [705, 362] width 8 height 8
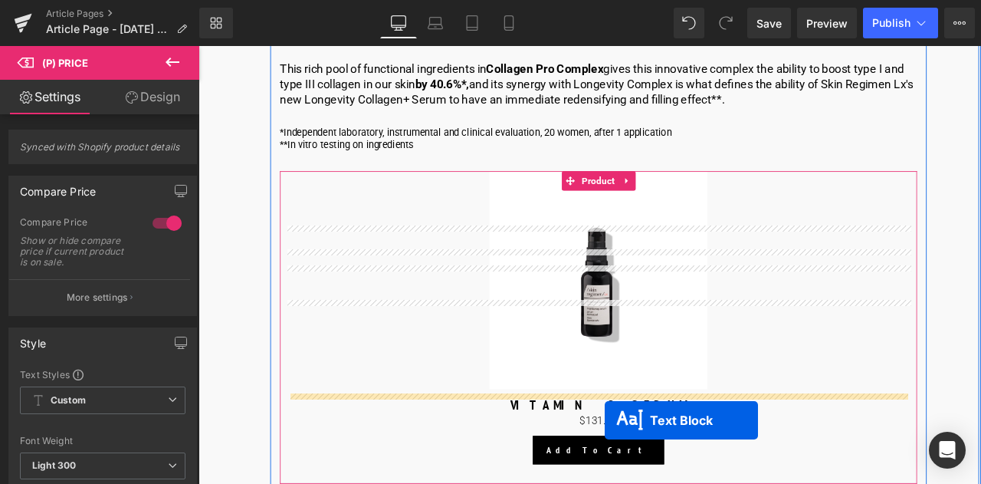
scroll to position [4428, 0]
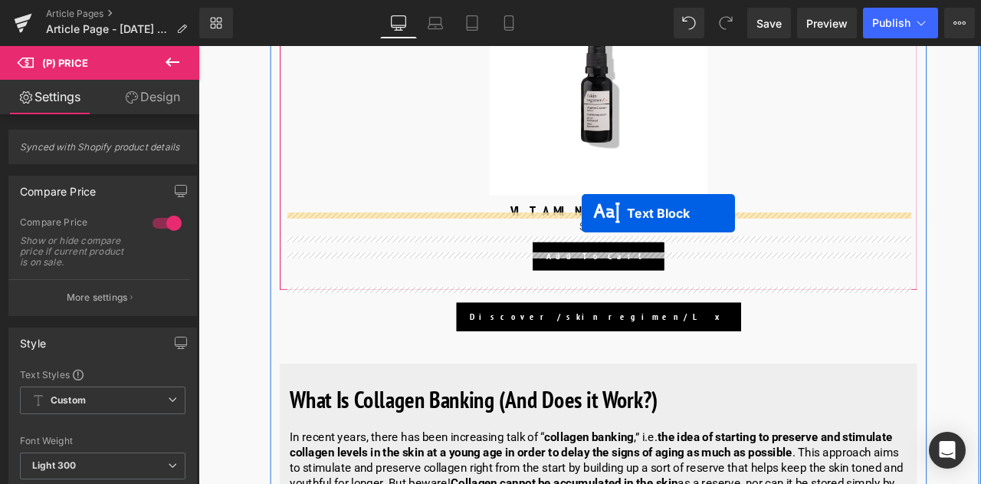
drag, startPoint x: 629, startPoint y: 189, endPoint x: 652, endPoint y: 245, distance: 60.5
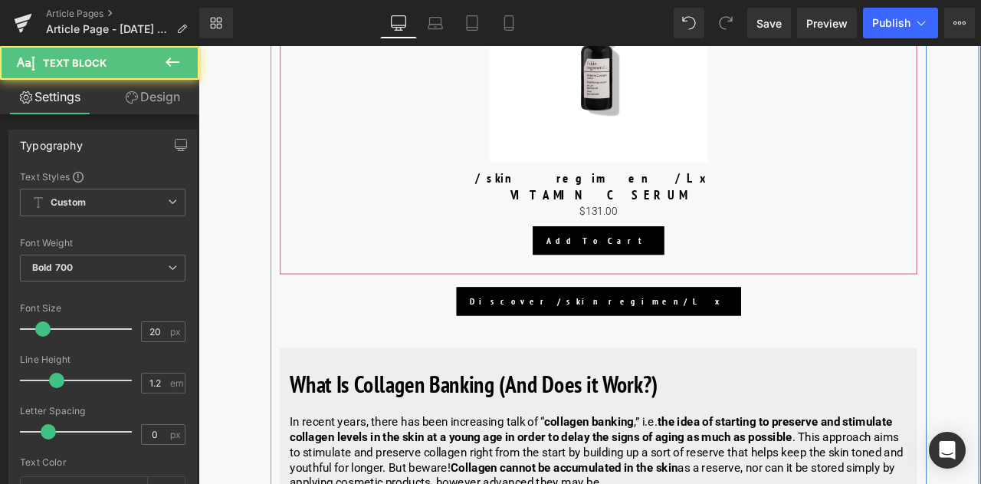
scroll to position [4390, 0]
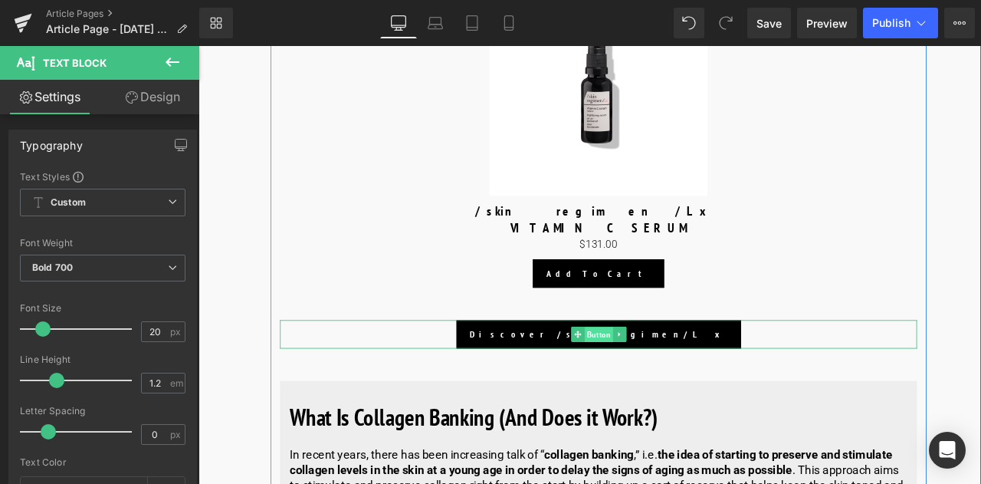
click at [677, 397] on span "Button" at bounding box center [673, 388] width 34 height 18
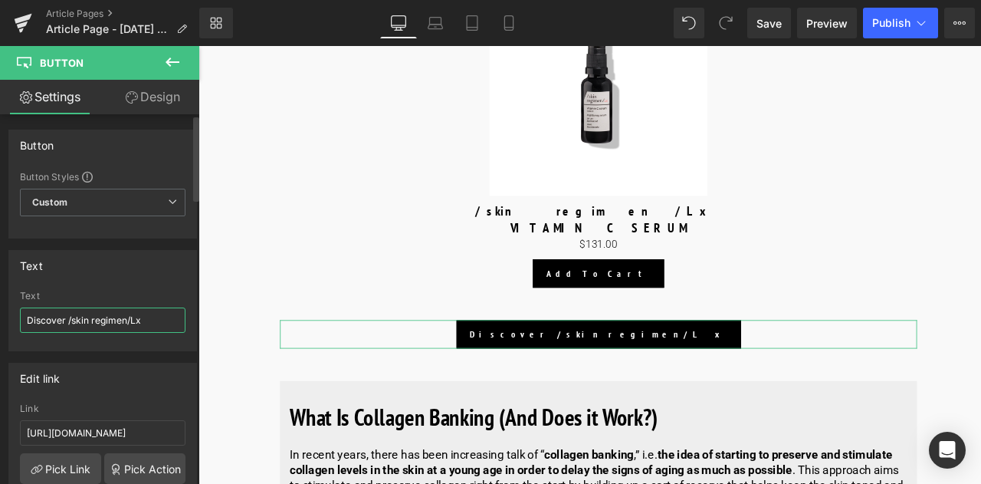
click at [62, 310] on input "Discover /skin regimen/Lx" at bounding box center [103, 319] width 166 height 25
drag, startPoint x: 63, startPoint y: 314, endPoint x: 31, endPoint y: 317, distance: 32.3
click at [31, 317] on input "Discover /skin regimen/Lx" at bounding box center [103, 319] width 166 height 25
type input "Discover /skin regimen/Lx"
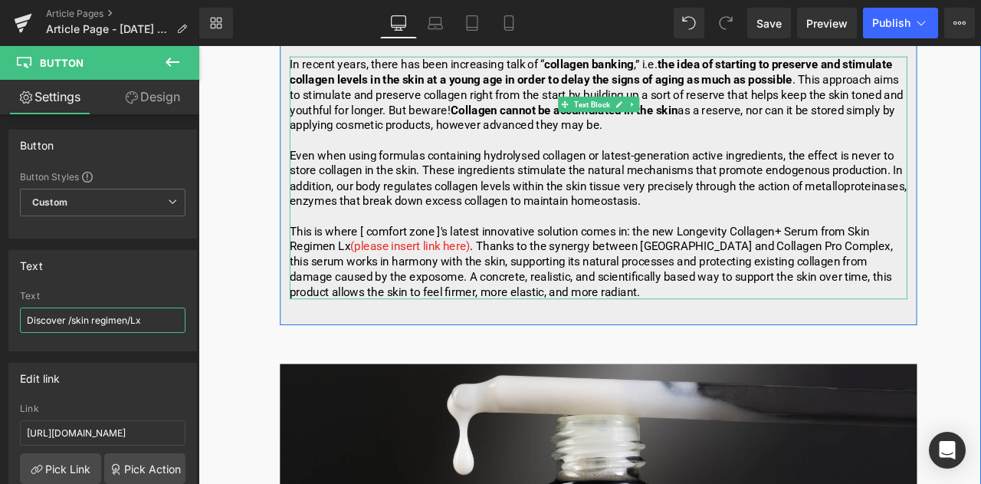
scroll to position [4850, 0]
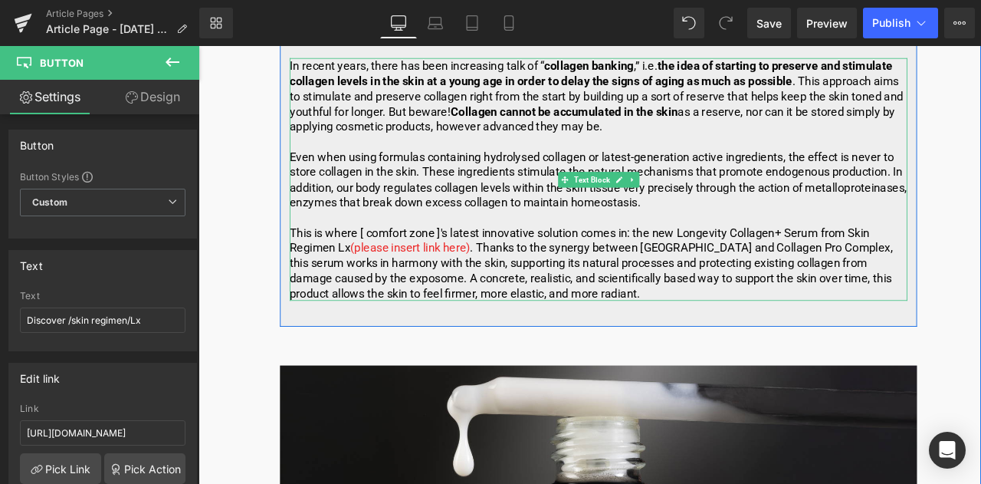
drag, startPoint x: 806, startPoint y: 287, endPoint x: 776, endPoint y: 284, distance: 30.1
click at [808, 287] on p "This is where [ comfort zone ]'s latest innovative solution comes in: the new L…" at bounding box center [673, 303] width 732 height 90
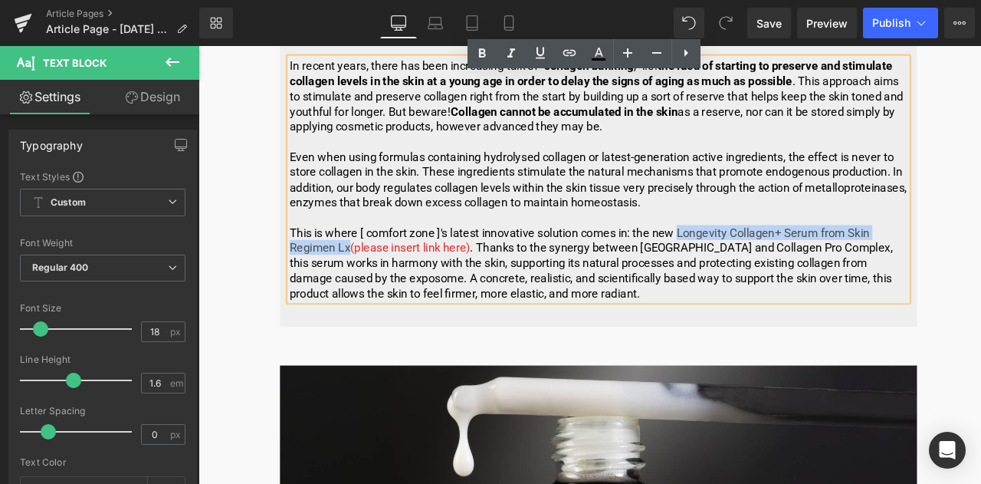
drag, startPoint x: 770, startPoint y: 281, endPoint x: 377, endPoint y: 305, distance: 393.2
click at [377, 305] on p "This is where [ comfort zone ]'s latest innovative solution comes in: the new L…" at bounding box center [673, 303] width 732 height 90
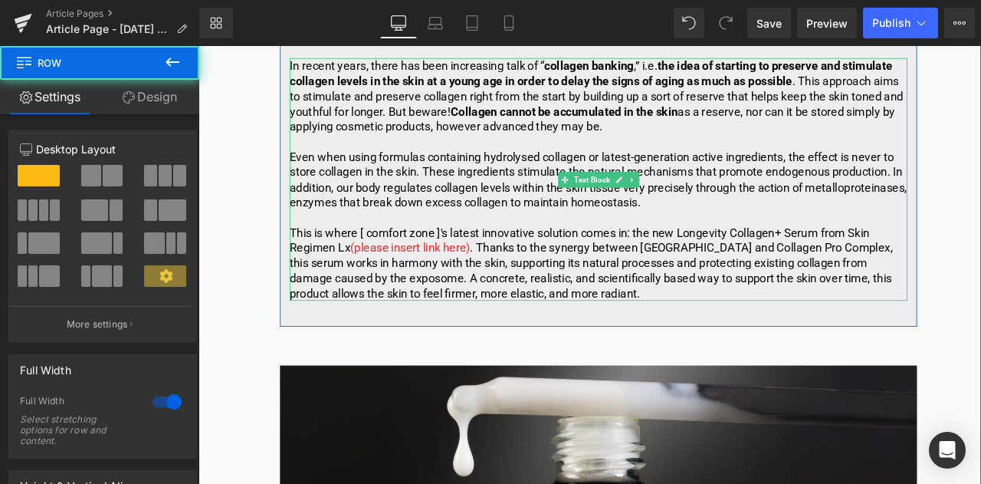
click at [963, 281] on p "This is where [ comfort zone ]'s latest innovative solution comes in: the new L…" at bounding box center [673, 303] width 732 height 90
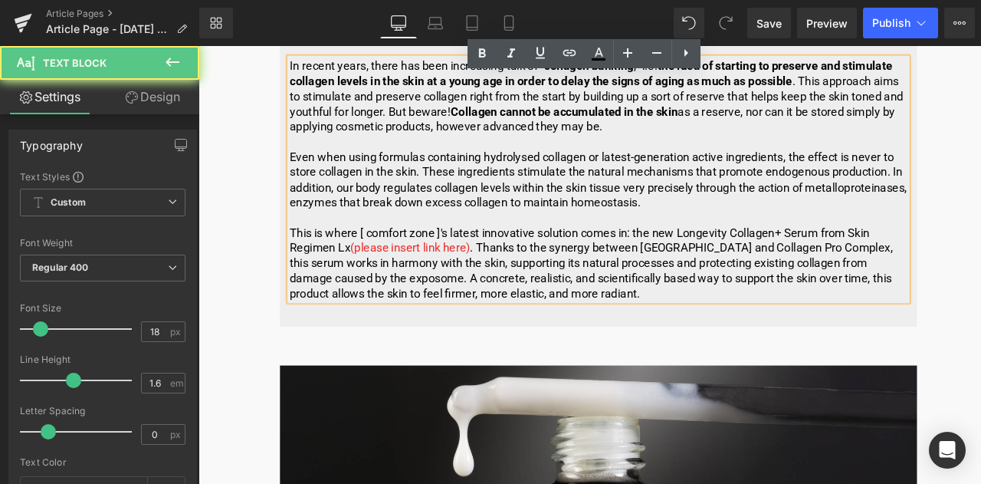
click at [980, 281] on p "This is where [ comfort zone ]'s latest innovative solution comes in: the new L…" at bounding box center [673, 303] width 732 height 90
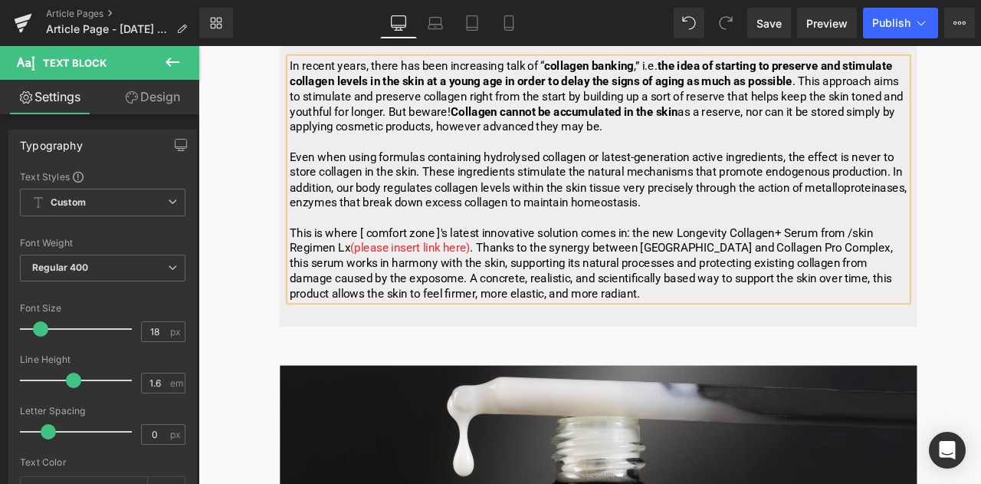
click at [312, 315] on p "This is where [ comfort zone ]'s latest innovative solution comes in: the new L…" at bounding box center [673, 303] width 732 height 90
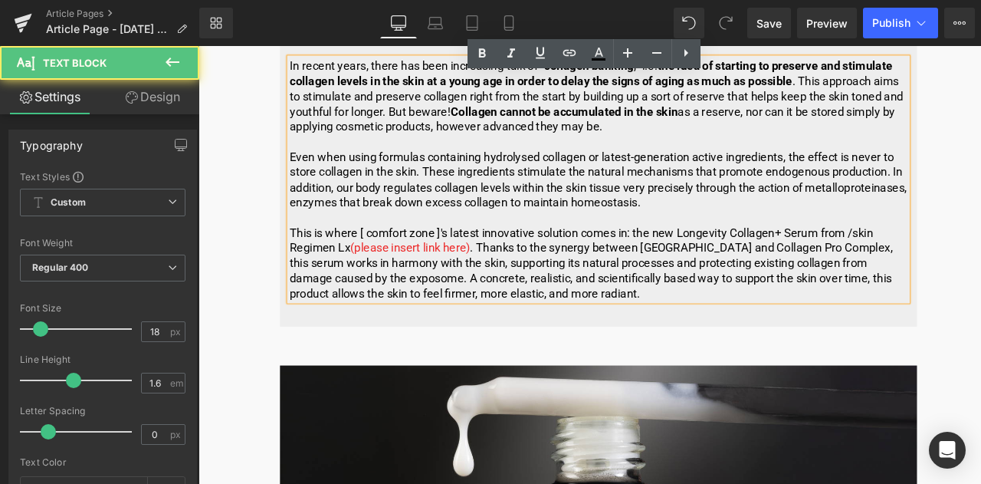
click at [312, 300] on p "This is where [ comfort zone ]'s latest innovative solution comes in: the new L…" at bounding box center [673, 303] width 732 height 90
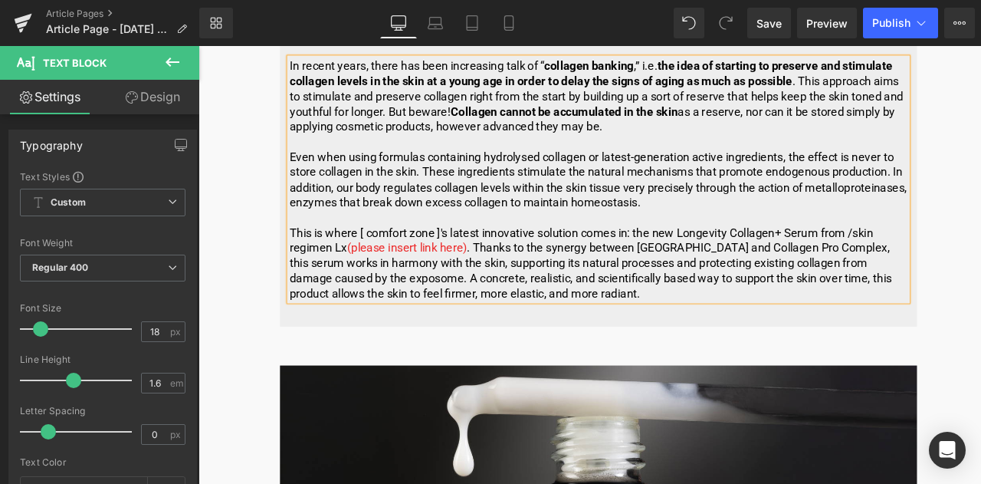
click at [359, 309] on p "This is where [ comfort zone ]'s latest innovative solution comes in: the new L…" at bounding box center [673, 303] width 732 height 90
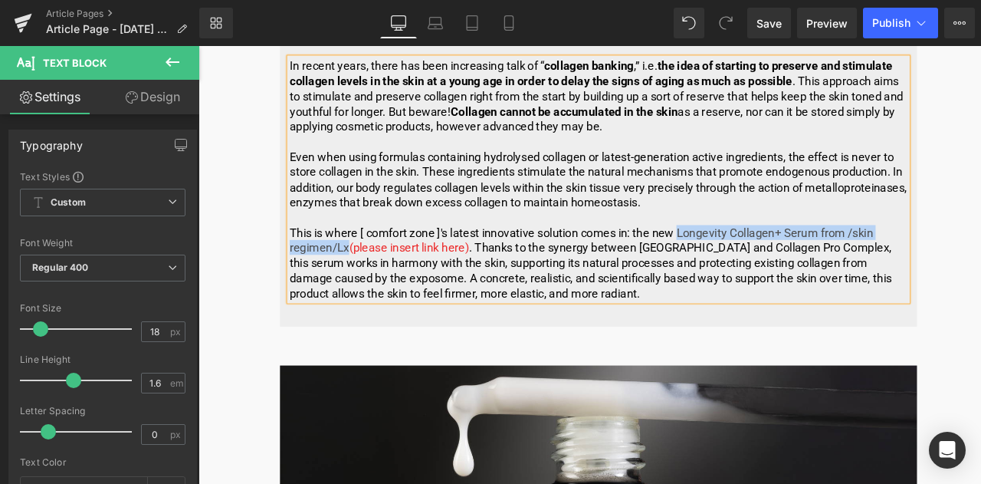
drag, startPoint x: 770, startPoint y: 284, endPoint x: 374, endPoint y: 311, distance: 396.4
click at [374, 311] on p "This is where [ comfort zone ]'s latest innovative solution comes in: the new L…" at bounding box center [673, 303] width 732 height 90
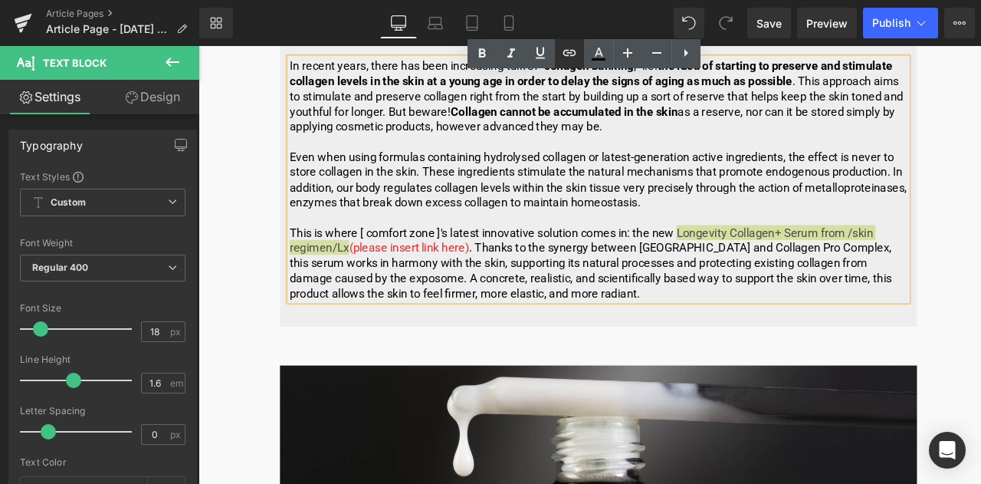
drag, startPoint x: 563, startPoint y: 43, endPoint x: 566, endPoint y: 51, distance: 8.3
click at [564, 44] on icon at bounding box center [569, 53] width 18 height 18
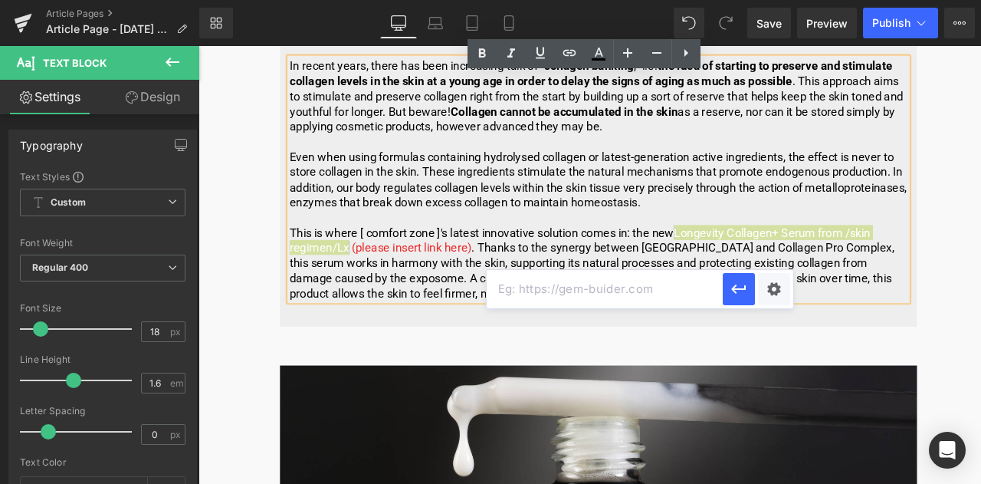
click at [578, 294] on input "text" at bounding box center [605, 289] width 236 height 38
paste input "[URL][DOMAIN_NAME]"
type input "[URL][DOMAIN_NAME]"
drag, startPoint x: 731, startPoint y: 292, endPoint x: 630, endPoint y: 291, distance: 101.2
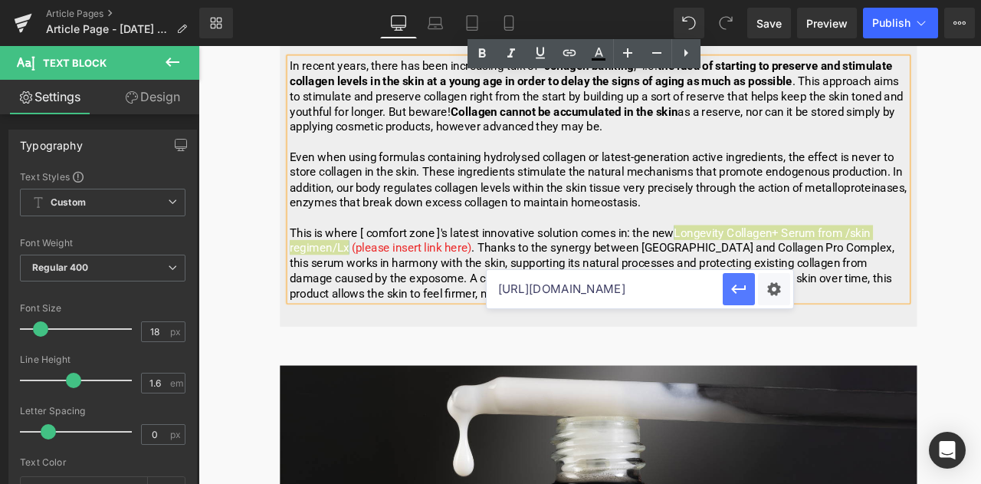
click at [731, 292] on icon "button" at bounding box center [739, 289] width 18 height 18
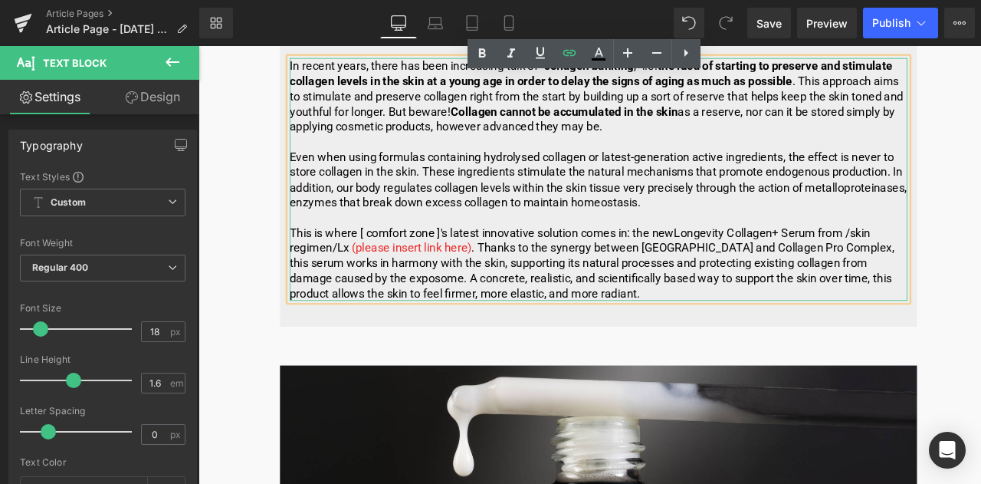
click at [746, 320] on p "This is where [ comfort zone ]'s latest innovative solution comes in: the new L…" at bounding box center [673, 303] width 732 height 90
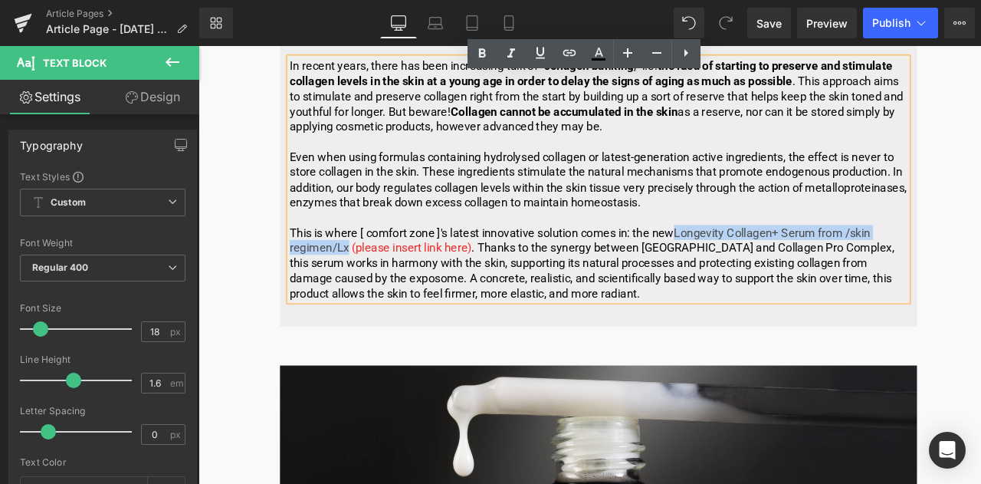
drag, startPoint x: 768, startPoint y: 285, endPoint x: 375, endPoint y: 304, distance: 393.7
click at [375, 304] on p "This is where [ comfort zone ]'s latest innovative solution comes in: the new L…" at bounding box center [673, 303] width 732 height 90
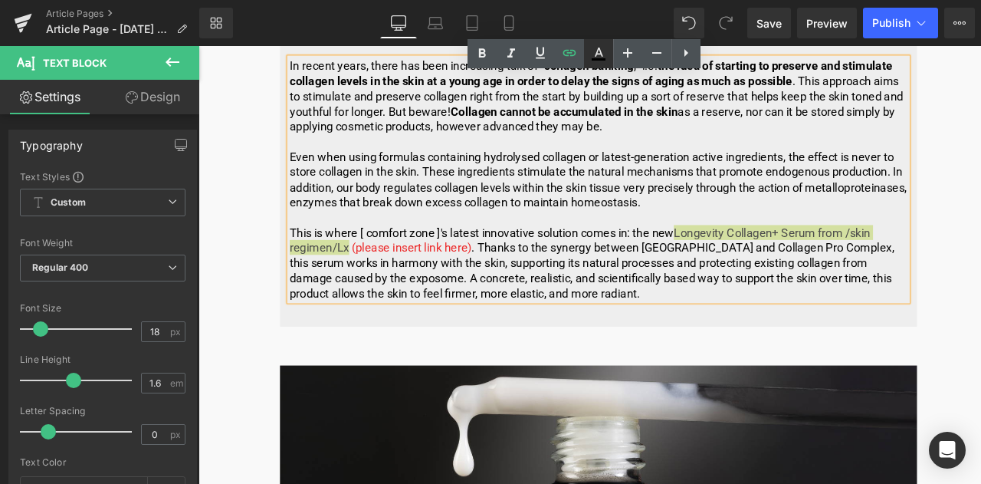
click at [593, 60] on icon at bounding box center [599, 59] width 14 height 2
type input "#000000"
type input "100"
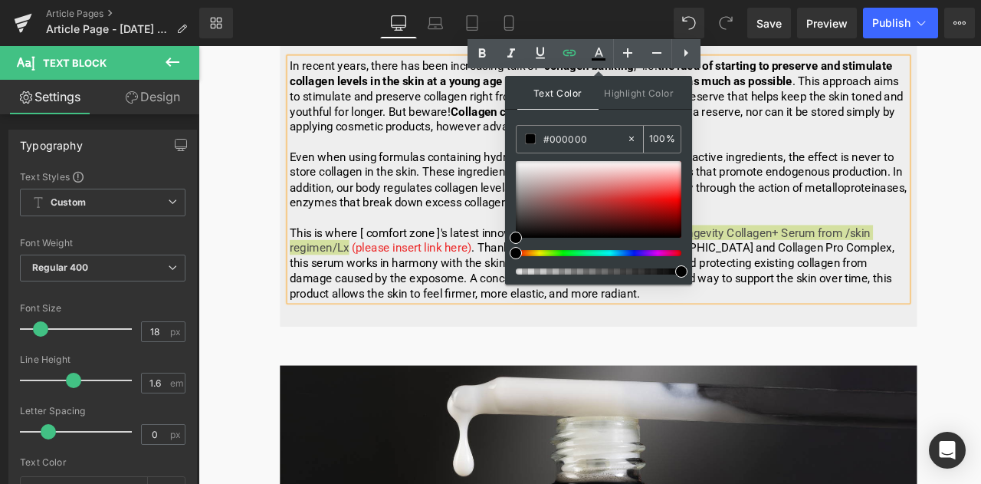
click at [595, 134] on input "#000000" at bounding box center [584, 138] width 83 height 17
type input "#00000"
type input "0"
type input "#0000ee"
type input "100"
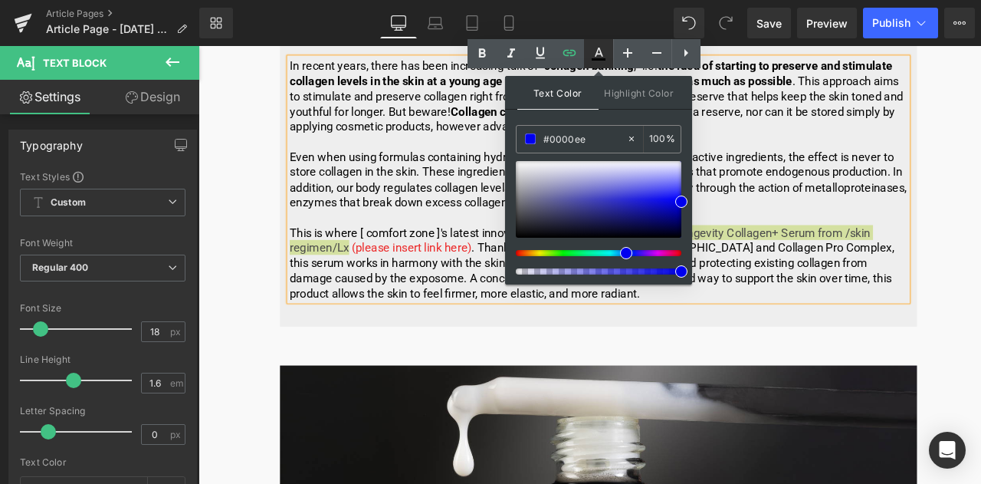
type input "#0000ee"
click at [595, 56] on icon at bounding box center [599, 52] width 8 height 9
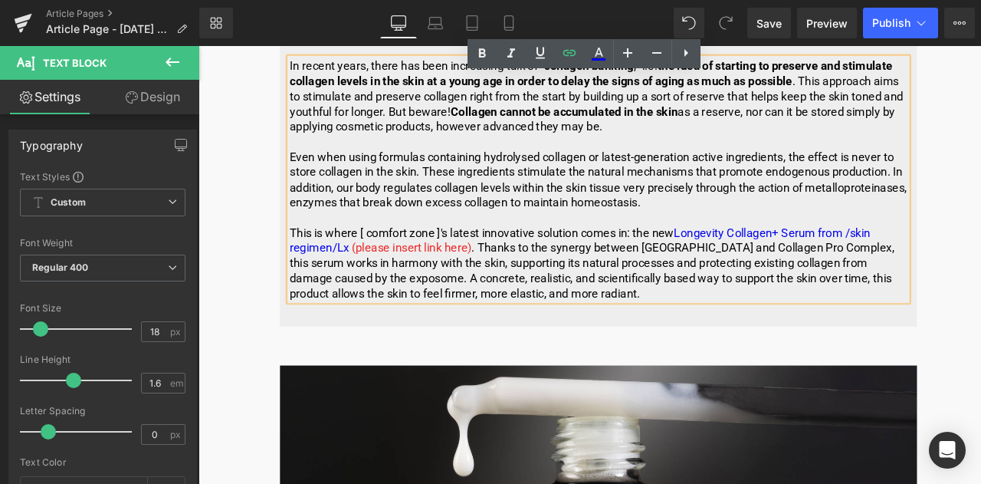
click at [622, 241] on p "Even when using formulas containing hydrolysed collagen or latest-generation ac…" at bounding box center [673, 205] width 732 height 72
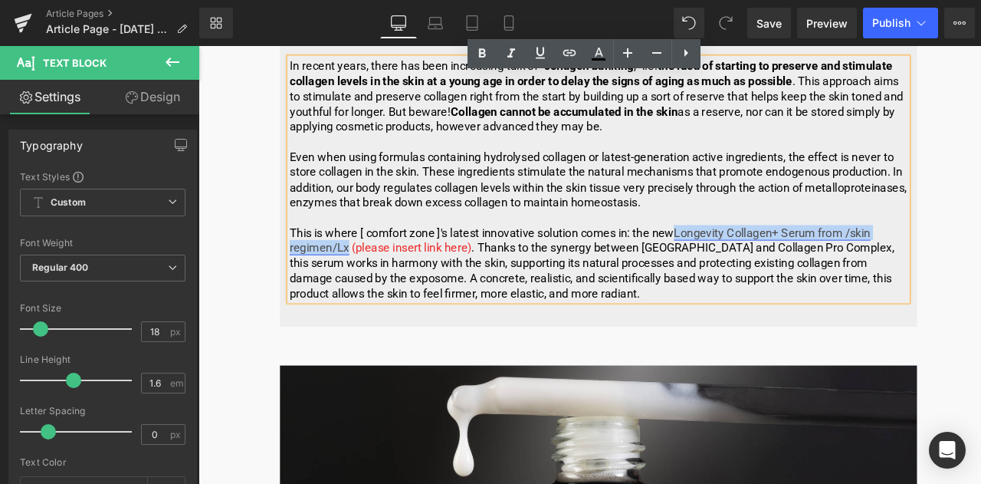
drag, startPoint x: 770, startPoint y: 283, endPoint x: 373, endPoint y: 307, distance: 398.5
click at [373, 293] on link "Longevity Collagen+ Serum from /skin regimen/Lx" at bounding box center [651, 276] width 688 height 34
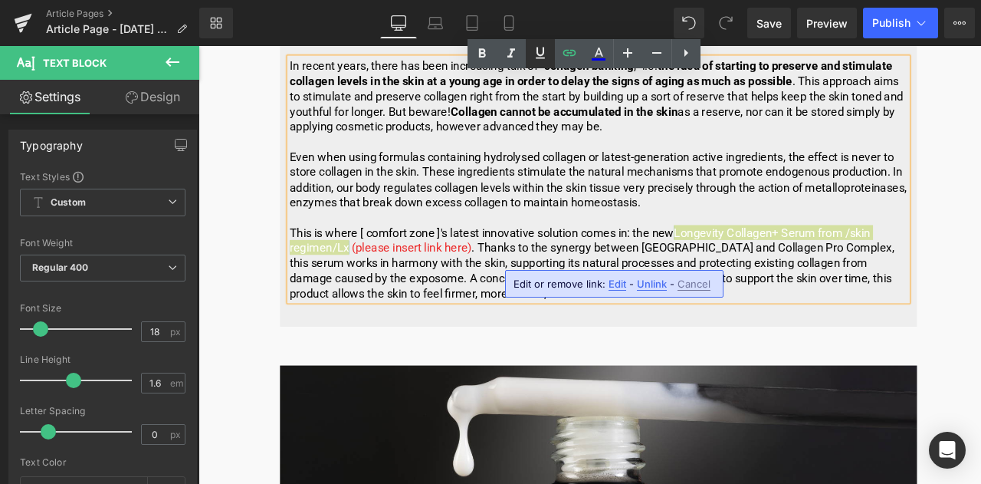
click at [547, 44] on icon at bounding box center [540, 53] width 18 height 18
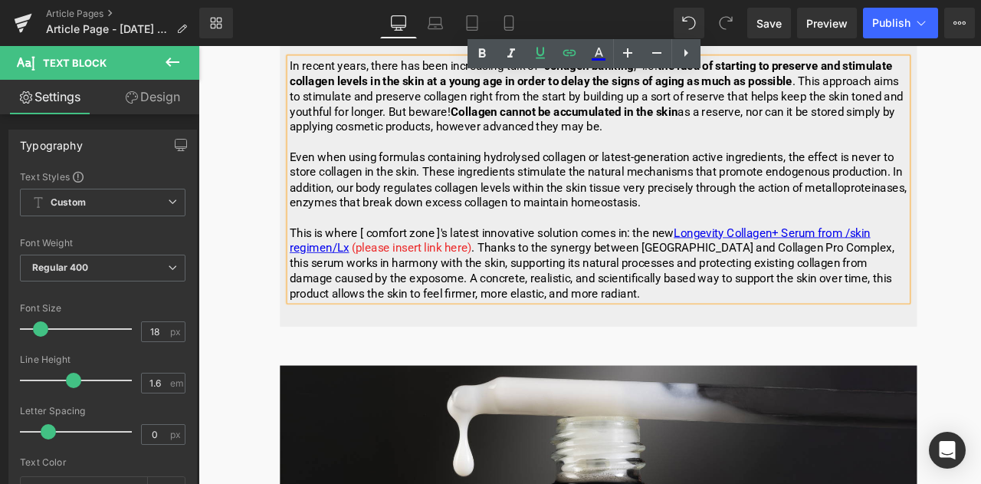
click at [500, 330] on p "This is where [ comfort zone ]'s latest innovative solution comes in: the new L…" at bounding box center [673, 303] width 732 height 90
drag, startPoint x: 520, startPoint y: 307, endPoint x: 426, endPoint y: 311, distance: 93.6
click at [426, 293] on span "(please insert link here)" at bounding box center [451, 285] width 142 height 16
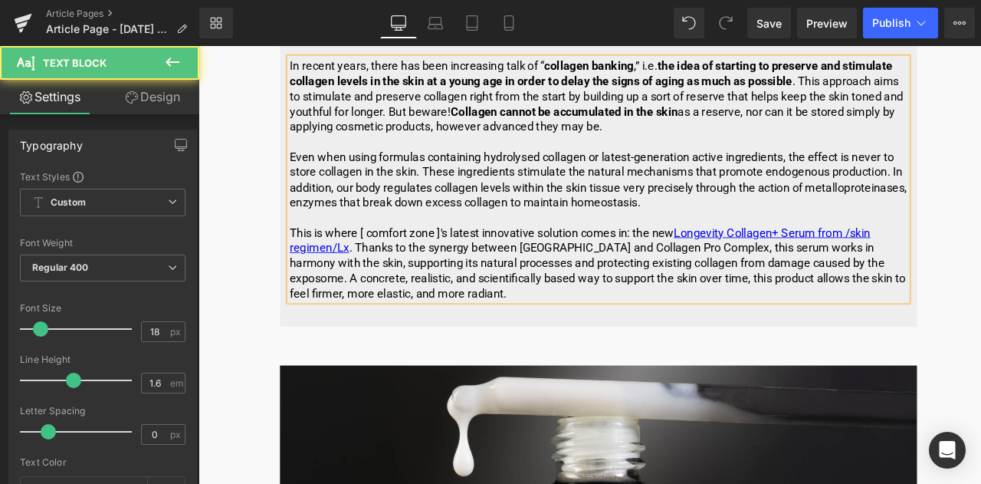
click at [478, 309] on p "This is where [ comfort zone ]'s latest innovative solution comes in: the new L…" at bounding box center [673, 303] width 732 height 90
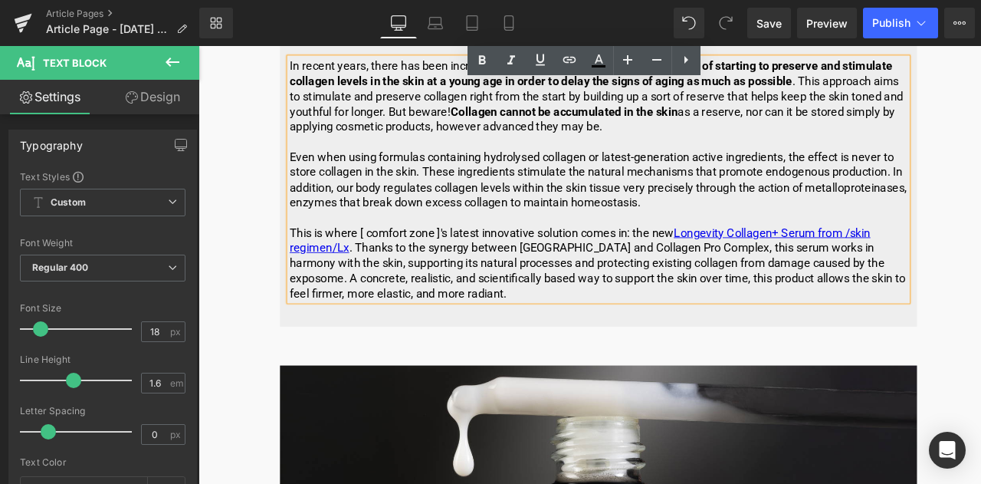
scroll to position [5080, 0]
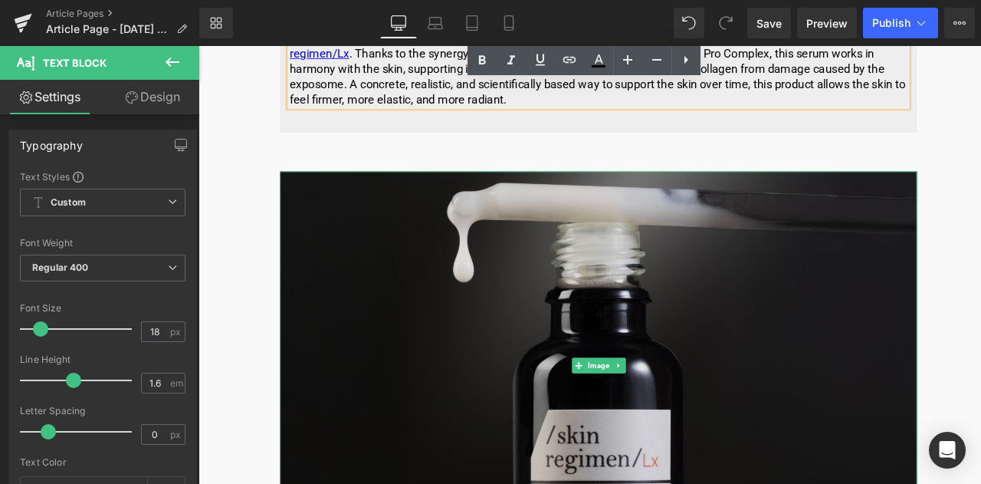
click at [676, 399] on img at bounding box center [672, 425] width 755 height 460
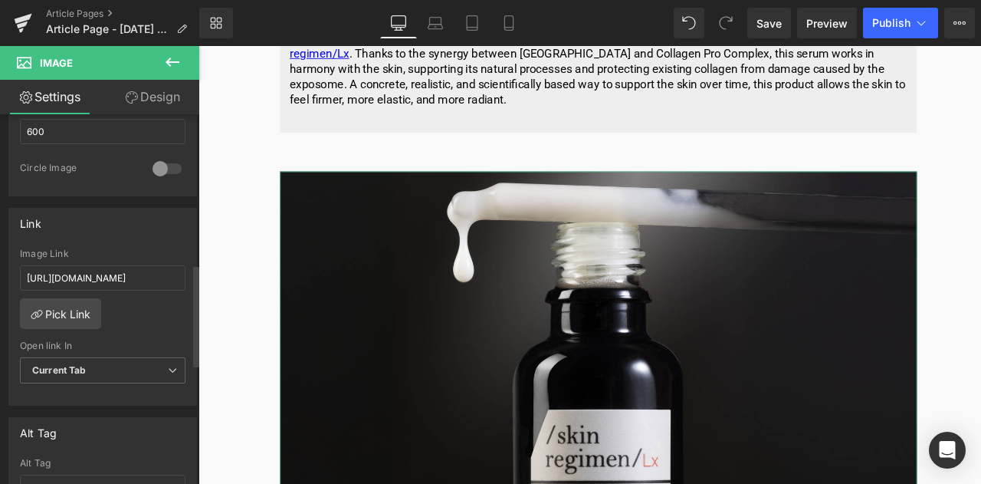
scroll to position [613, 0]
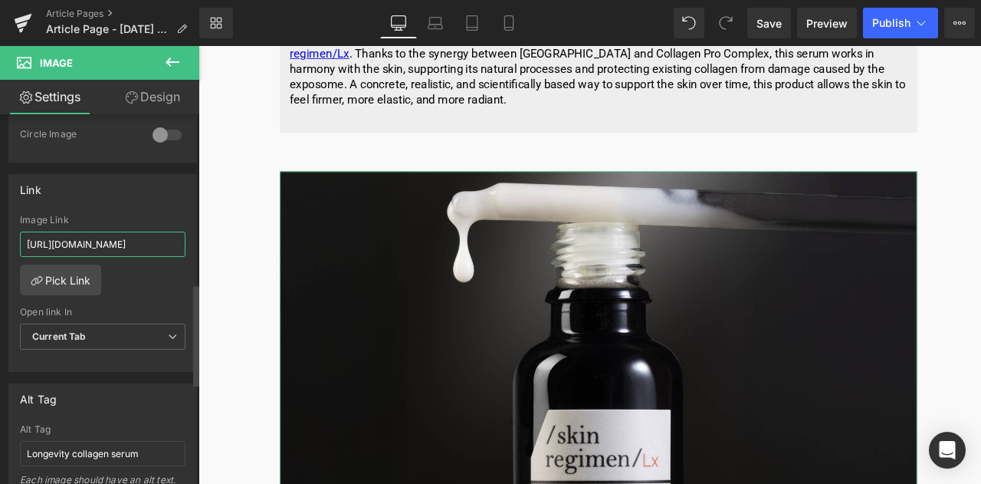
click at [81, 233] on input "[URL][DOMAIN_NAME]" at bounding box center [103, 243] width 166 height 25
type input "[URL][DOMAIN_NAME]"
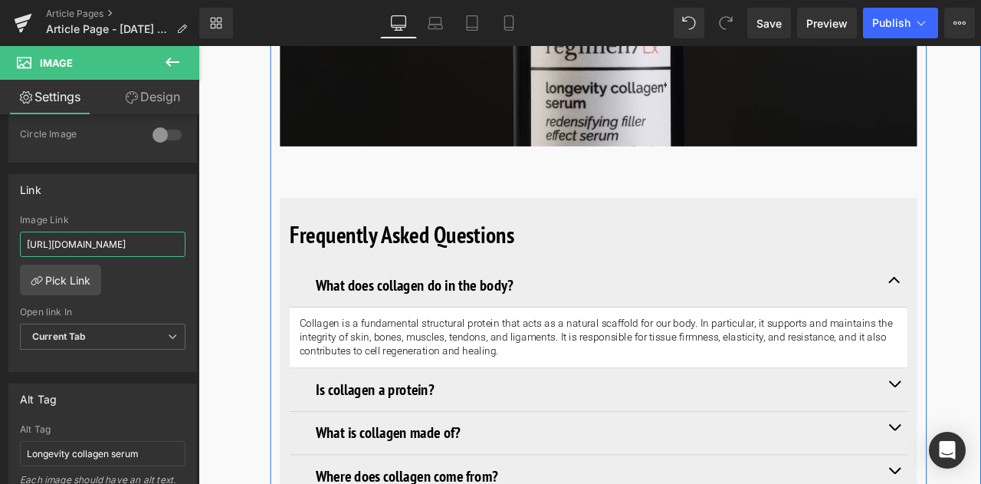
scroll to position [5769, 0]
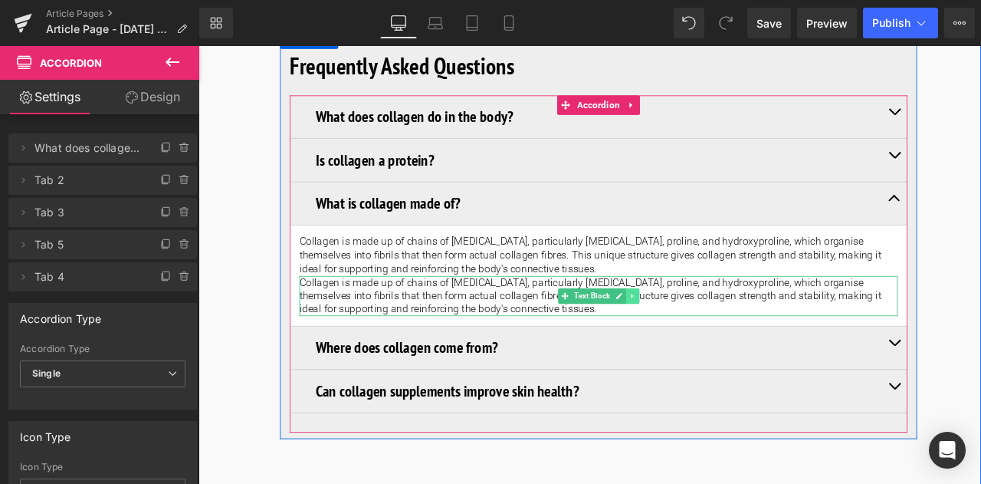
click at [708, 346] on icon at bounding box center [712, 341] width 8 height 9
click at [719, 351] on link at bounding box center [721, 342] width 16 height 18
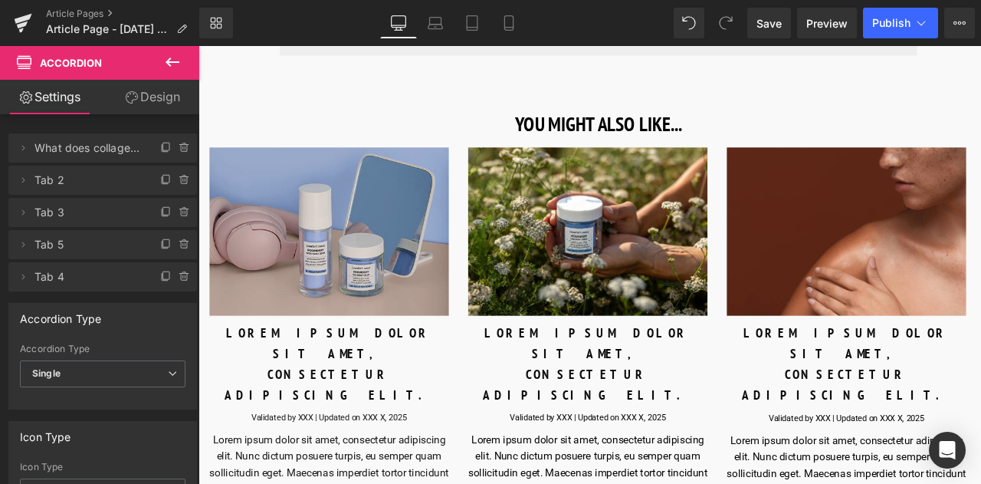
scroll to position [6153, 0]
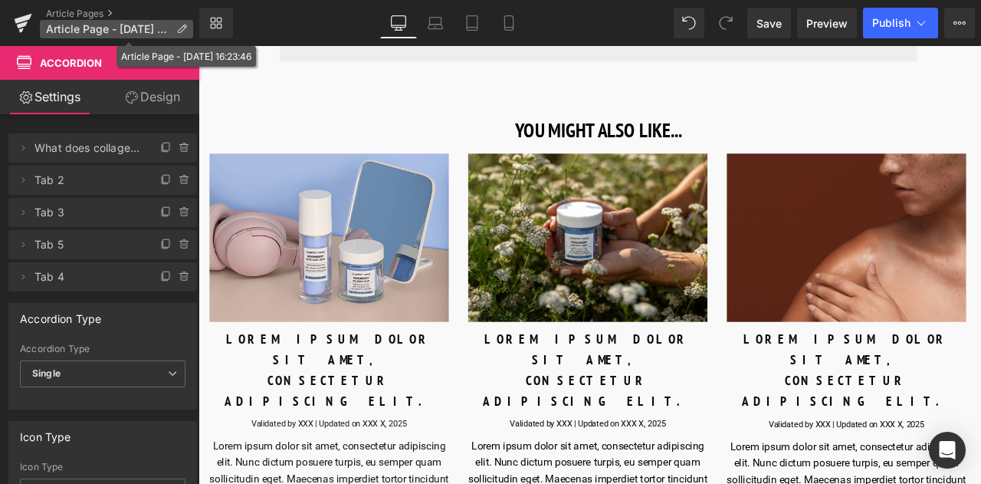
click at [179, 28] on icon at bounding box center [181, 29] width 11 height 11
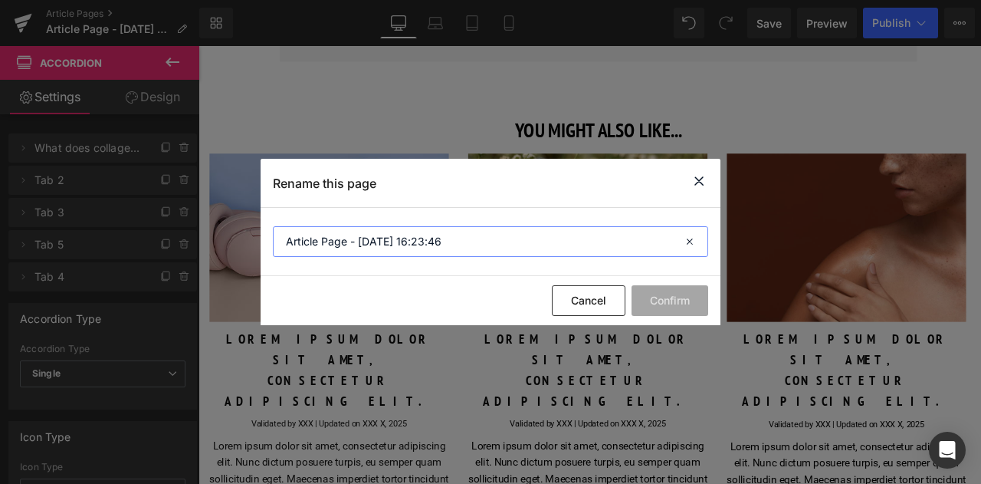
click at [397, 231] on input "Article Page - [DATE] 16:23:46" at bounding box center [490, 241] width 435 height 31
click at [397, 230] on input "Article Page - [DATE] 16:23:46" at bounding box center [490, 241] width 435 height 31
click at [396, 229] on input "Article Page - [DATE] 16:23:46" at bounding box center [490, 241] width 435 height 31
paste input "What Is Collagen?"
type input "What Is Collagen?"
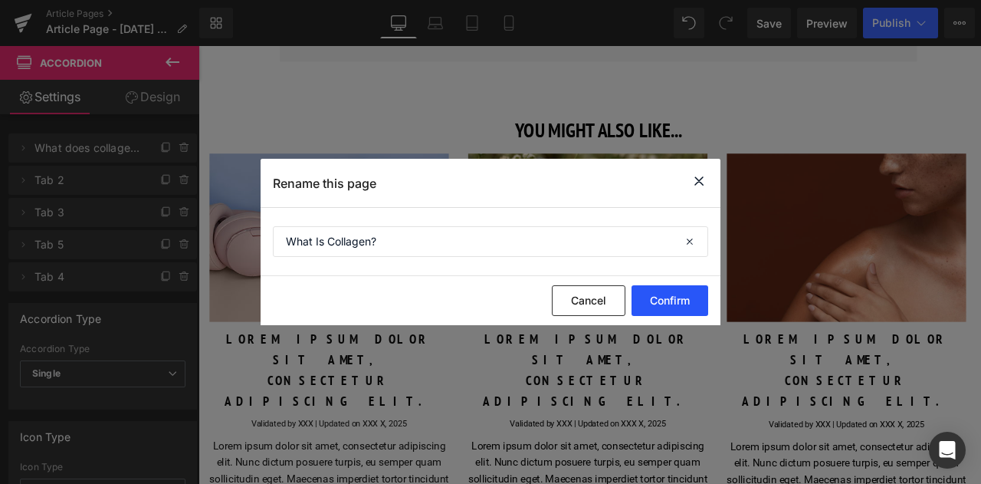
click at [652, 291] on button "Confirm" at bounding box center [670, 300] width 77 height 31
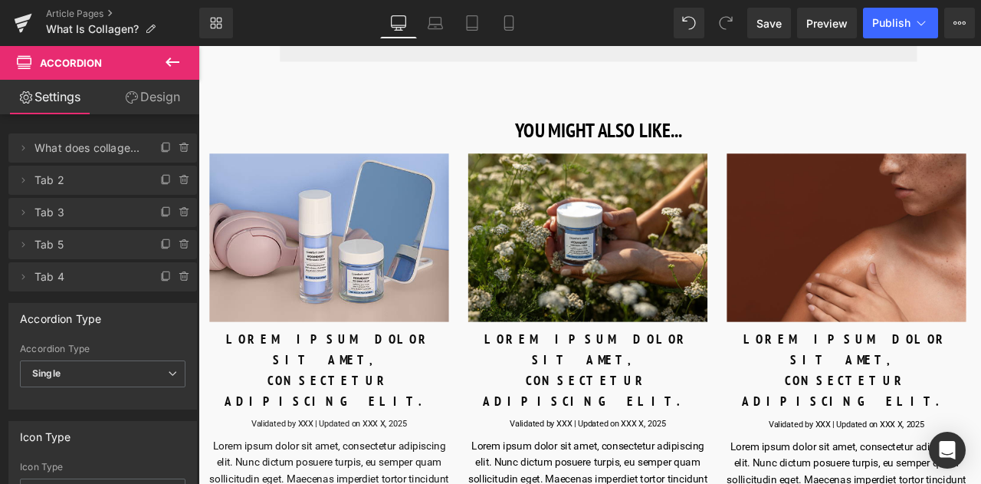
click at [767, 31] on span "Save" at bounding box center [769, 23] width 25 height 16
